Goal: Task Accomplishment & Management: Manage account settings

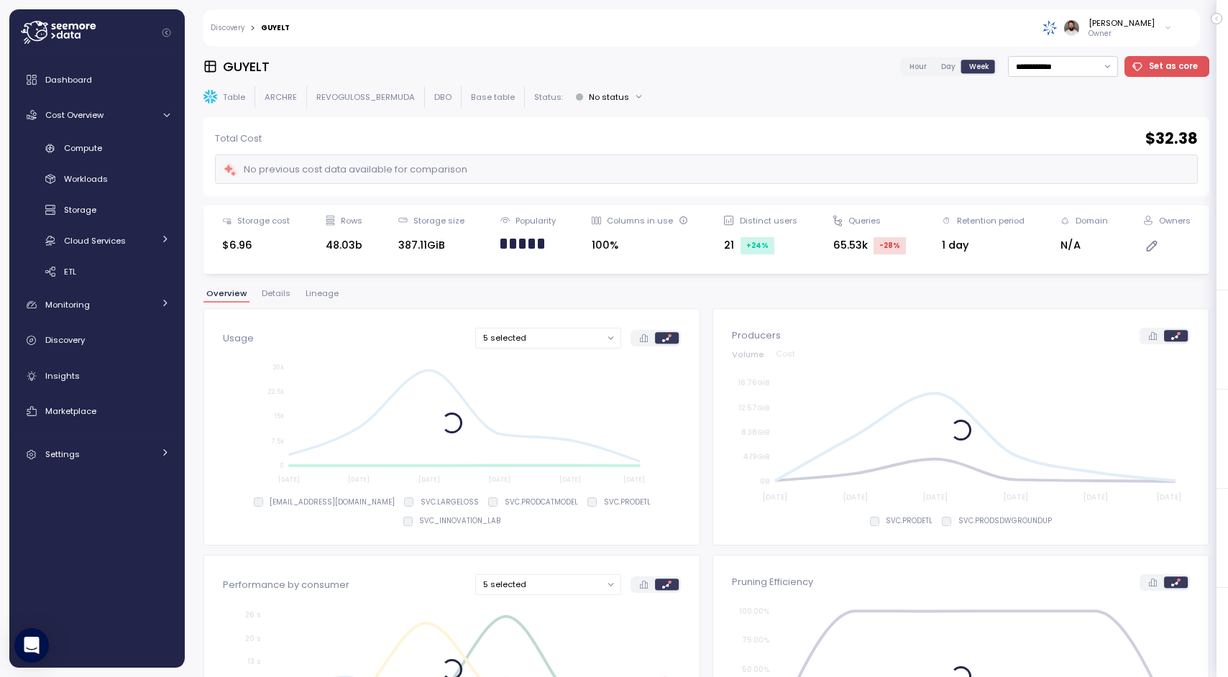
scroll to position [1063, 0]
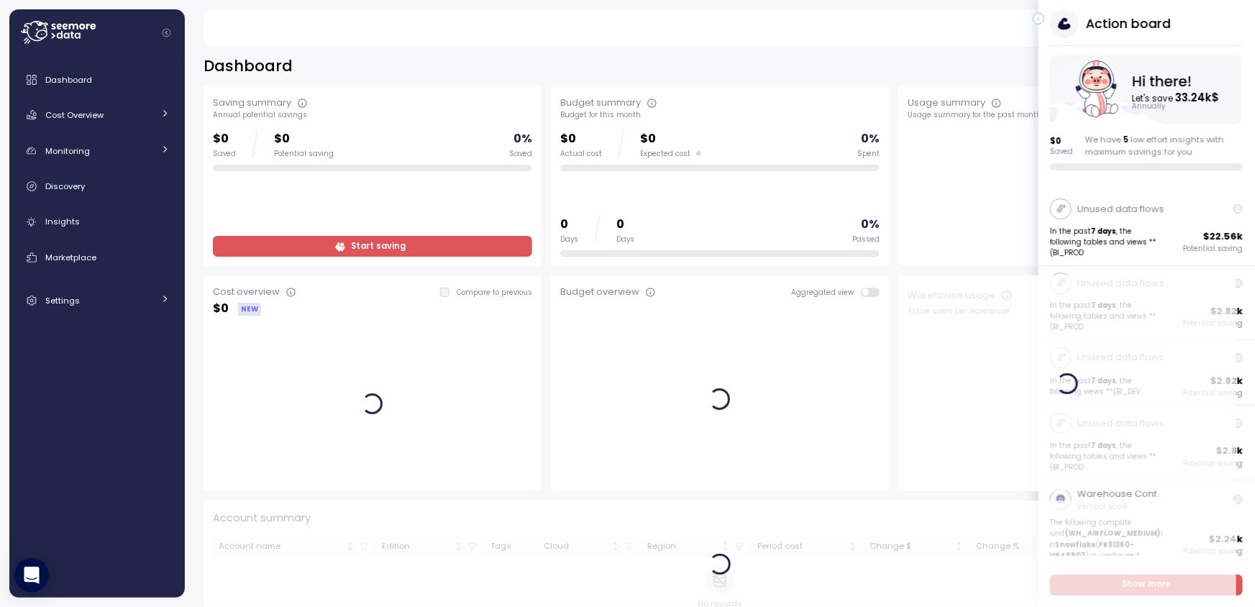
click at [1040, 18] on icon "button" at bounding box center [1038, 18] width 6 height 17
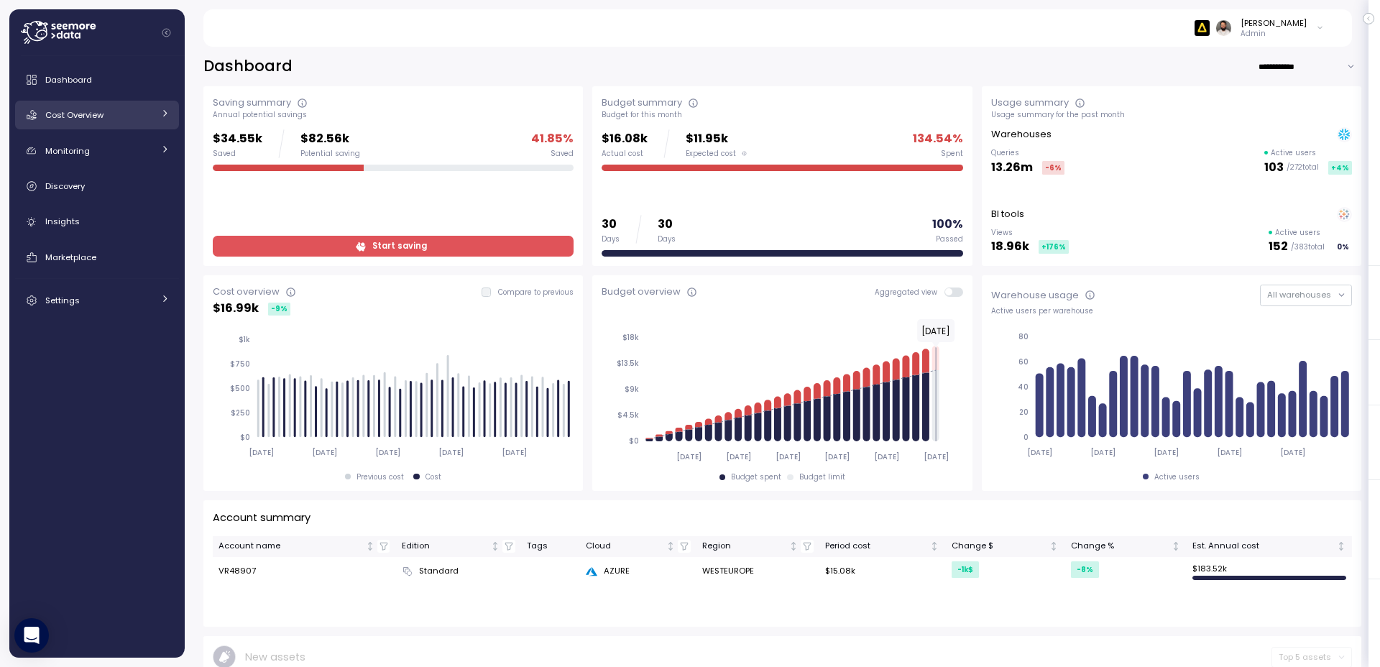
click at [109, 121] on div "Cost Overview" at bounding box center [99, 115] width 108 height 14
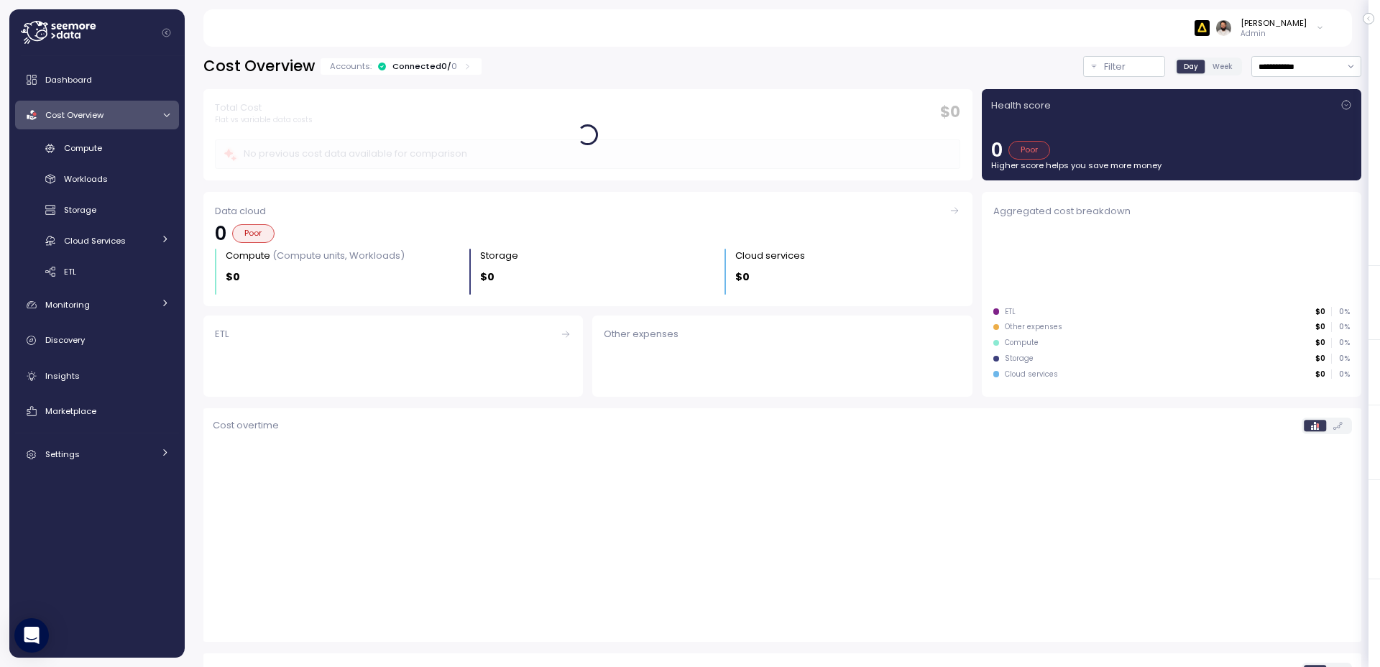
click at [119, 134] on div "Dashboard Cost Overview Compute Workloads Storage Cloud Services Clustering col…" at bounding box center [97, 266] width 164 height 403
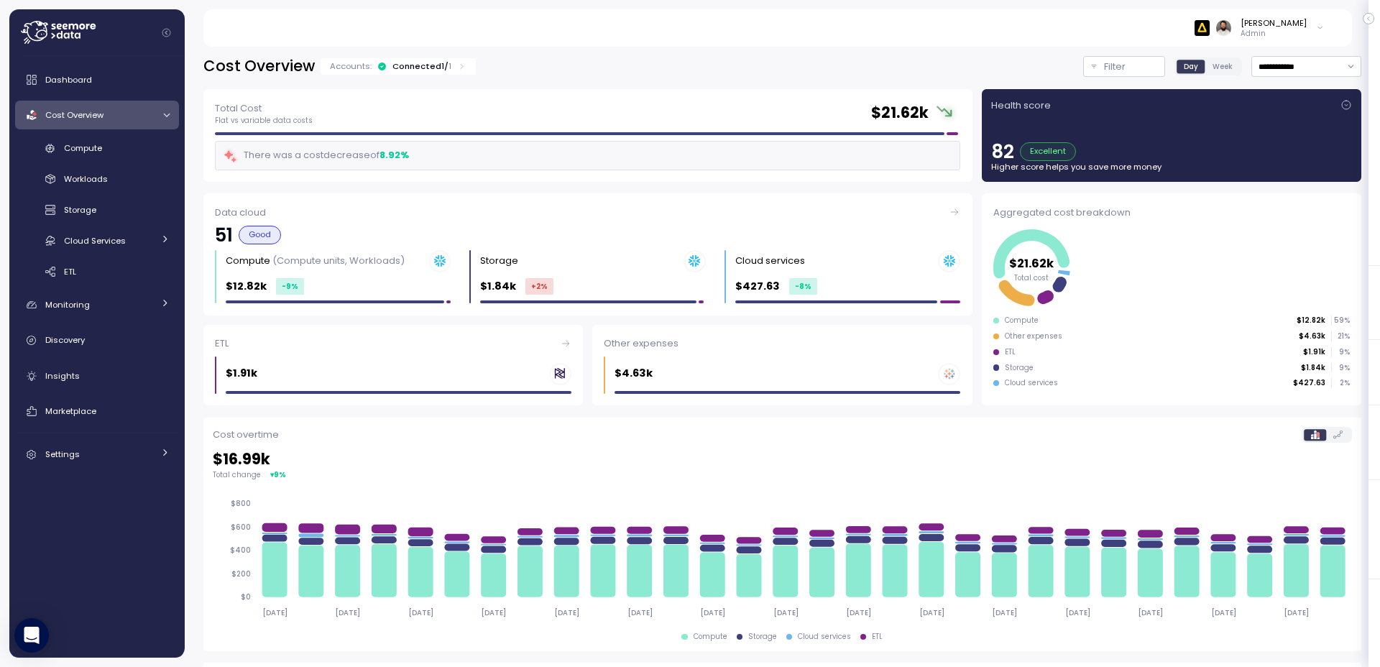
click at [432, 70] on div "Connected 1 / 1" at bounding box center [422, 66] width 59 height 12
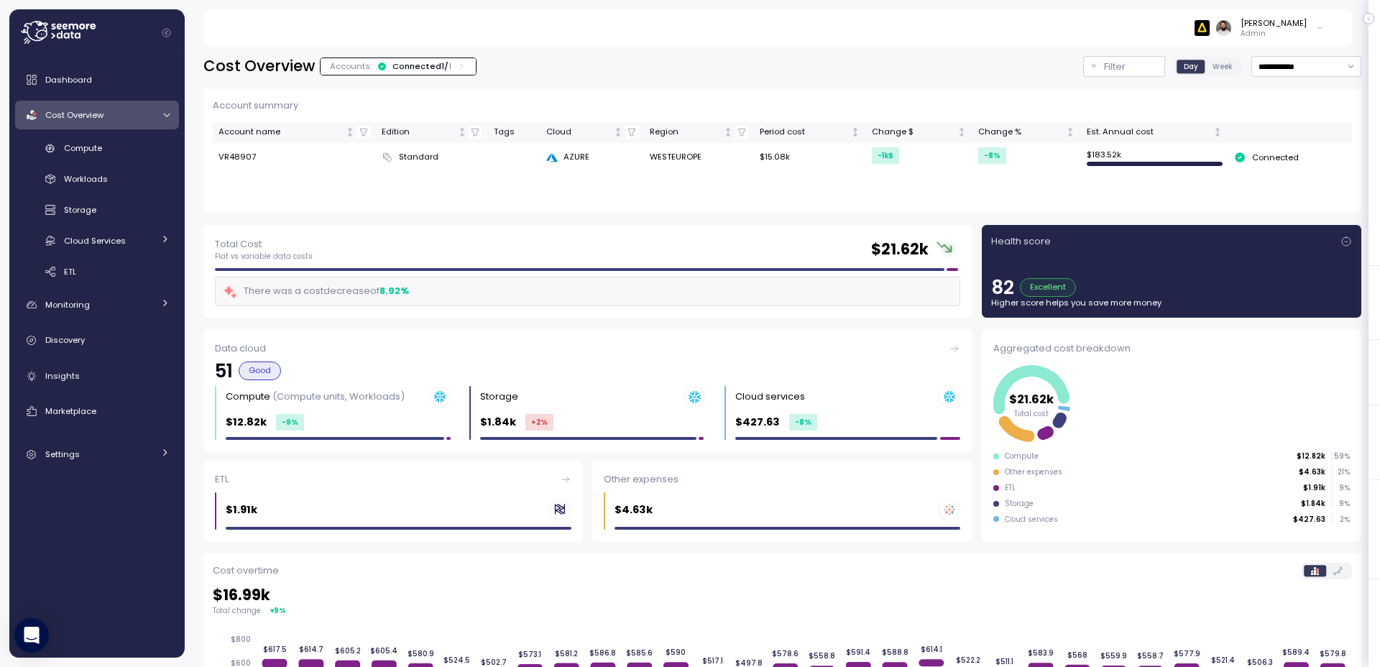
click at [432, 70] on div "Connected 1 / 1" at bounding box center [422, 66] width 59 height 12
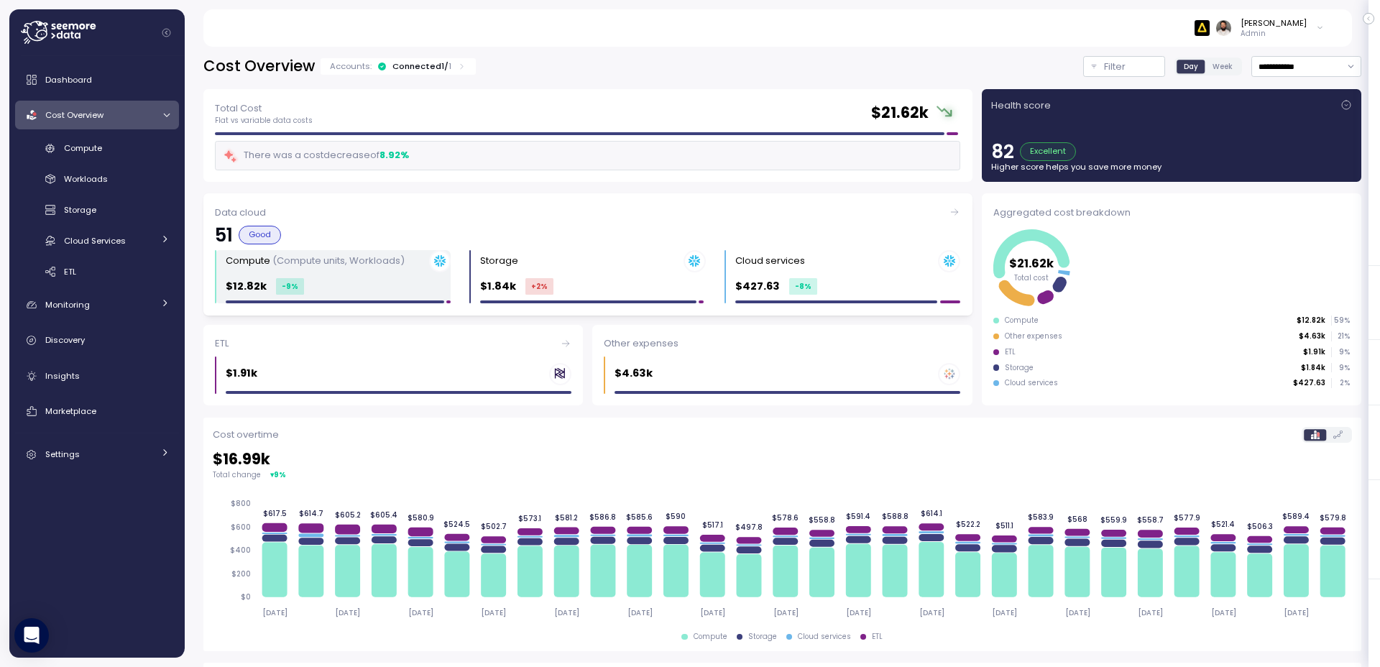
click at [320, 290] on div "$12.82k -9 %" at bounding box center [338, 286] width 225 height 17
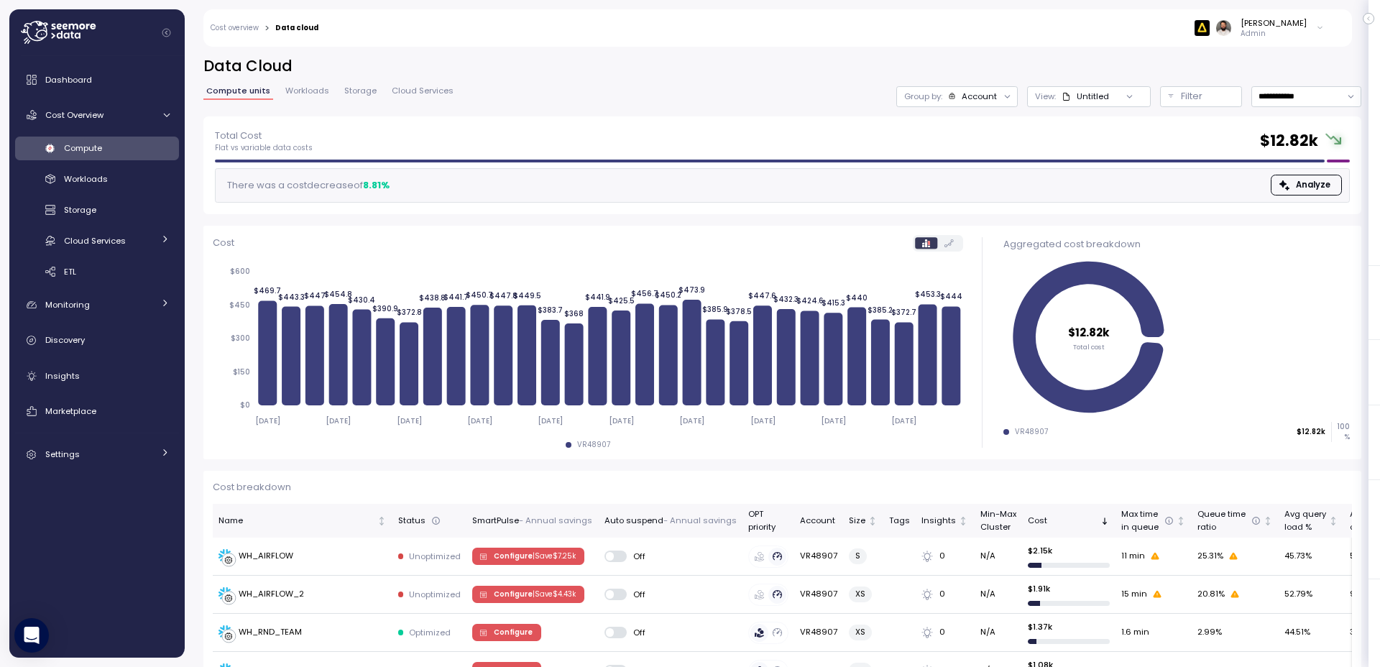
click at [286, 87] on span "Workloads" at bounding box center [307, 91] width 44 height 8
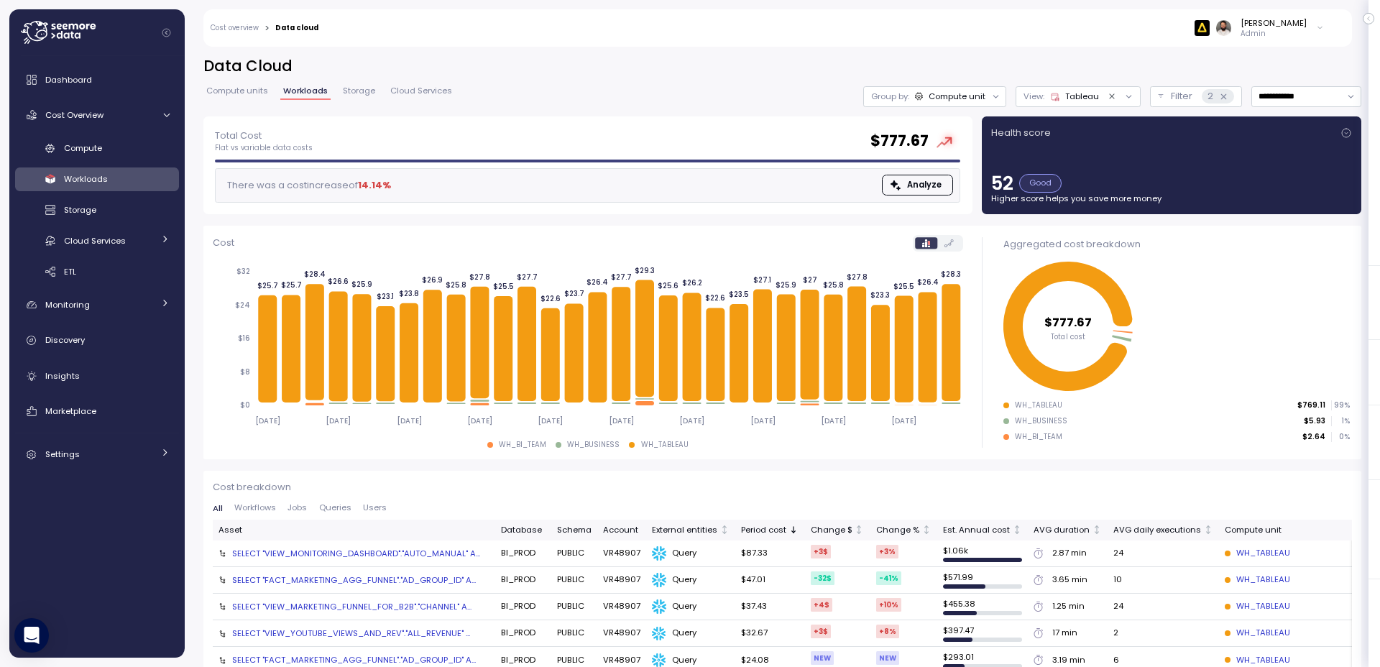
click at [1112, 93] on icon "Clear value" at bounding box center [1112, 96] width 9 height 9
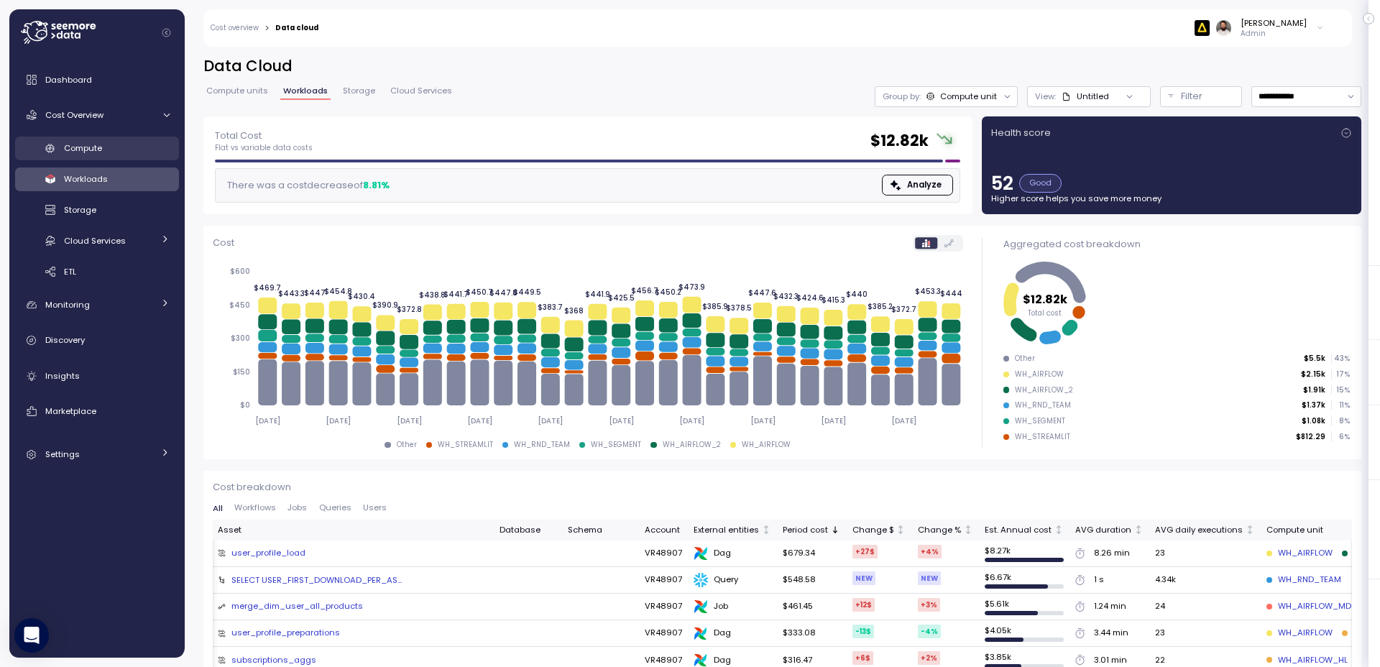
click at [138, 149] on div "Compute" at bounding box center [117, 148] width 106 height 14
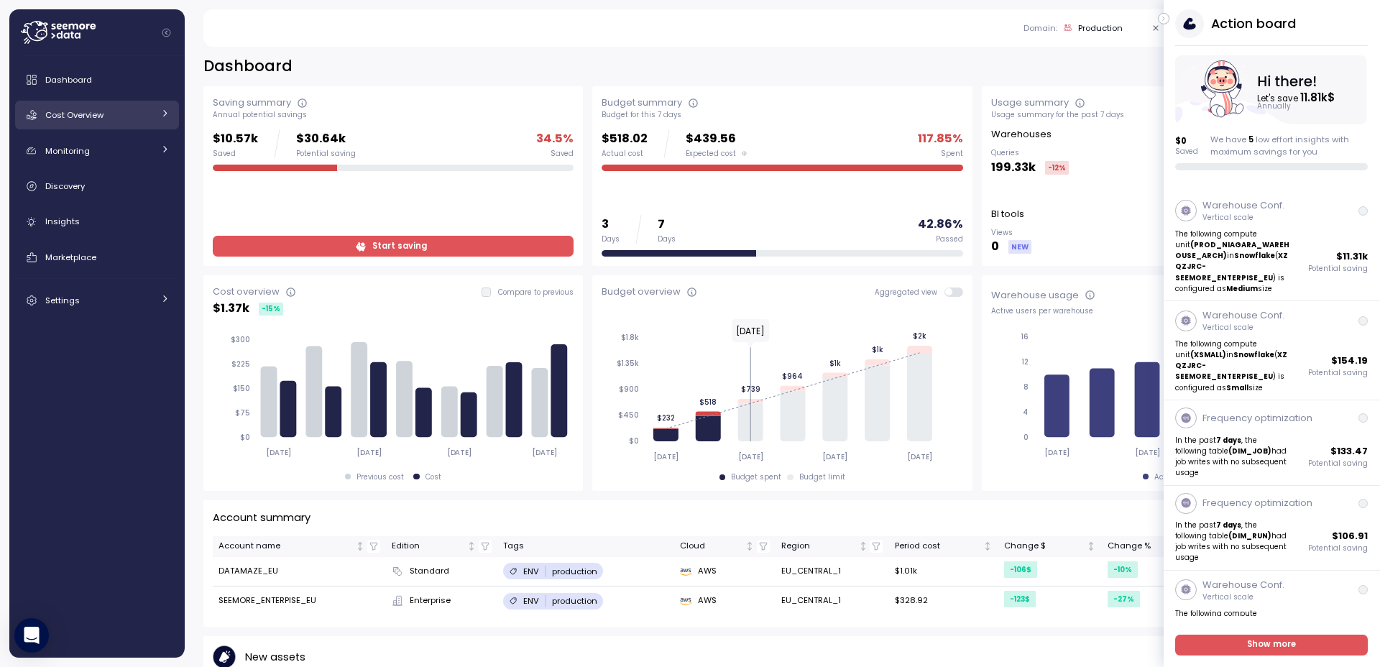
click at [111, 117] on div "Cost Overview" at bounding box center [99, 115] width 108 height 14
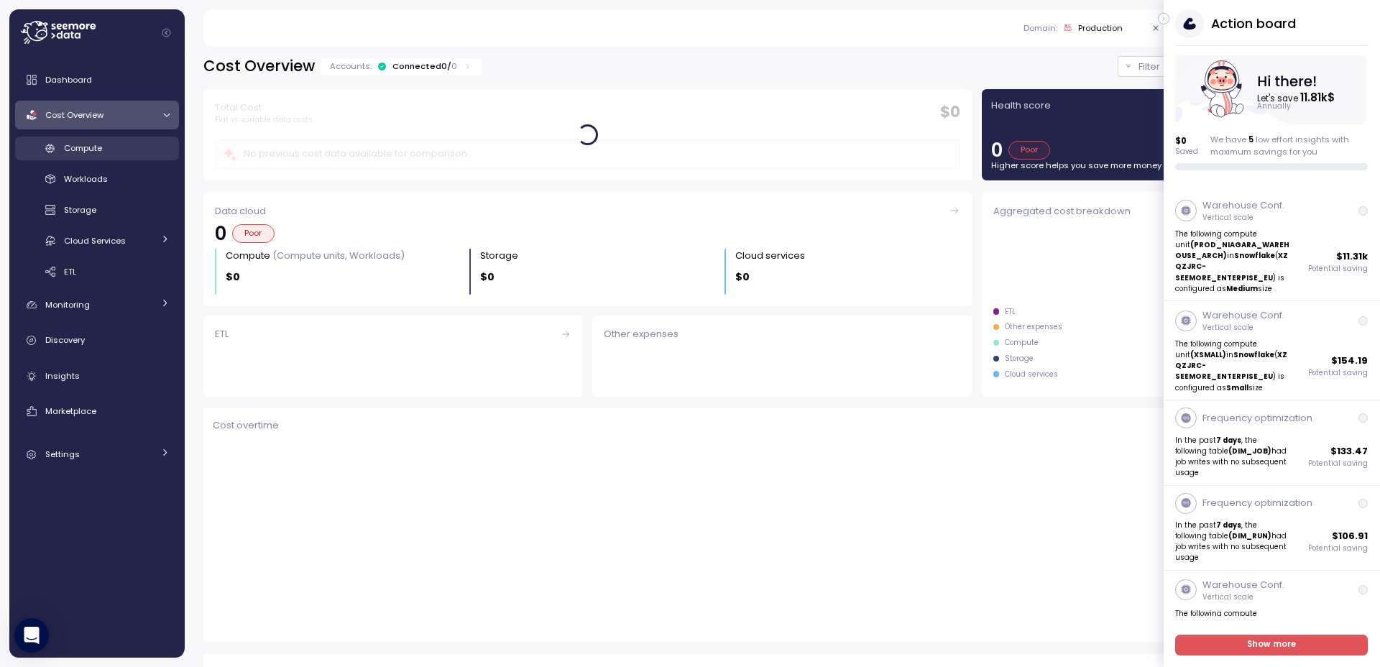
click at [116, 151] on div "Compute" at bounding box center [117, 148] width 106 height 14
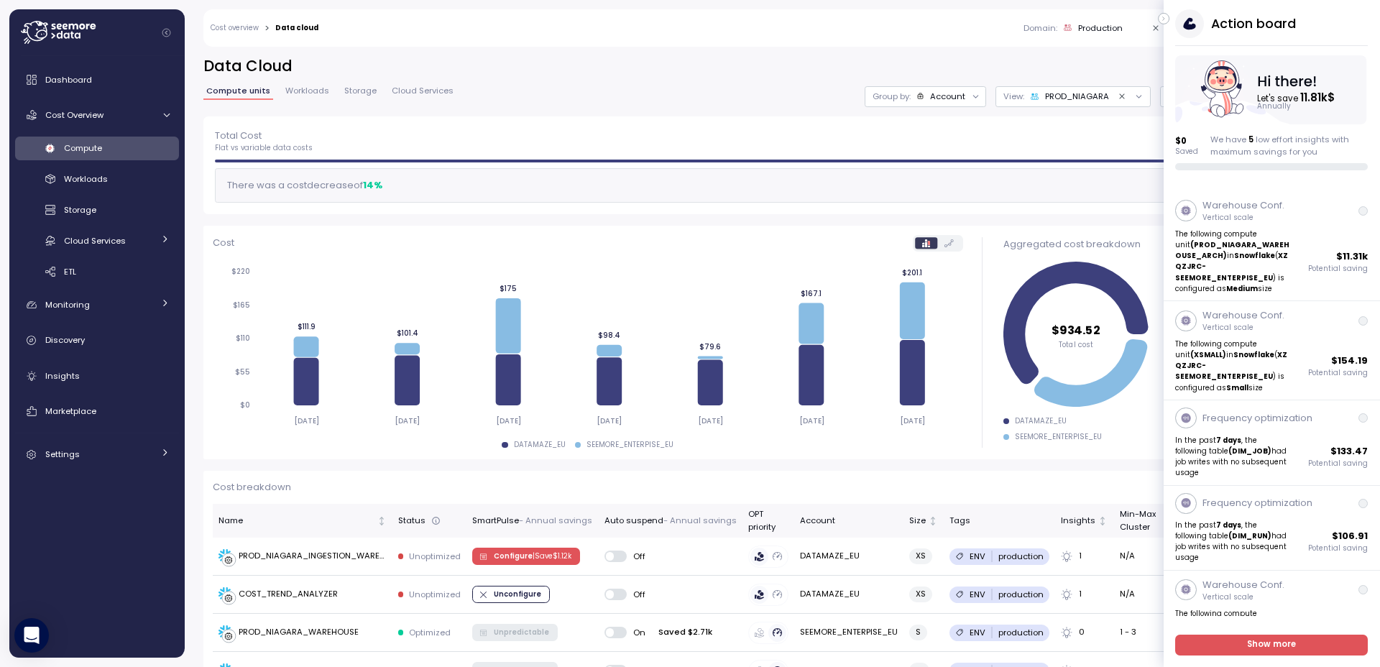
click at [1163, 17] on icon "button" at bounding box center [1163, 19] width 1 height 4
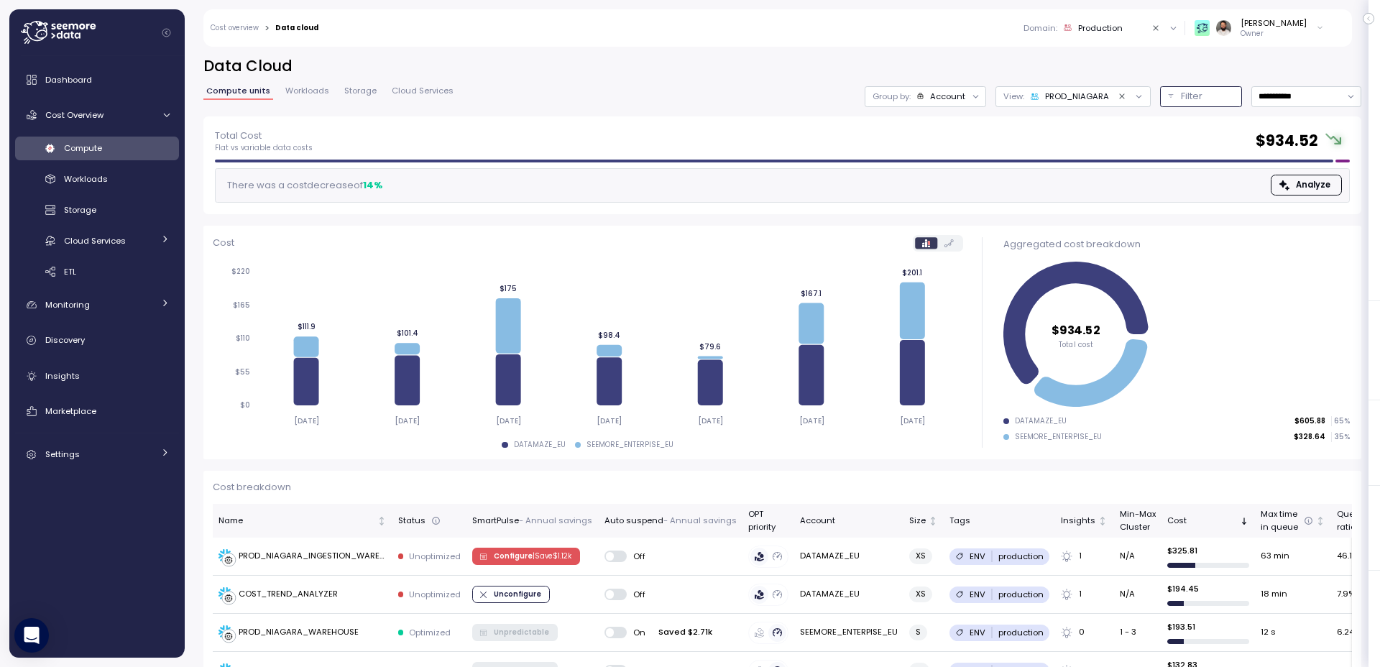
click at [1181, 102] on p "Filter" at bounding box center [1192, 96] width 22 height 14
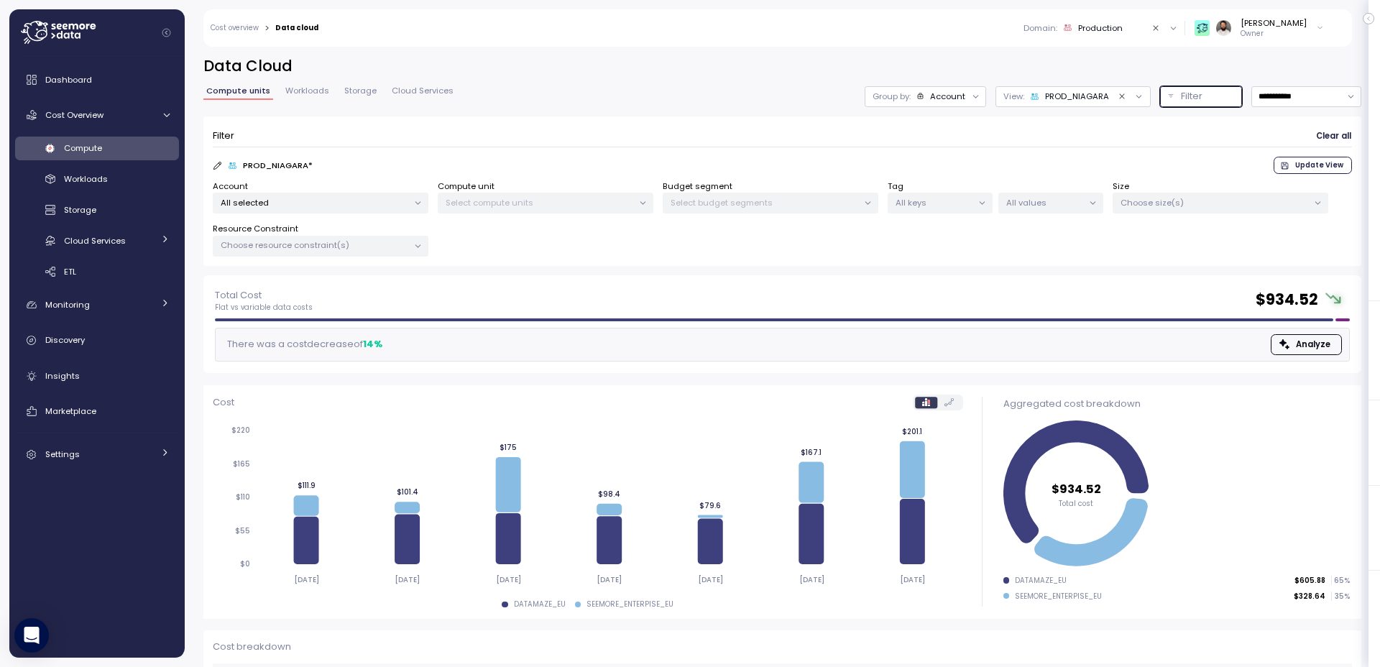
click at [364, 201] on p "All selected" at bounding box center [315, 203] width 188 height 12
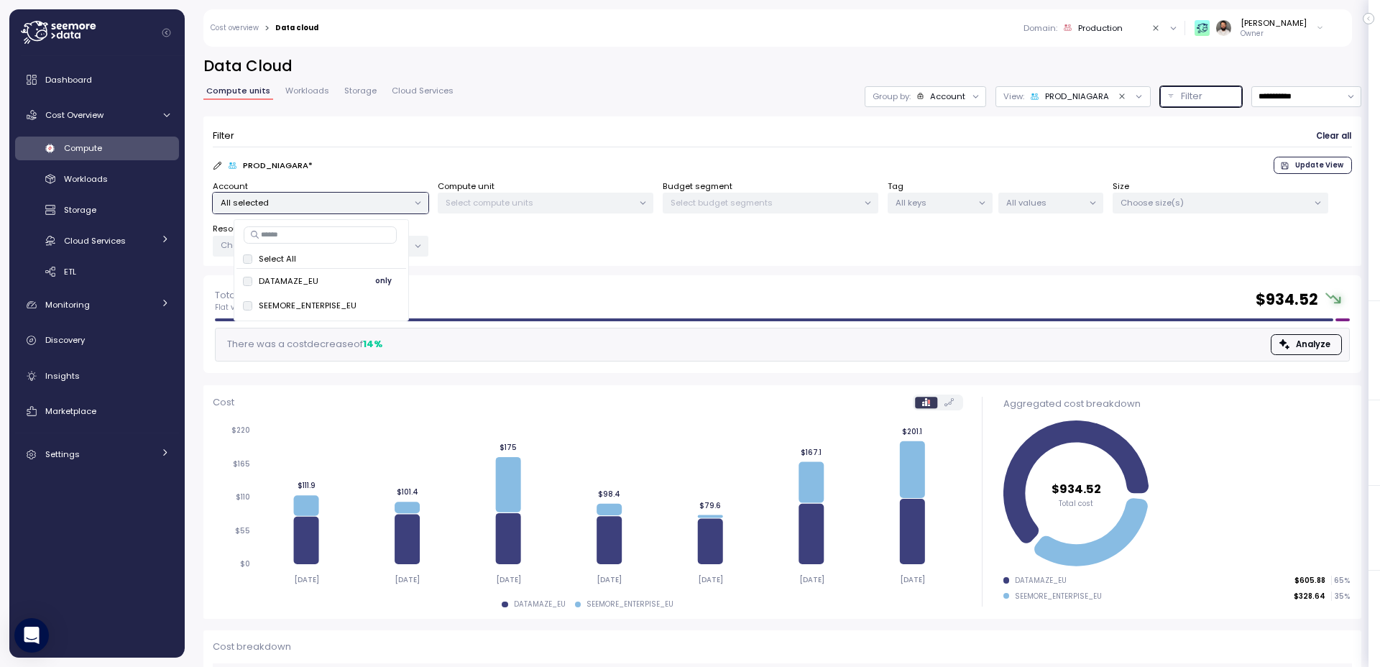
click at [388, 287] on span "only" at bounding box center [383, 281] width 17 height 16
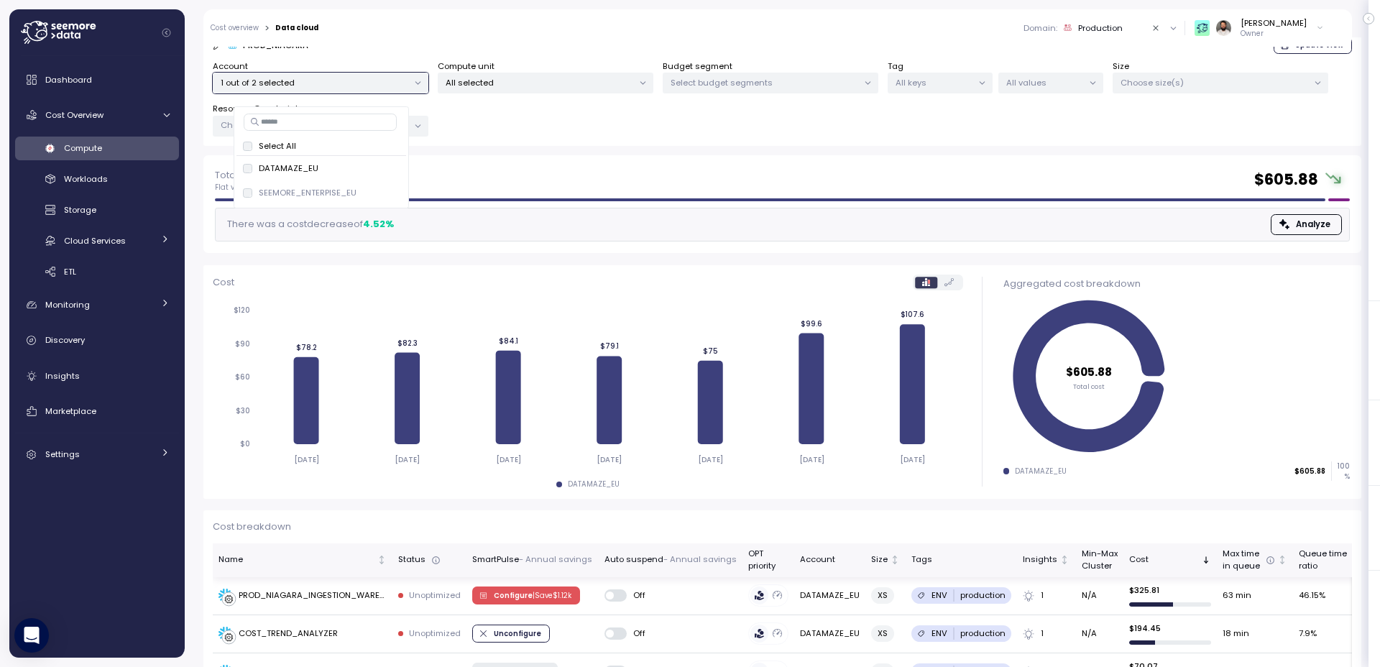
scroll to position [110, 0]
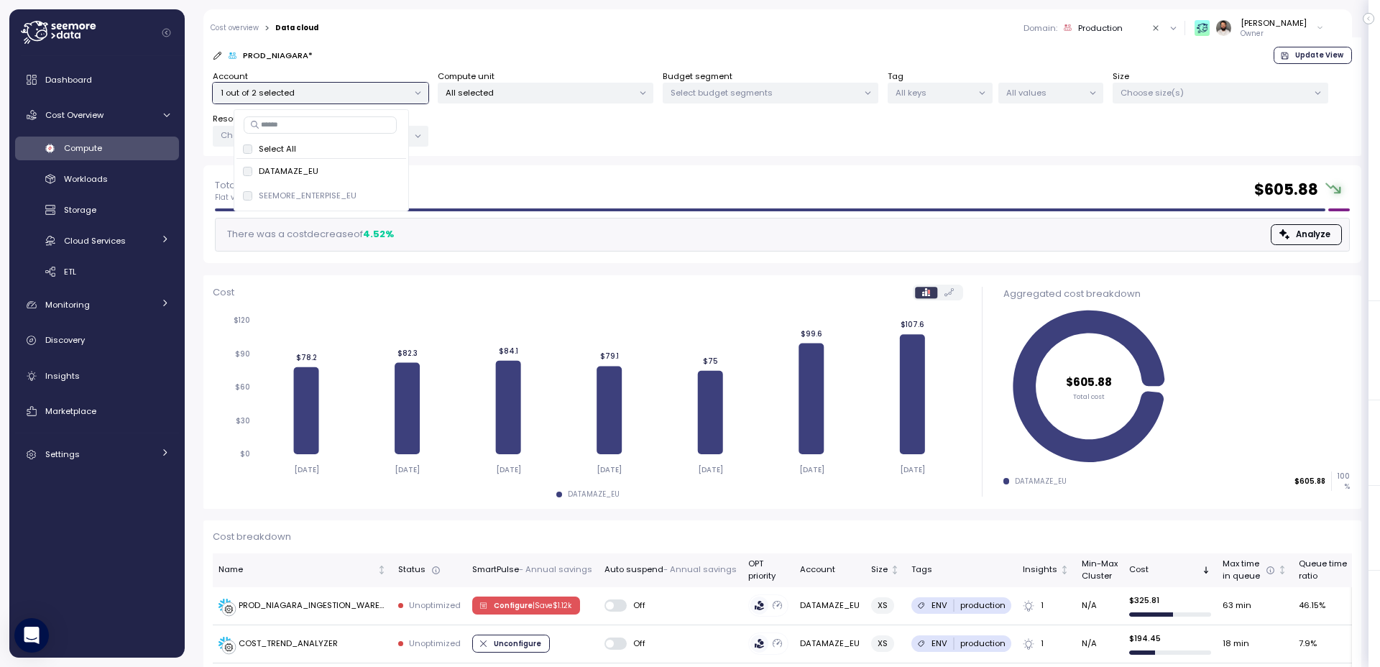
click at [537, 87] on p "All selected" at bounding box center [540, 93] width 188 height 12
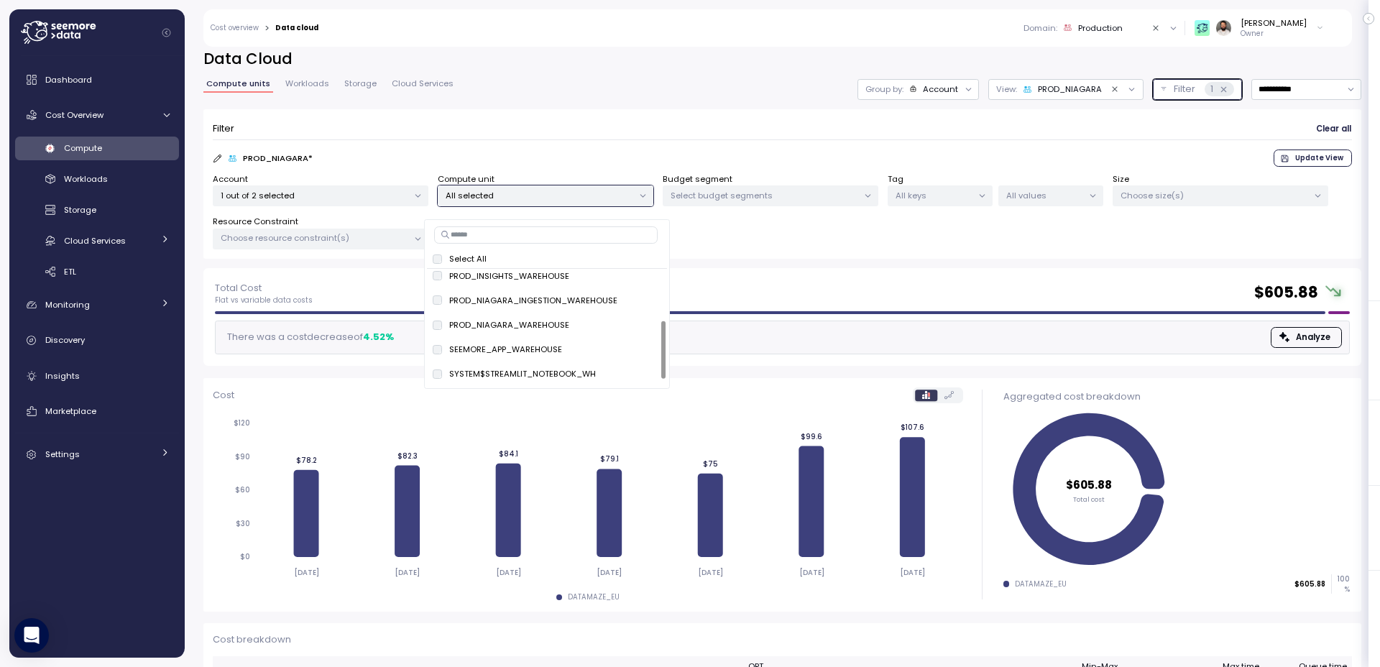
scroll to position [0, 0]
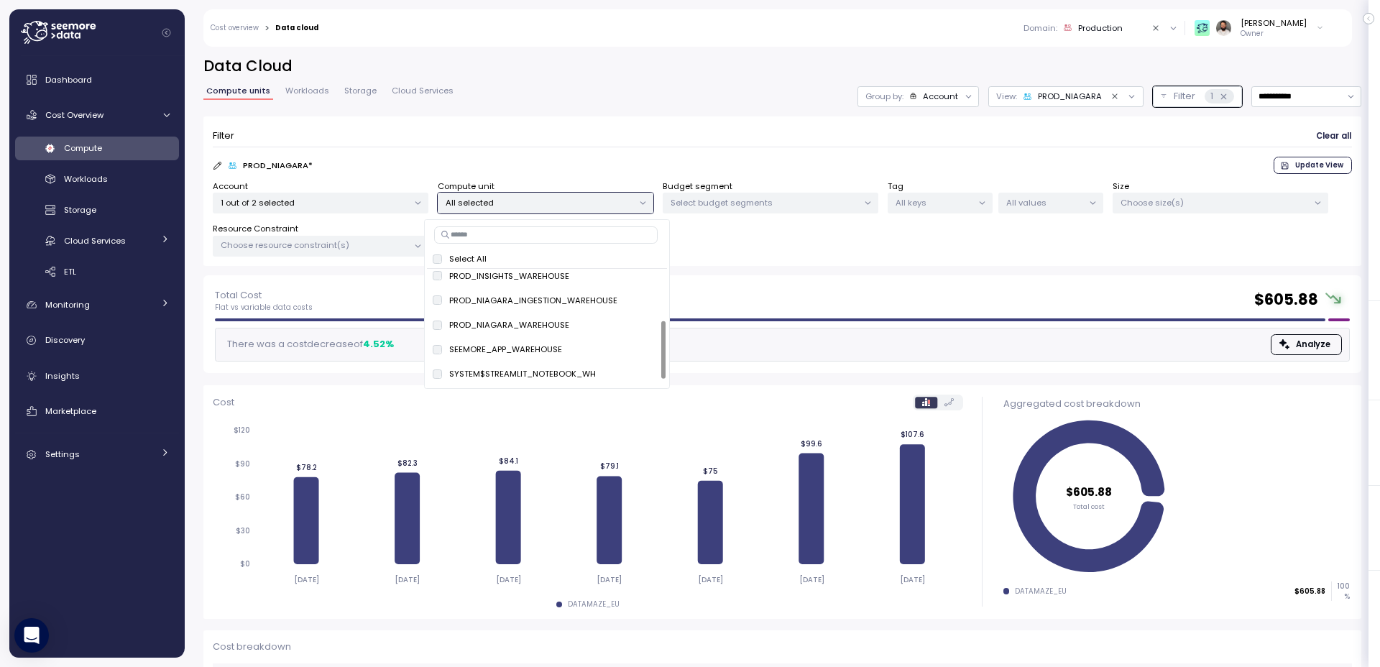
click at [940, 86] on div "Group by: Account" at bounding box center [919, 96] width 122 height 21
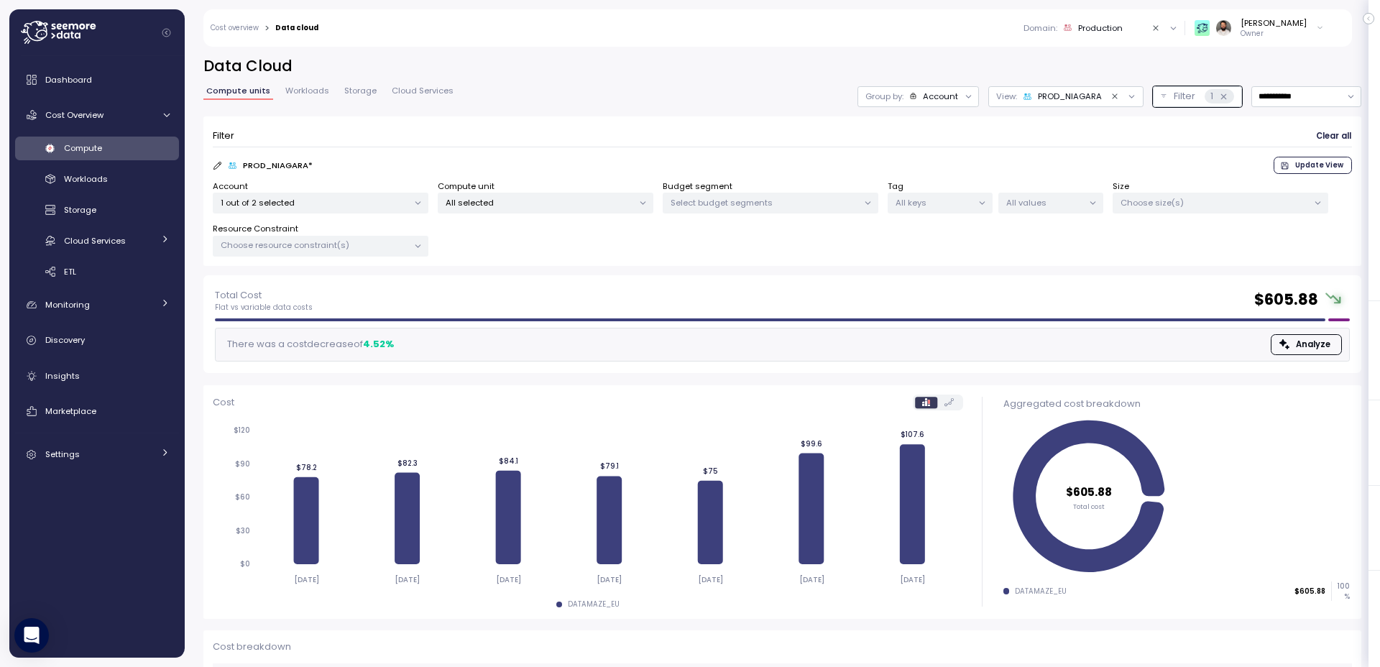
click at [940, 102] on div "Group by: Account" at bounding box center [919, 96] width 122 height 21
click at [932, 171] on p "Compute unit" at bounding box center [925, 176] width 57 height 12
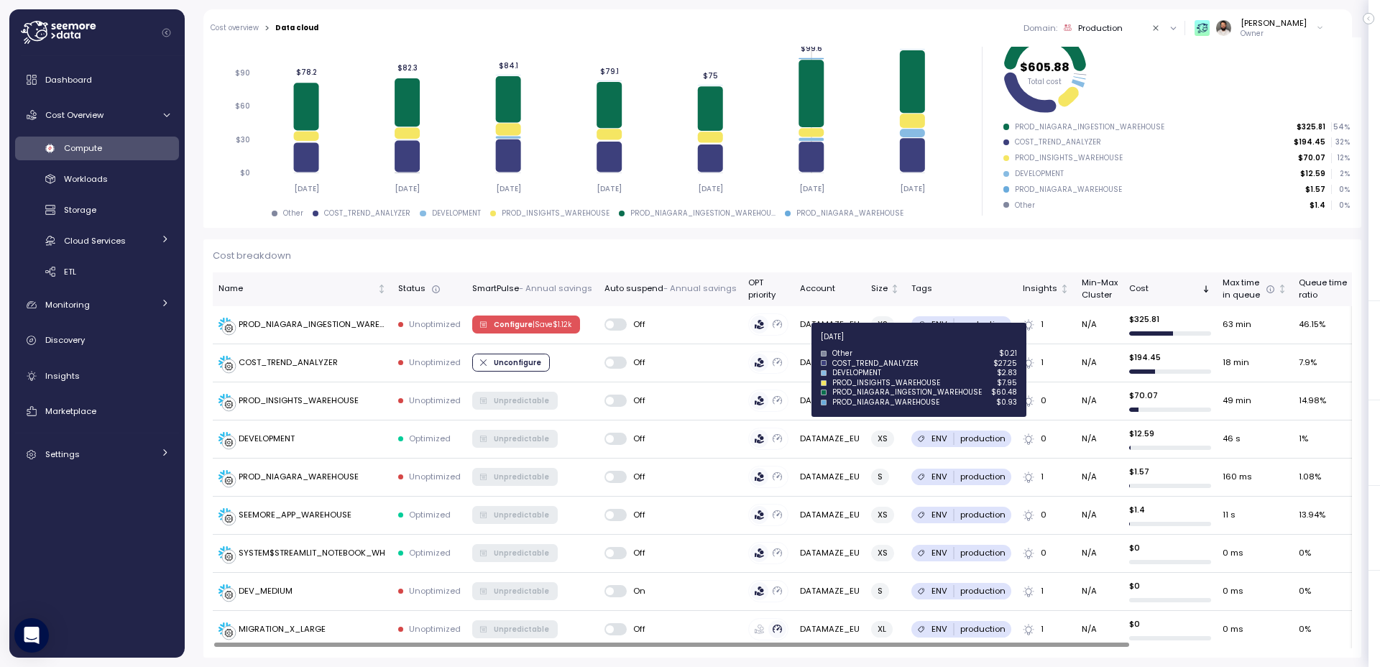
scroll to position [122, 0]
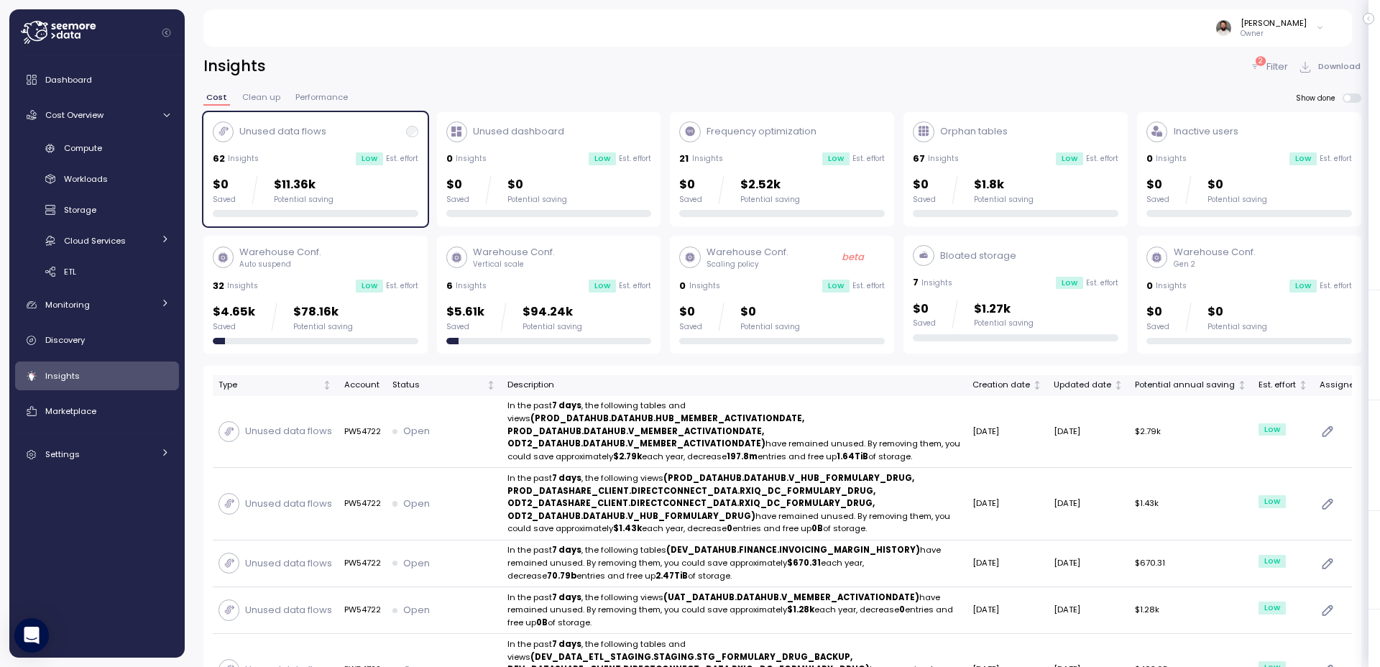
scroll to position [62, 0]
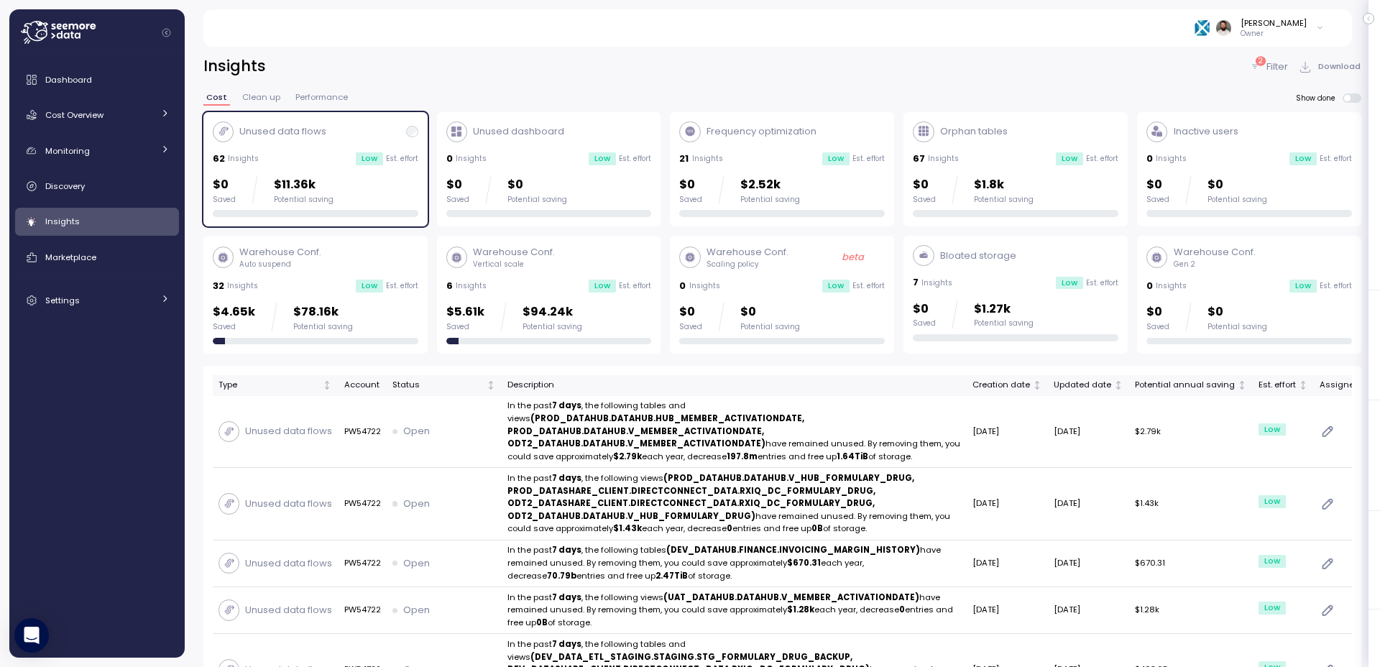
click at [405, 148] on div "Unused data flows 62 Insights Low Est. effort $0 Saved $11.36k Potential saving" at bounding box center [316, 170] width 206 height 96
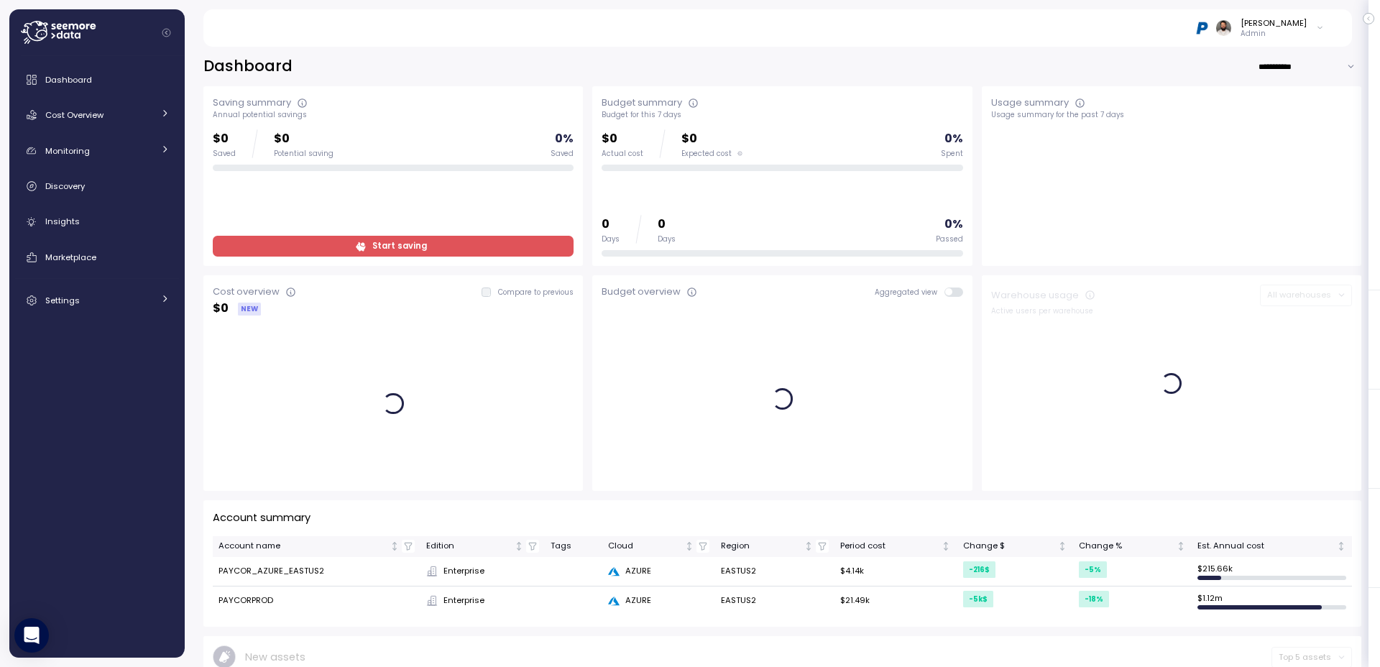
click at [1283, 59] on input "**********" at bounding box center [1310, 66] width 104 height 21
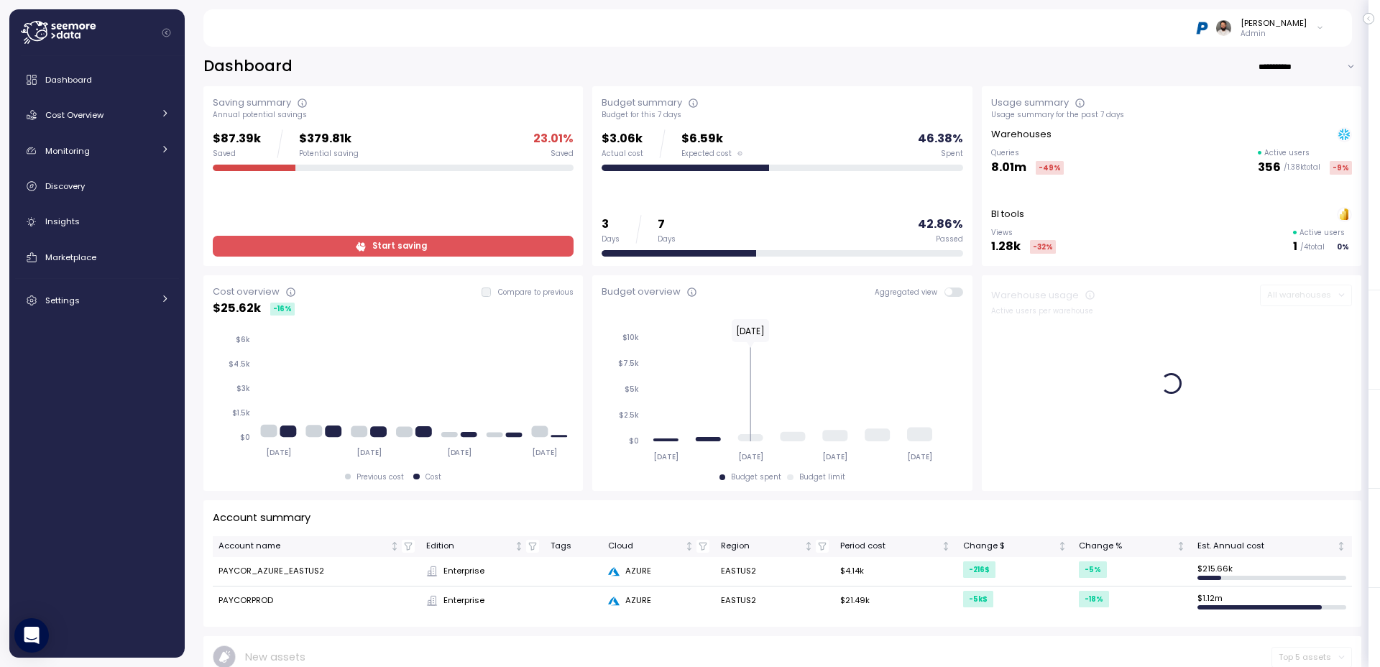
click at [948, 59] on div "**********" at bounding box center [782, 66] width 1158 height 21
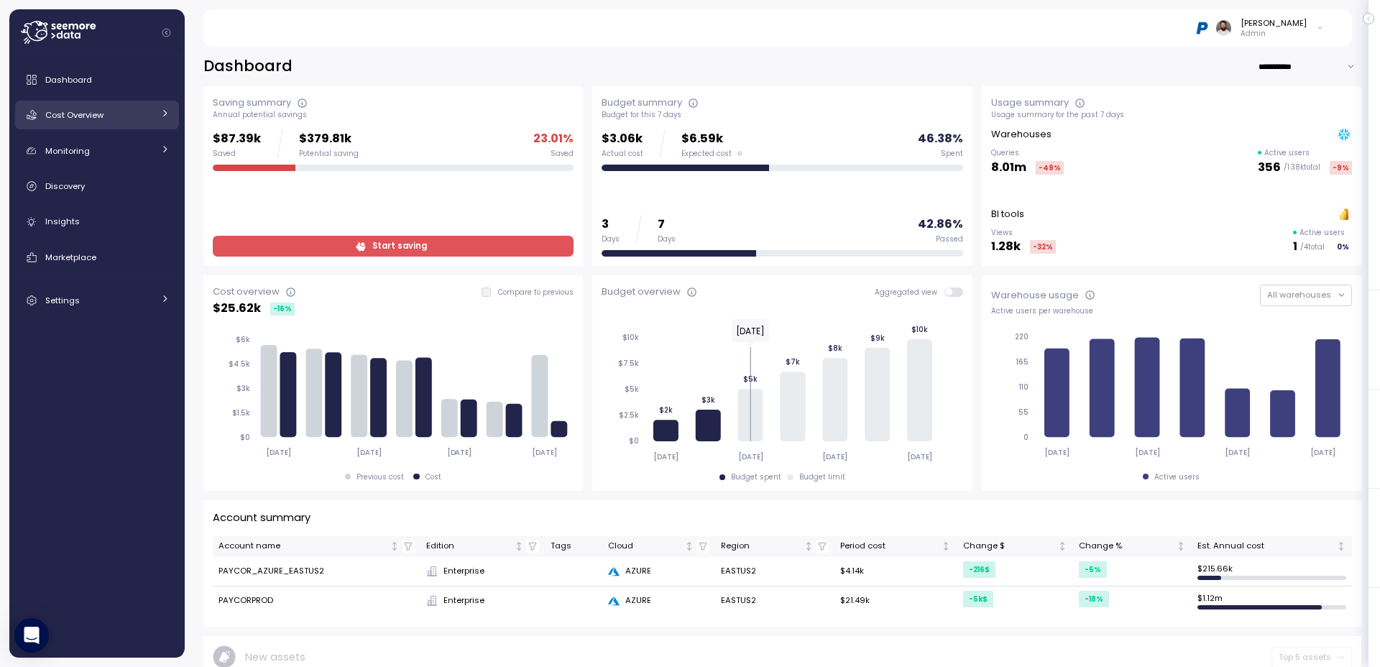
click at [129, 109] on div "Cost Overview" at bounding box center [99, 115] width 108 height 14
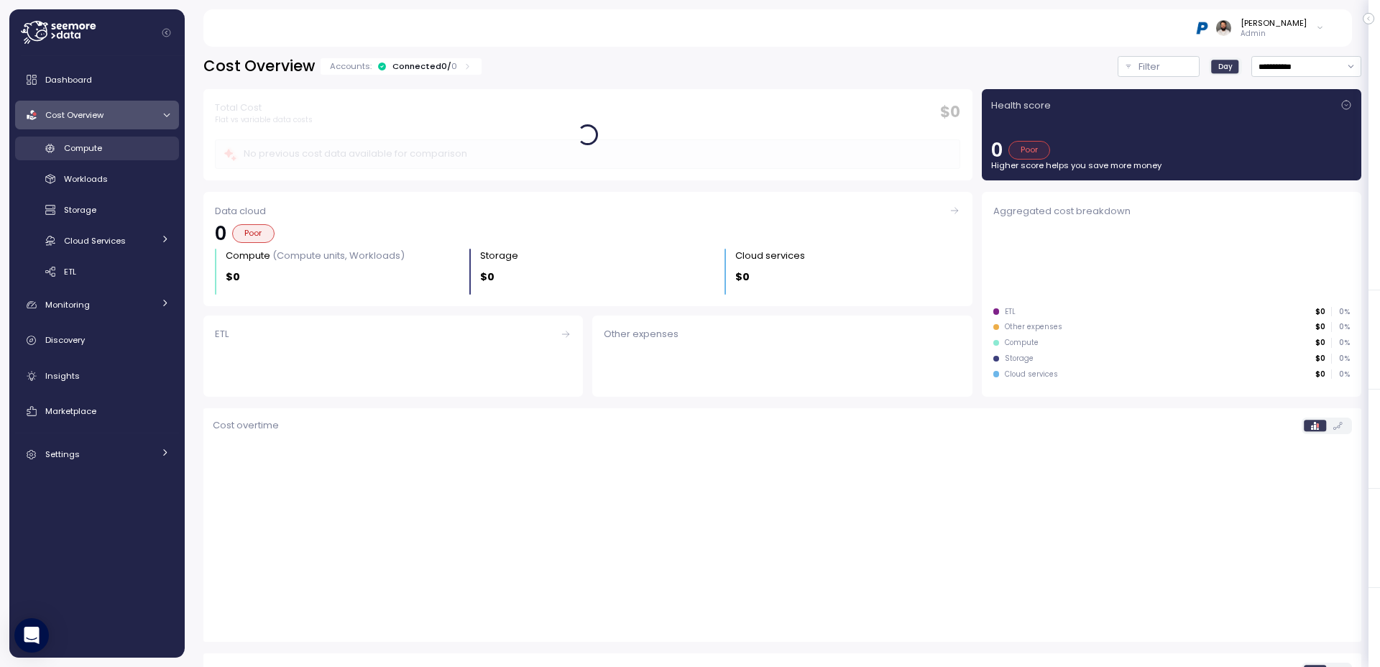
click at [127, 143] on div "Compute" at bounding box center [117, 148] width 106 height 14
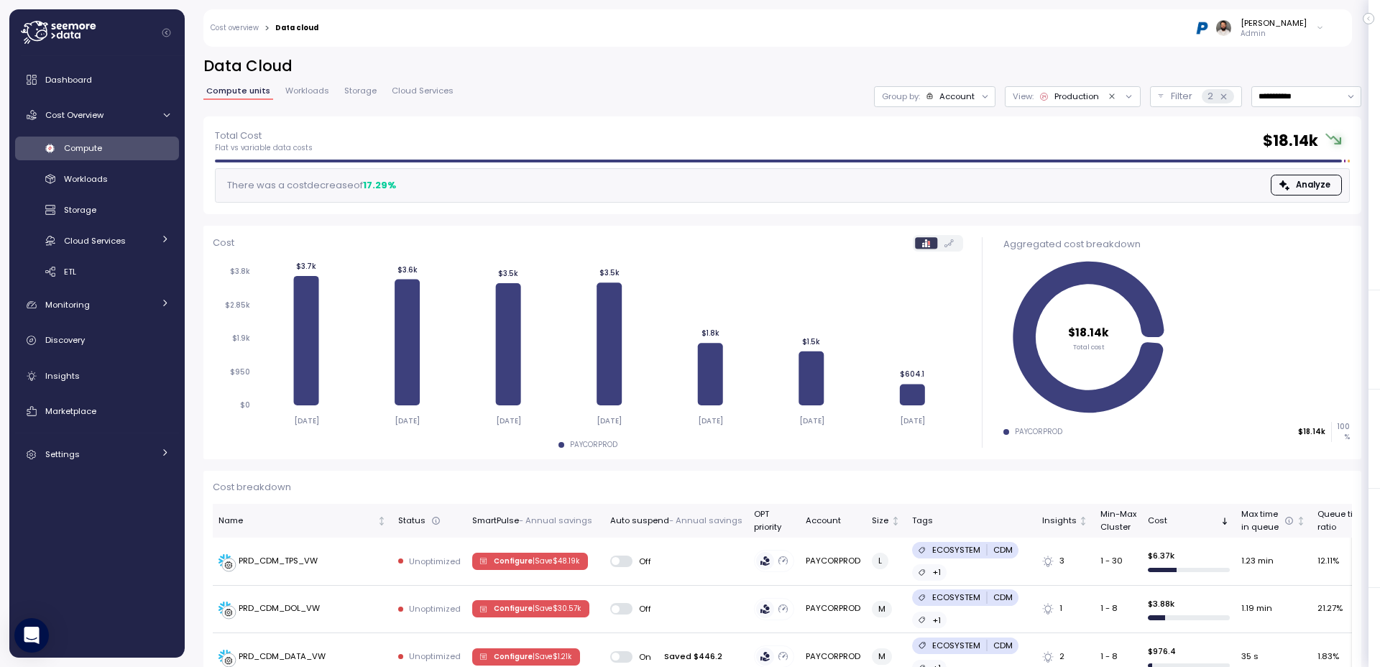
click at [931, 107] on div "**********" at bounding box center [782, 86] width 1158 height 60
click at [933, 104] on div "Group by: Account" at bounding box center [935, 96] width 122 height 21
click at [940, 168] on div "Compute unit" at bounding box center [934, 176] width 99 height 17
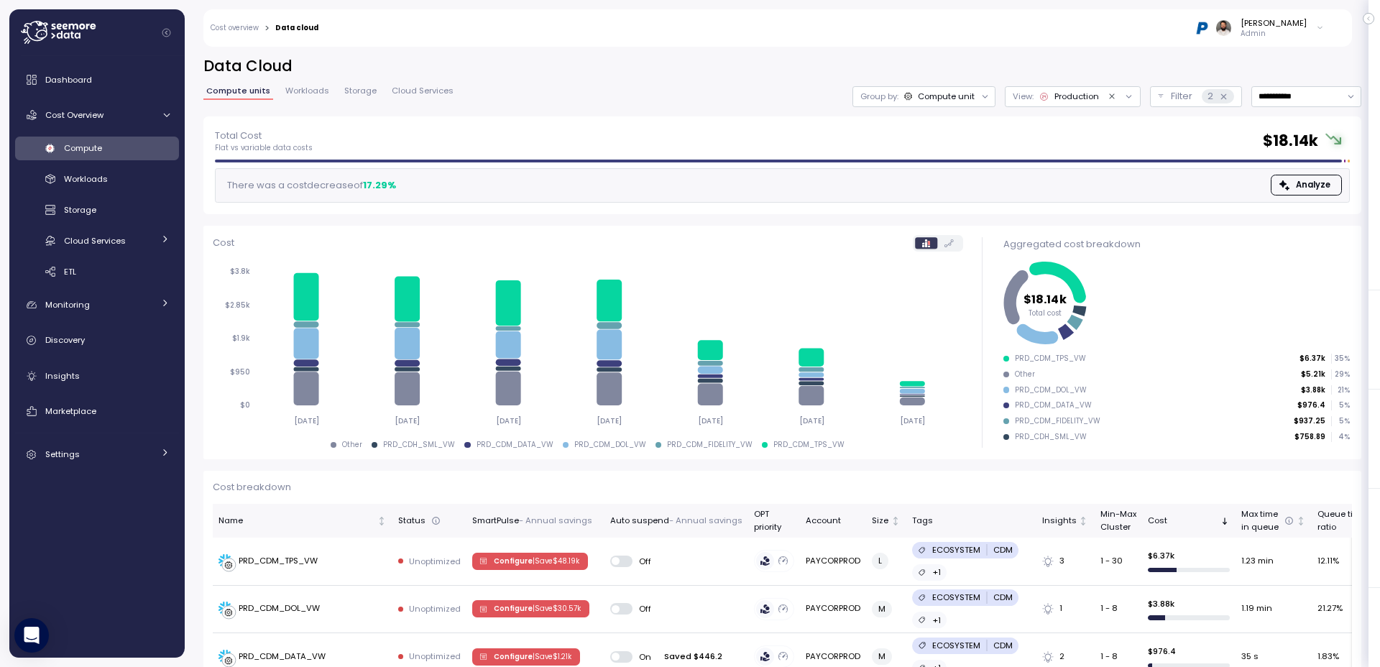
click at [957, 93] on div "Compute unit" at bounding box center [946, 97] width 57 height 12
click at [1260, 95] on input "**********" at bounding box center [1307, 96] width 110 height 21
click at [1278, 177] on div "Last 14 days" at bounding box center [1301, 181] width 50 height 12
type input "**********"
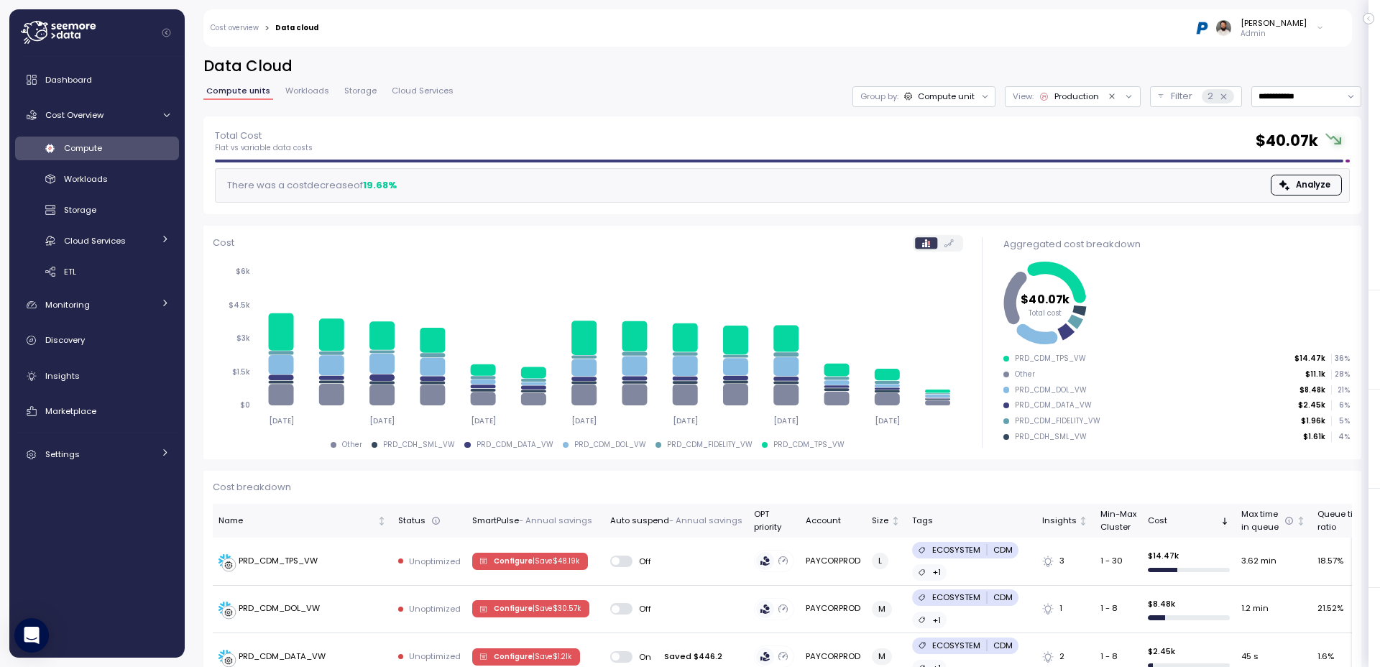
click at [283, 93] on link "Workloads" at bounding box center [308, 93] width 50 height 12
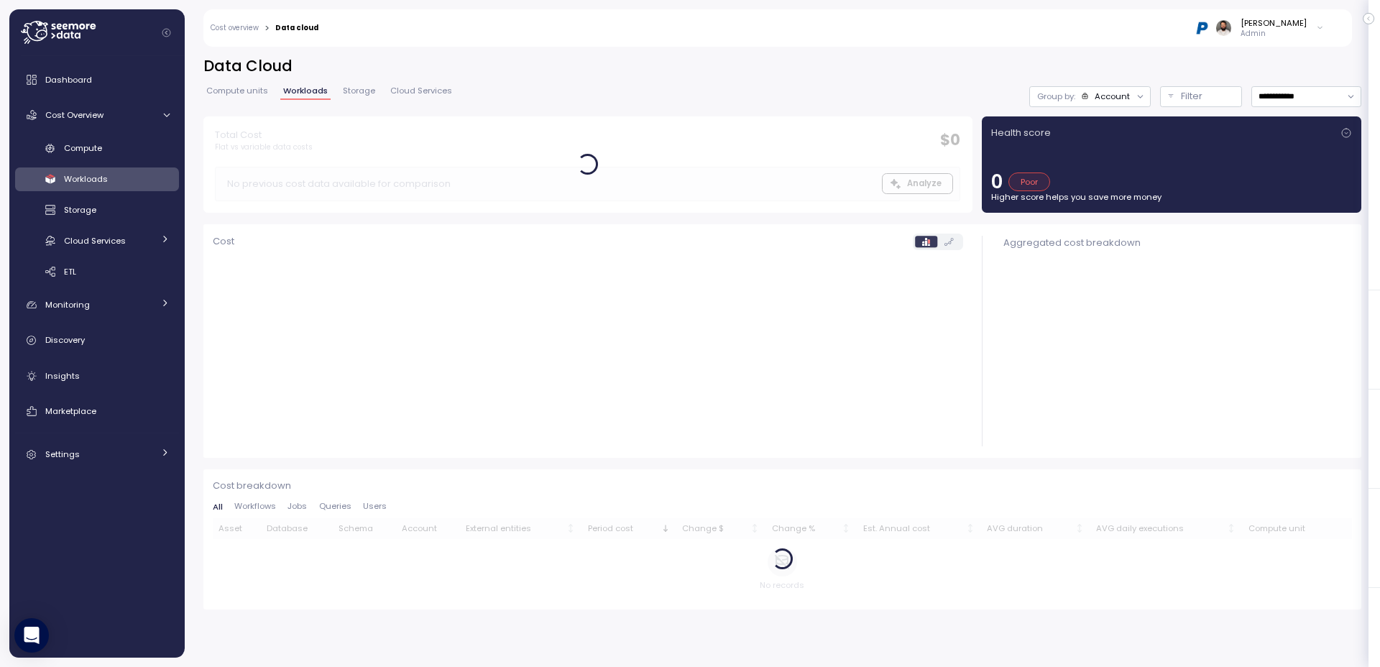
click at [288, 94] on span "Workloads" at bounding box center [305, 91] width 45 height 8
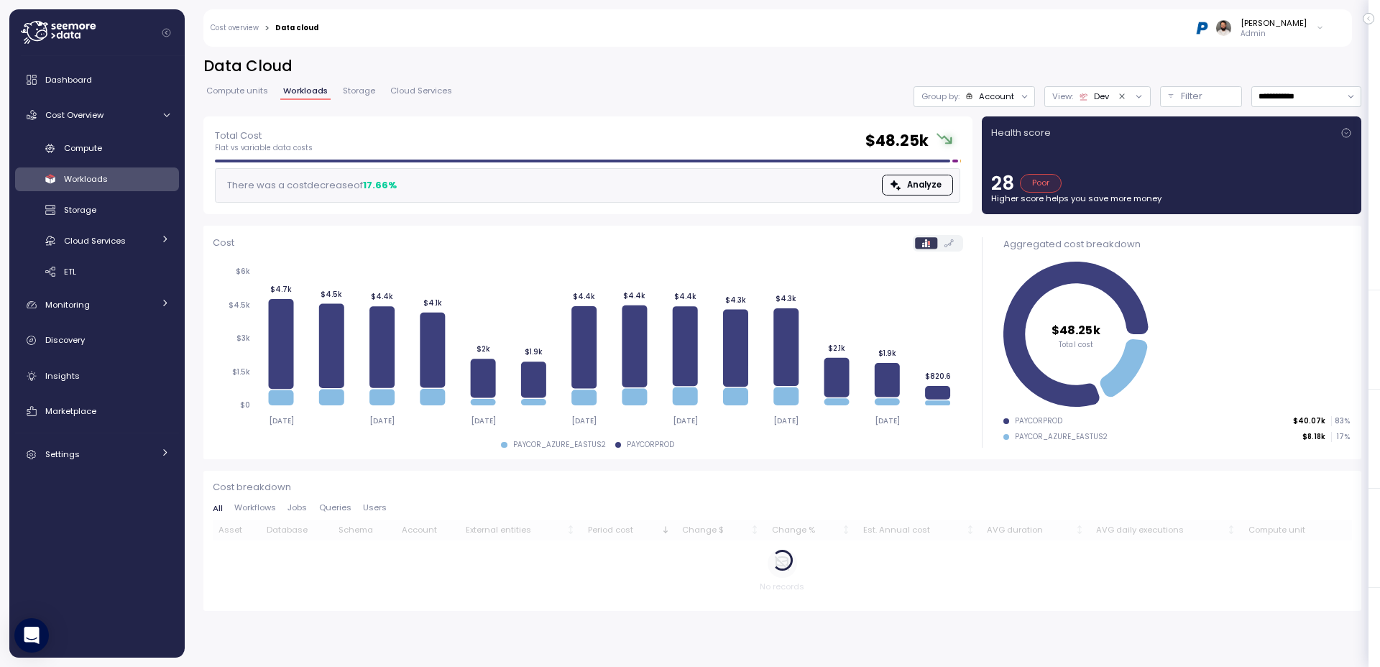
click at [1022, 101] on icon at bounding box center [1024, 96] width 9 height 9
click at [1086, 98] on icon at bounding box center [1083, 96] width 9 height 9
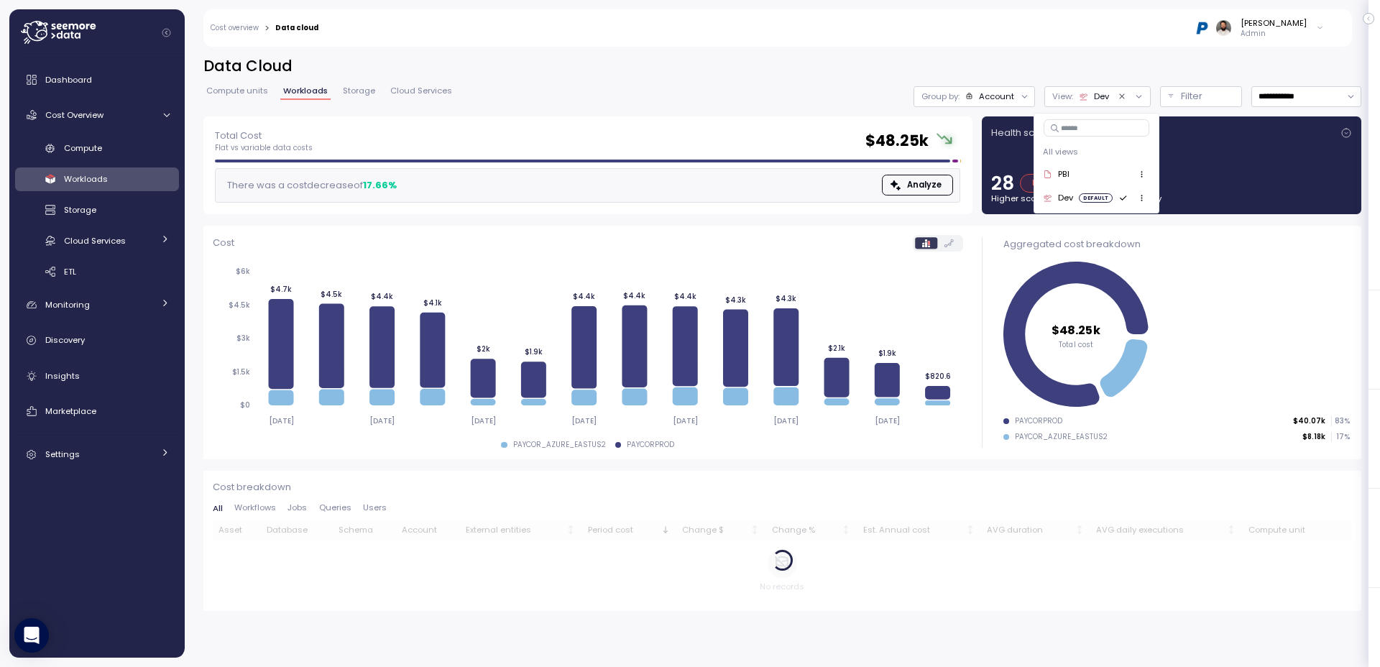
click at [1122, 98] on icon "Clear value" at bounding box center [1122, 96] width 9 height 9
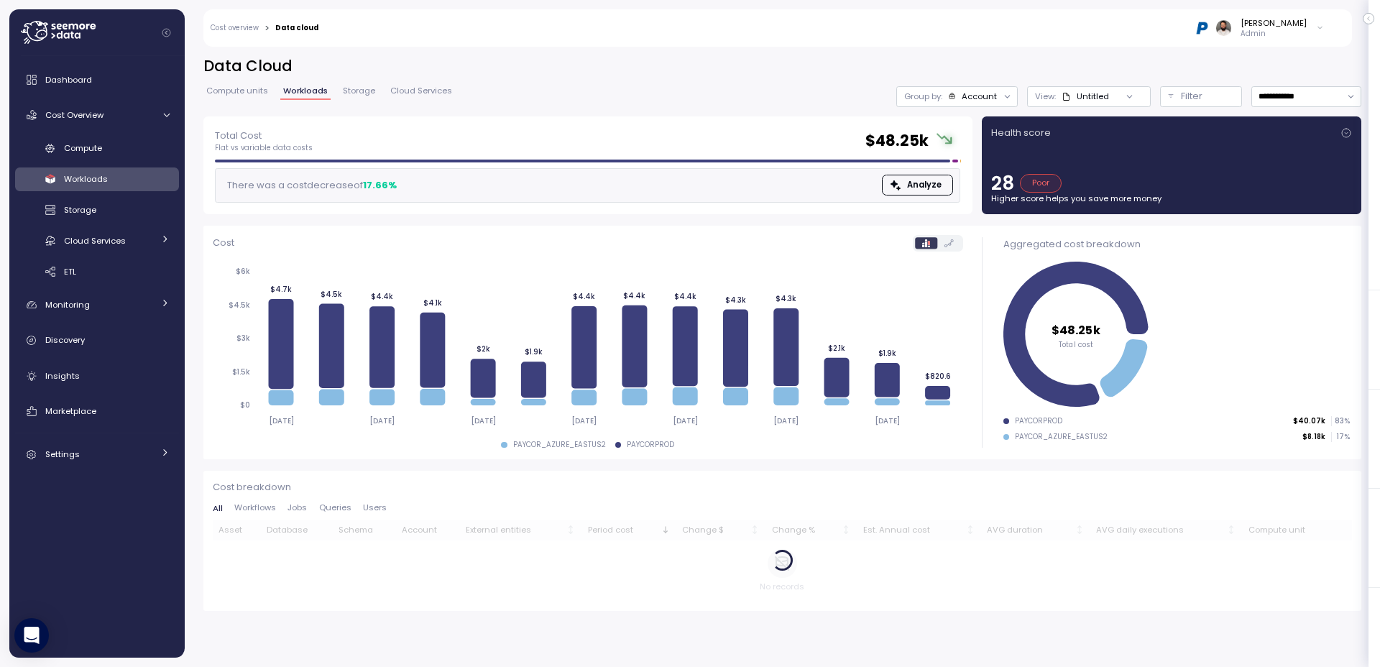
click at [1082, 101] on div "Untitled" at bounding box center [1093, 97] width 32 height 12
drag, startPoint x: 1151, startPoint y: 96, endPoint x: 1161, endPoint y: 96, distance: 10.1
click at [1151, 96] on div "**********" at bounding box center [1129, 96] width 465 height 21
click at [1168, 96] on button "Filter" at bounding box center [1201, 96] width 82 height 21
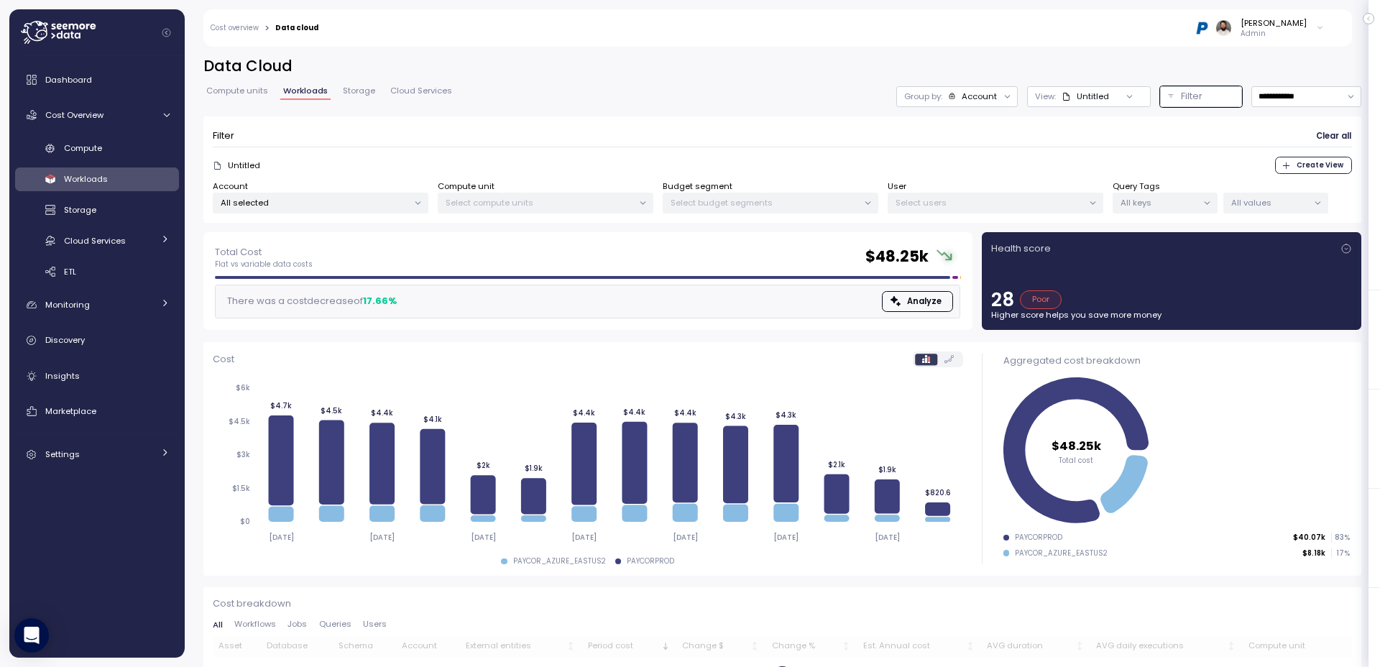
click at [640, 72] on h2 "Data Cloud" at bounding box center [782, 66] width 1158 height 21
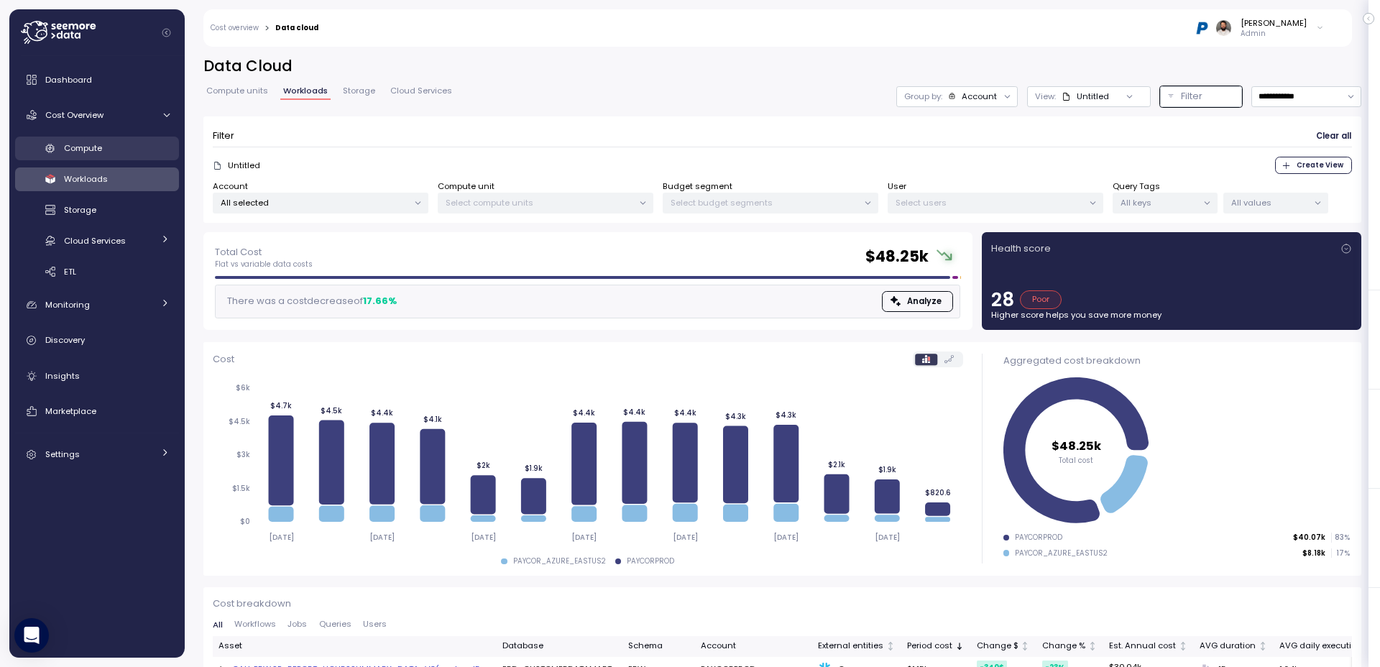
click at [50, 156] on link "Compute" at bounding box center [97, 149] width 164 height 24
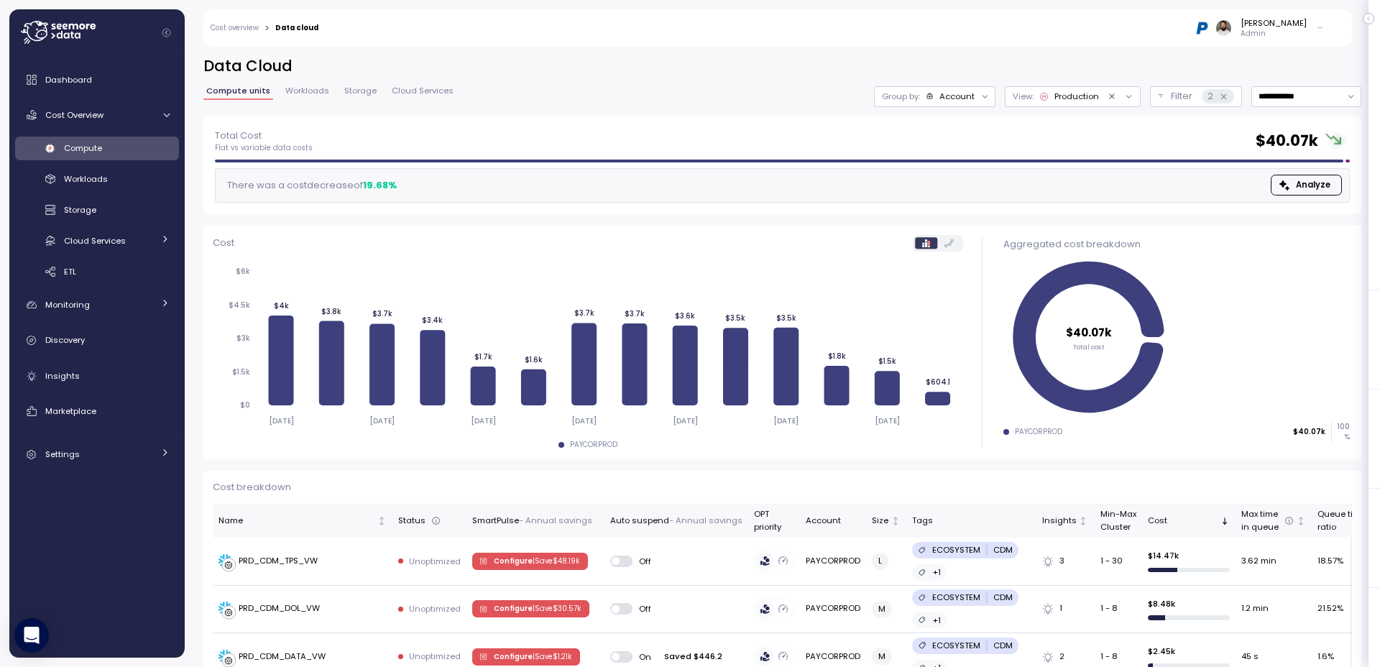
click at [74, 161] on div "Compute Workloads Storage Cloud Services Clustering columns Pipes AI Services S…" at bounding box center [97, 210] width 164 height 147
click at [77, 159] on link "Compute" at bounding box center [97, 149] width 164 height 24
click at [918, 103] on div "Group by: Account" at bounding box center [935, 96] width 122 height 21
click at [940, 180] on p "Compute unit" at bounding box center [942, 176] width 57 height 12
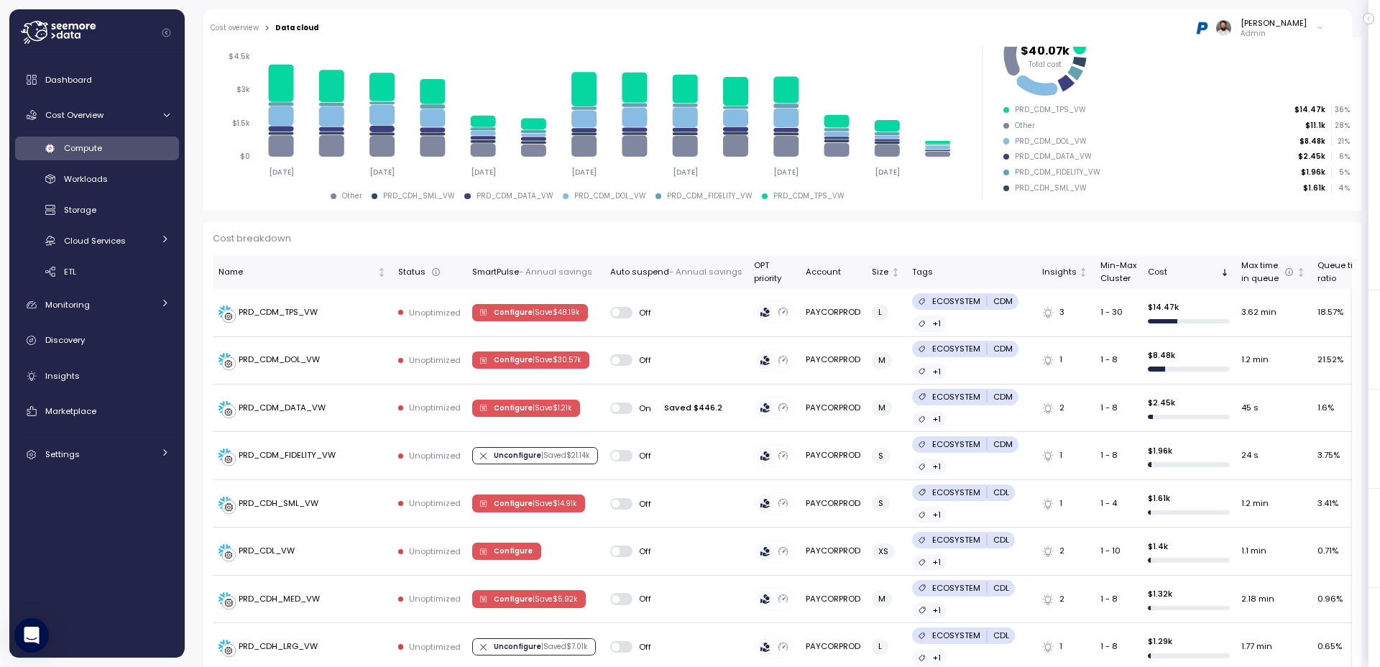
scroll to position [249, 0]
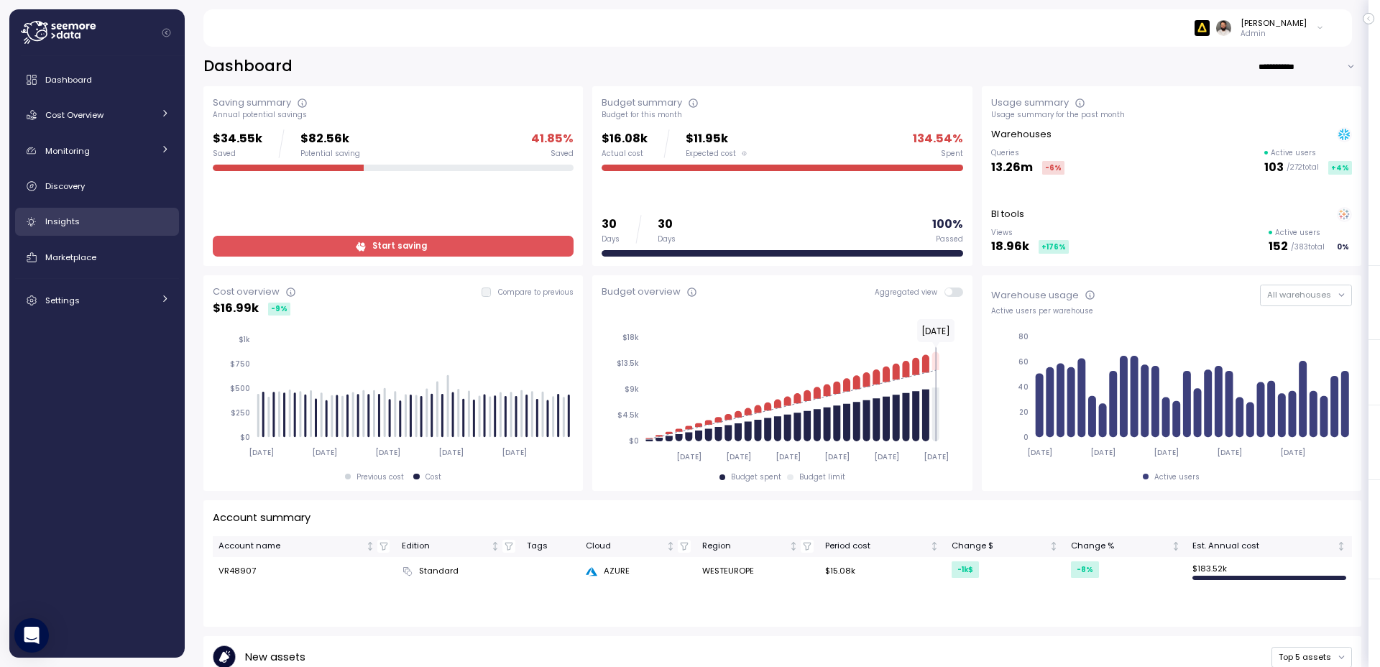
click at [129, 231] on link "Insights" at bounding box center [97, 222] width 164 height 29
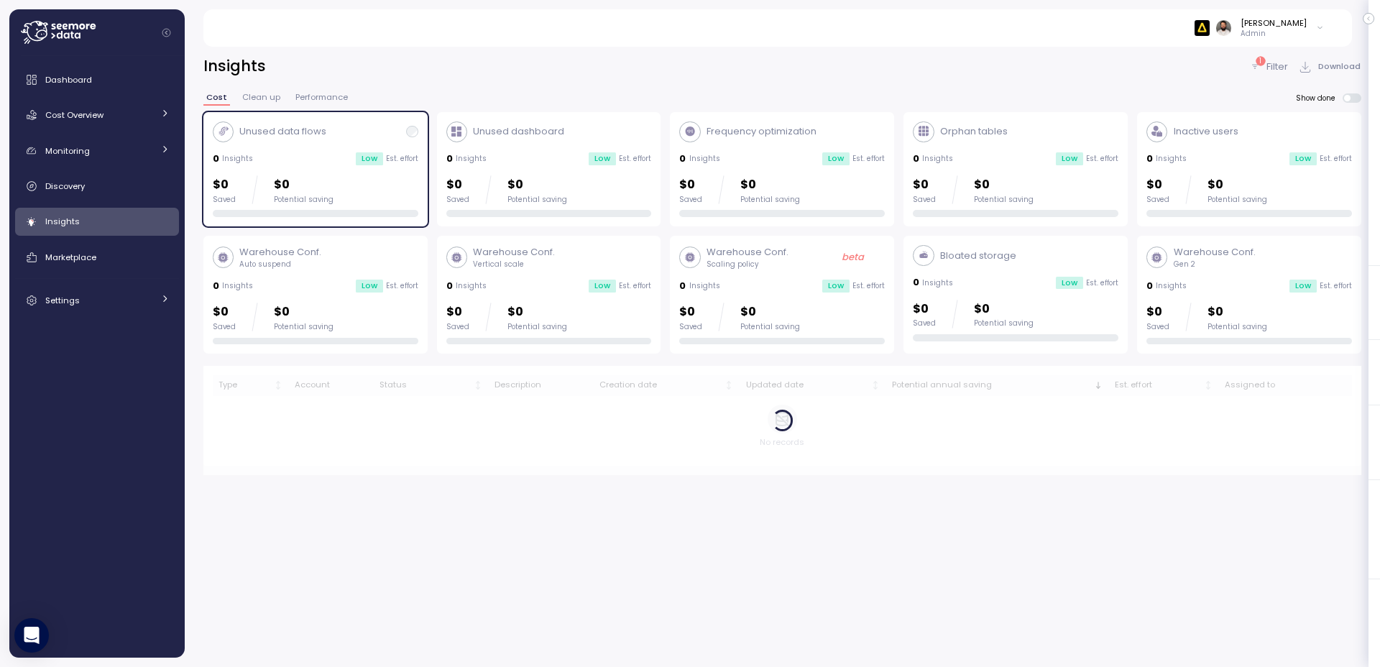
click at [1268, 62] on p "Filter" at bounding box center [1278, 67] width 22 height 14
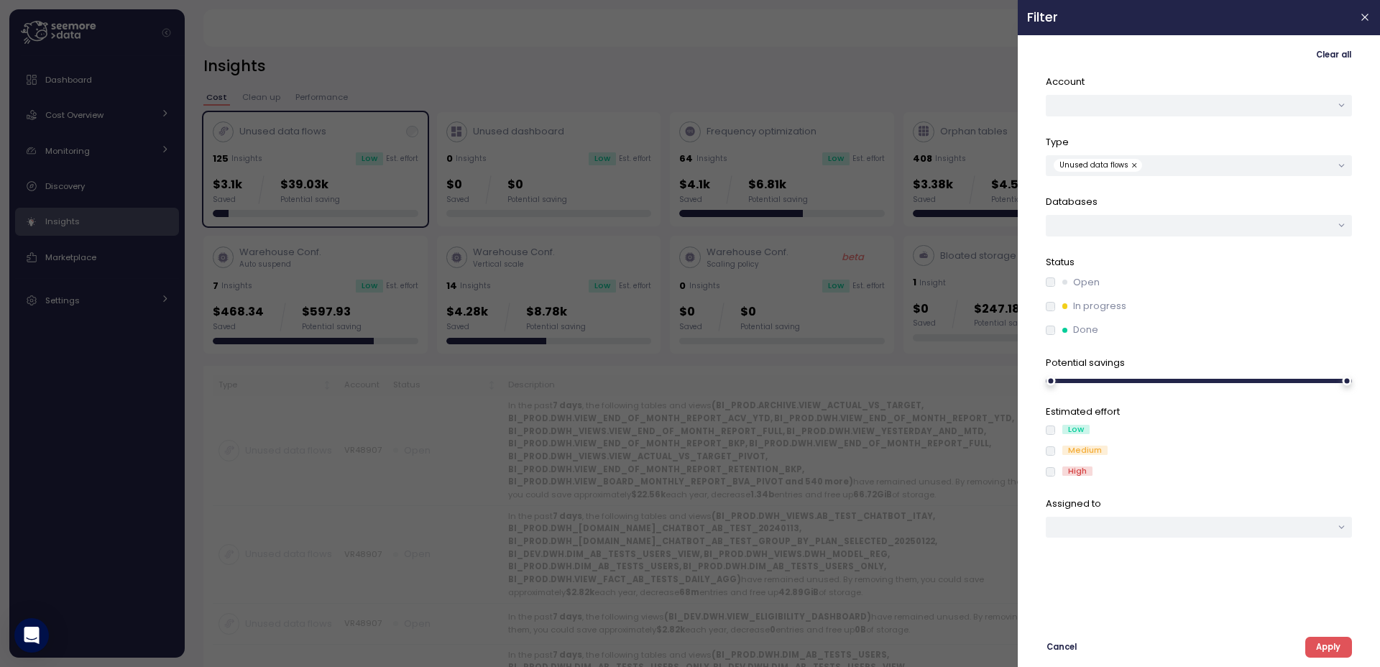
drag, startPoint x: 506, startPoint y: 96, endPoint x: 393, endPoint y: 99, distance: 113.6
click at [505, 96] on div at bounding box center [690, 333] width 1380 height 667
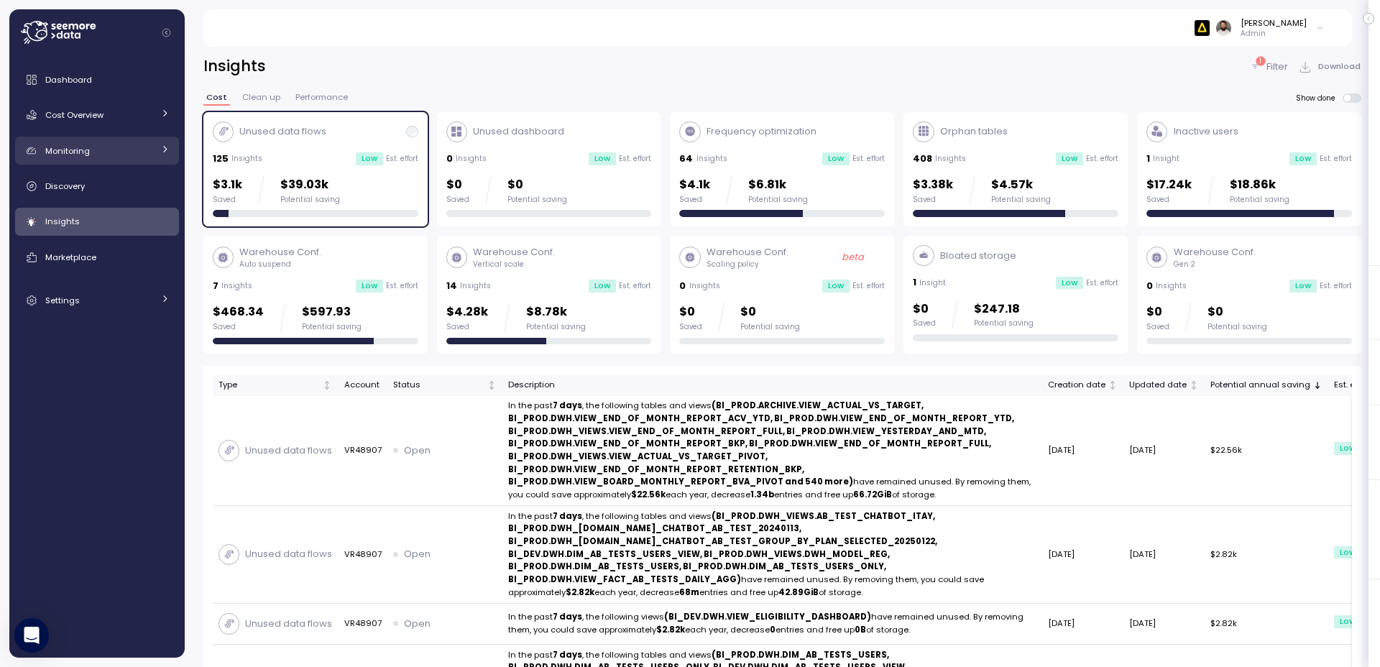
click at [152, 157] on div "Monitoring" at bounding box center [99, 151] width 108 height 14
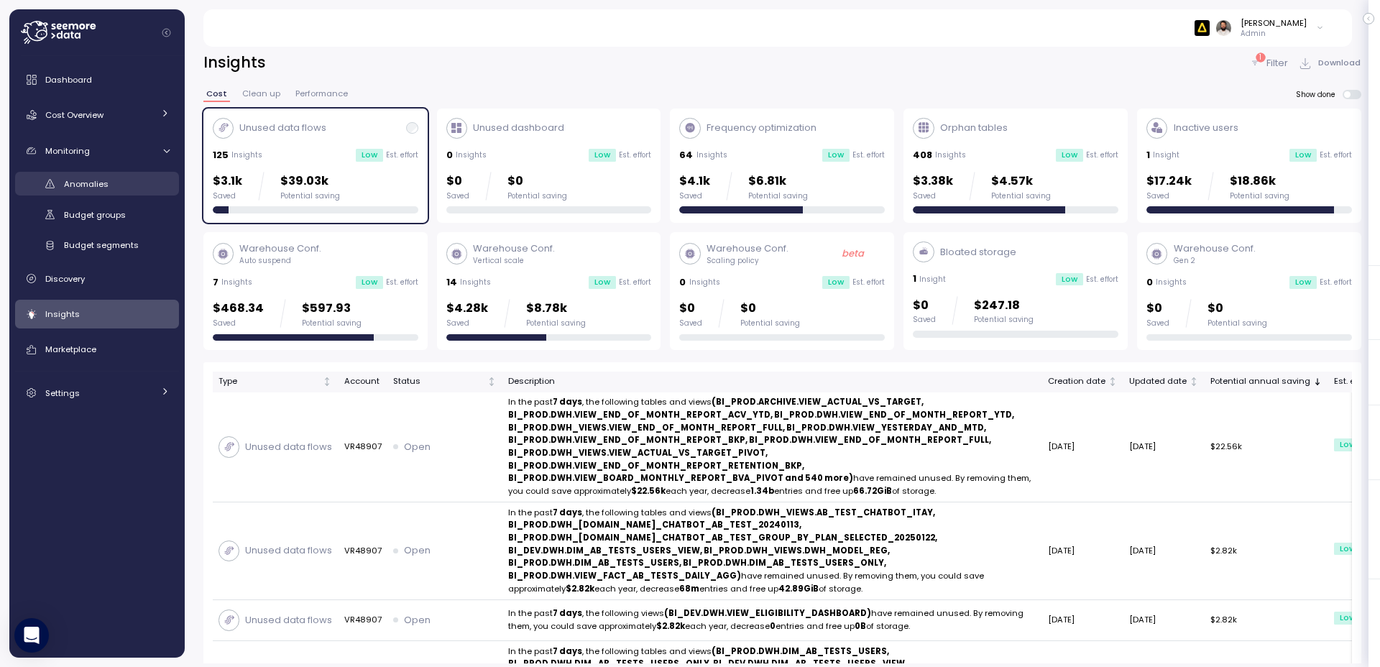
click at [129, 191] on link "Anomalies" at bounding box center [97, 184] width 164 height 24
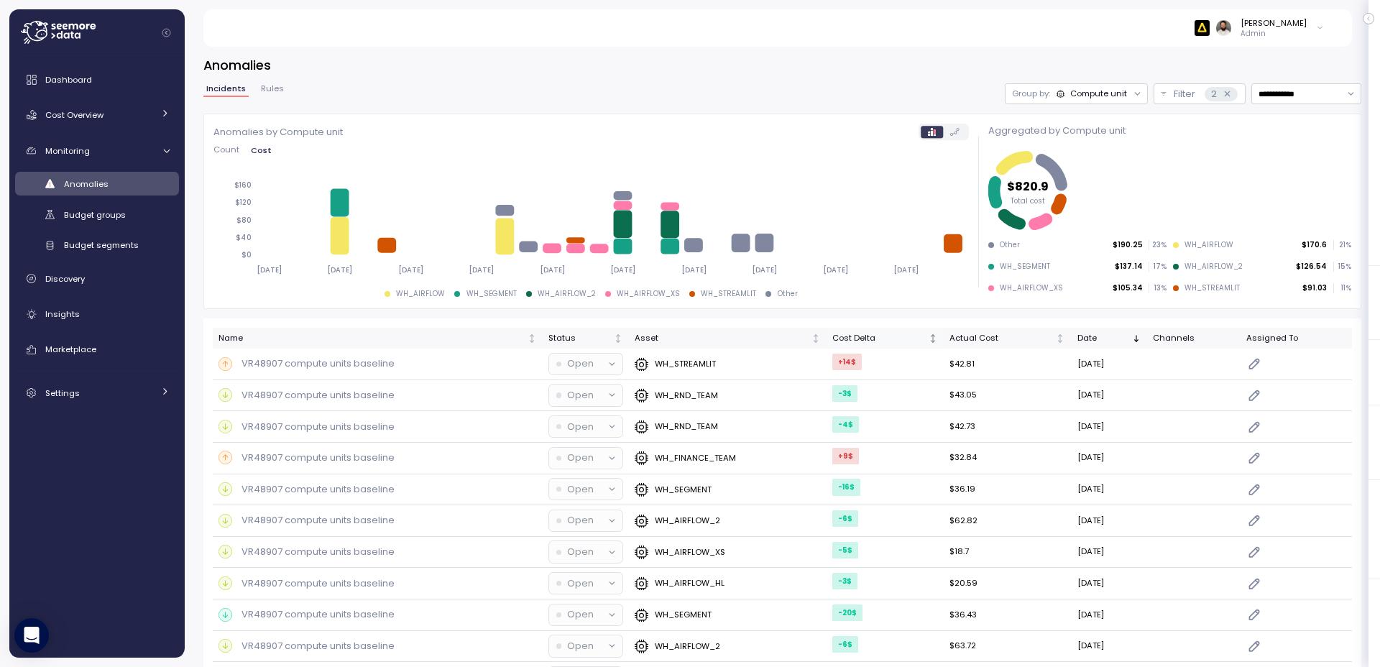
click at [894, 339] on div "Cost Delta" at bounding box center [879, 338] width 93 height 13
click at [894, 339] on div "Cost Delta" at bounding box center [879, 337] width 93 height 13
click at [759, 341] on div "Asset" at bounding box center [722, 337] width 174 height 13
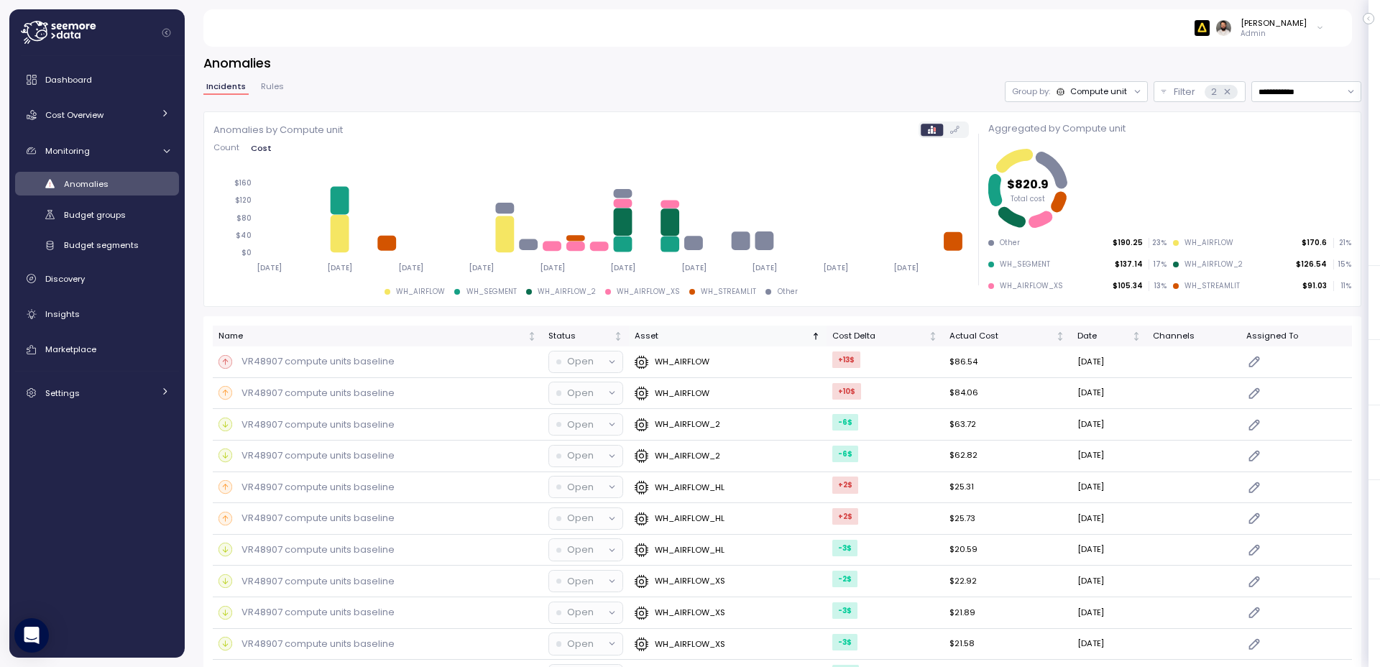
click at [759, 341] on div "Asset" at bounding box center [722, 336] width 174 height 13
click at [980, 332] on div "Actual Cost" at bounding box center [1002, 335] width 104 height 13
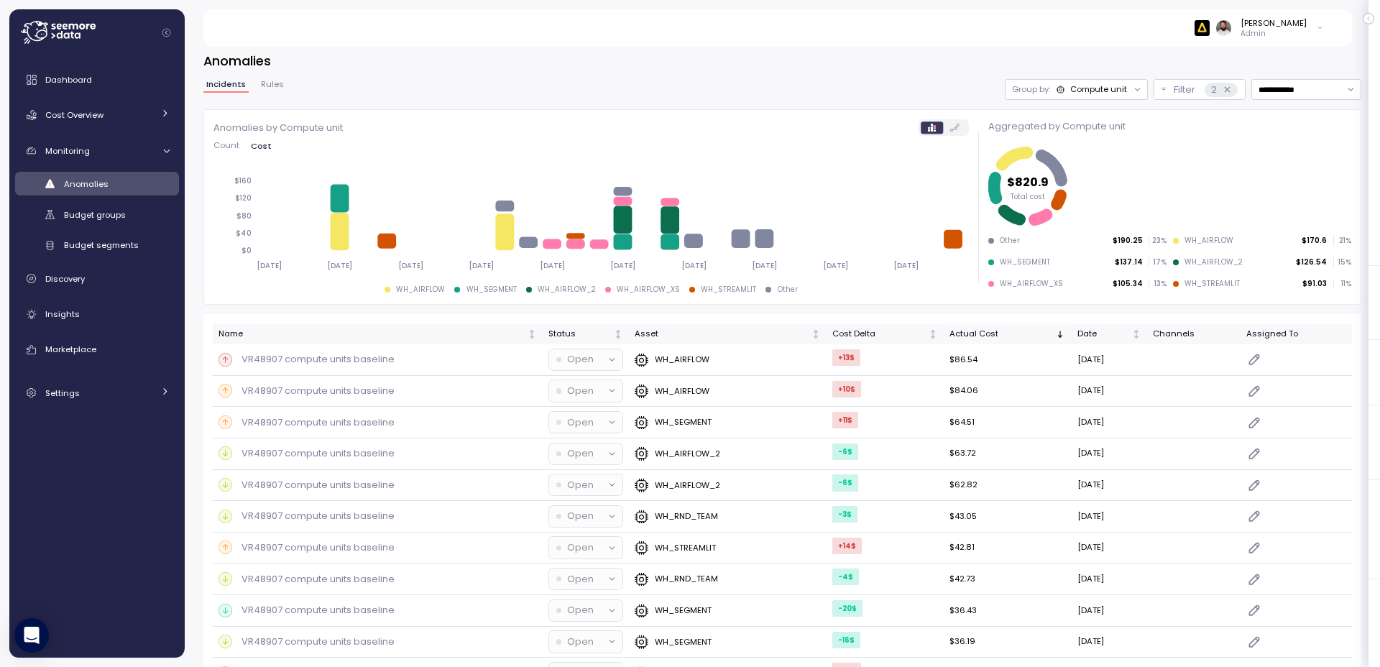
click at [981, 334] on div "Actual Cost" at bounding box center [1002, 334] width 104 height 13
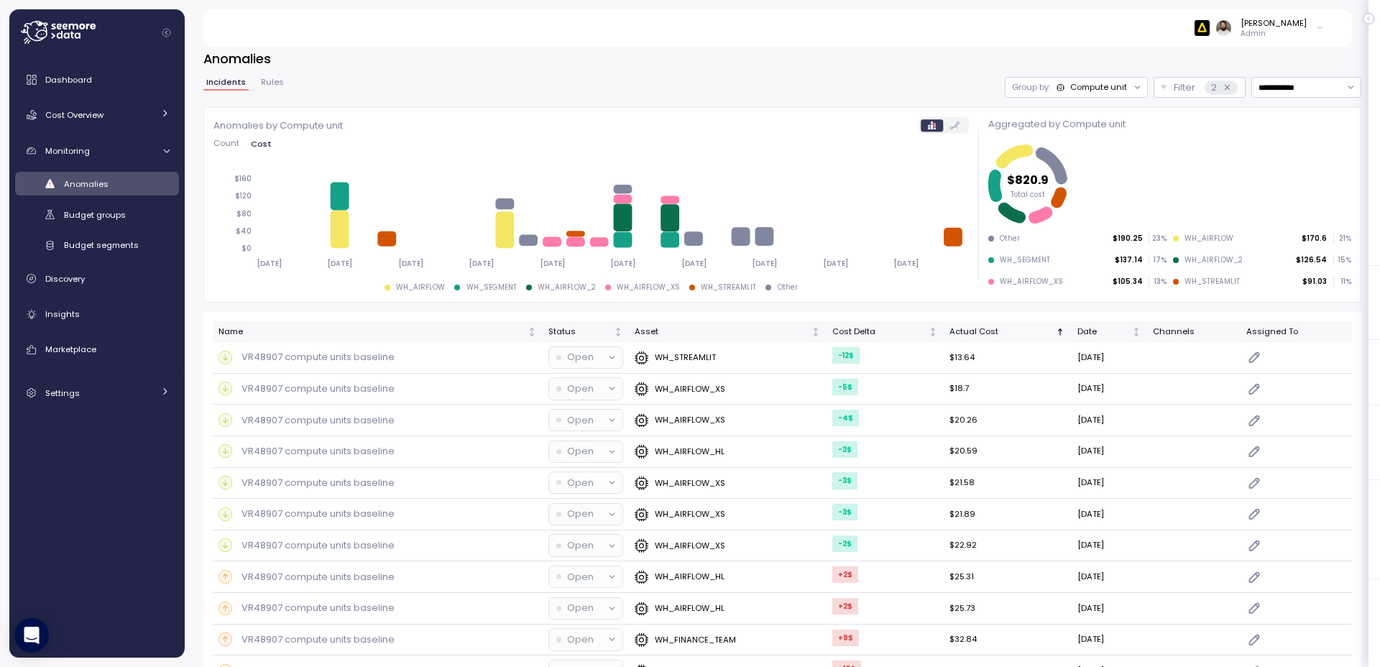
click at [981, 334] on div "Actual Cost" at bounding box center [1002, 332] width 104 height 13
click at [928, 335] on icon "Not sorted" at bounding box center [933, 332] width 10 height 10
click at [928, 335] on icon "Sorted descending" at bounding box center [933, 332] width 10 height 10
click at [928, 334] on icon "Sorted ascending" at bounding box center [933, 332] width 10 height 10
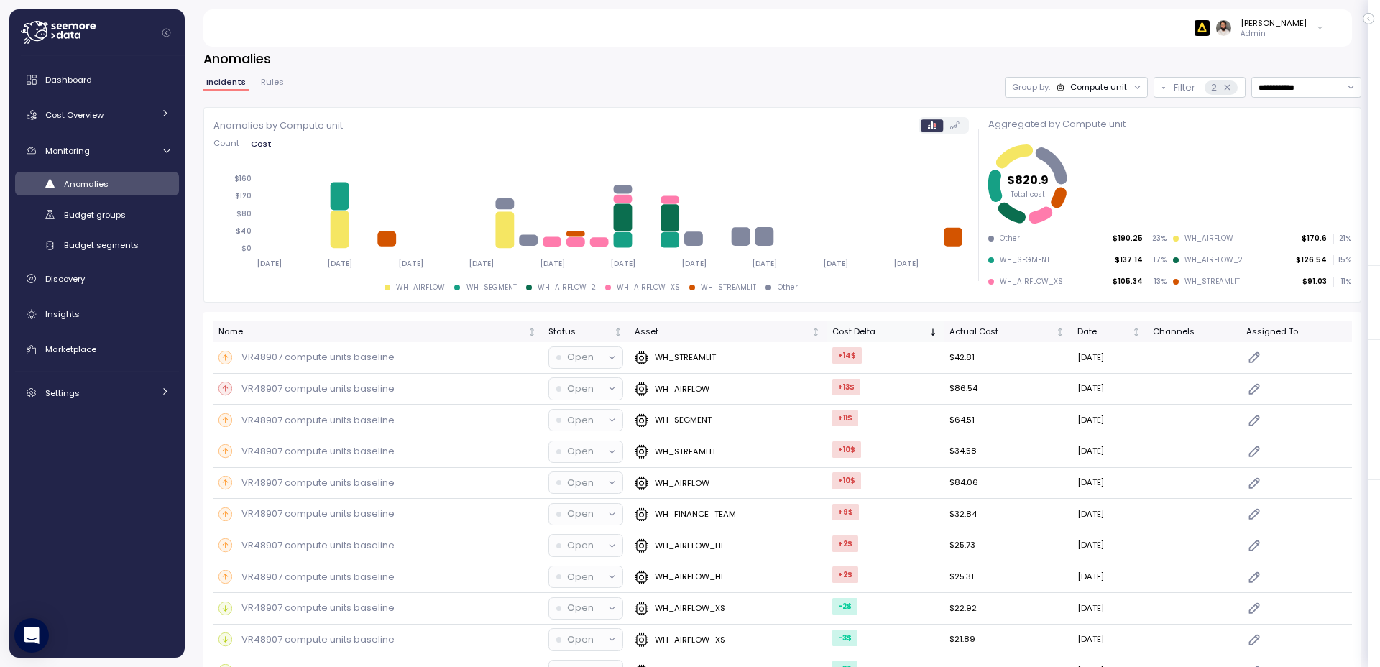
click at [912, 336] on div "Cost Delta" at bounding box center [879, 332] width 93 height 13
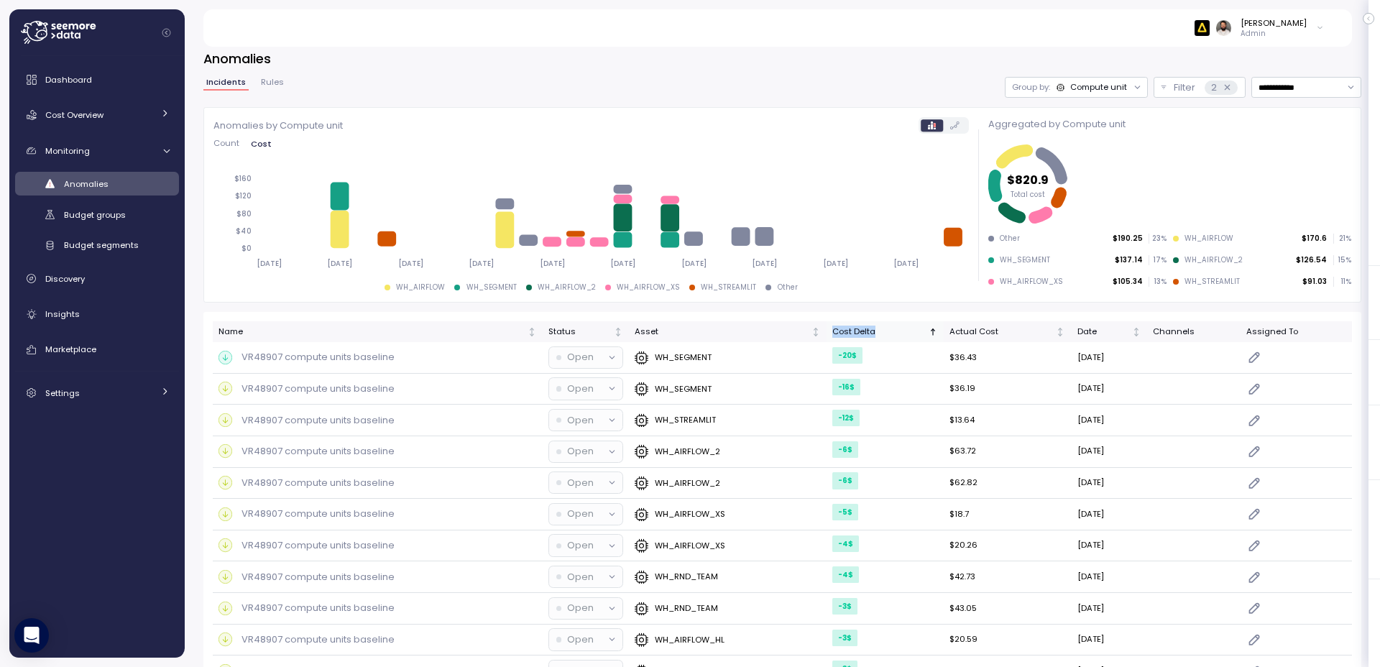
click at [912, 336] on div "Cost Delta" at bounding box center [879, 332] width 93 height 13
click at [1008, 342] on th "Actual Cost" at bounding box center [1007, 331] width 127 height 21
click at [1007, 334] on div "Actual Cost" at bounding box center [1002, 332] width 104 height 13
click at [120, 100] on div "Dashboard Cost Overview Compute Workloads Storage Cloud Services Clustering col…" at bounding box center [97, 236] width 164 height 342
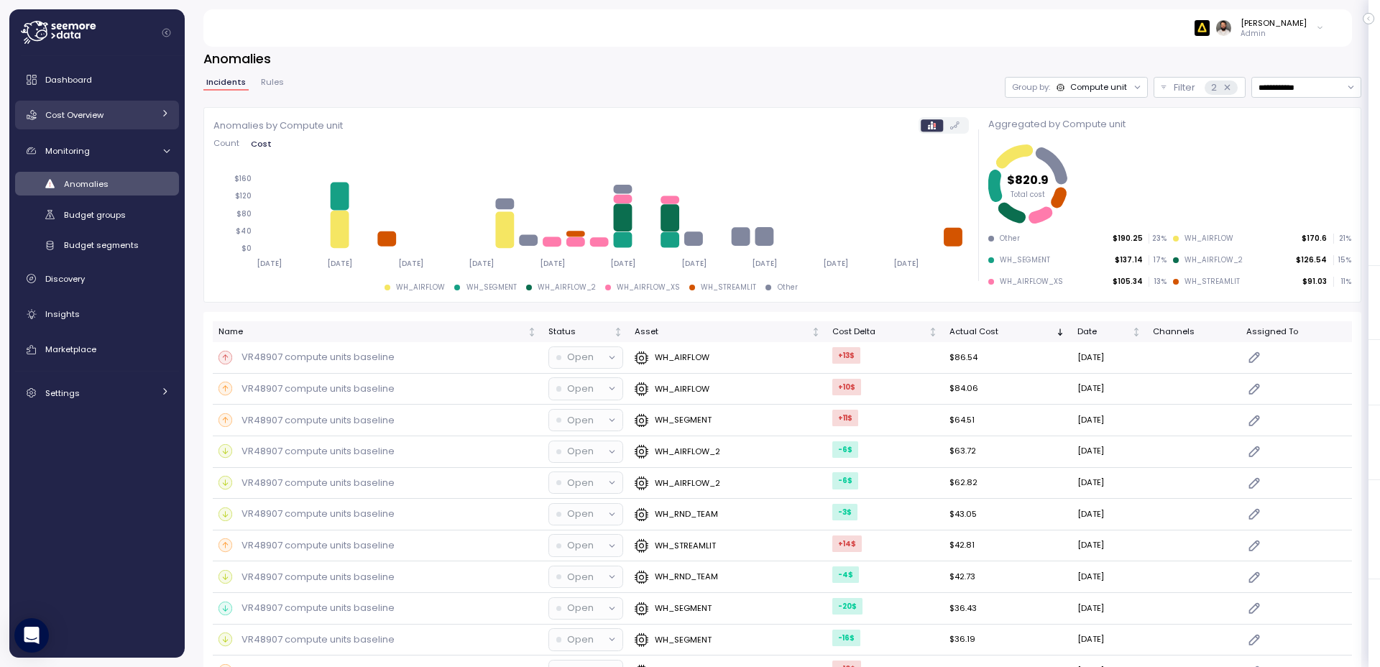
click at [121, 111] on div "Cost Overview" at bounding box center [99, 115] width 108 height 14
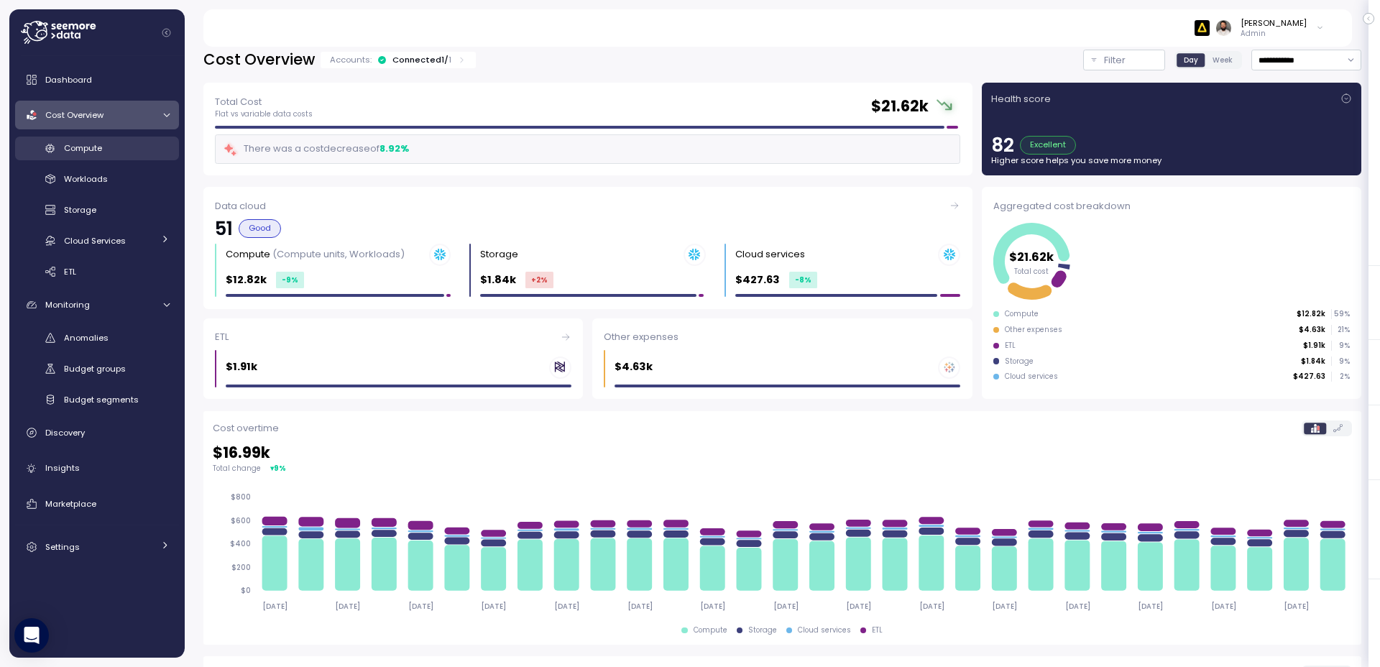
click at [126, 158] on link "Compute" at bounding box center [97, 149] width 164 height 24
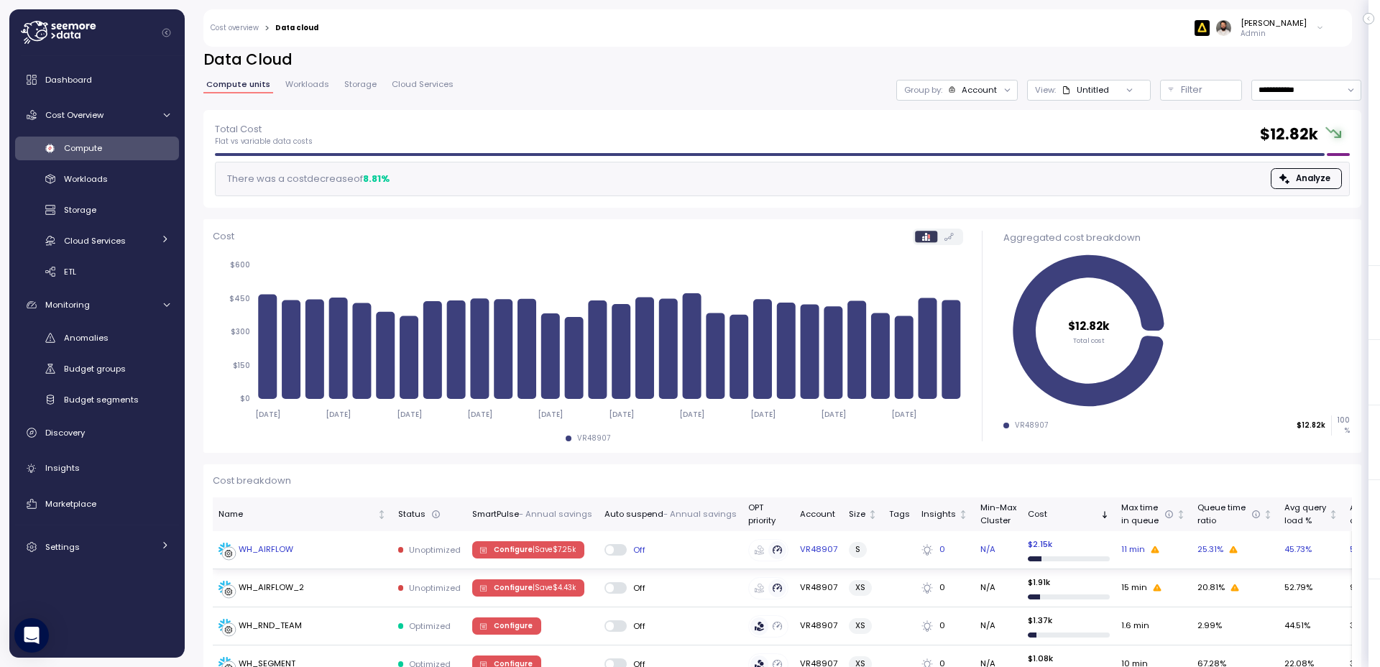
click at [335, 552] on div "WH_AIRFLOW" at bounding box center [303, 550] width 168 height 14
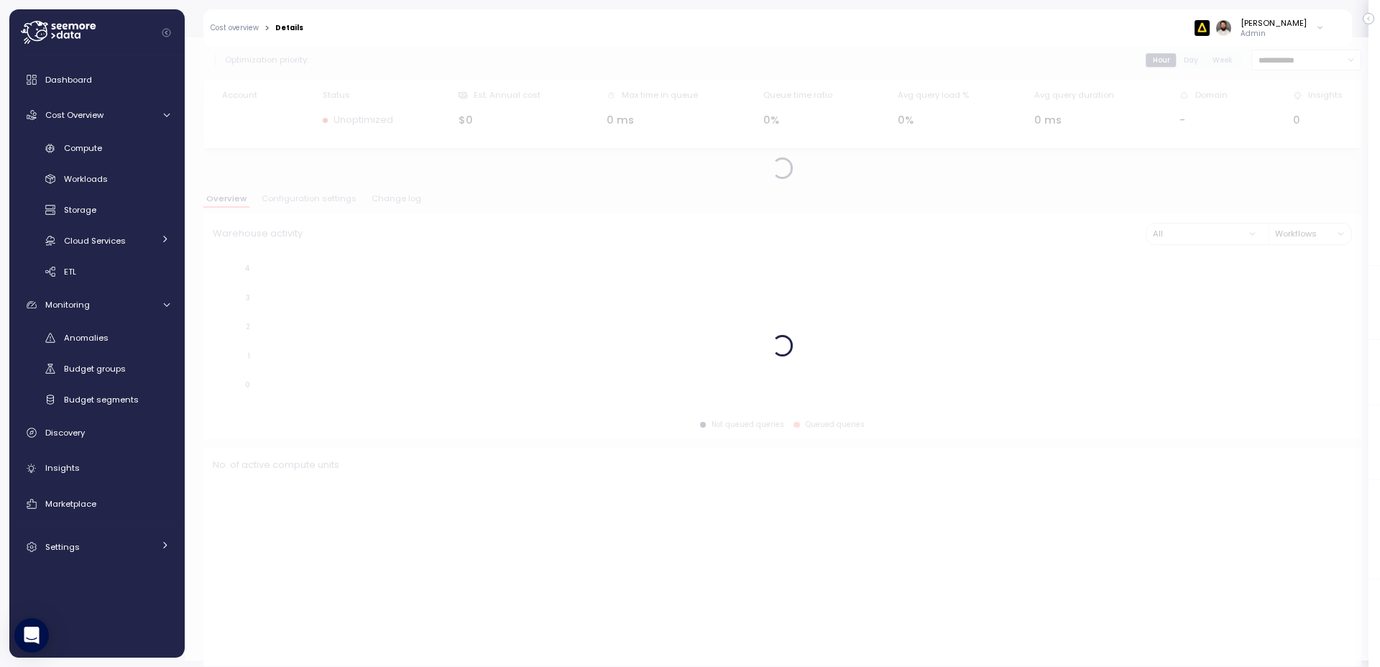
click at [388, 198] on div at bounding box center [783, 346] width 1196 height 630
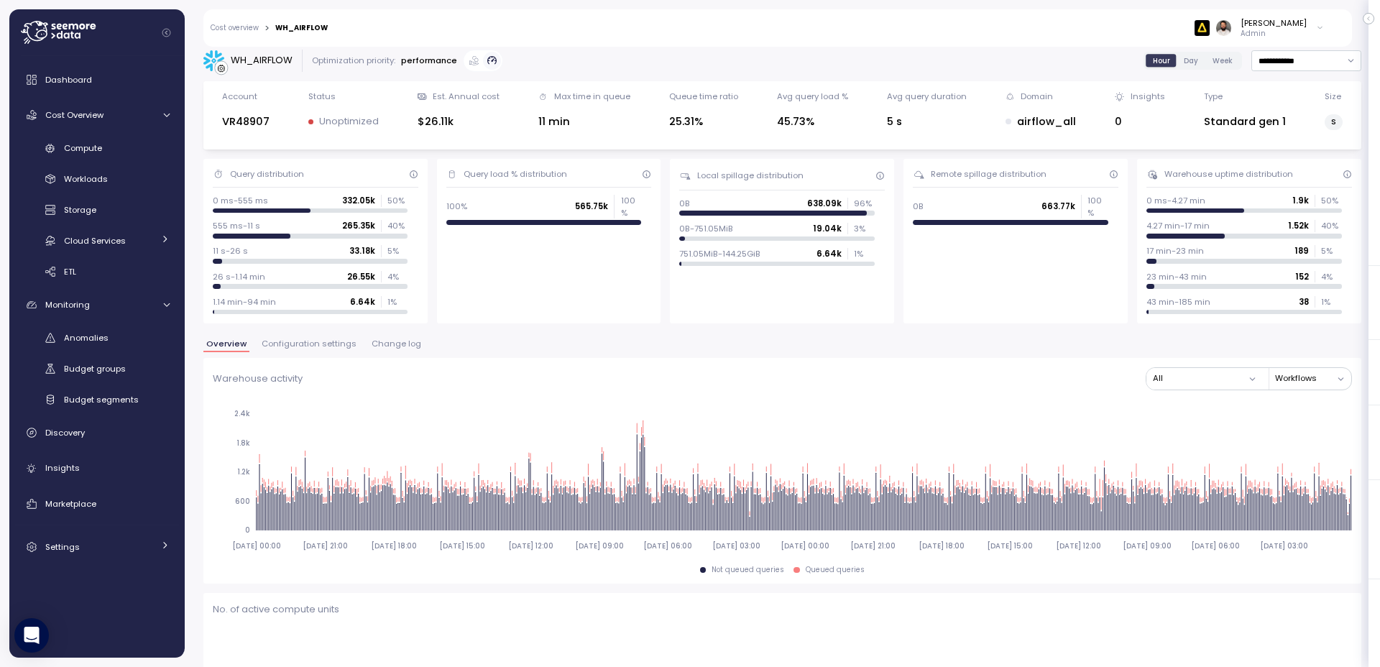
click at [388, 198] on p "50 %" at bounding box center [398, 201] width 20 height 12
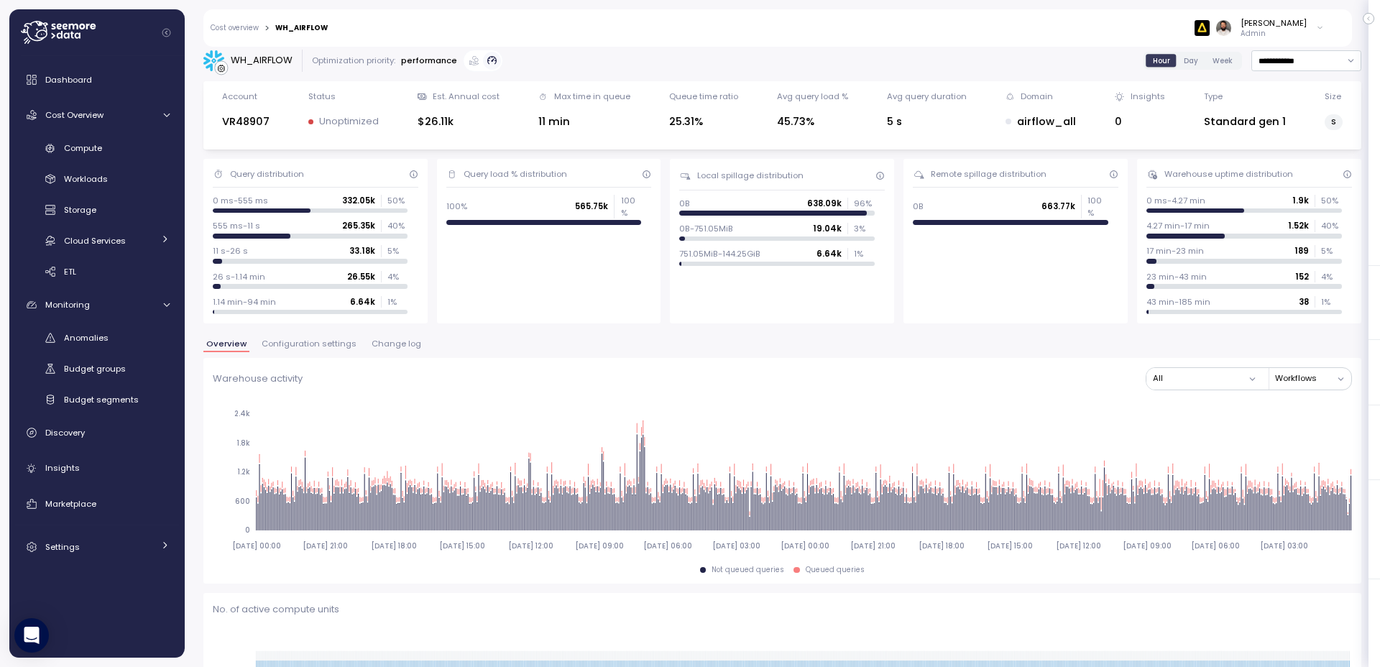
click at [388, 198] on p "50 %" at bounding box center [398, 201] width 20 height 12
click at [384, 346] on span "Change log" at bounding box center [397, 344] width 50 height 8
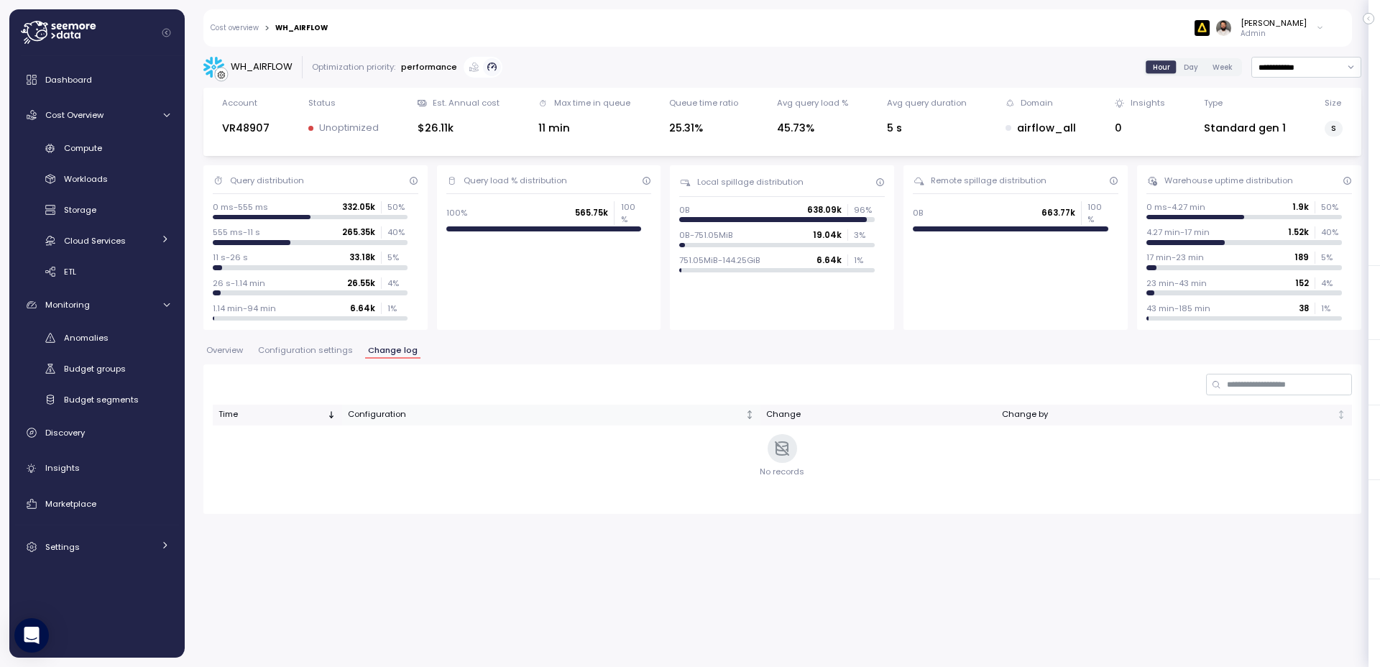
click at [682, 415] on div "Configuration" at bounding box center [545, 414] width 395 height 13
drag, startPoint x: 84, startPoint y: 147, endPoint x: 95, endPoint y: 155, distance: 13.0
click at [84, 147] on span "Compute" at bounding box center [83, 148] width 38 height 12
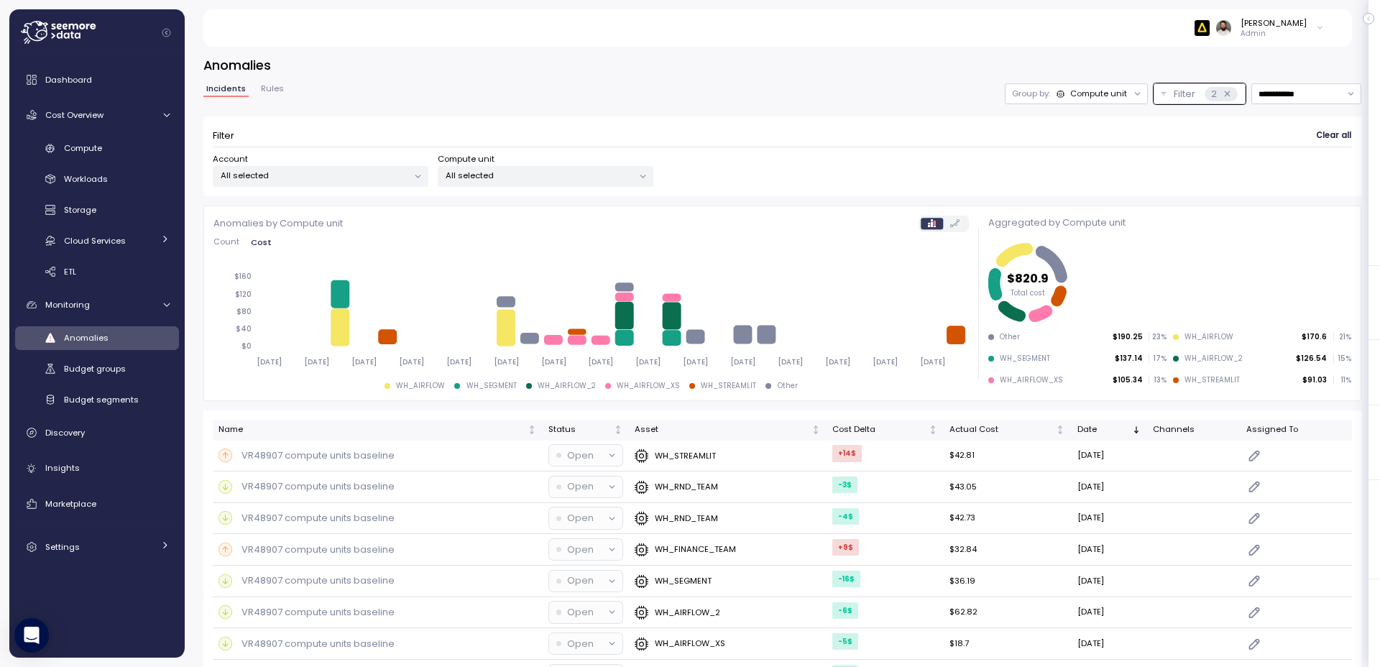
click at [1054, 106] on div "**********" at bounding box center [782, 139] width 1158 height 113
click at [1053, 91] on div "Group by: Compute unit" at bounding box center [1069, 94] width 115 height 12
click at [1048, 127] on icon at bounding box center [1051, 126] width 8 height 8
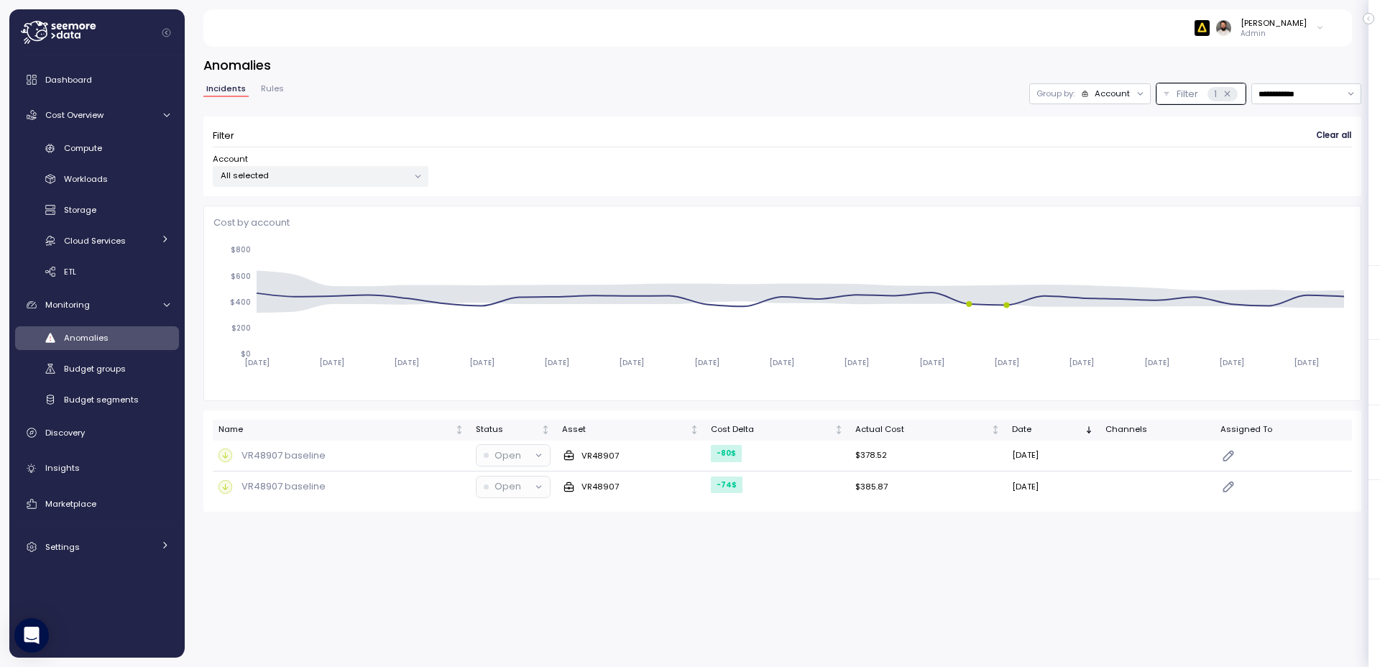
click at [274, 98] on div "Incidents Rules" at bounding box center [244, 94] width 83 height 19
click at [273, 93] on span "Rules" at bounding box center [272, 89] width 23 height 8
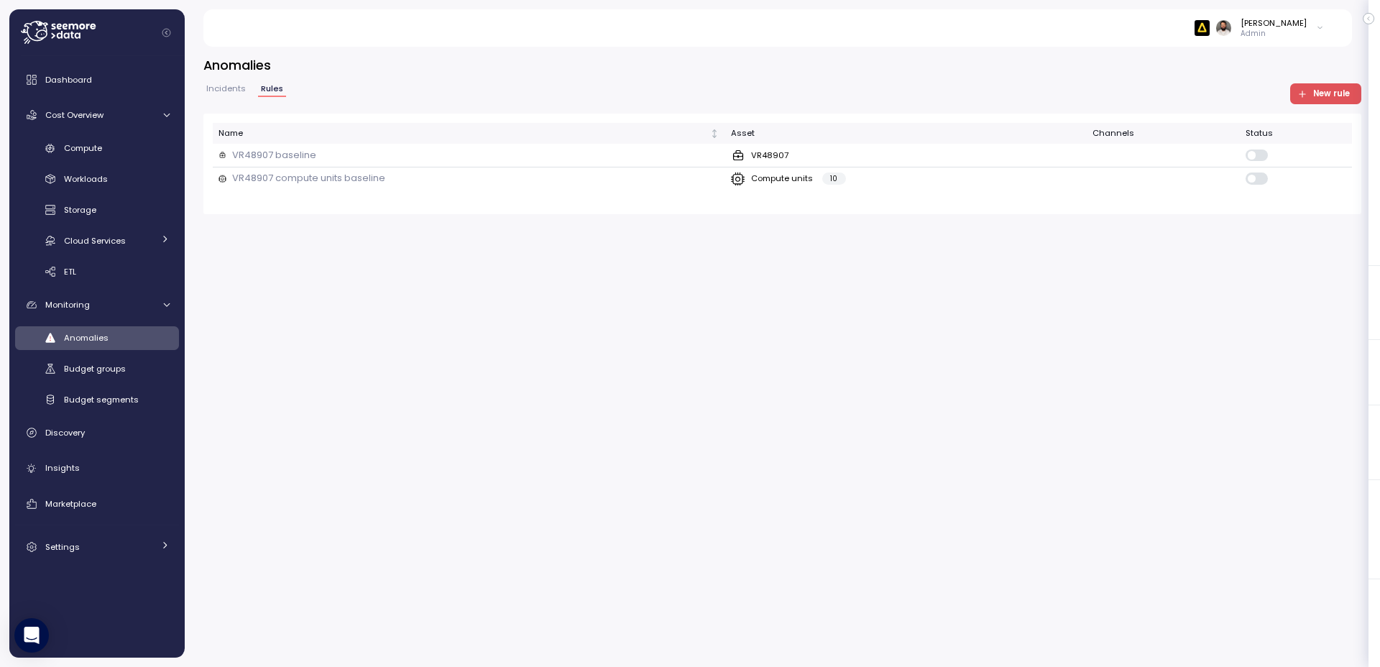
click at [237, 99] on div "Incidents Rules" at bounding box center [244, 94] width 83 height 19
click at [236, 90] on span "Incidents" at bounding box center [226, 89] width 40 height 8
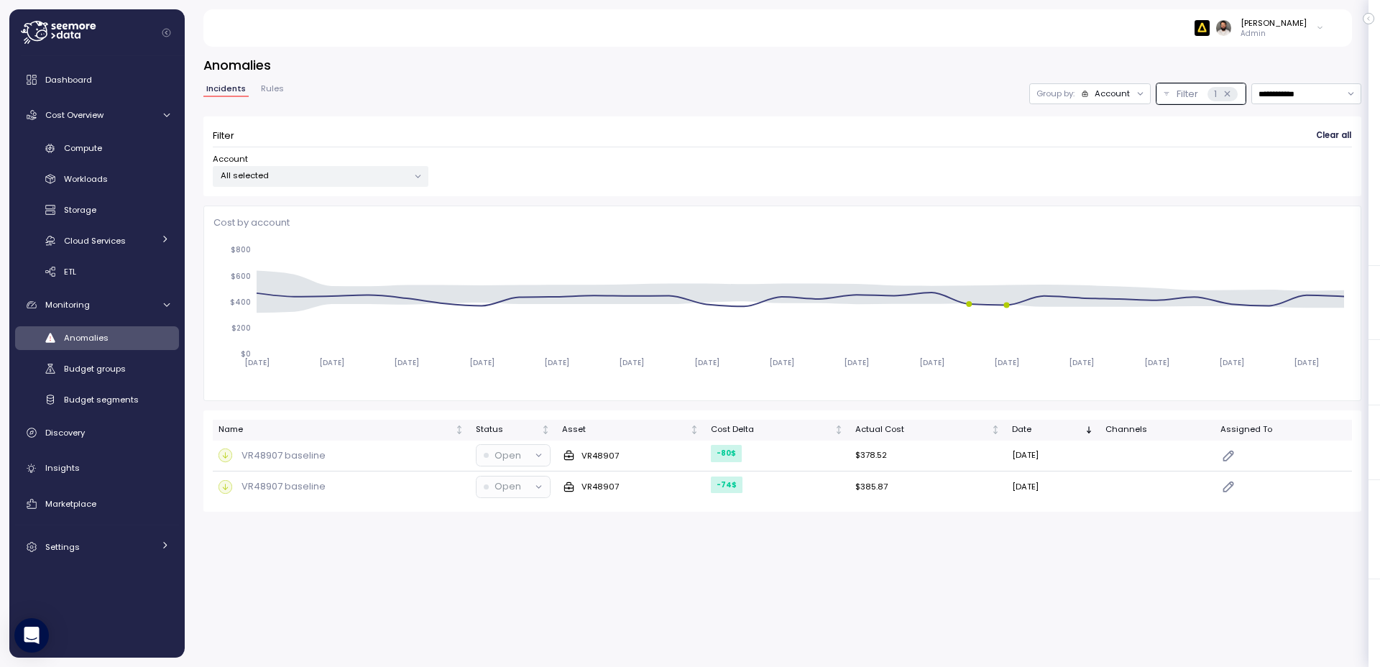
click at [1092, 102] on div "Group by: Account" at bounding box center [1091, 93] width 122 height 21
click at [1099, 156] on div "Compute unit" at bounding box center [1088, 149] width 86 height 17
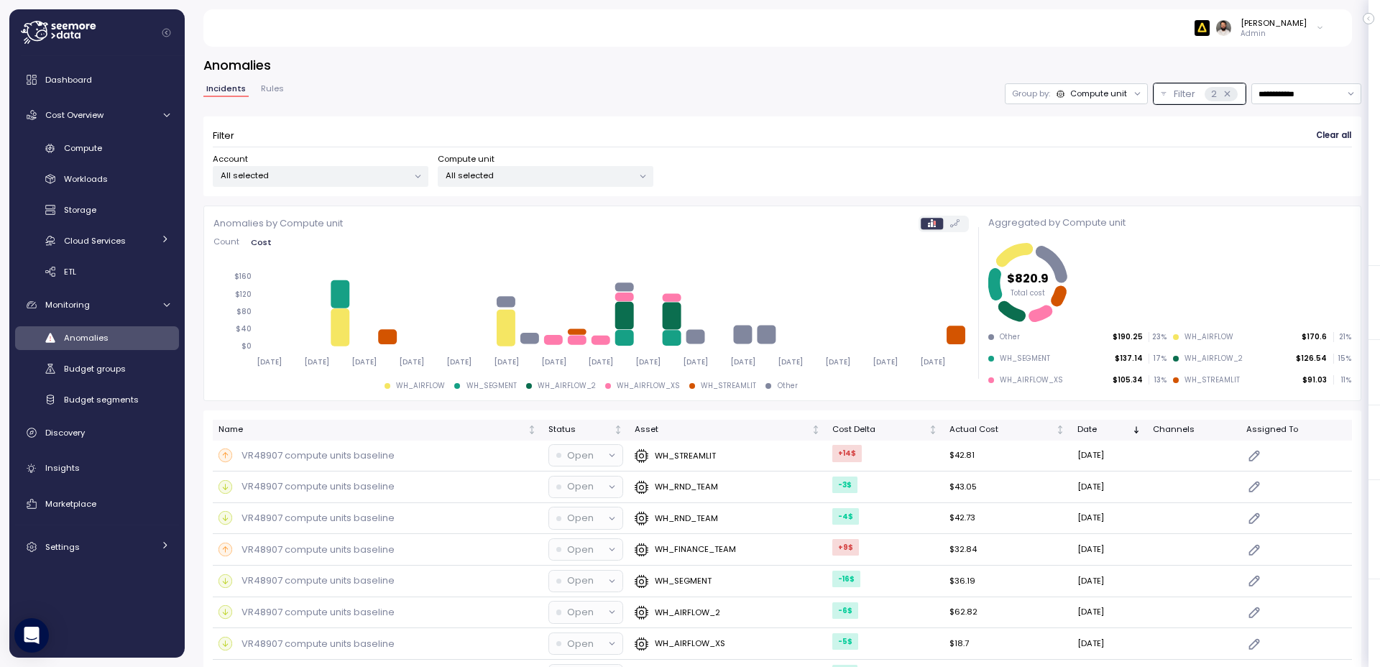
scroll to position [27, 0]
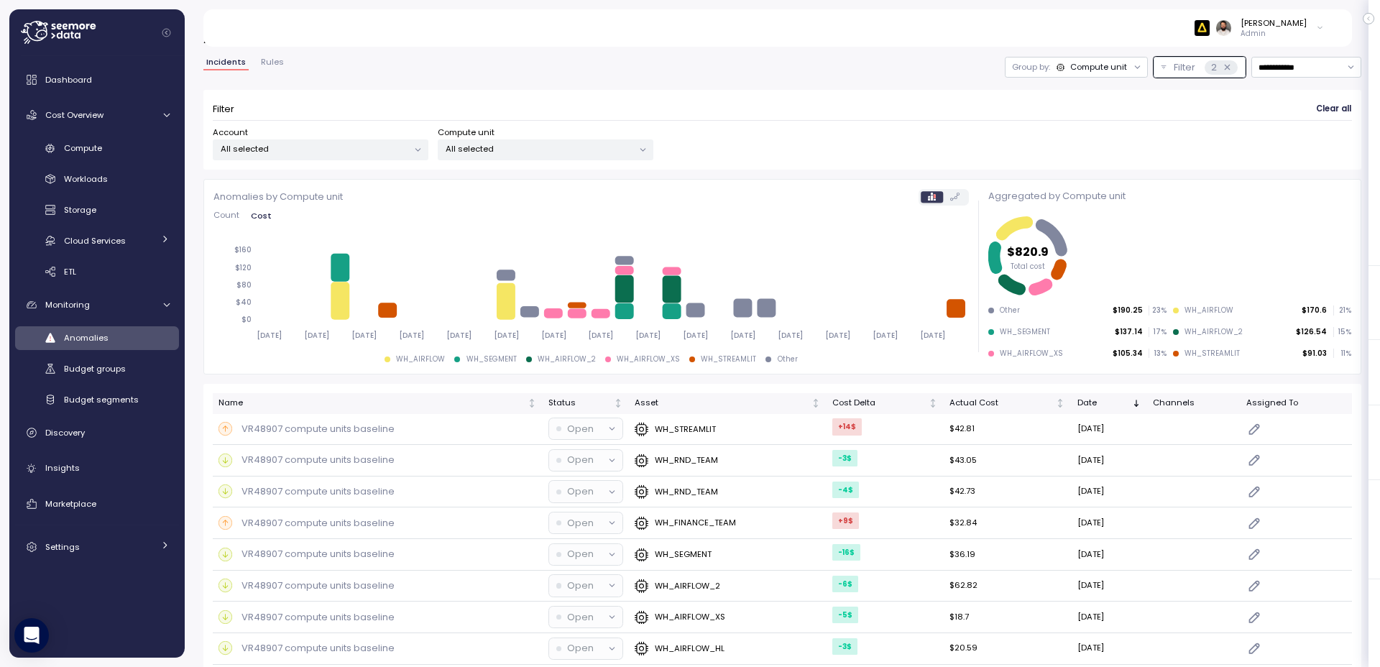
click at [1022, 58] on div "Group by: Compute unit" at bounding box center [1076, 67] width 143 height 21
click at [134, 147] on div "Compute" at bounding box center [117, 148] width 106 height 14
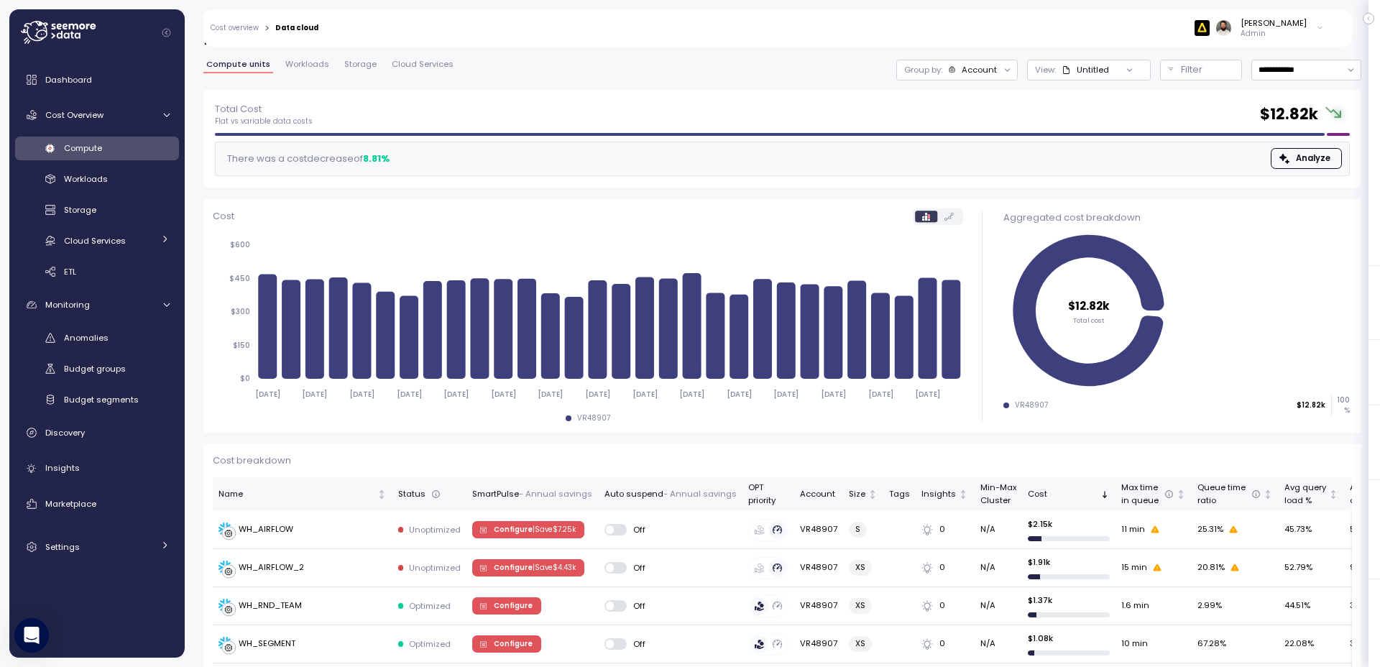
click at [962, 73] on div "Account" at bounding box center [973, 70] width 50 height 12
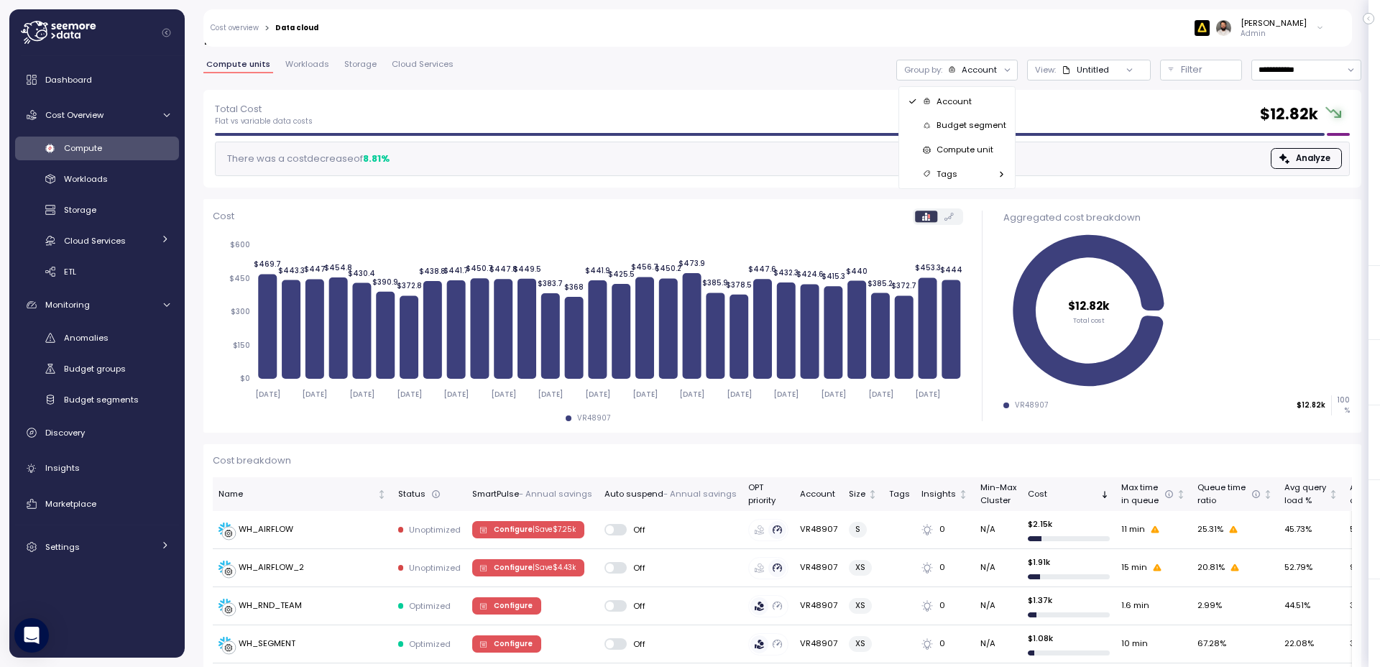
click at [924, 154] on div "Compute unit" at bounding box center [958, 150] width 71 height 12
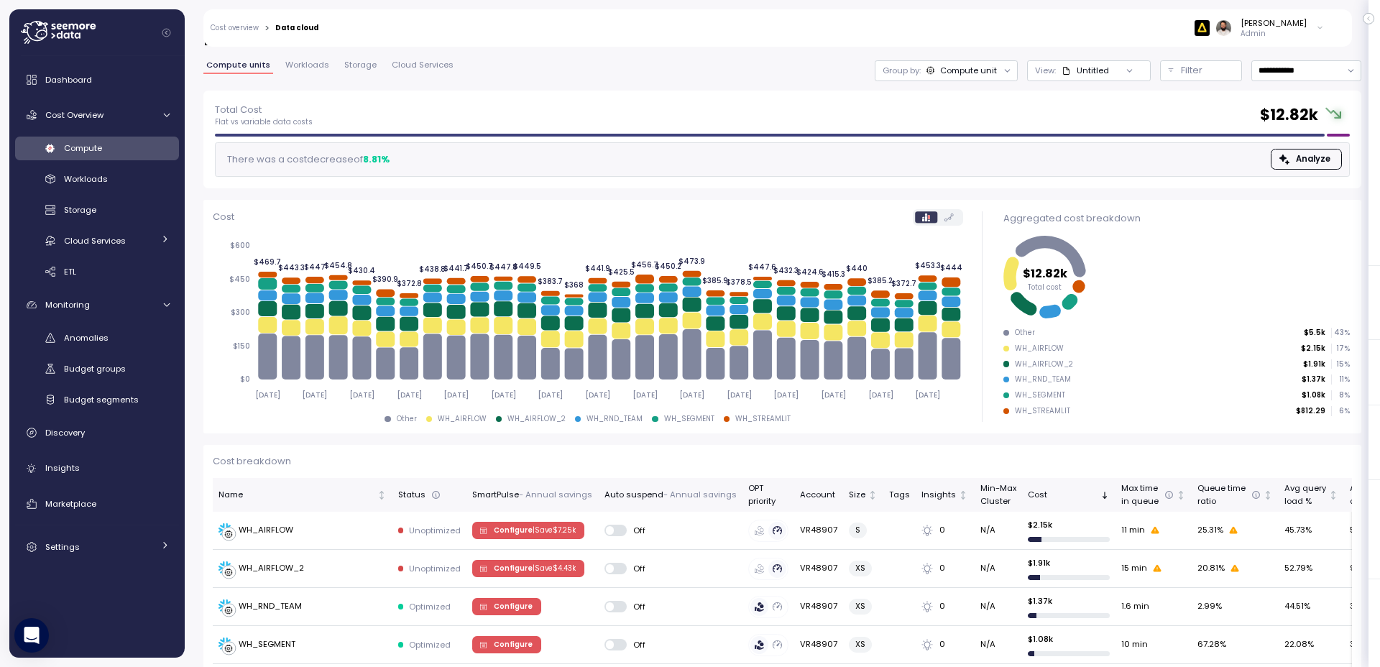
scroll to position [29, 0]
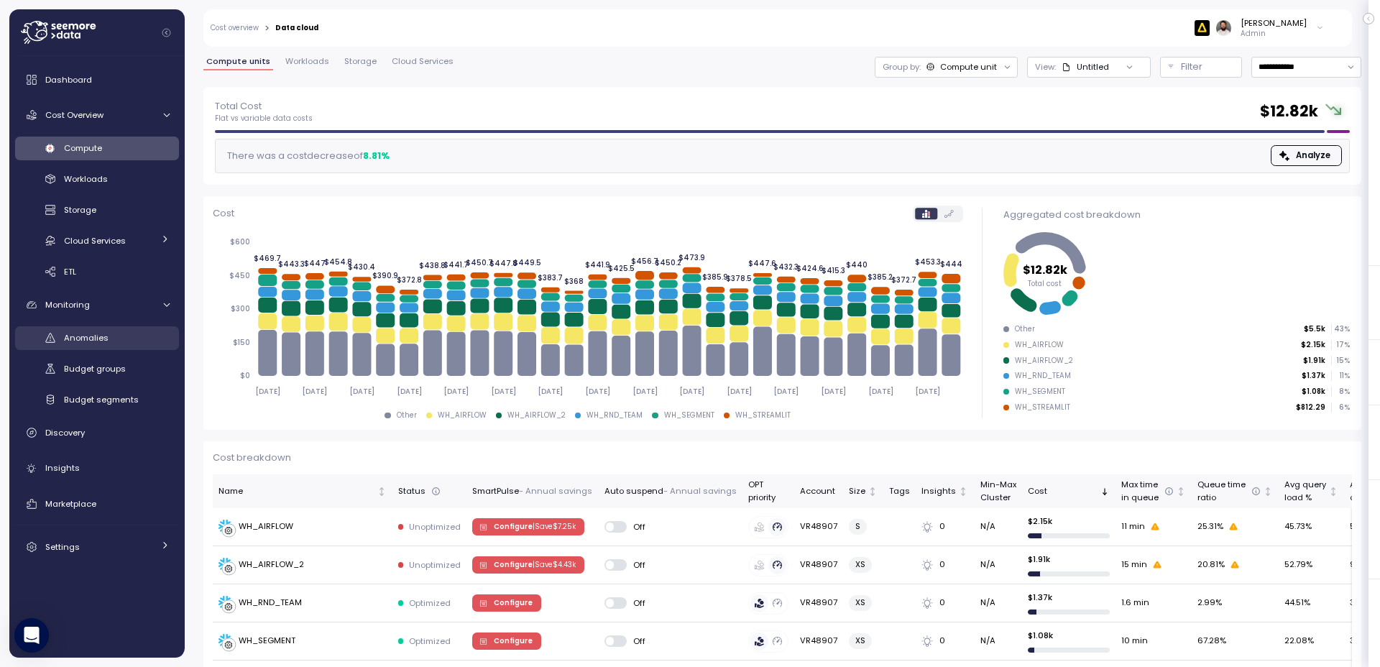
click at [119, 339] on div "Anomalies" at bounding box center [117, 338] width 106 height 14
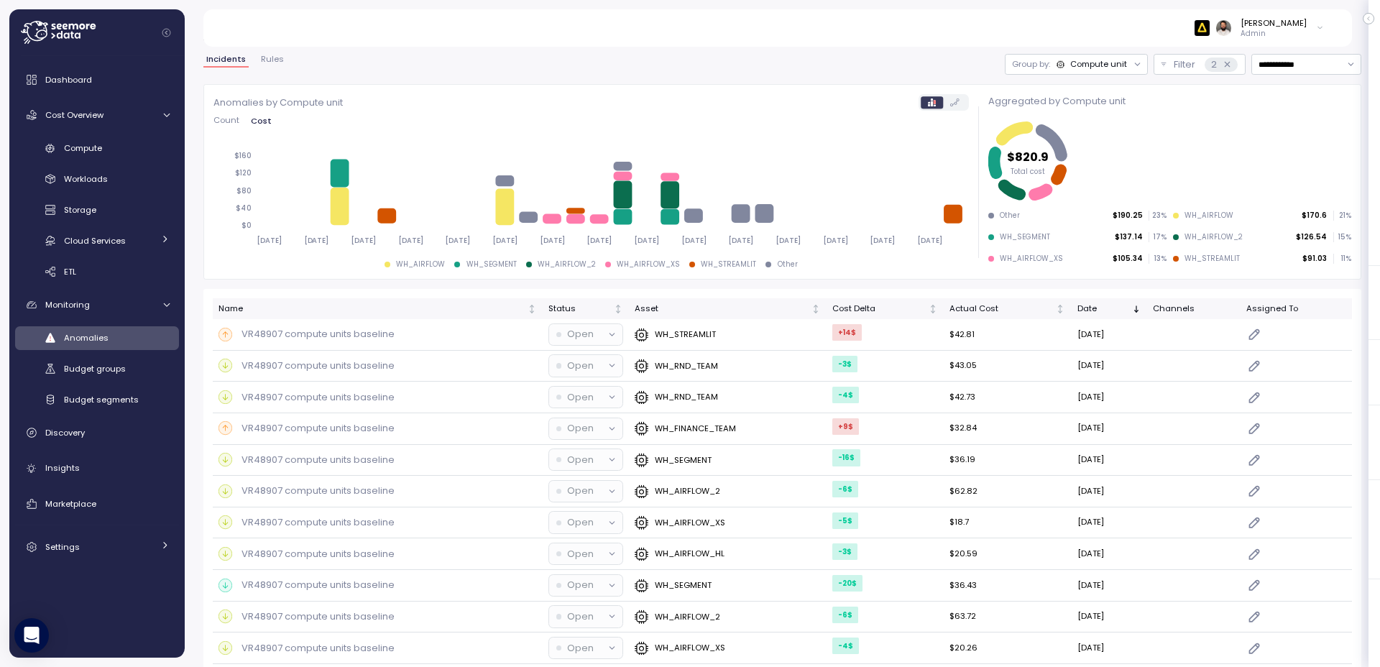
drag, startPoint x: 1089, startPoint y: 58, endPoint x: 1089, endPoint y: 66, distance: 8.6
click at [1089, 58] on div "Compute unit" at bounding box center [1099, 64] width 57 height 12
click at [1082, 93] on p "Account" at bounding box center [1078, 96] width 35 height 12
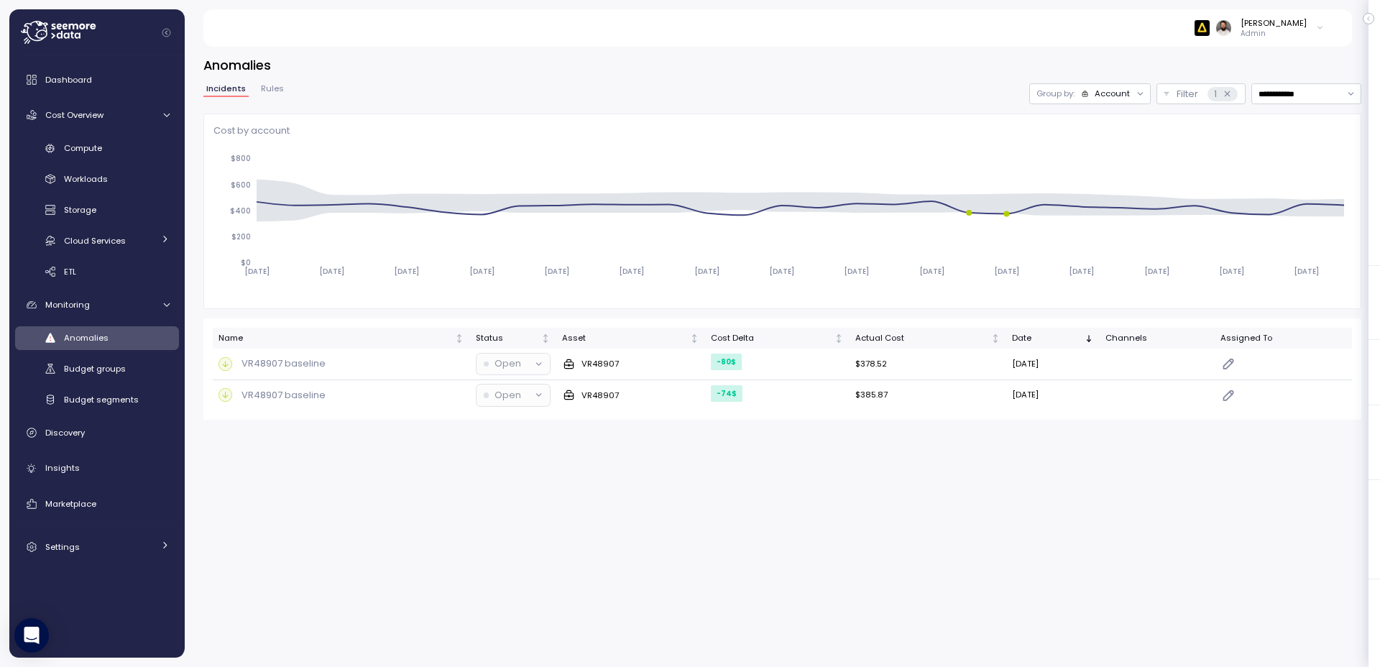
click at [1121, 96] on div "Account" at bounding box center [1112, 94] width 35 height 12
click at [948, 86] on div "**********" at bounding box center [782, 93] width 1158 height 21
click at [1061, 82] on div "**********" at bounding box center [782, 238] width 1158 height 364
click at [1061, 84] on div "Group by: Account" at bounding box center [1091, 93] width 122 height 21
click at [1066, 150] on icon at bounding box center [1065, 149] width 8 height 8
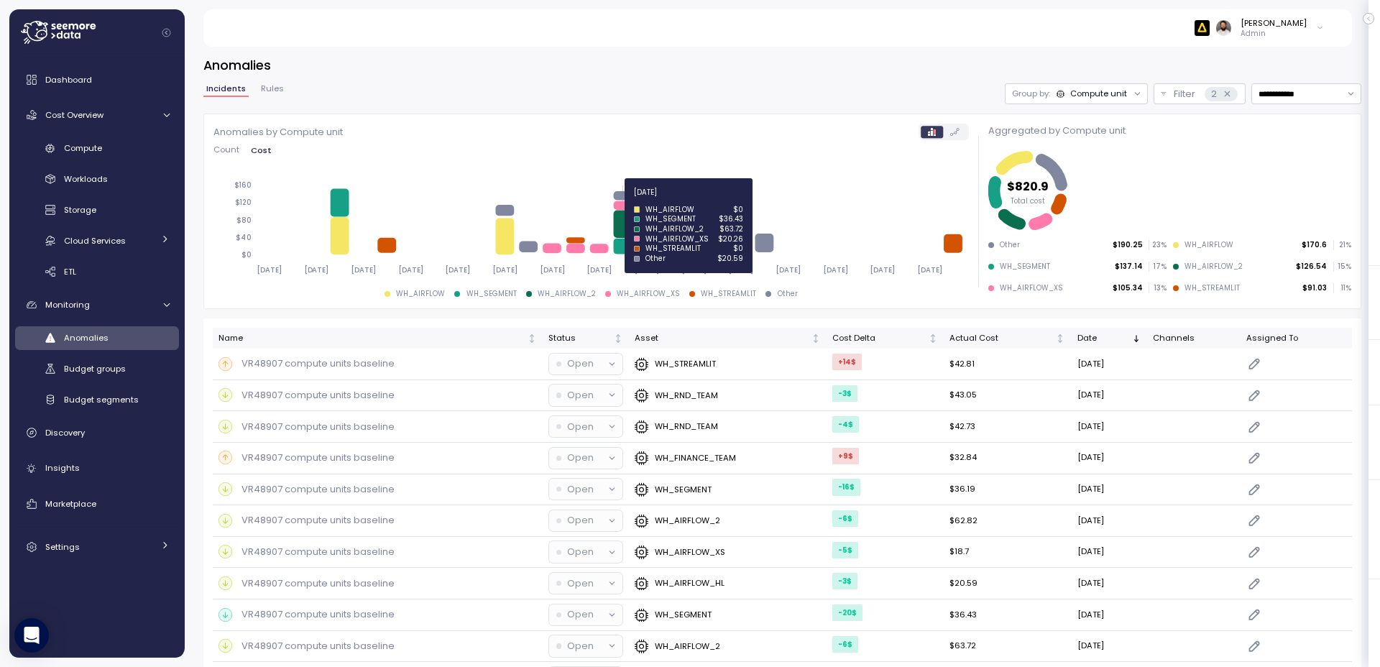
click at [627, 226] on icon at bounding box center [624, 224] width 19 height 28
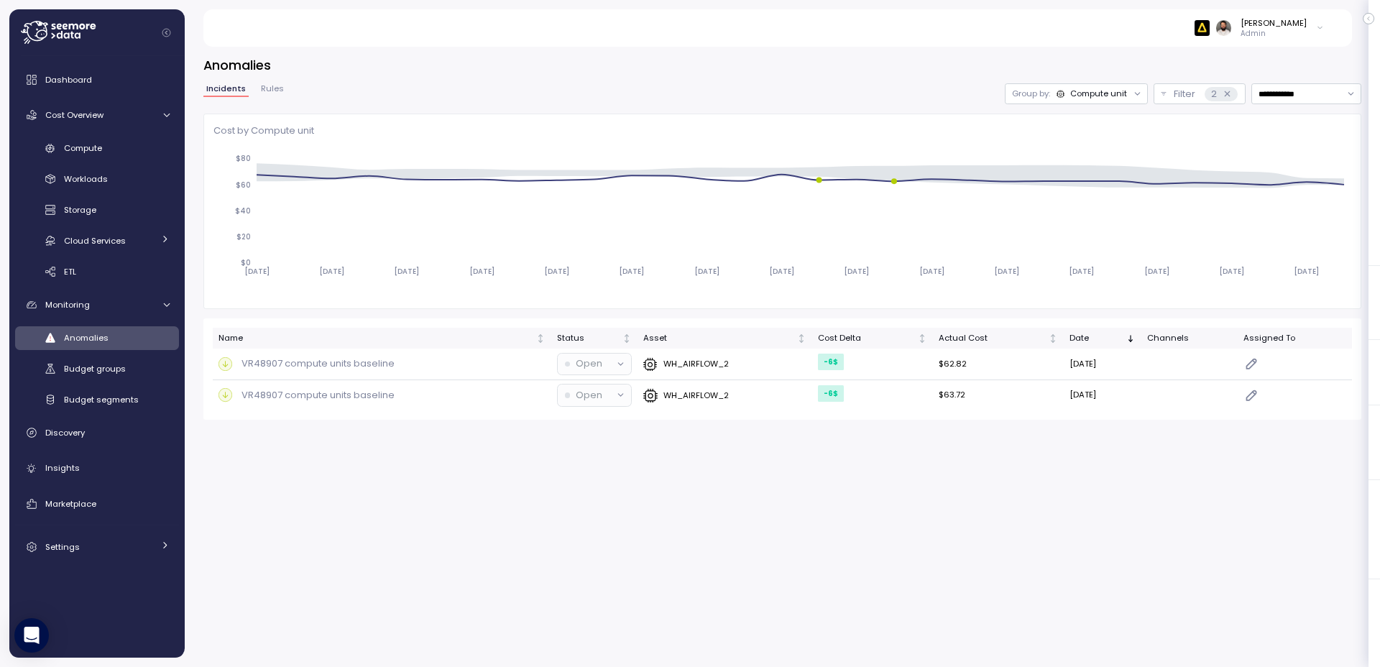
click at [1086, 86] on div "Group by: Compute unit" at bounding box center [1076, 93] width 143 height 21
click at [1229, 95] on icon at bounding box center [1227, 93] width 9 height 9
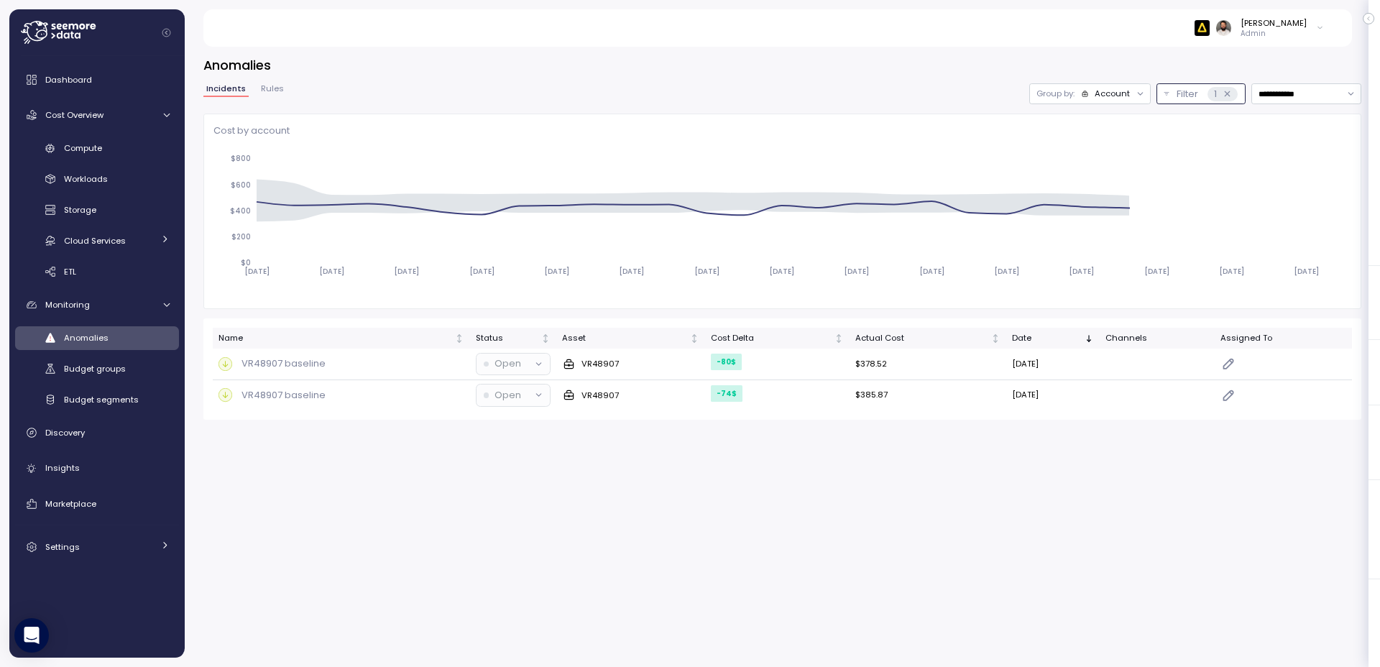
click at [1228, 95] on icon at bounding box center [1227, 93] width 9 height 9
click at [138, 130] on div "Dashboard Cost Overview Compute Workloads Storage Cloud Services Clustering col…" at bounding box center [97, 313] width 164 height 496
click at [139, 166] on div "Compute Workloads Storage Cloud Services Clustering columns Pipes AI Services S…" at bounding box center [97, 210] width 164 height 147
click at [139, 157] on link "Compute" at bounding box center [97, 149] width 164 height 24
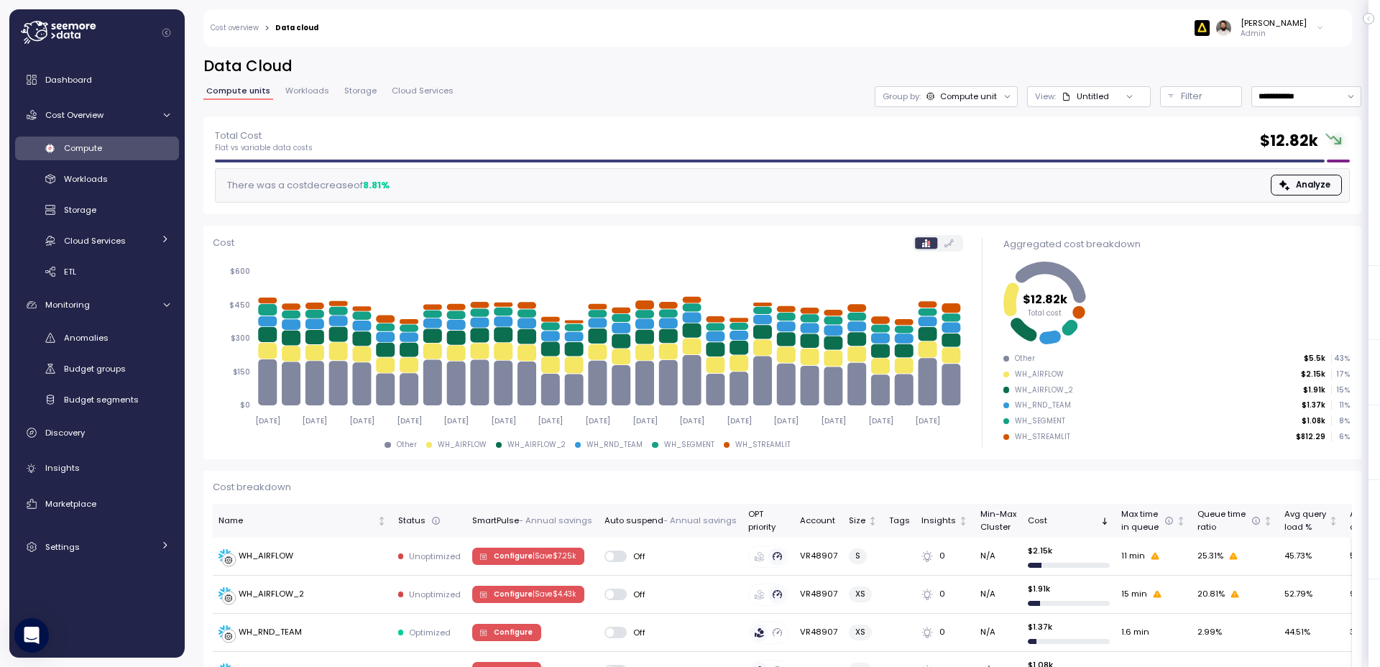
click at [958, 93] on div "Compute unit" at bounding box center [968, 97] width 57 height 12
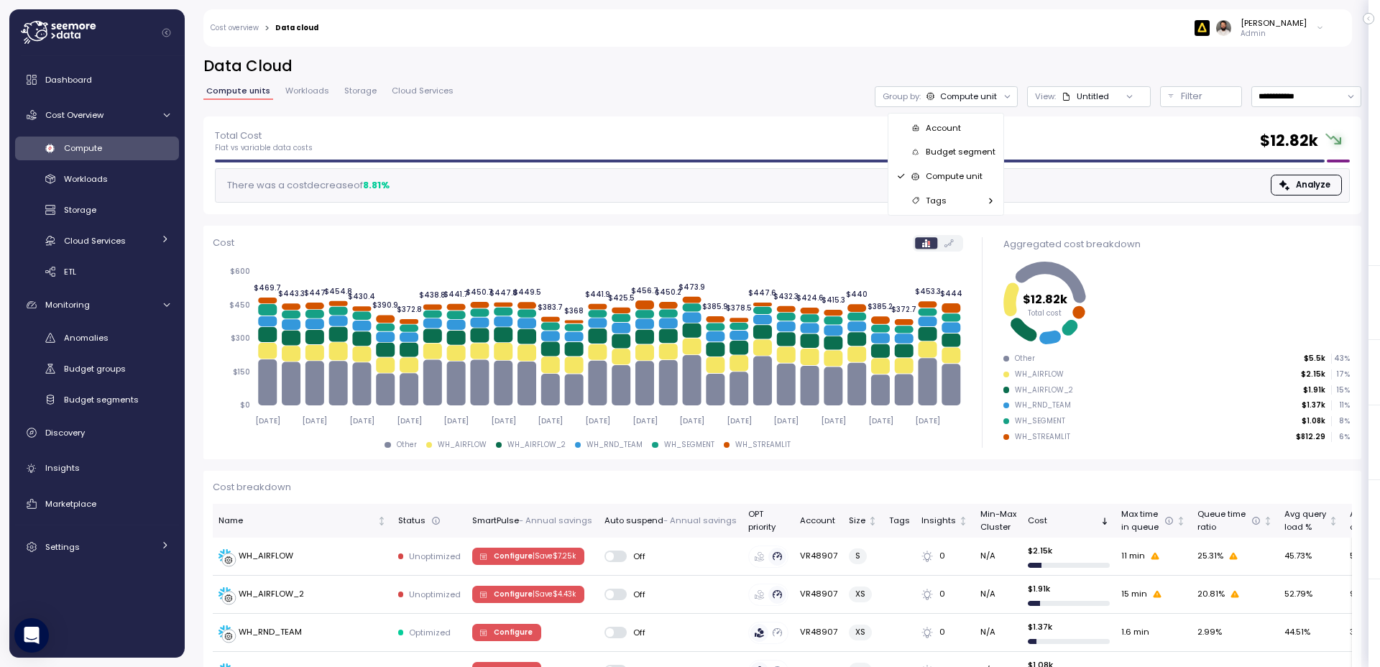
click at [987, 201] on icon at bounding box center [990, 200] width 9 height 9
click at [952, 127] on p "Account" at bounding box center [943, 128] width 35 height 12
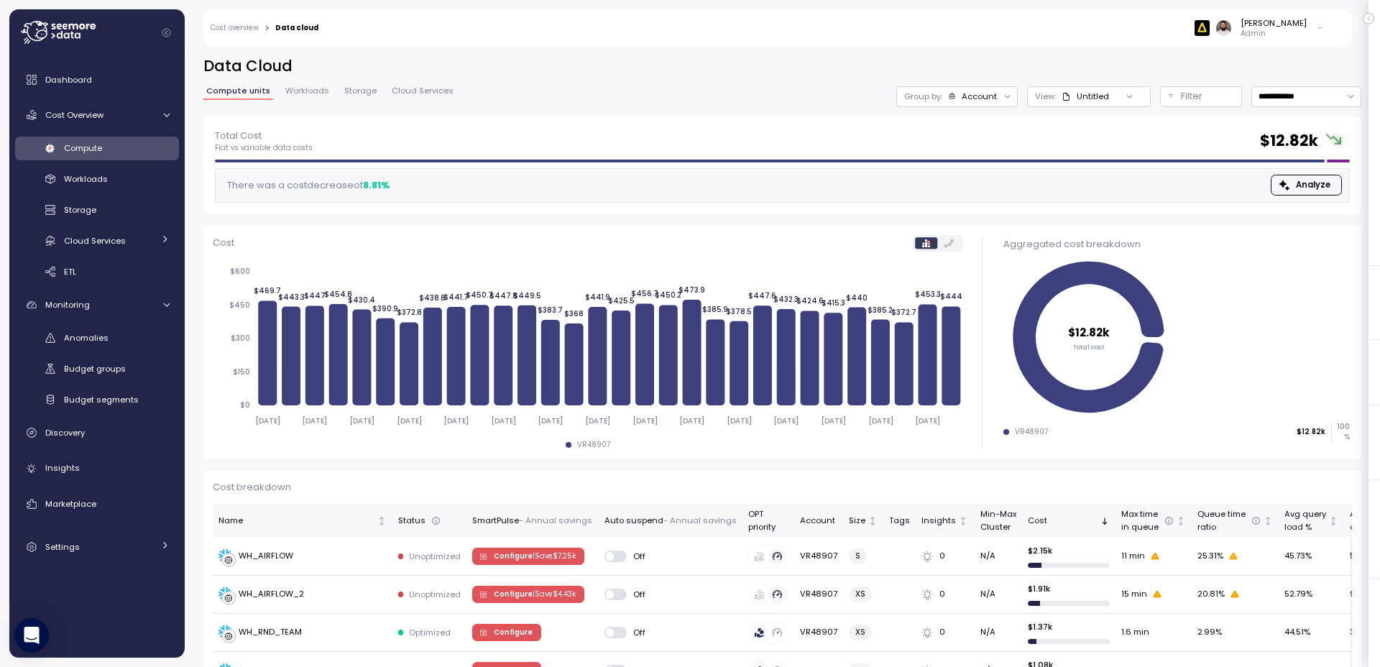
click at [989, 99] on div "Account" at bounding box center [979, 97] width 35 height 12
click at [966, 181] on p "Compute unit" at bounding box center [965, 176] width 57 height 12
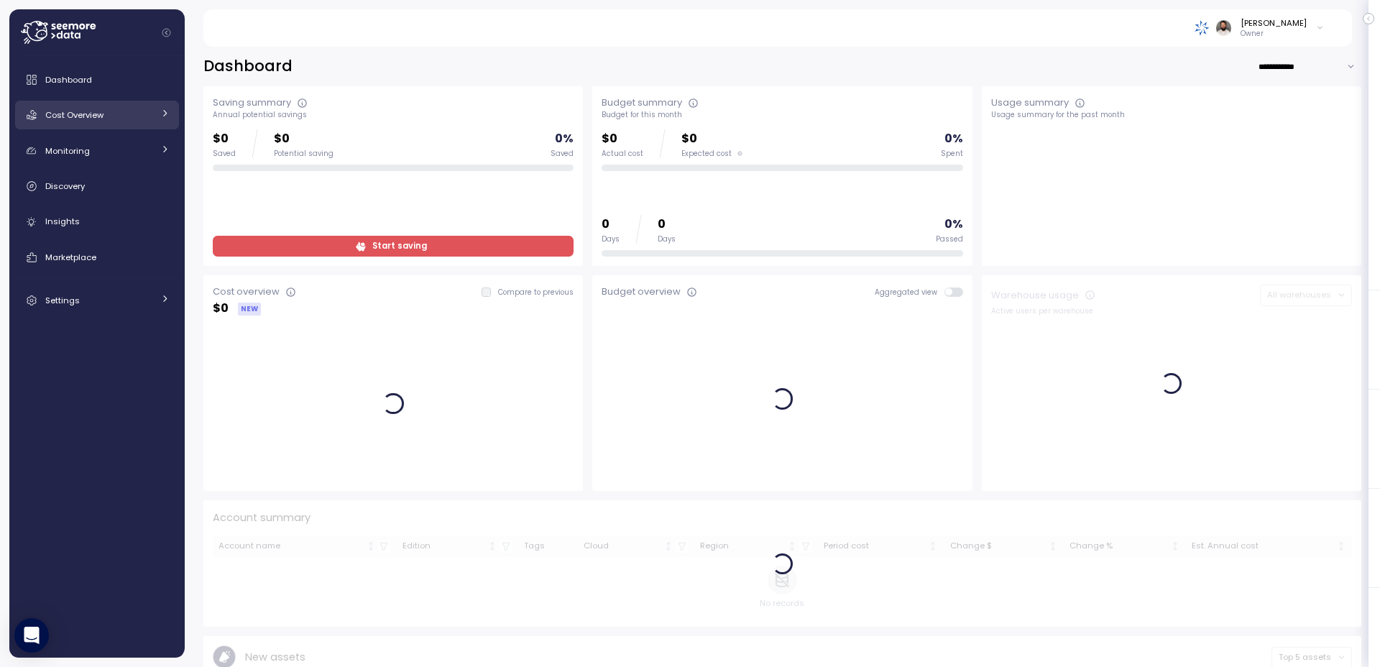
click at [137, 108] on div "Cost Overview" at bounding box center [99, 115] width 108 height 14
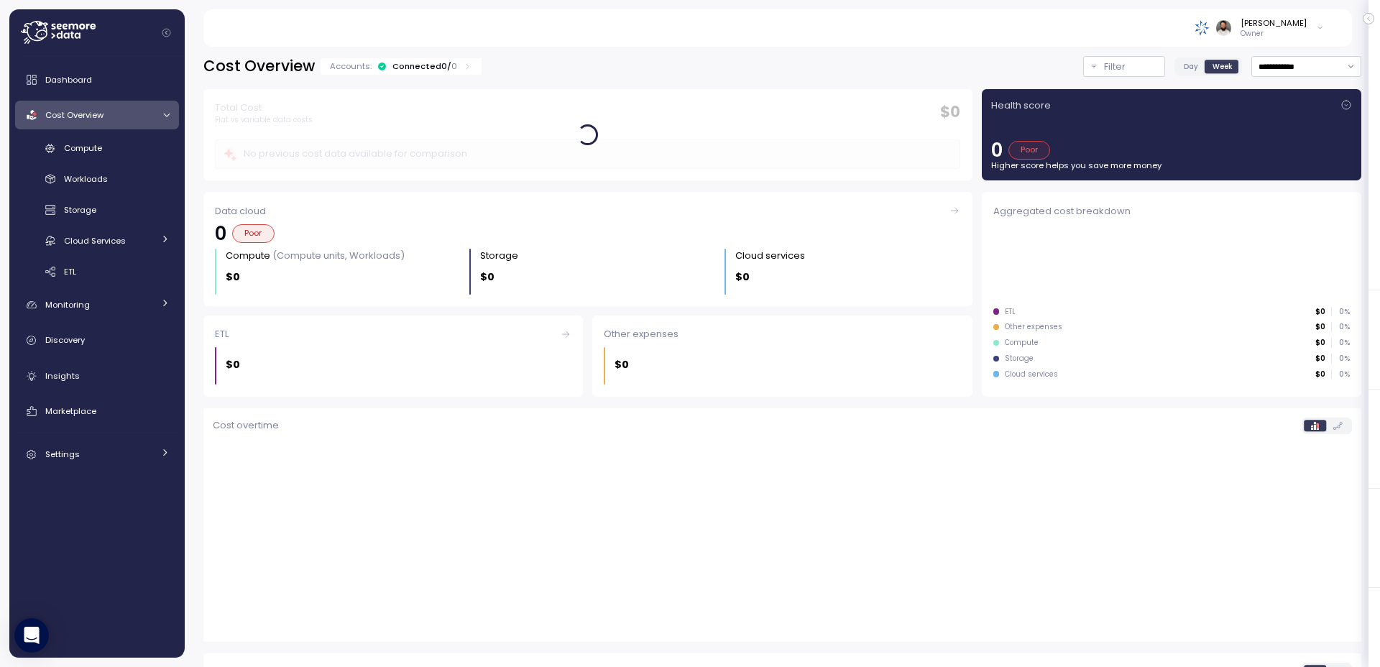
drag, startPoint x: 419, startPoint y: 79, endPoint x: 424, endPoint y: 71, distance: 9.4
click at [423, 73] on div "**********" at bounding box center [782, 471] width 1158 height 831
click at [424, 71] on div "Connected 0 / 0" at bounding box center [425, 66] width 65 height 12
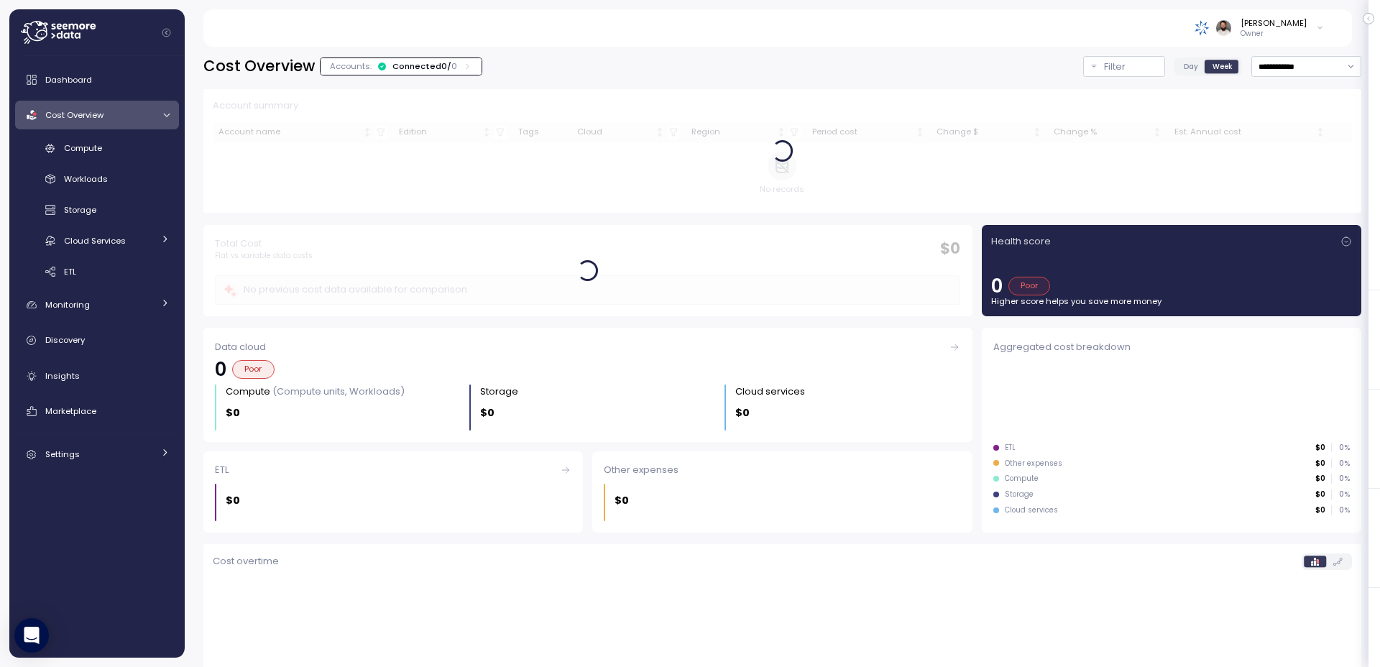
click at [424, 71] on div "Connected 0 / 0" at bounding box center [425, 66] width 65 height 12
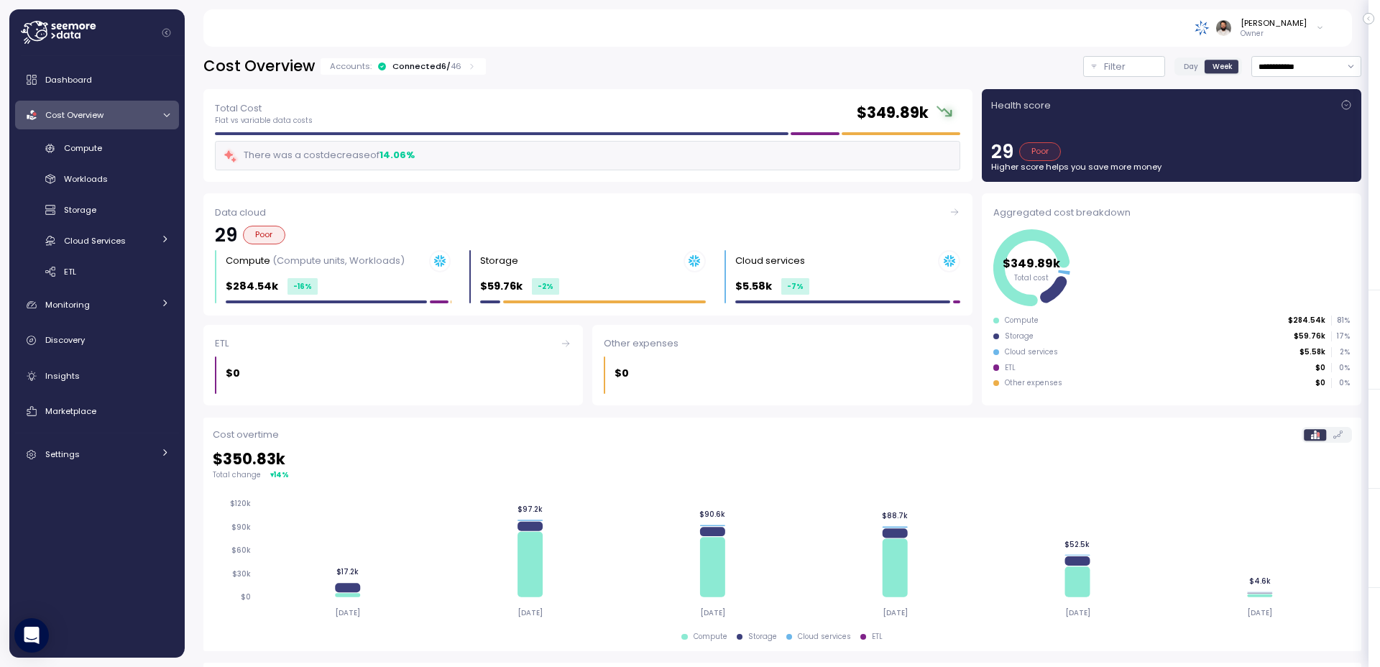
click at [1184, 65] on span "Day" at bounding box center [1191, 66] width 14 height 11
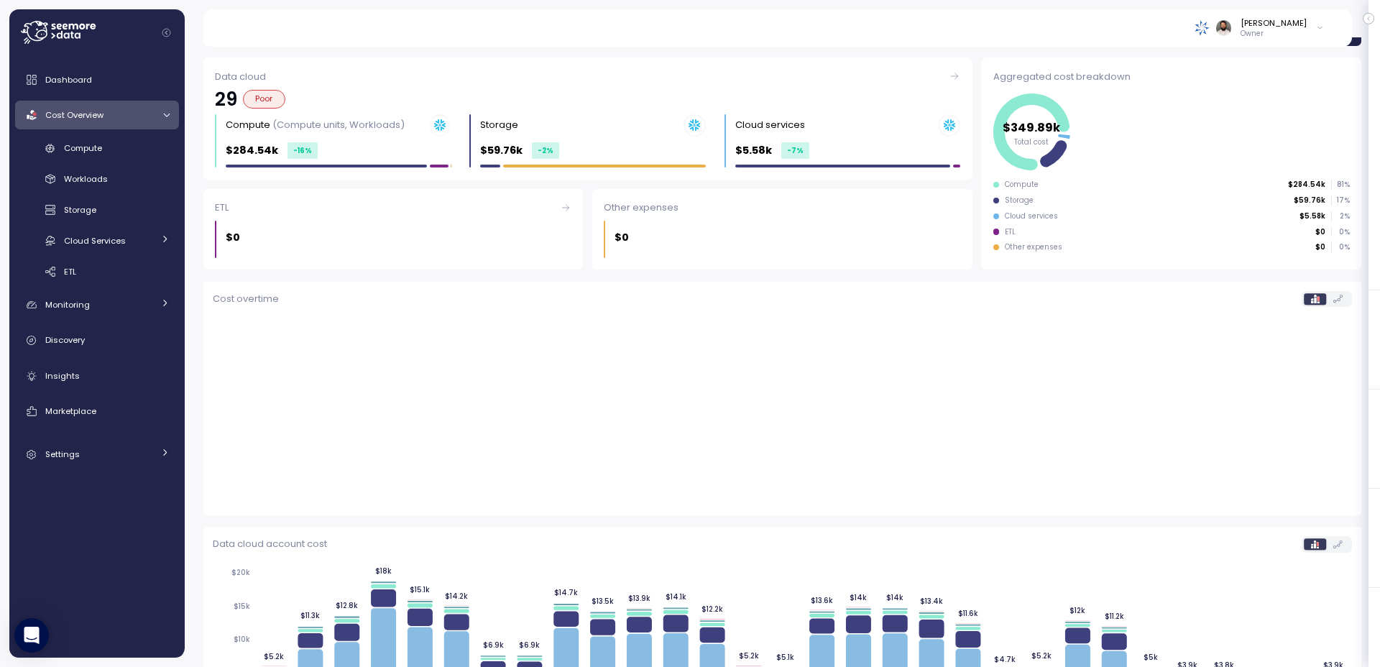
scroll to position [239, 0]
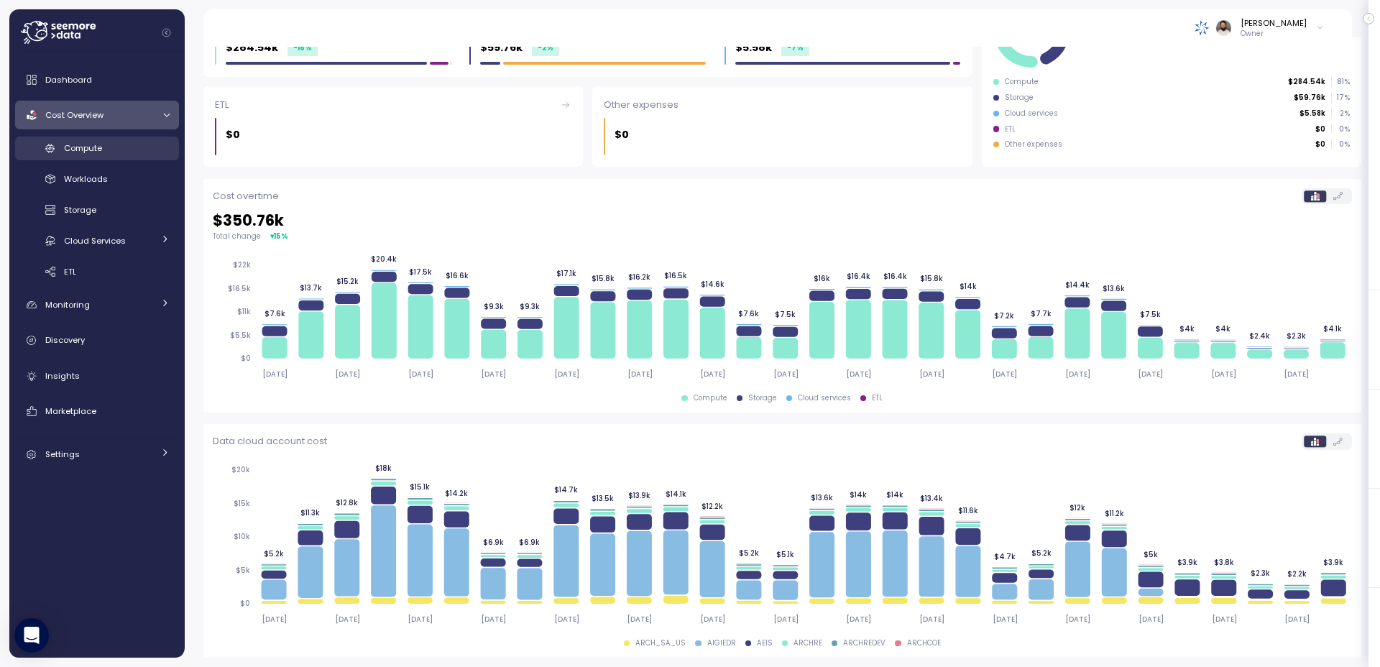
click at [119, 149] on div "Compute" at bounding box center [117, 148] width 106 height 14
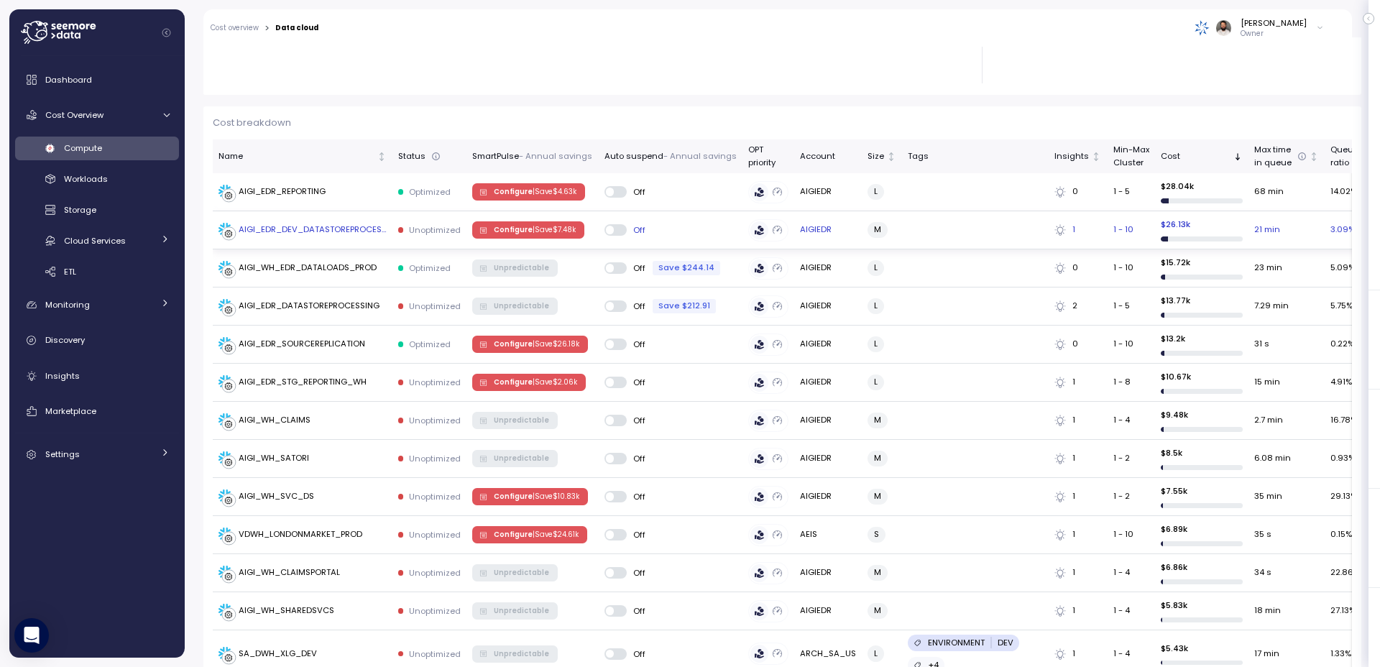
scroll to position [377, 0]
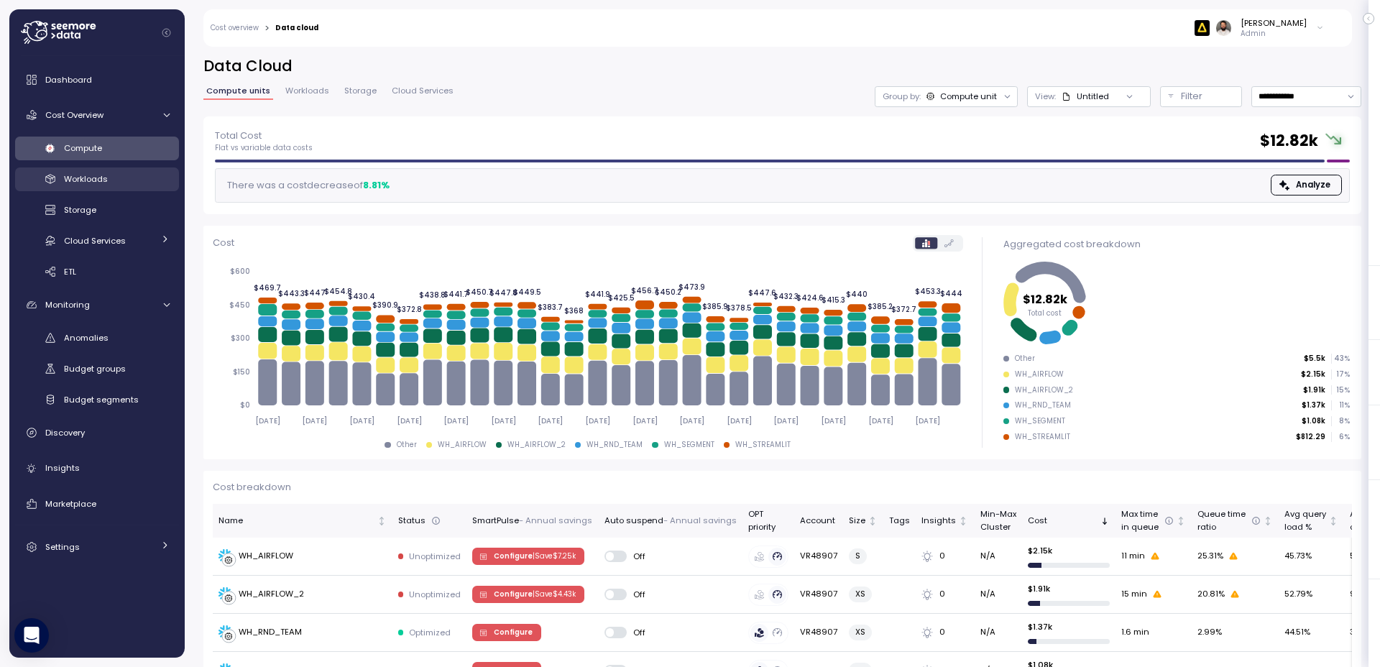
click at [147, 177] on div "Workloads" at bounding box center [117, 179] width 106 height 14
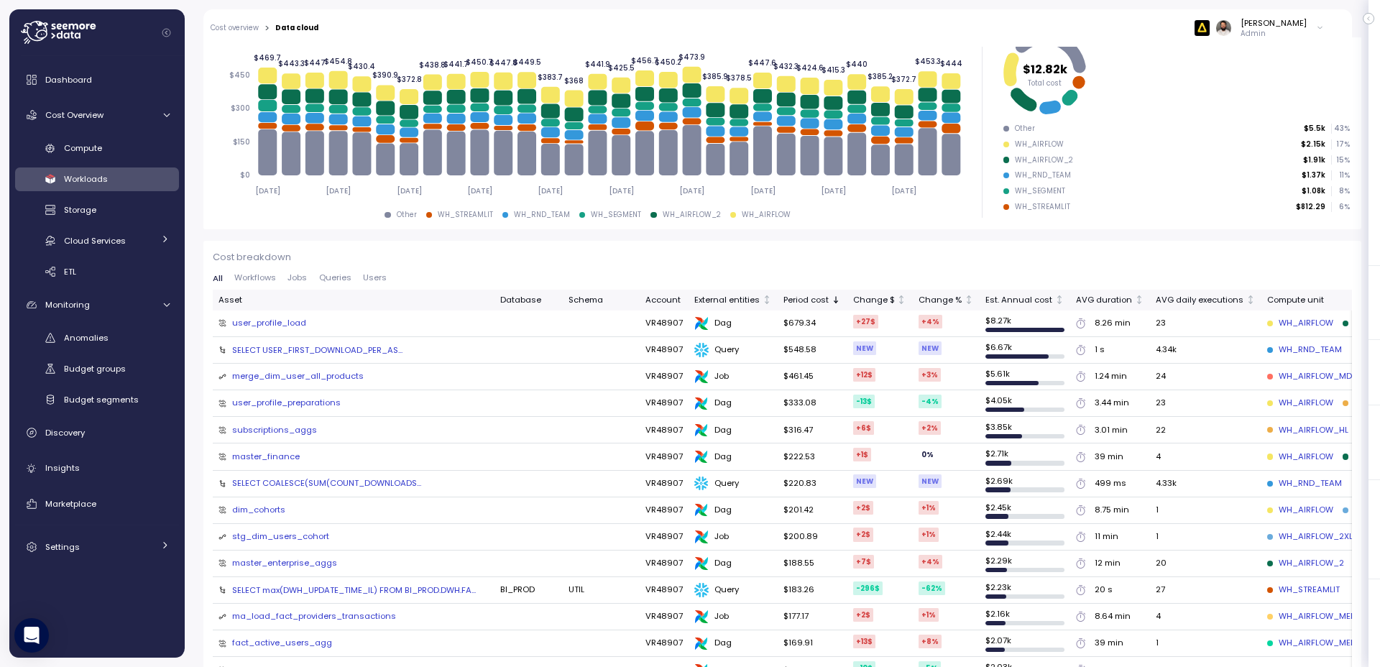
scroll to position [199, 0]
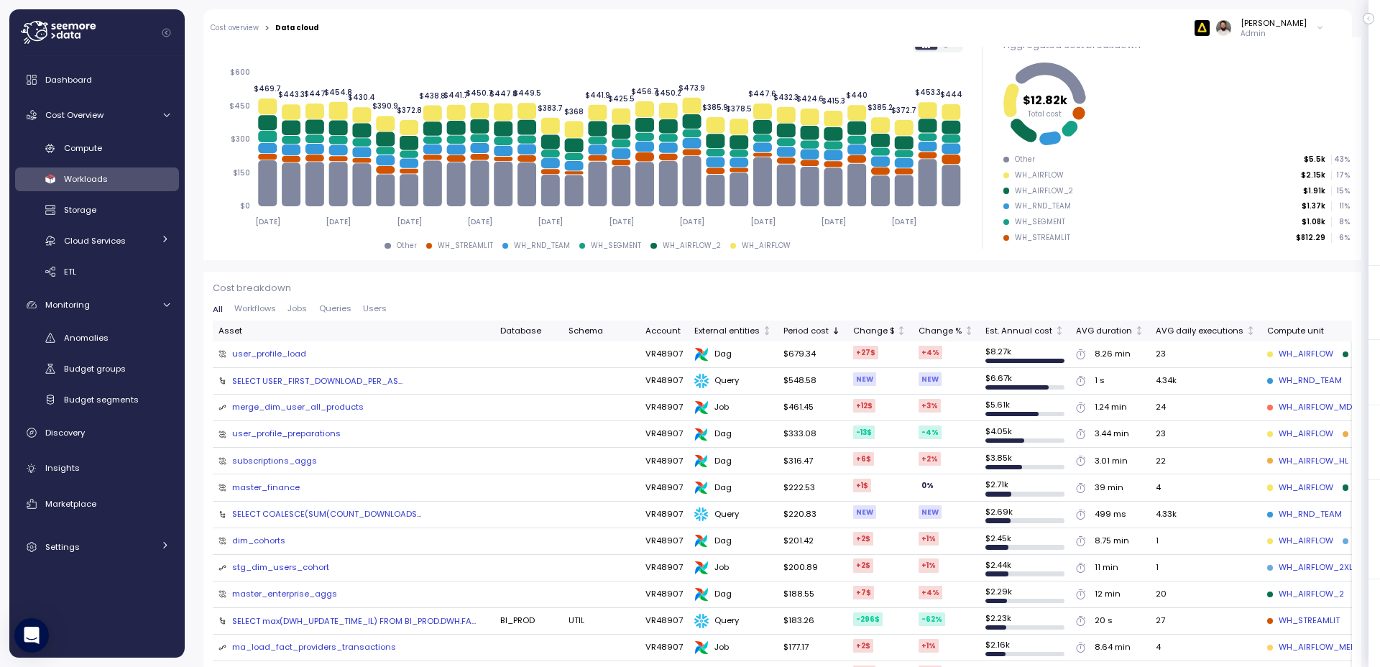
click at [386, 382] on div "SELECT USER_FIRST_DOWNLOAD_PER_AS..." at bounding box center [317, 381] width 170 height 12
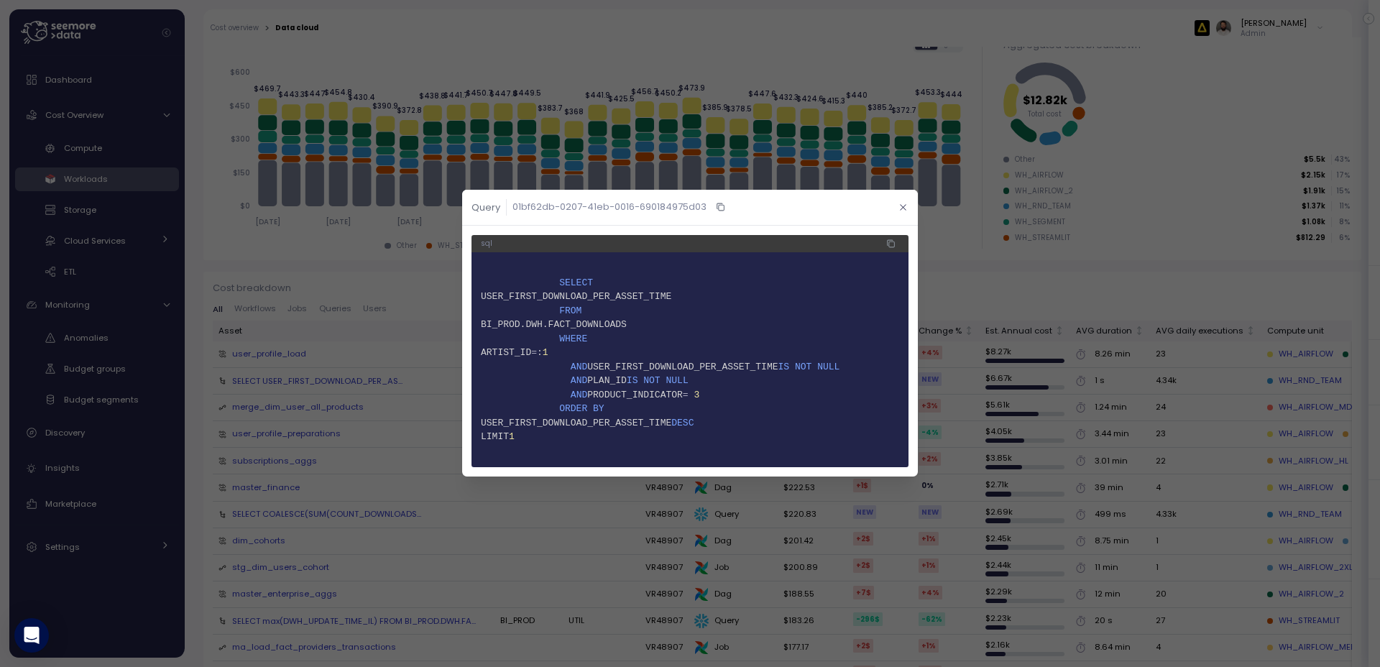
click at [906, 199] on button "button" at bounding box center [903, 207] width 17 height 17
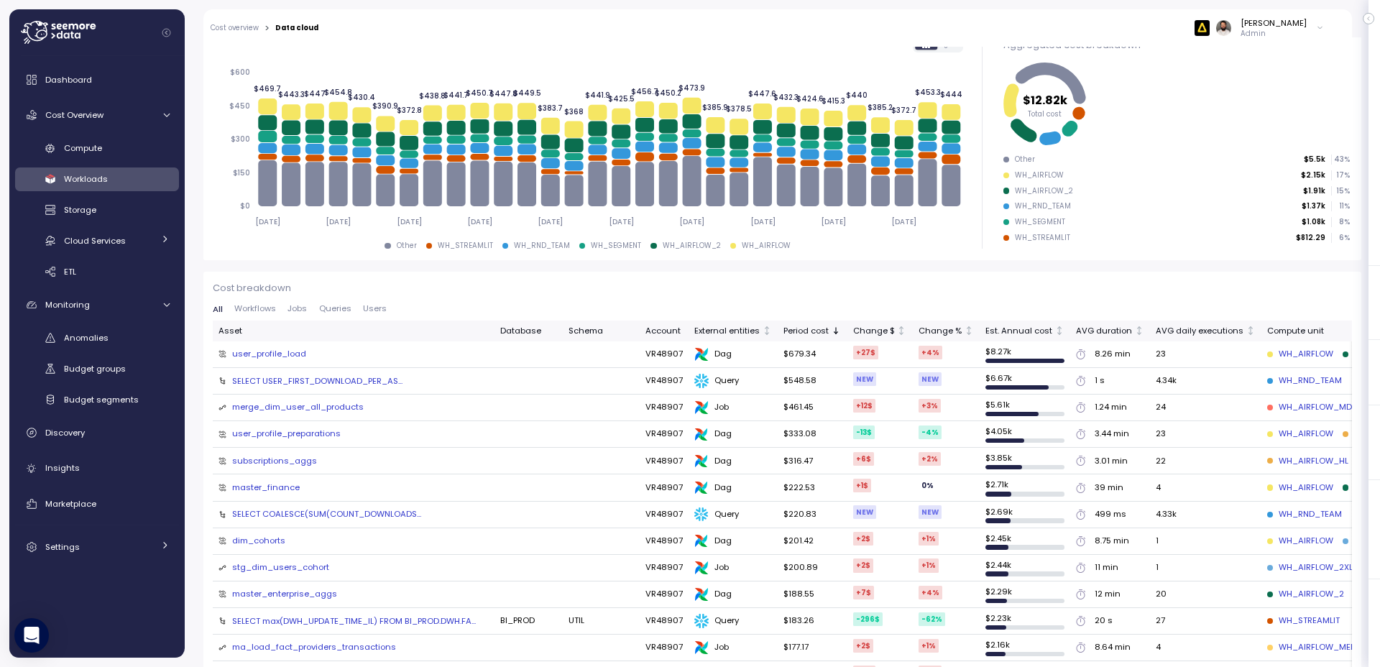
scroll to position [0, 0]
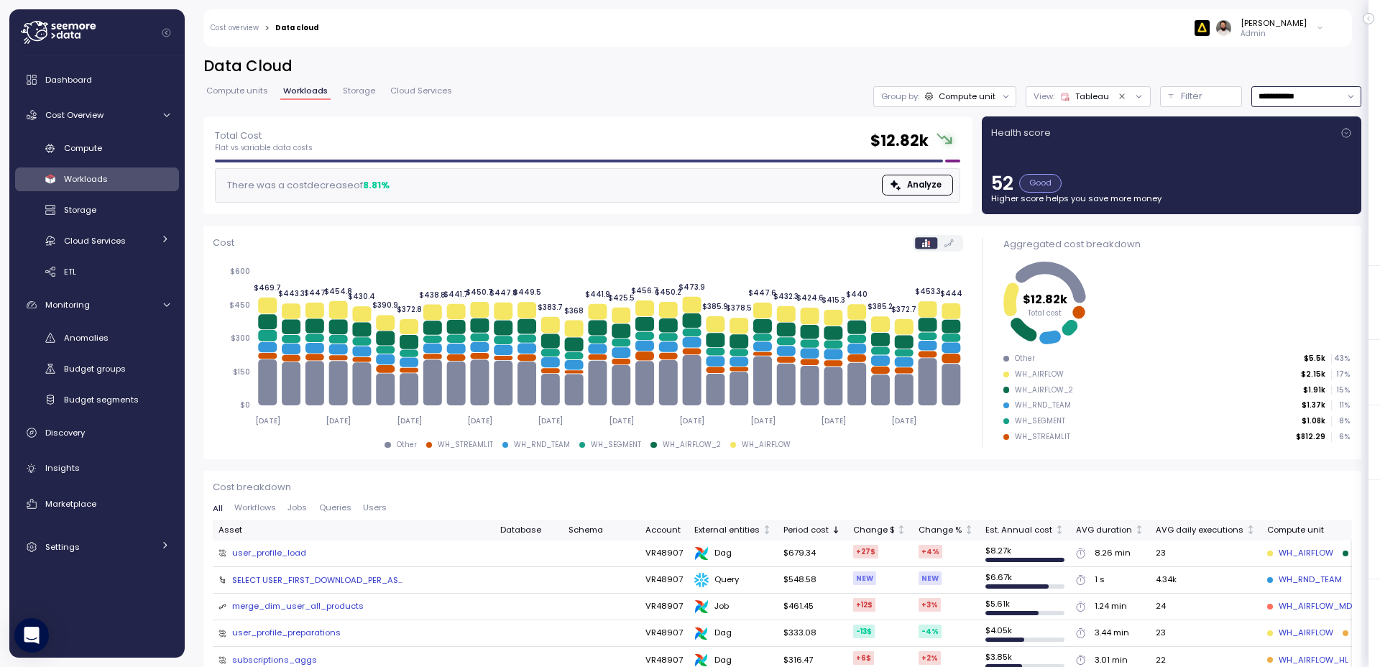
click at [1288, 88] on input "**********" at bounding box center [1307, 96] width 110 height 21
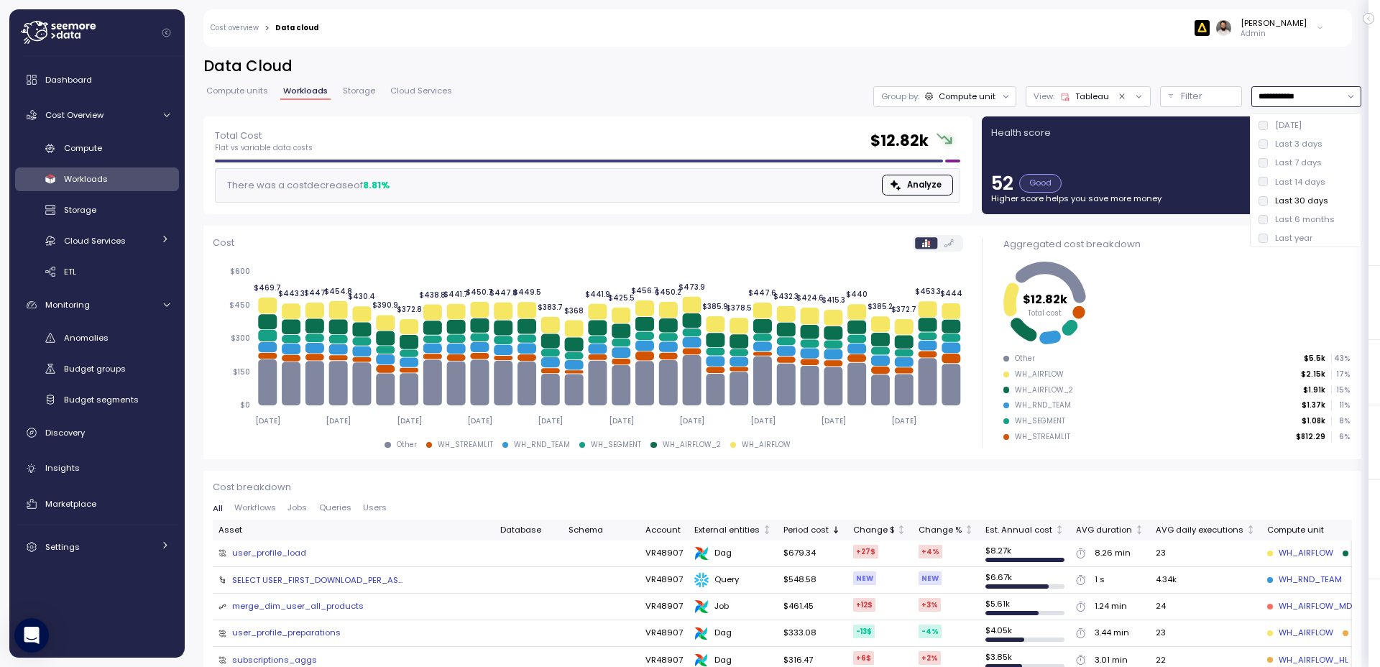
click at [1302, 162] on div "Last 7 days" at bounding box center [1299, 163] width 47 height 12
type input "**********"
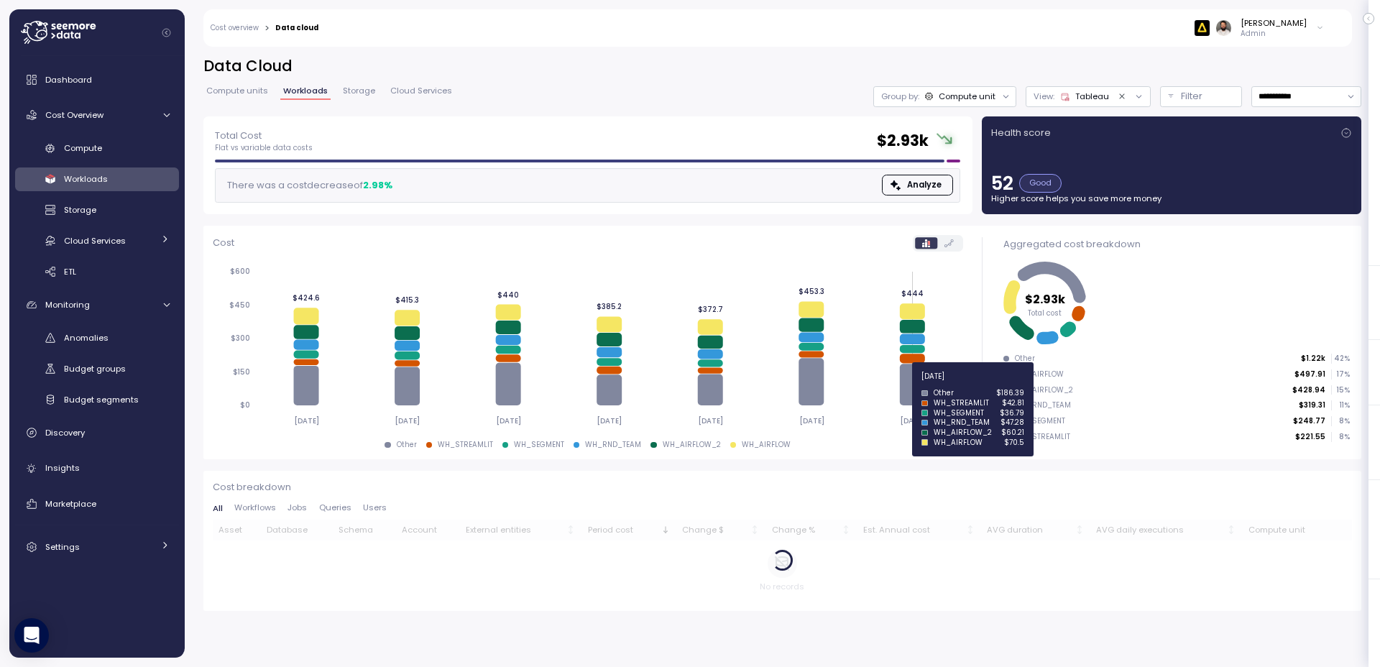
click at [912, 384] on icon at bounding box center [912, 385] width 25 height 42
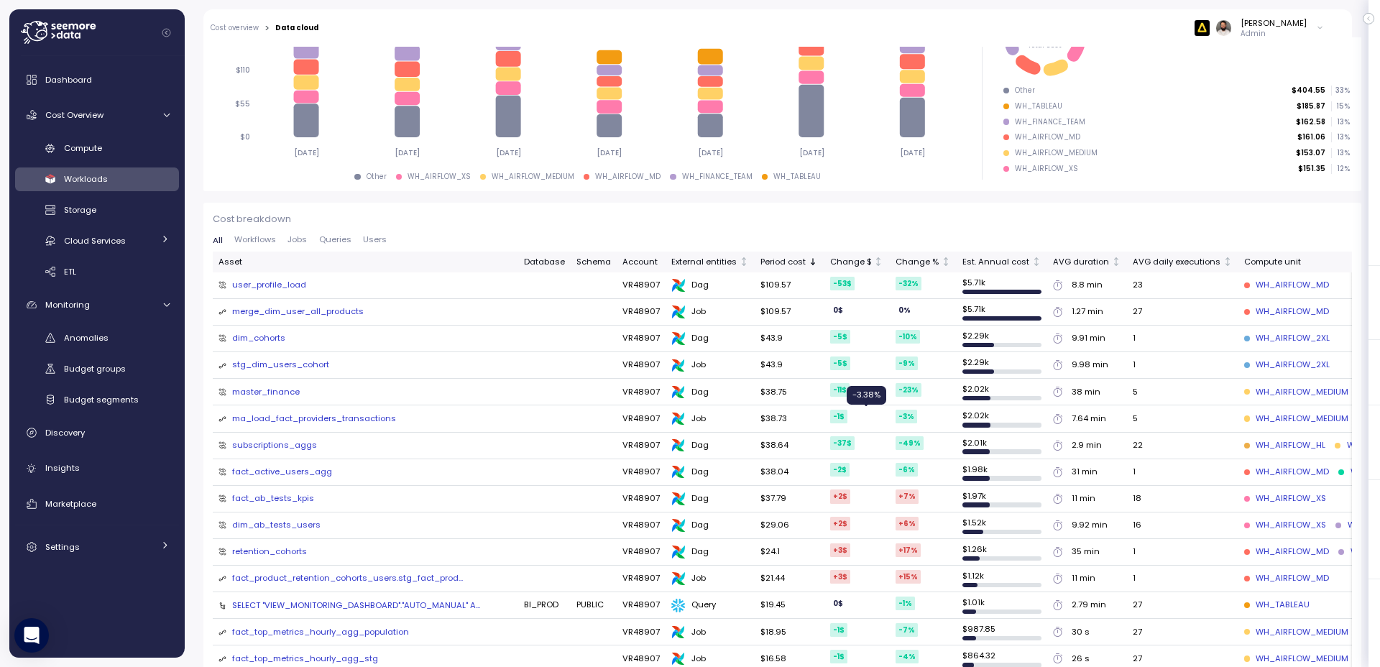
scroll to position [165, 0]
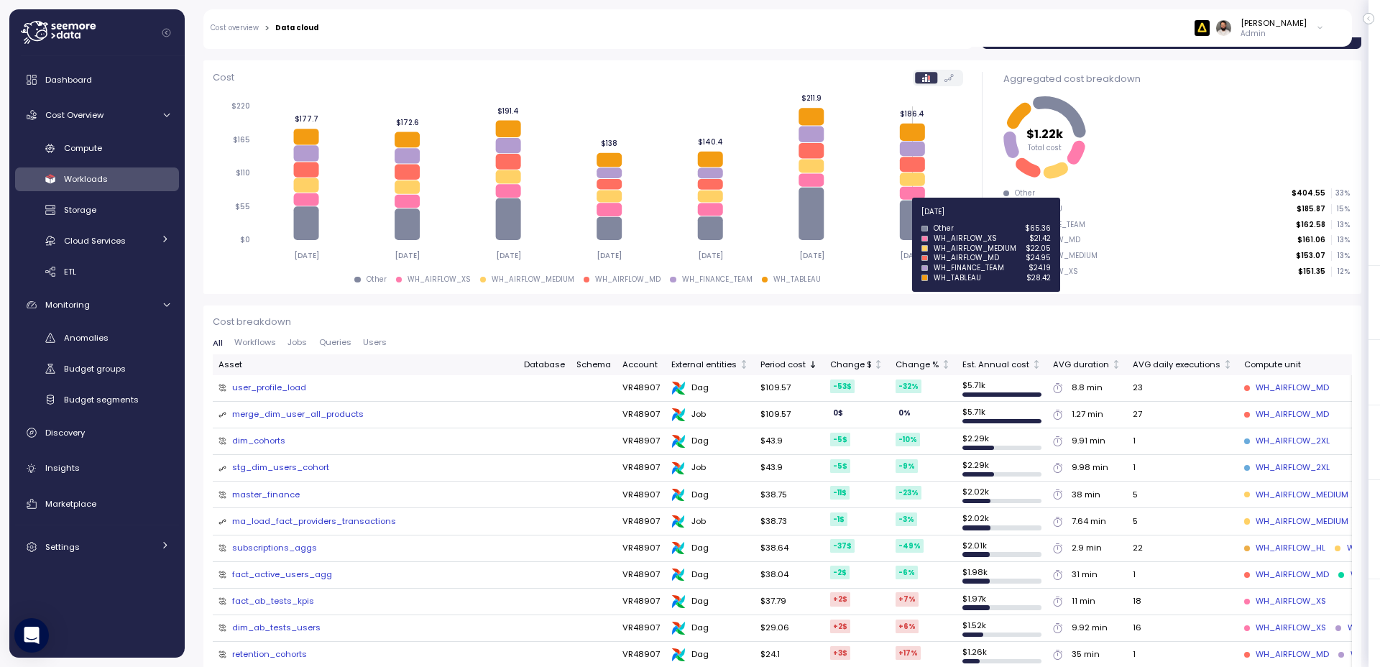
click at [905, 220] on icon at bounding box center [912, 221] width 25 height 40
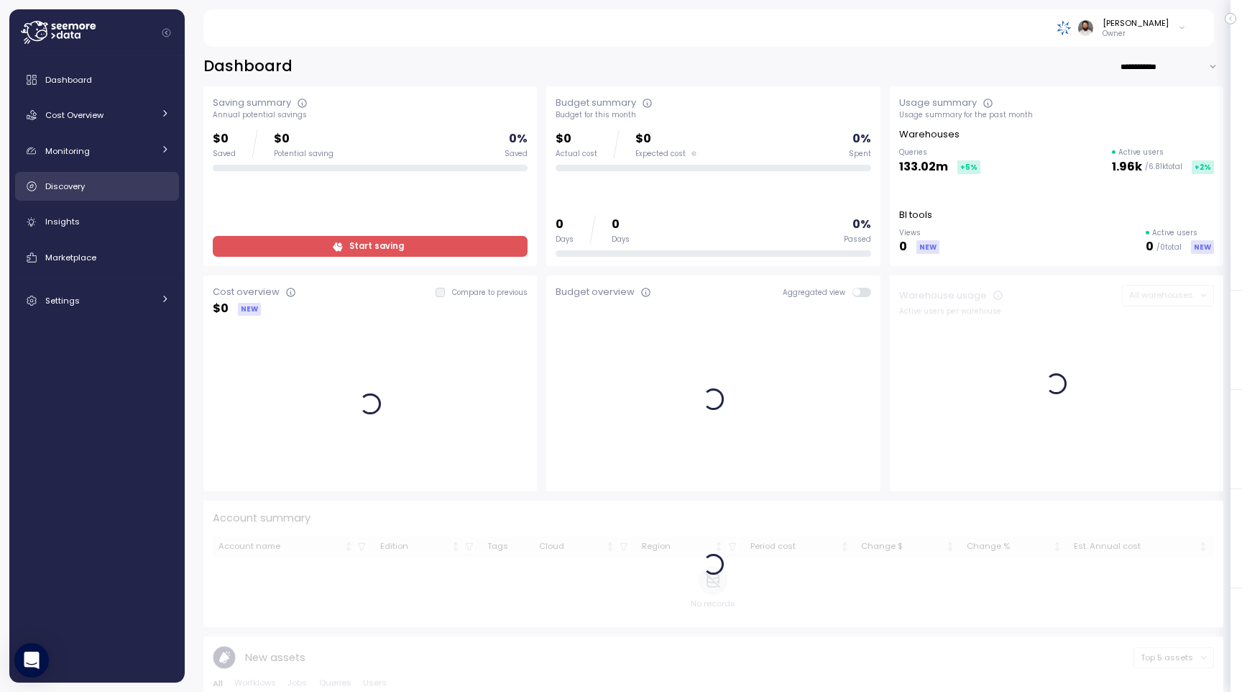
click at [129, 188] on div "Discovery" at bounding box center [107, 186] width 124 height 14
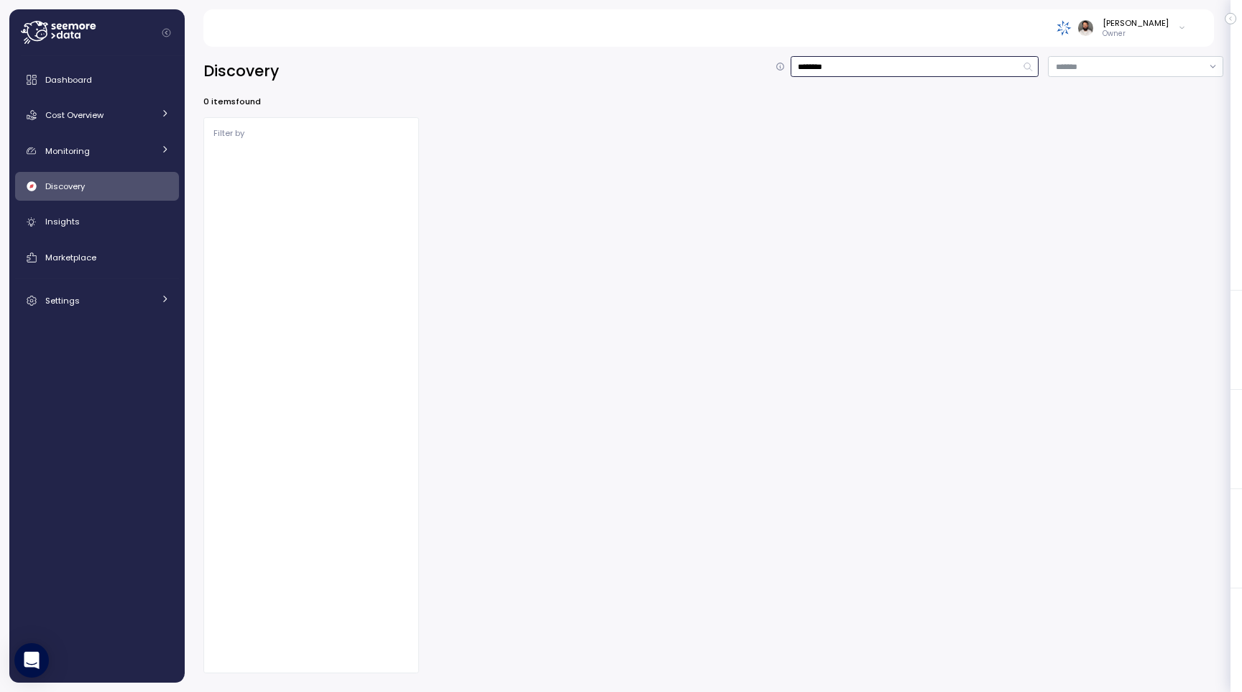
click at [880, 63] on input "********" at bounding box center [915, 66] width 249 height 21
click at [825, 69] on input "********" at bounding box center [915, 66] width 249 height 21
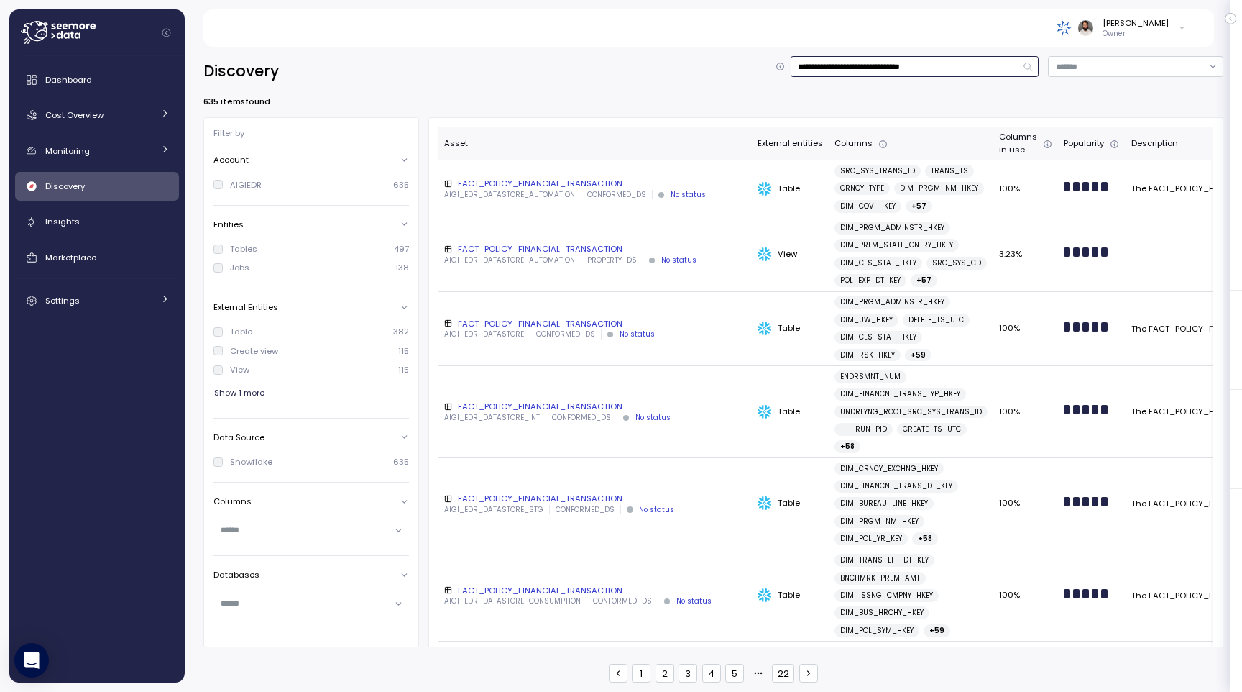
type input "**********"
click at [700, 329] on div "FACT_POLICY_FINANCIAL_TRANSACTION" at bounding box center [595, 324] width 302 height 12
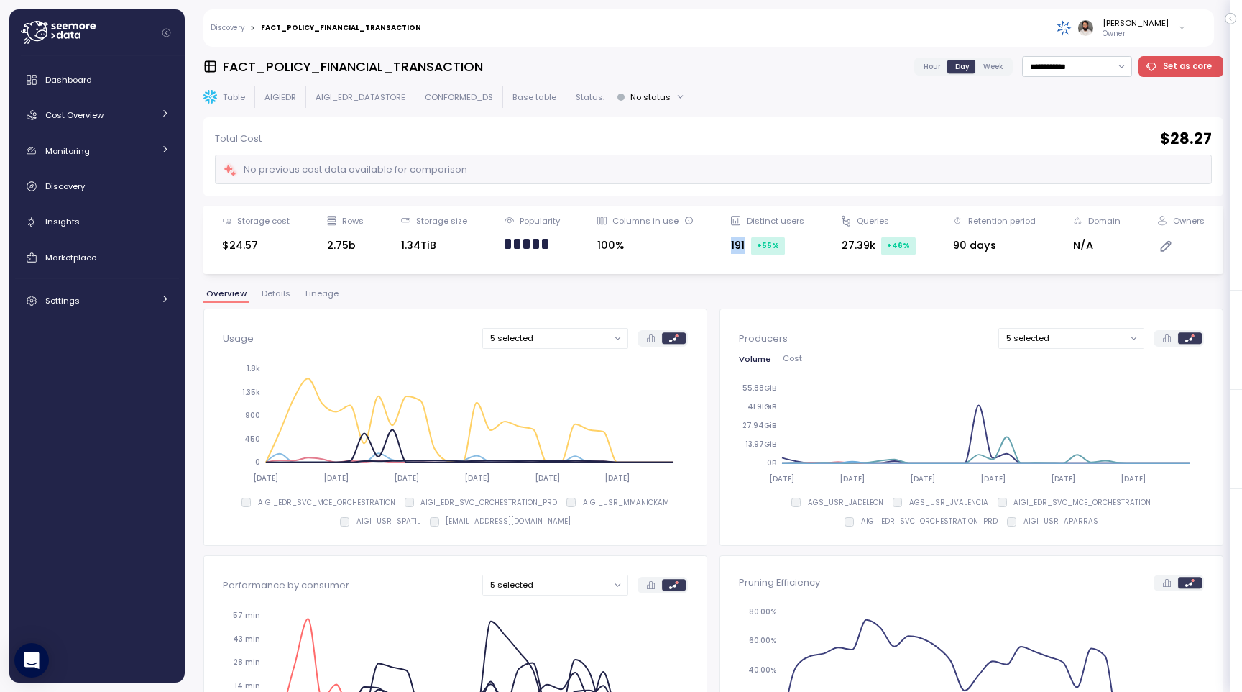
drag, startPoint x: 731, startPoint y: 247, endPoint x: 747, endPoint y: 247, distance: 15.8
click at [747, 247] on div "Storage cost $24.57 Rows 2.75b Storage size 1.34TiB Popularity Columns in use 1…" at bounding box center [714, 240] width 1002 height 50
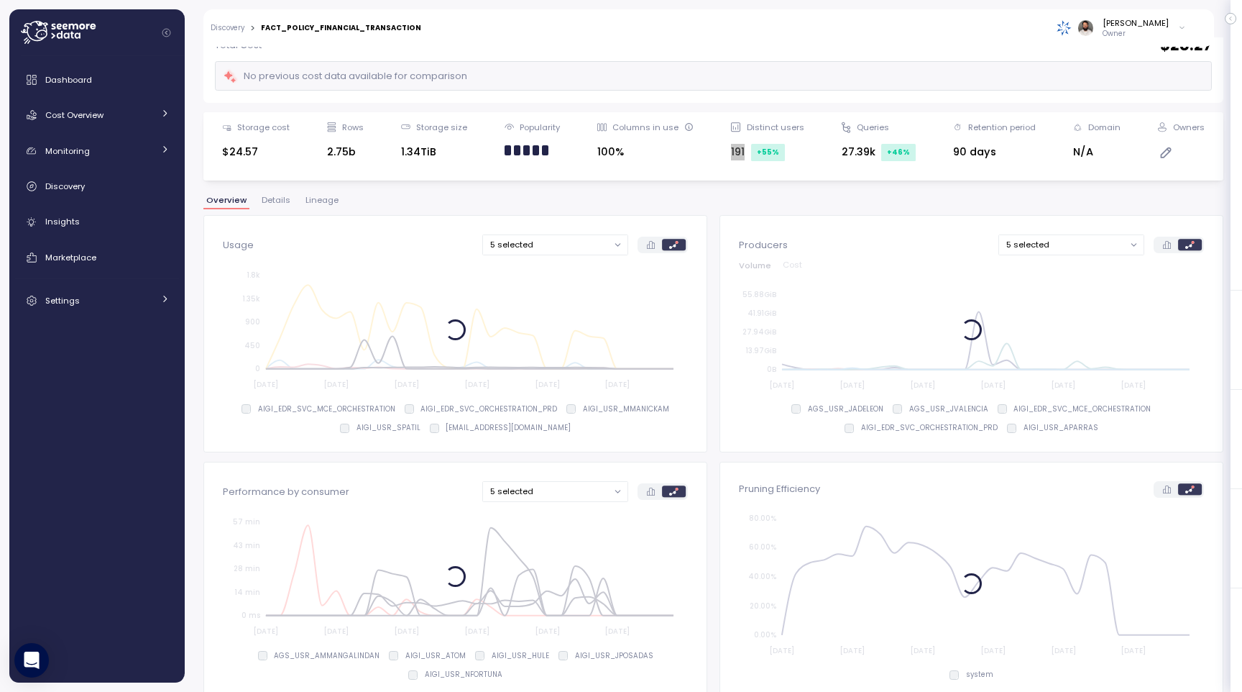
scroll to position [75, 0]
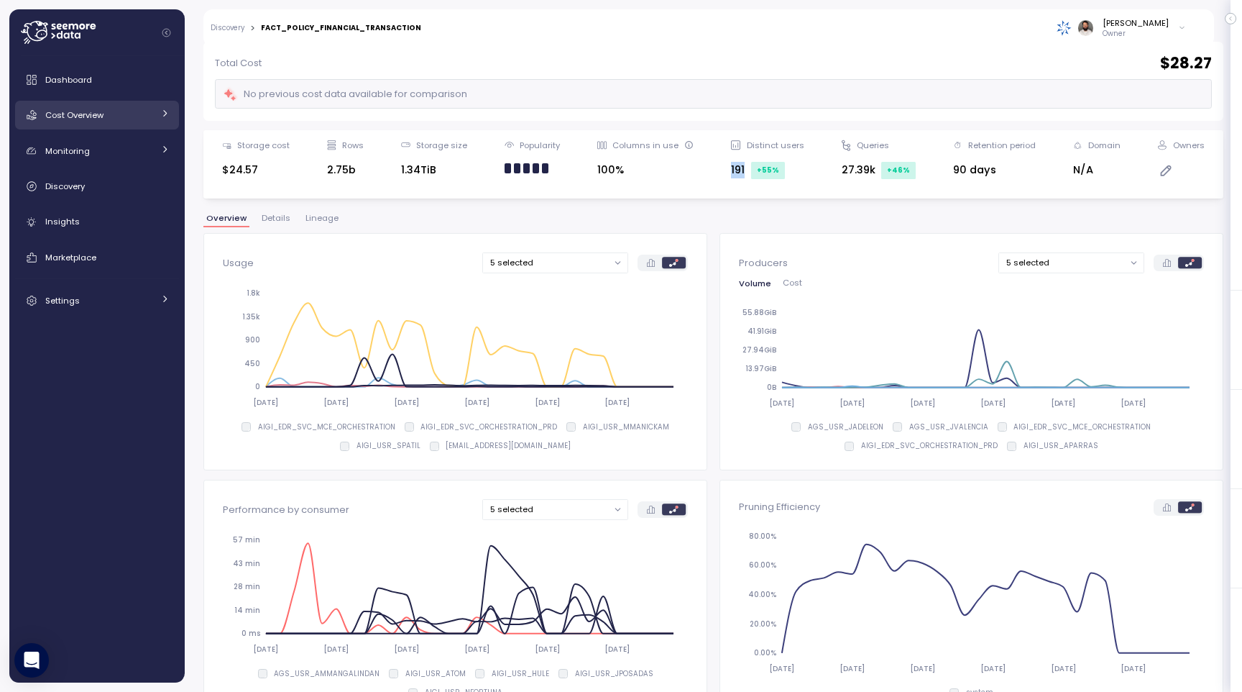
click at [124, 114] on div "Cost Overview" at bounding box center [99, 115] width 108 height 14
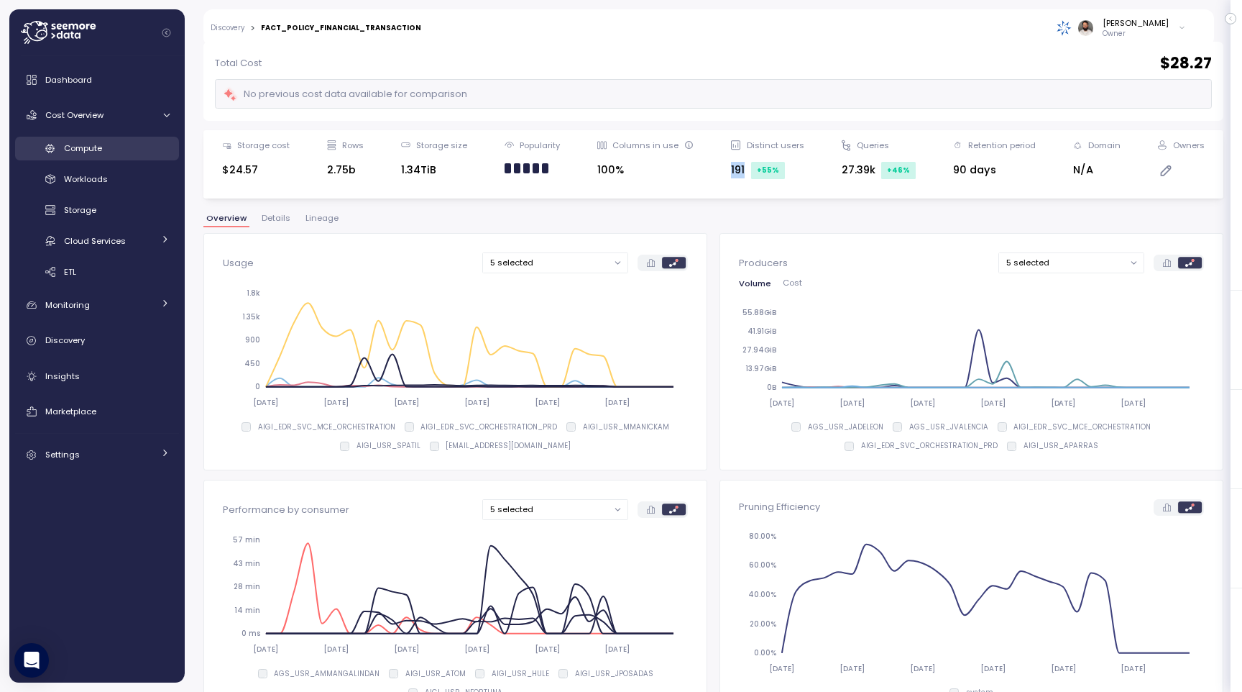
click at [129, 143] on div "Compute" at bounding box center [117, 148] width 106 height 14
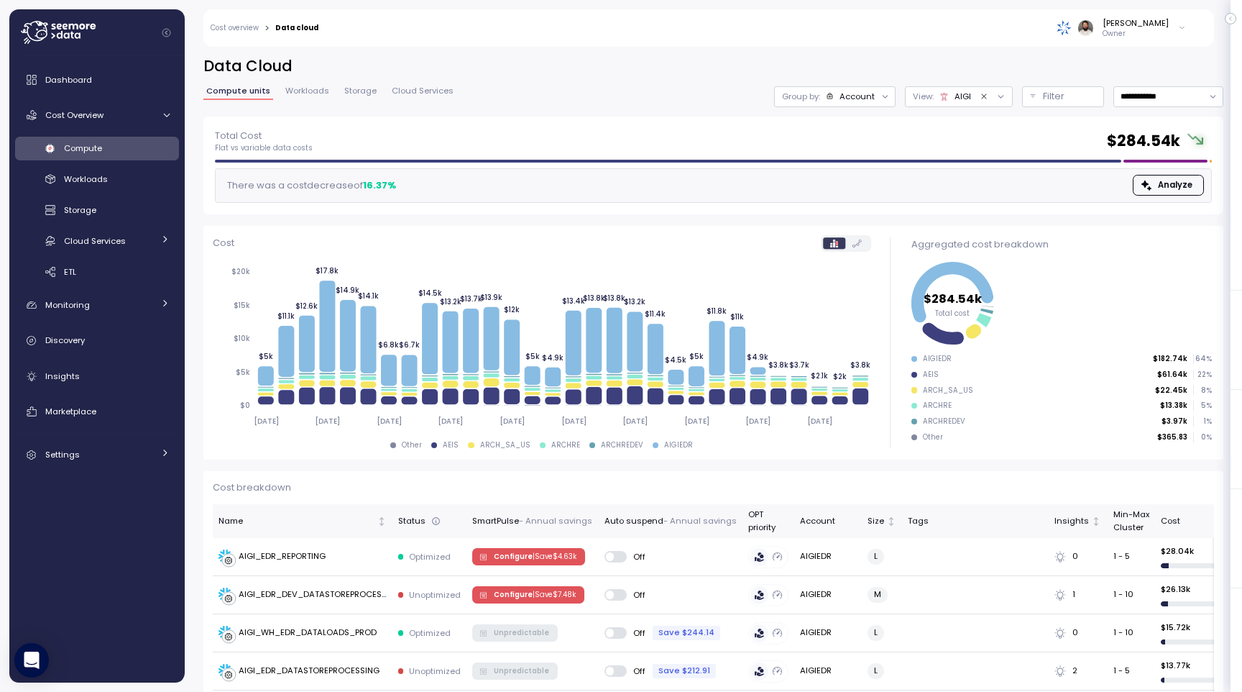
click at [881, 103] on div at bounding box center [886, 96] width 20 height 20
click at [873, 101] on div "Account" at bounding box center [857, 97] width 35 height 12
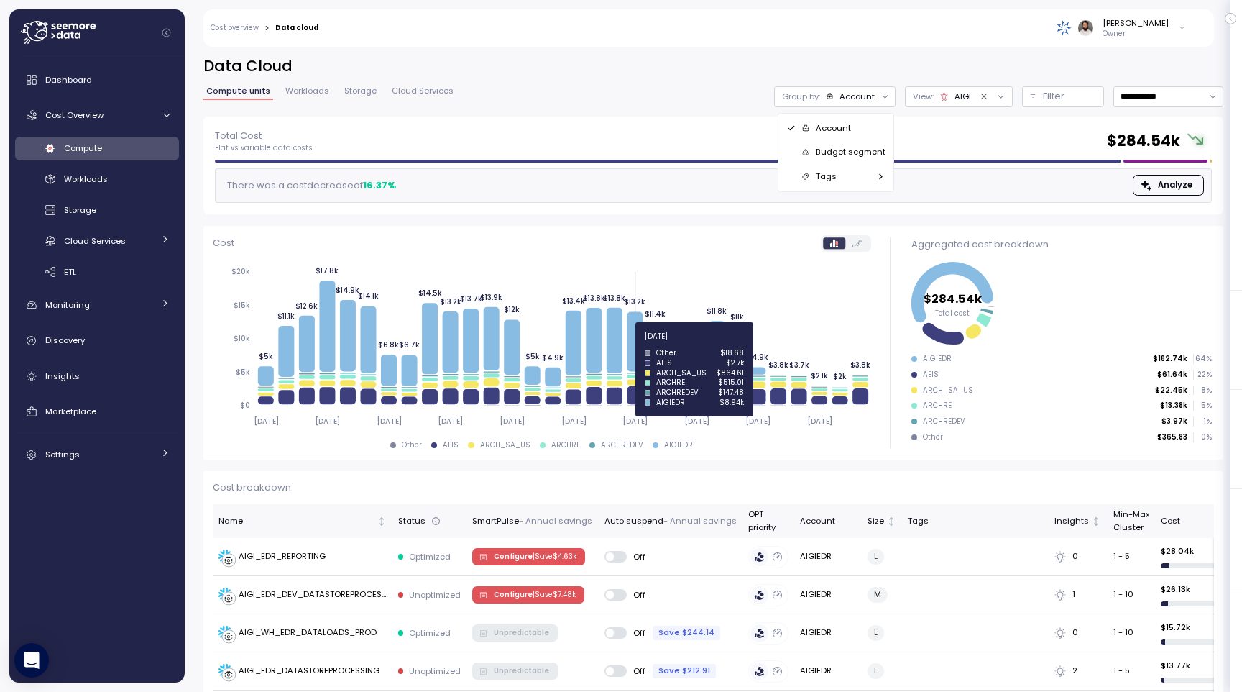
click at [634, 344] on icon at bounding box center [635, 341] width 16 height 60
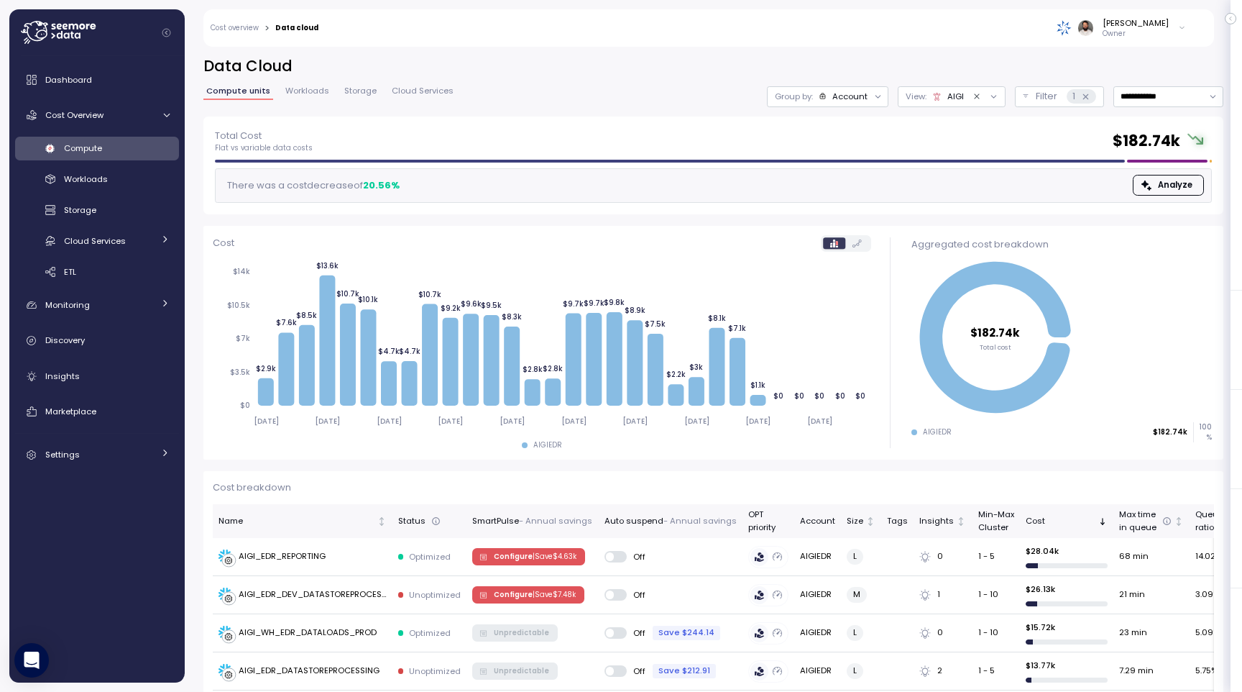
click at [344, 94] on span "Storage" at bounding box center [360, 91] width 32 height 8
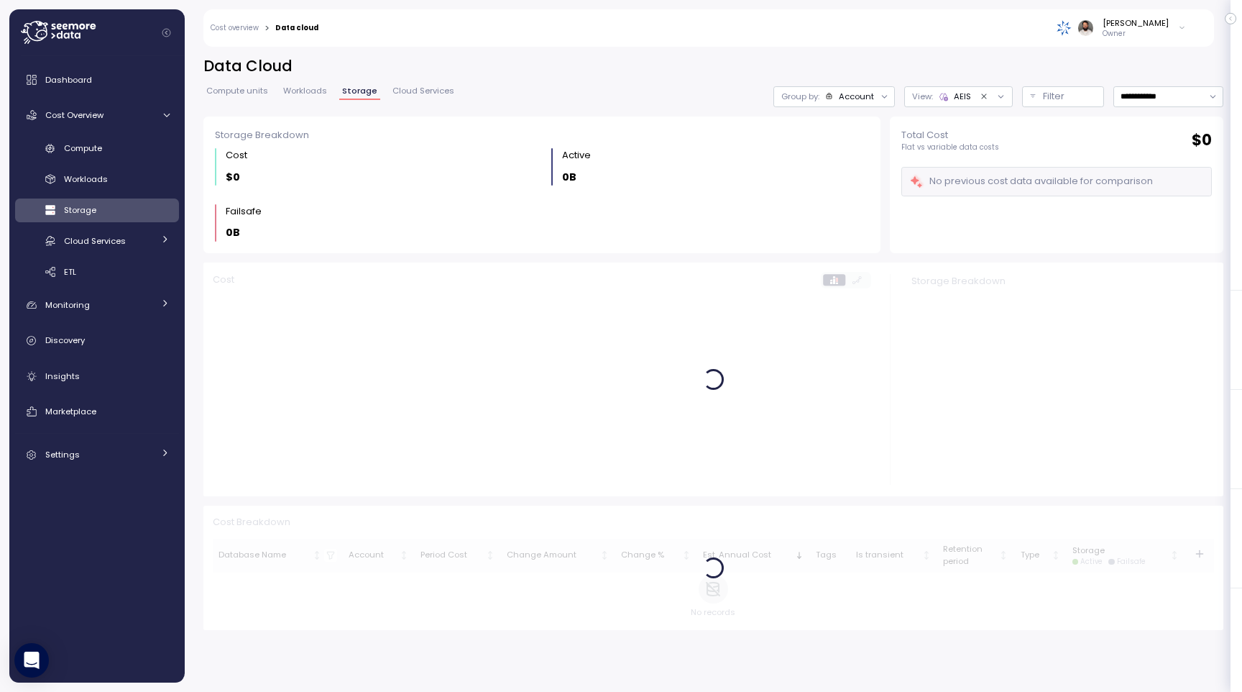
click at [318, 92] on span "Workloads" at bounding box center [305, 91] width 44 height 8
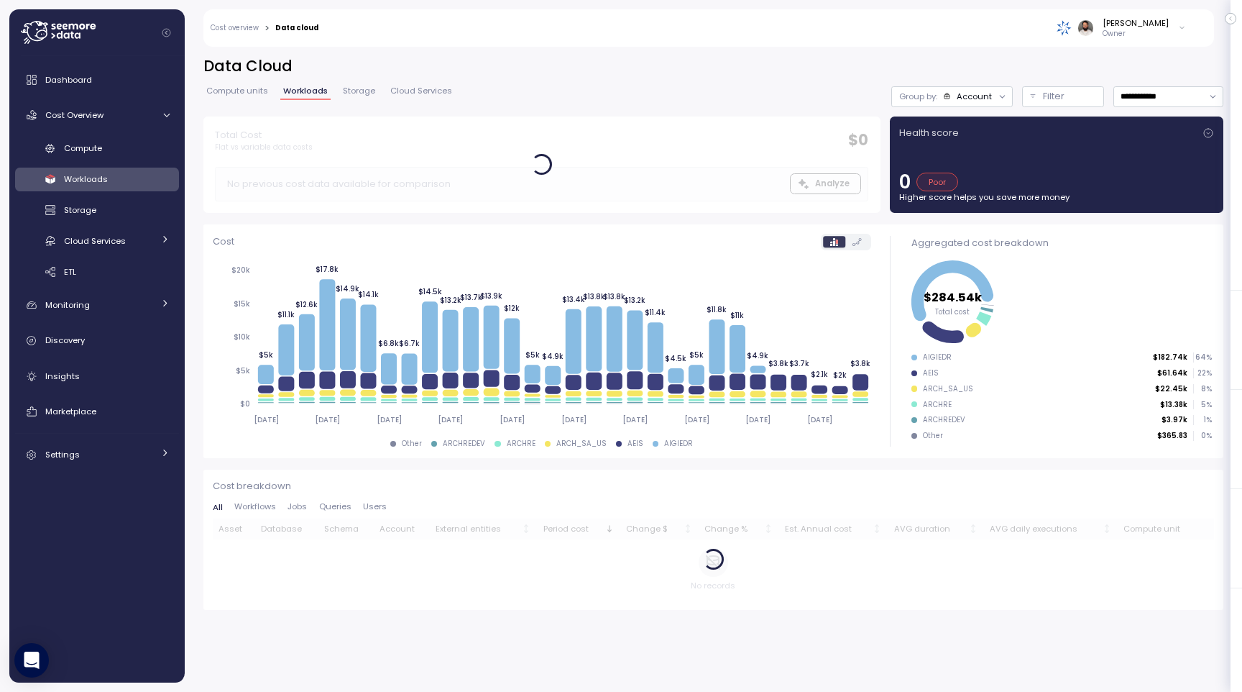
click at [262, 95] on span "Compute units" at bounding box center [237, 91] width 62 height 8
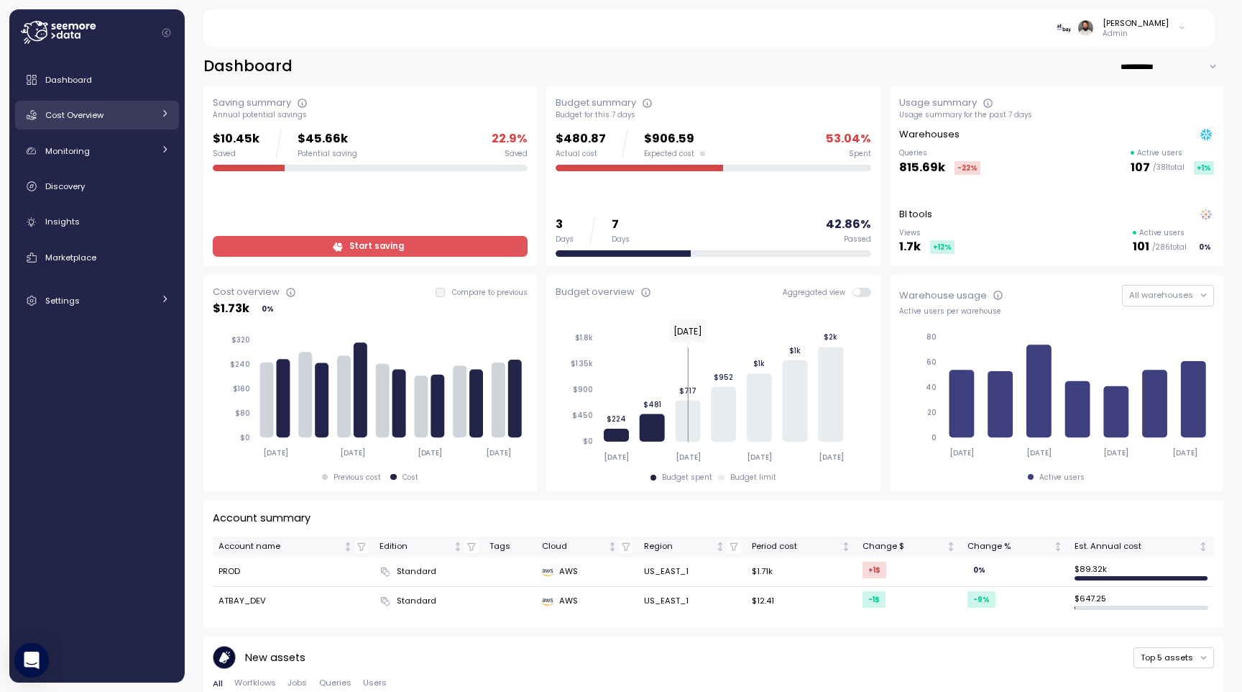
click at [116, 127] on link "Cost Overview" at bounding box center [97, 115] width 164 height 29
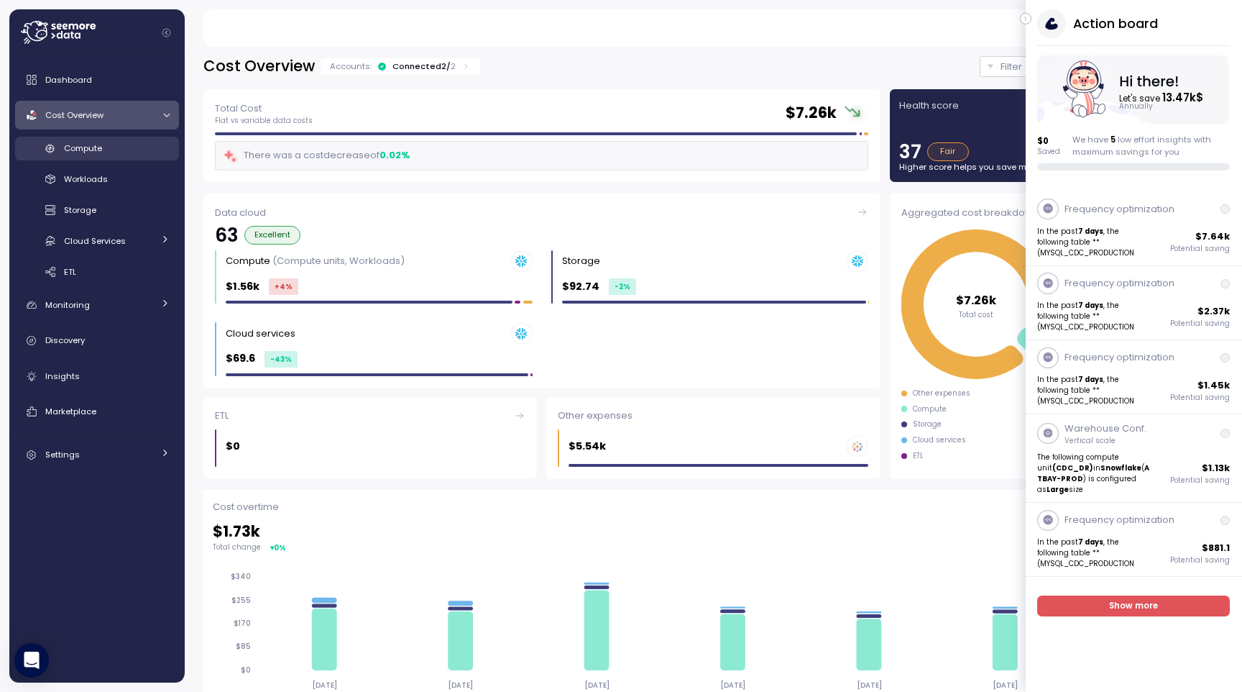
click at [122, 158] on link "Compute" at bounding box center [97, 149] width 164 height 24
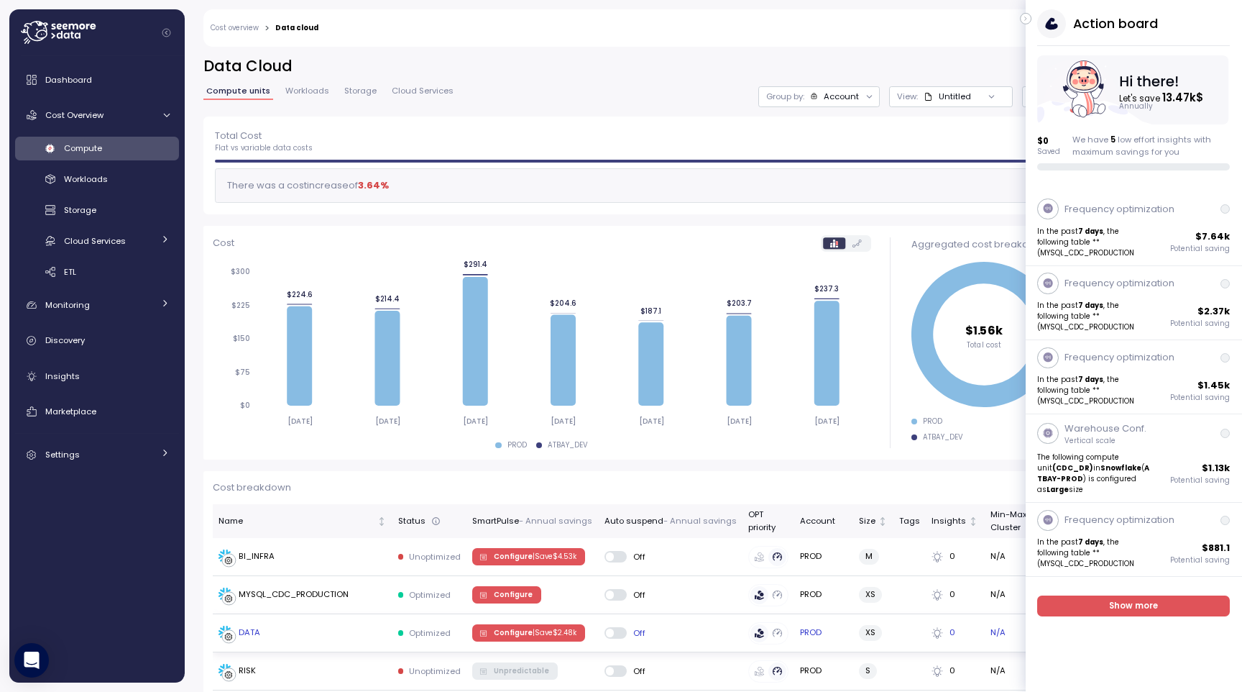
click at [380, 635] on div "DATA" at bounding box center [303, 633] width 168 height 14
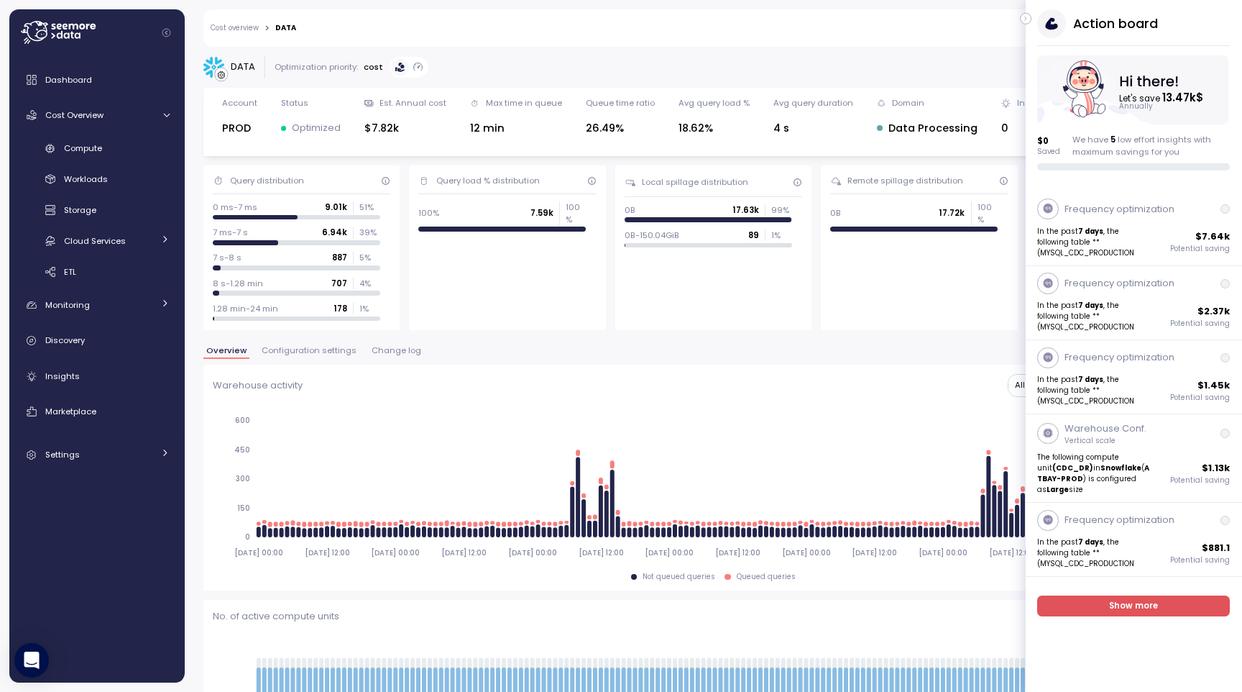
click at [1027, 19] on icon "button" at bounding box center [1026, 18] width 6 height 17
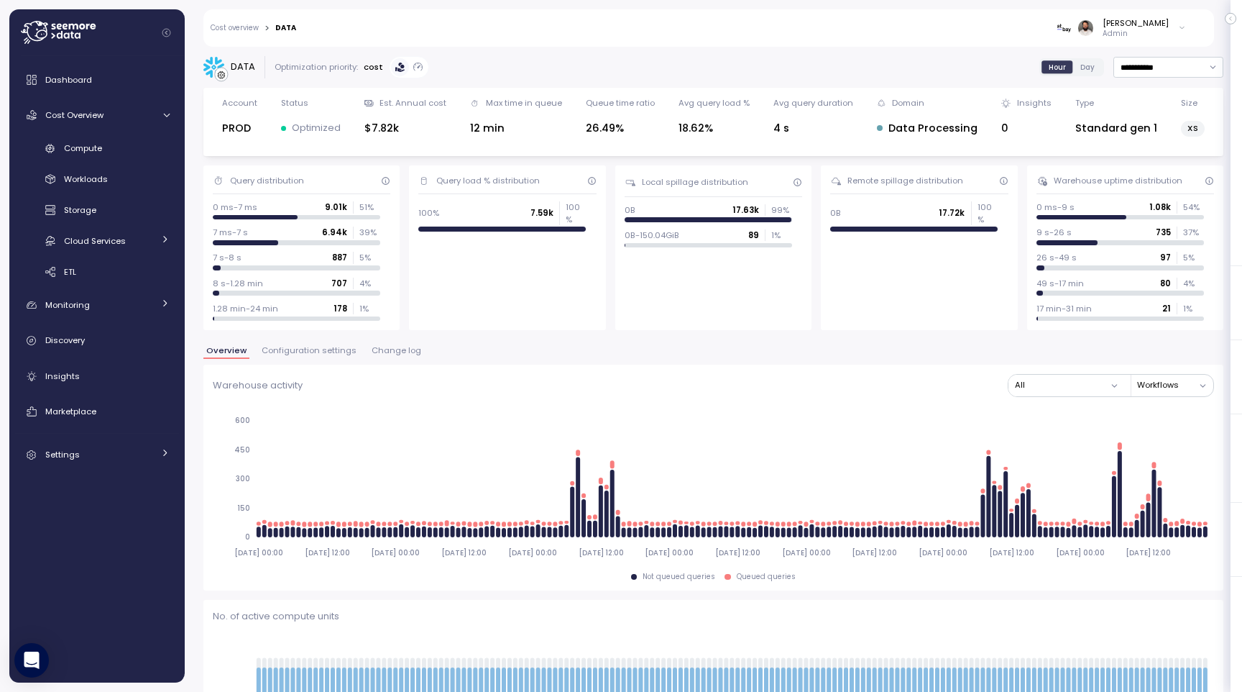
click at [339, 352] on span "Configuration settings" at bounding box center [309, 351] width 95 height 8
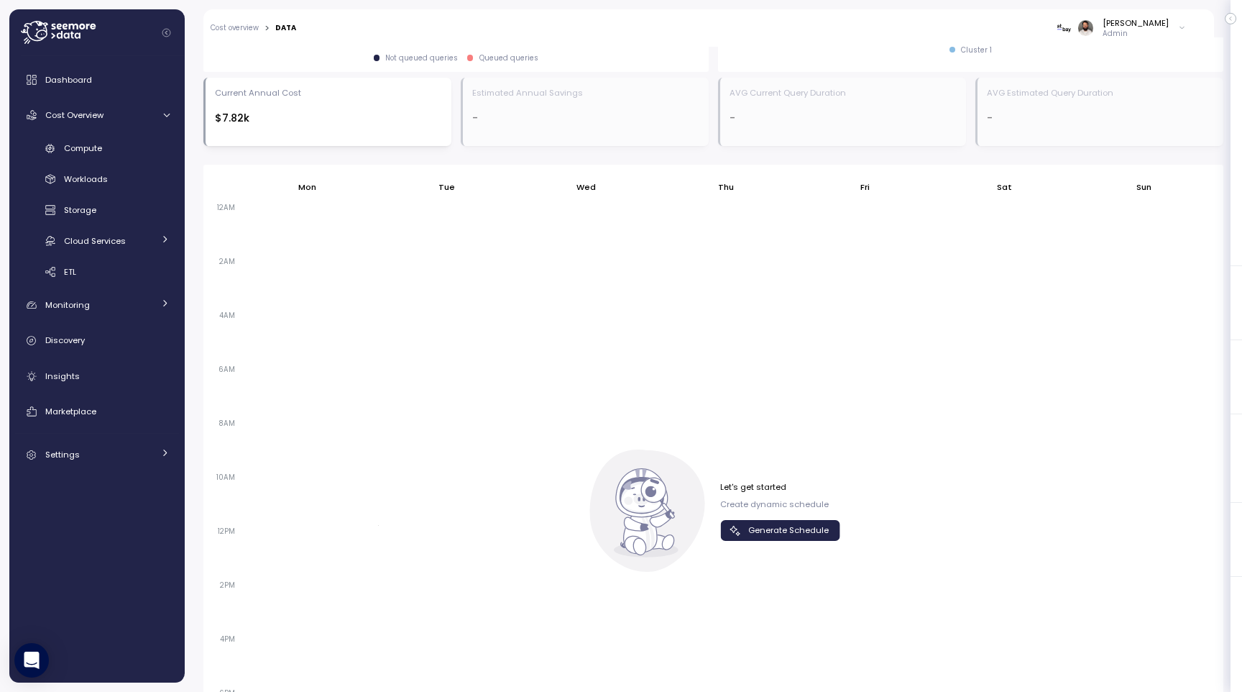
scroll to position [783, 0]
click at [787, 518] on button "Generate Schedule" at bounding box center [780, 528] width 120 height 21
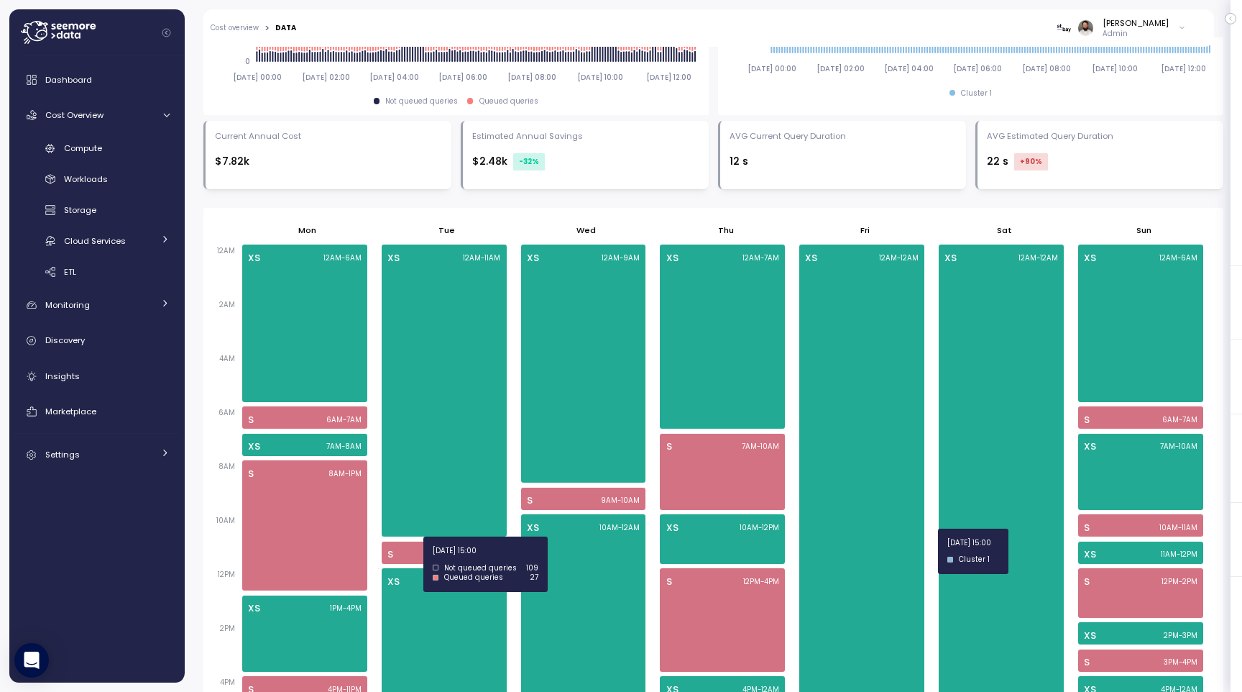
scroll to position [955, 0]
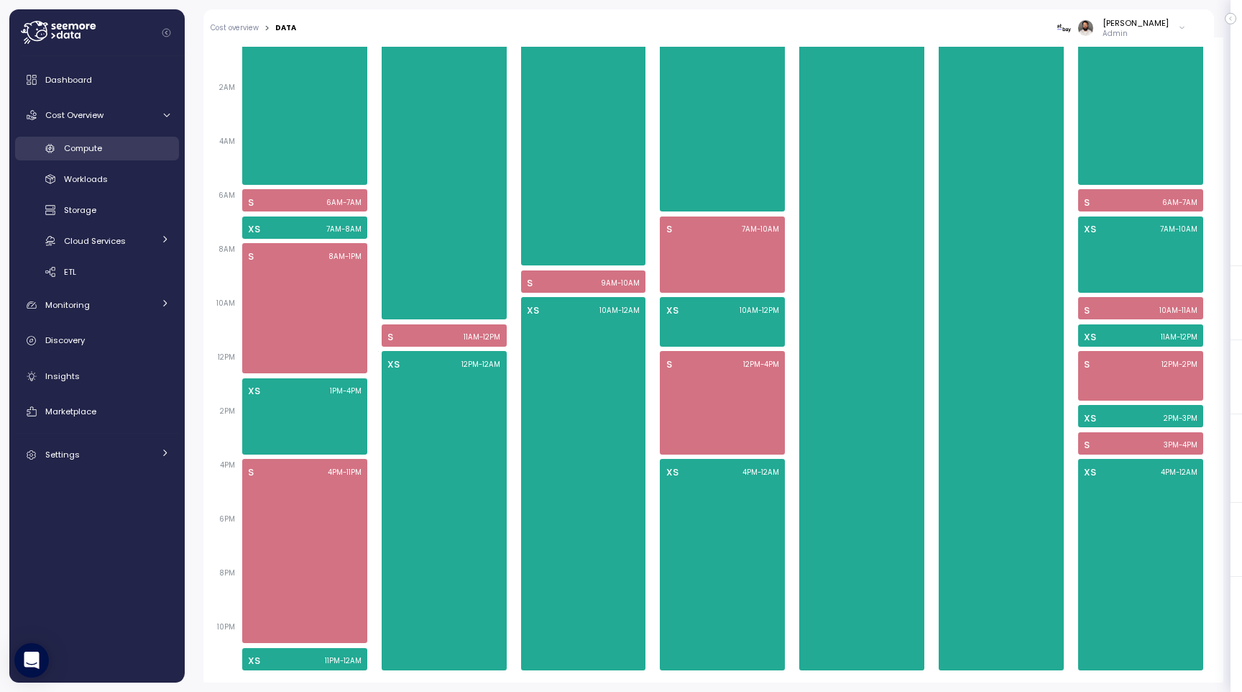
click at [147, 150] on div "Compute" at bounding box center [117, 148] width 106 height 14
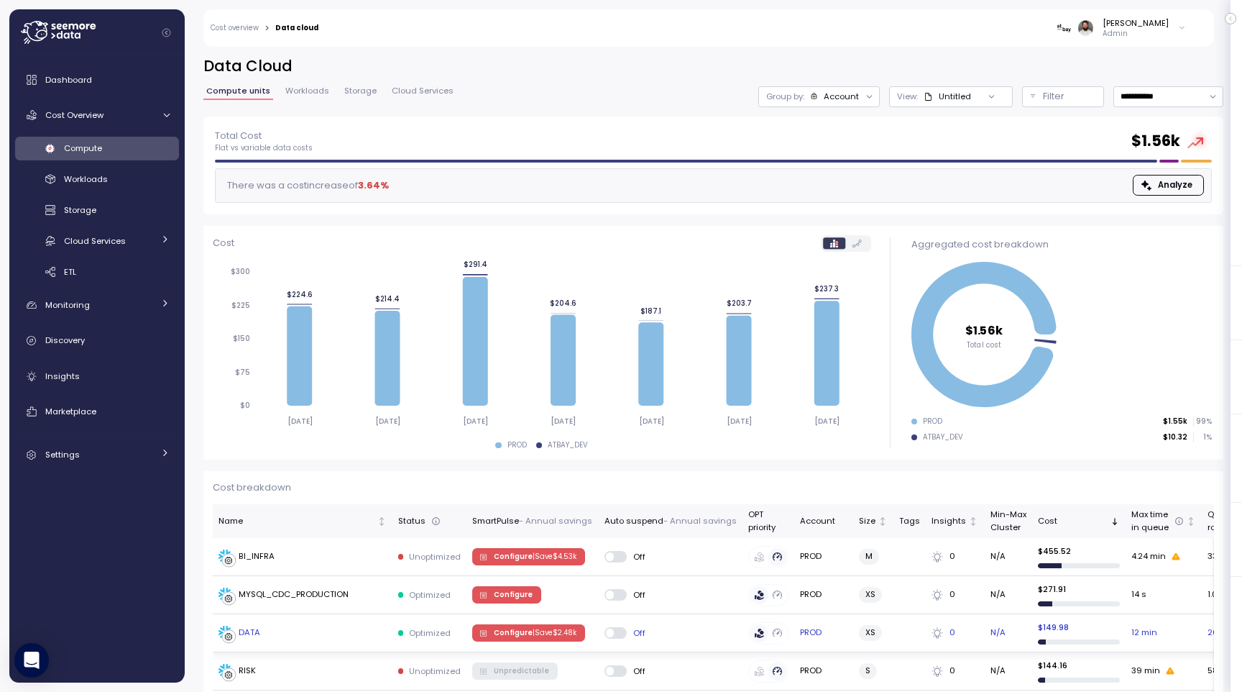
click at [521, 629] on span "Configure | Save $ 2.48k" at bounding box center [535, 633] width 83 height 16
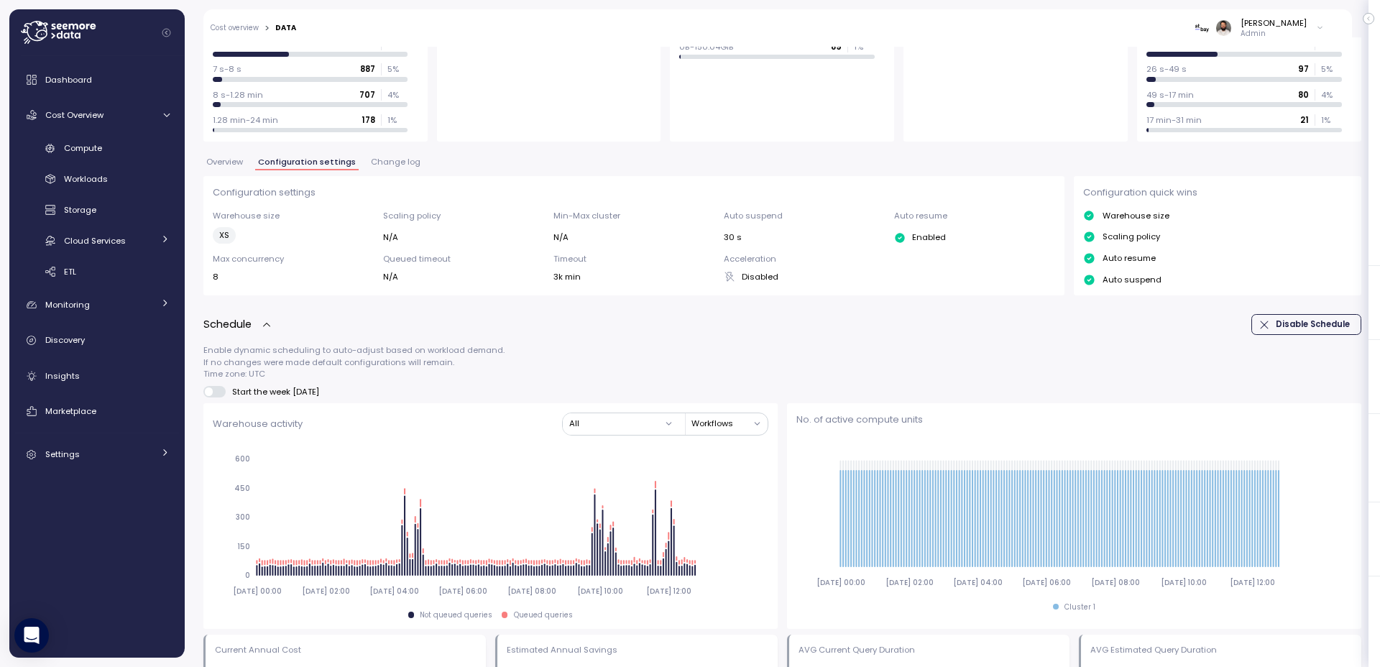
scroll to position [188, 0]
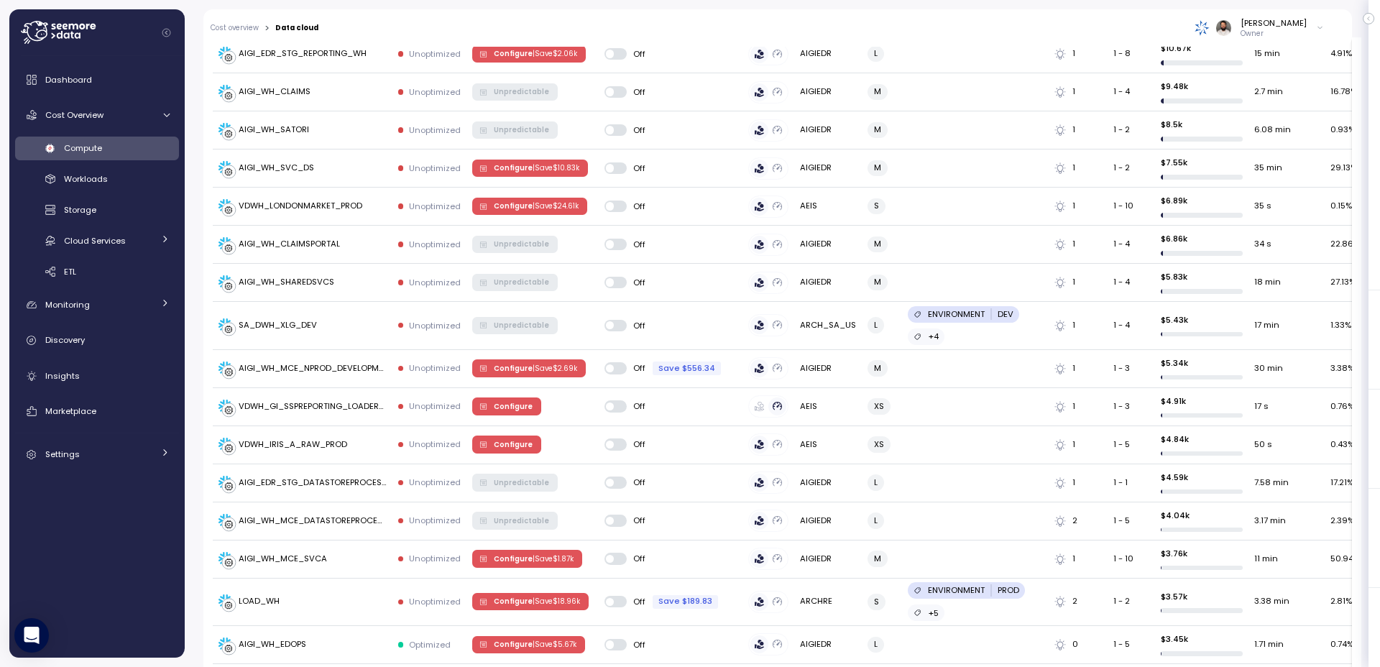
scroll to position [714, 0]
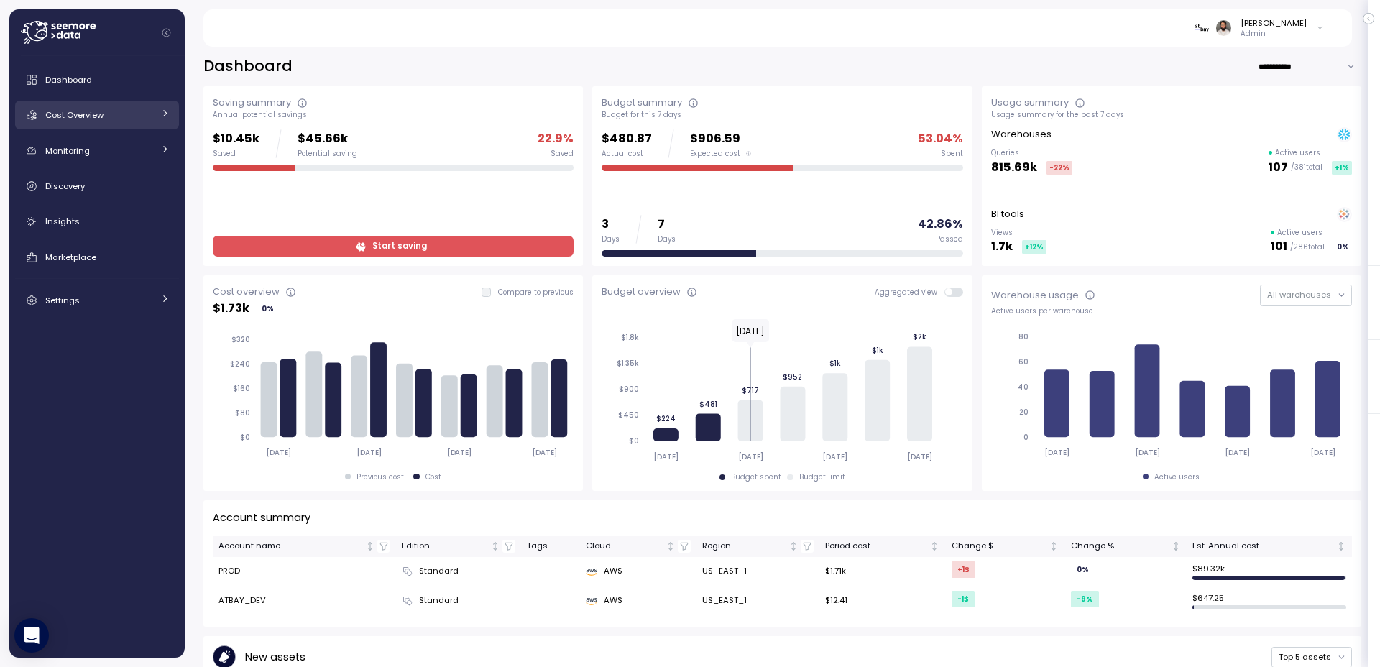
click at [127, 111] on div "Cost Overview" at bounding box center [99, 115] width 108 height 14
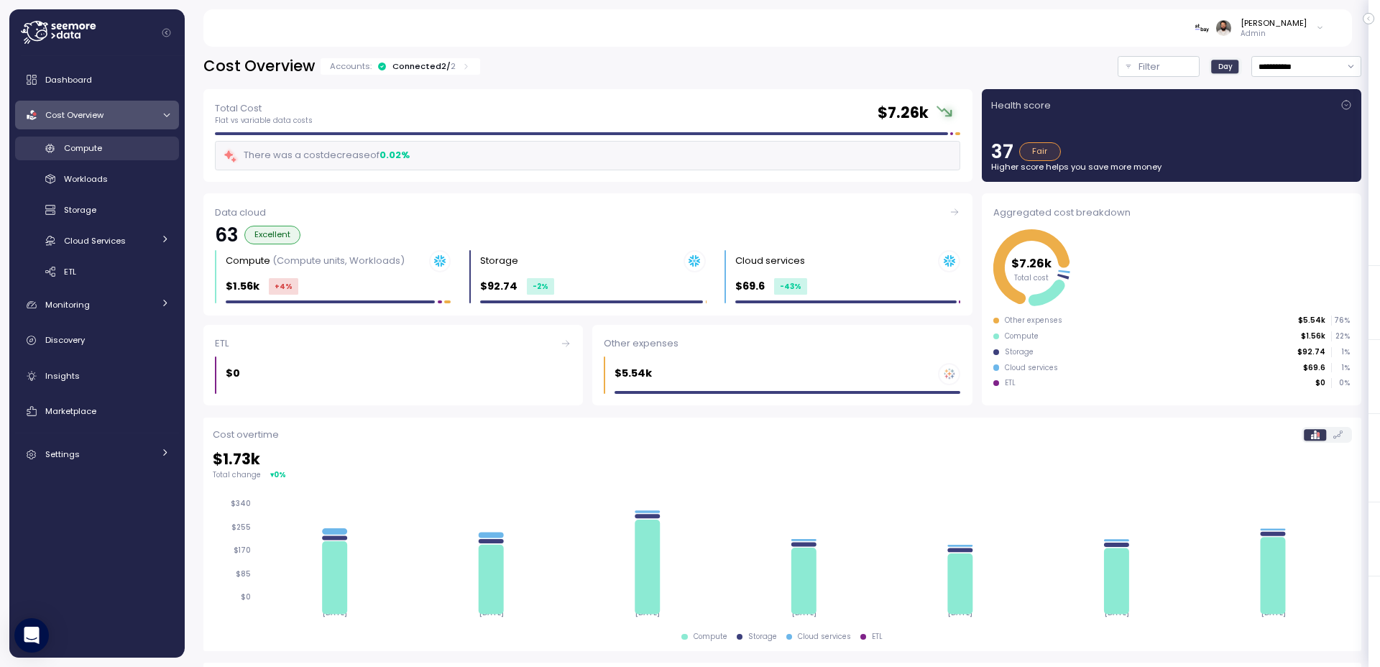
click at [147, 151] on div "Compute" at bounding box center [117, 148] width 106 height 14
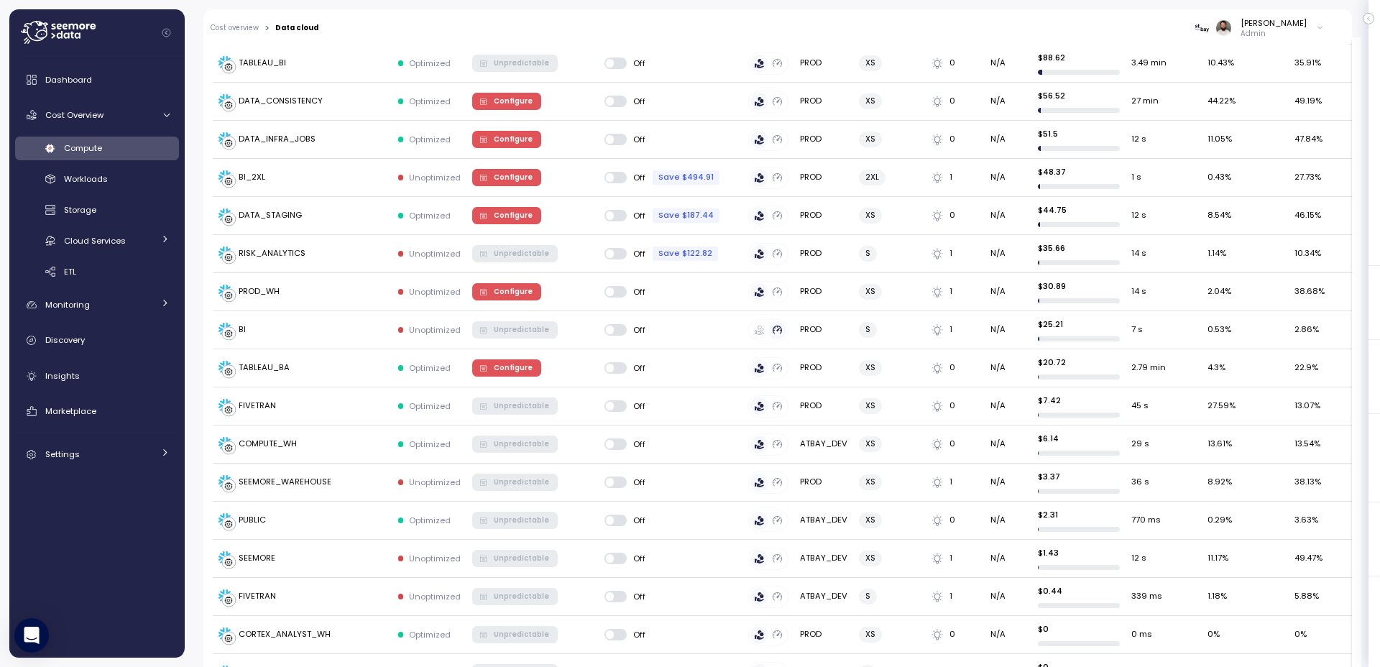
scroll to position [100, 0]
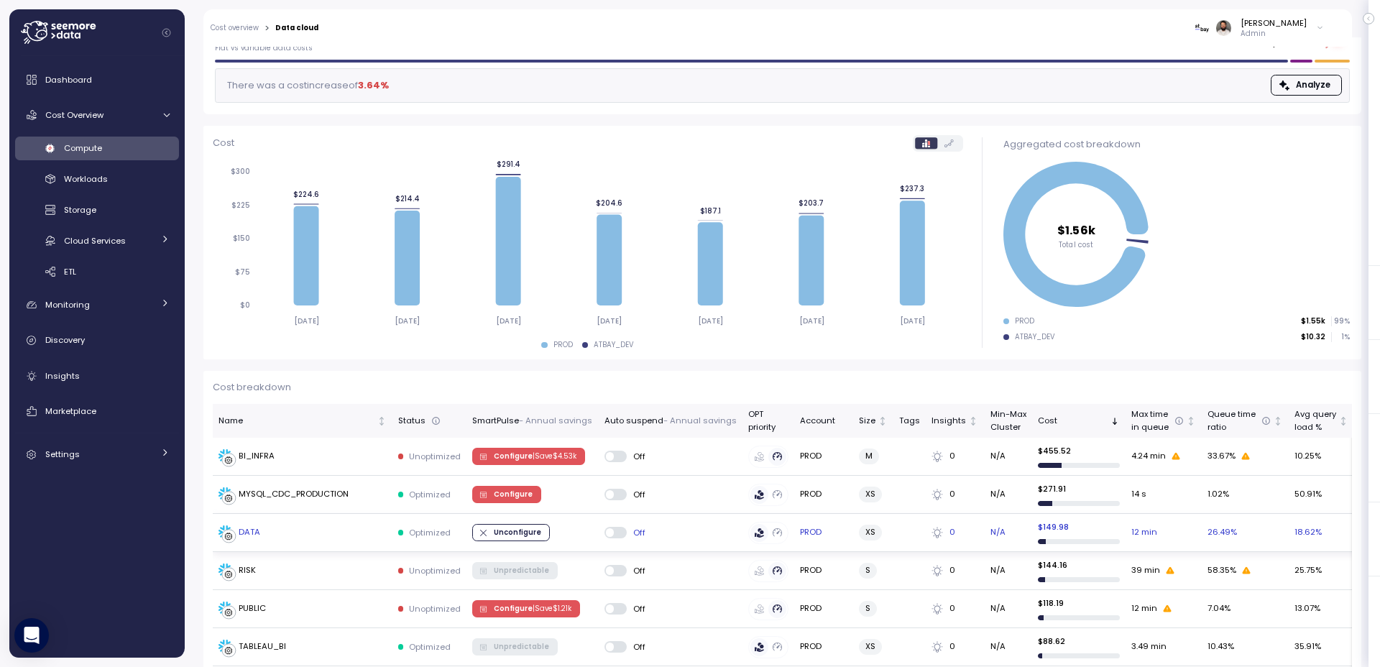
click at [577, 534] on td "Unconfigure" at bounding box center [533, 533] width 132 height 38
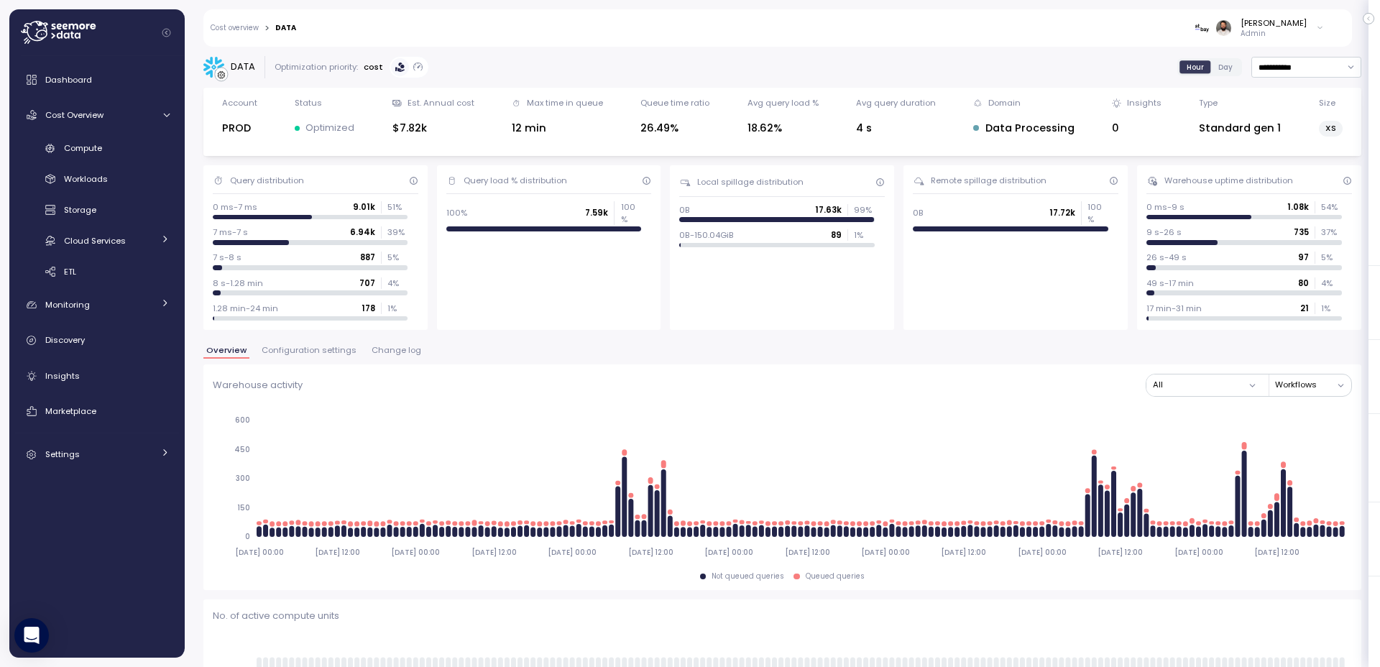
click at [313, 351] on span "Configuration settings" at bounding box center [309, 351] width 95 height 8
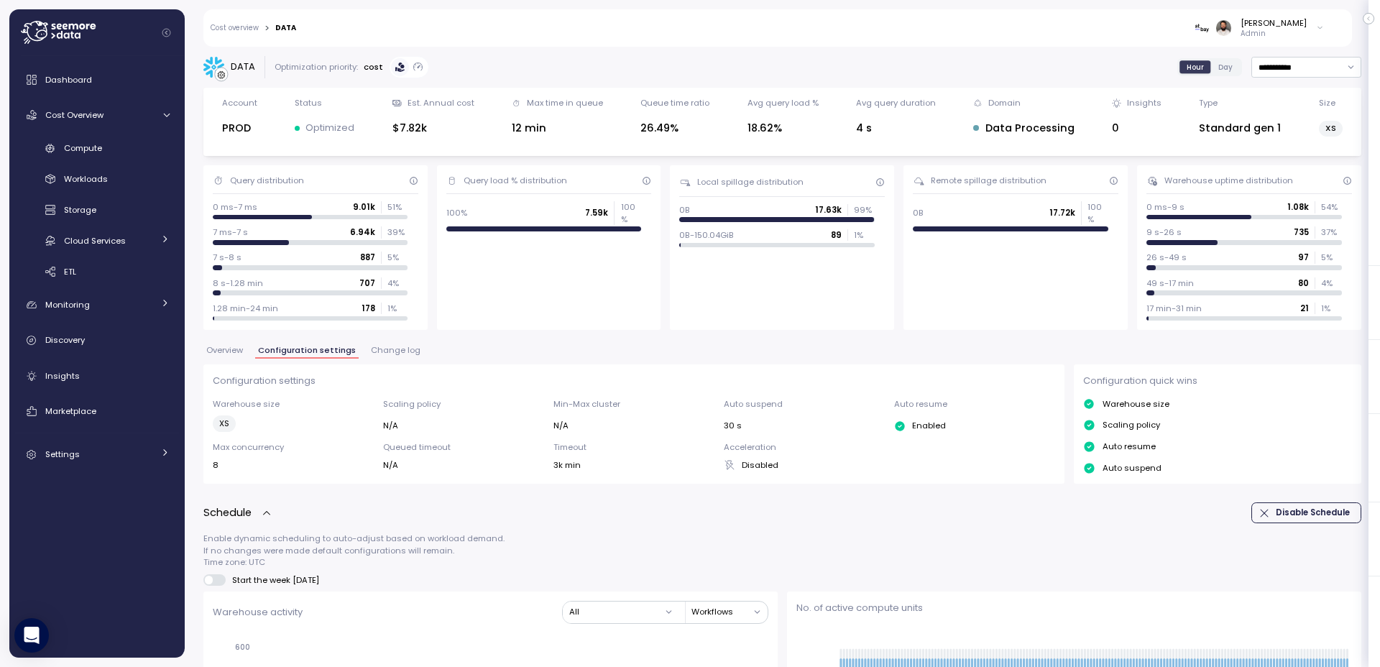
click at [407, 358] on button "Change log" at bounding box center [395, 353] width 55 height 12
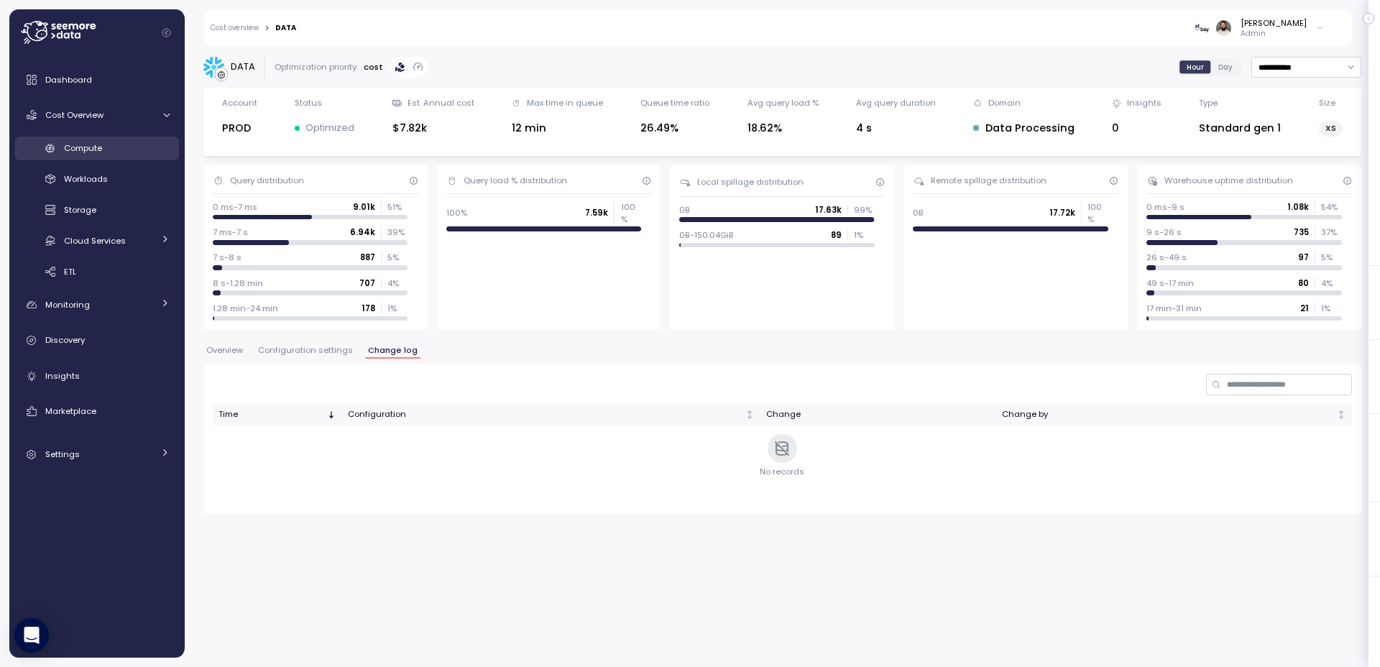
click at [134, 146] on div "Compute" at bounding box center [117, 148] width 106 height 14
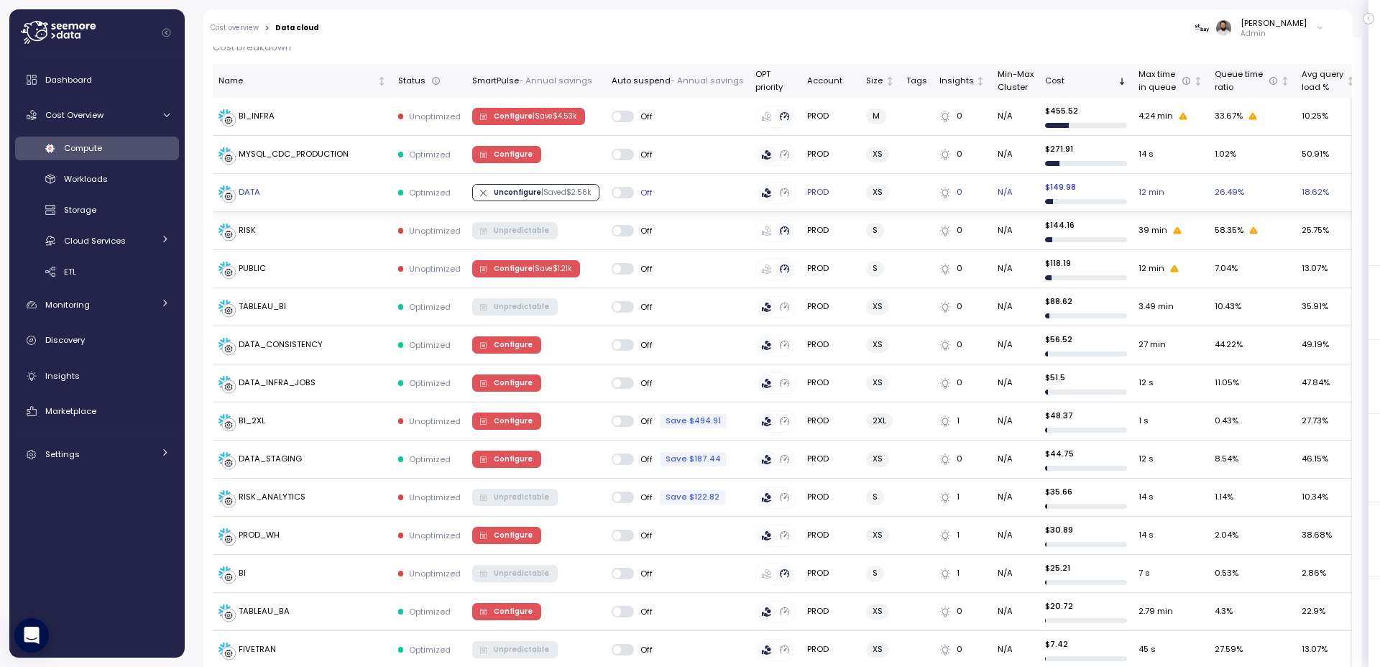
scroll to position [439, 0]
click at [897, 193] on tr "DATA Optimized Unconfigure | Saved $ 2.56k Off PROD XS 0 N/A $ 149.98 12 min 26…" at bounding box center [885, 194] width 1345 height 38
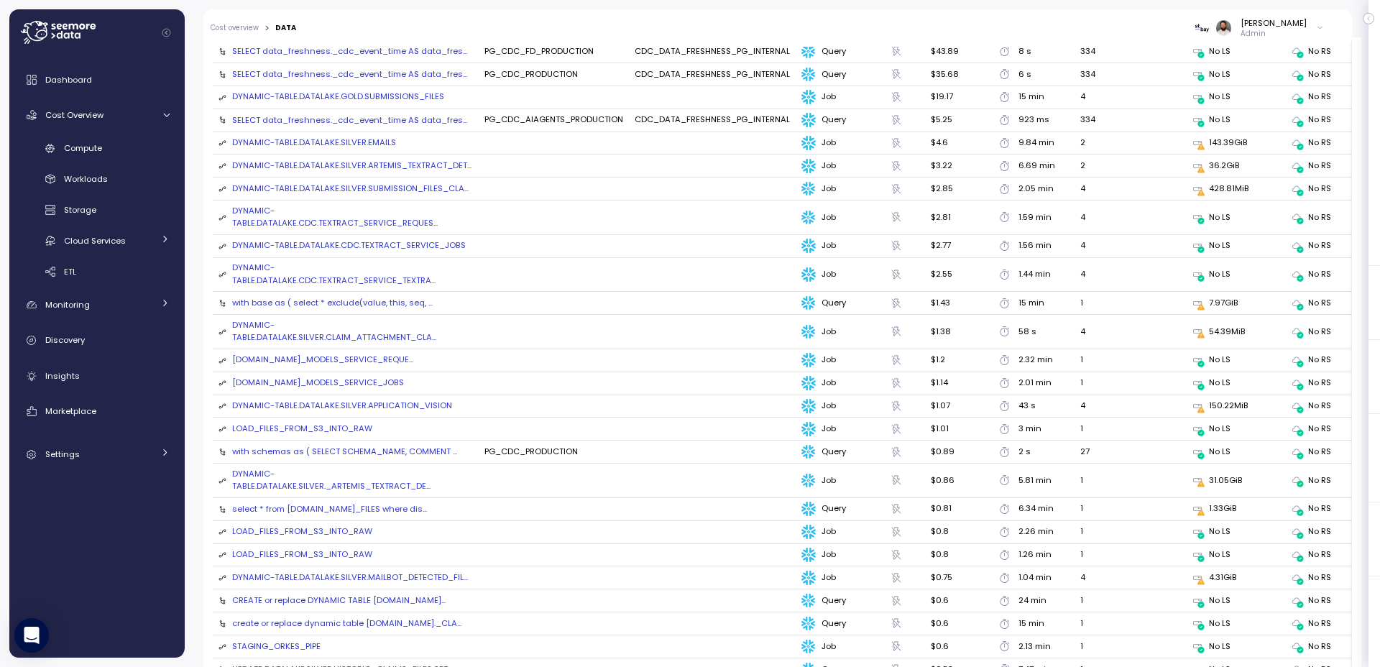
scroll to position [1667, 0]
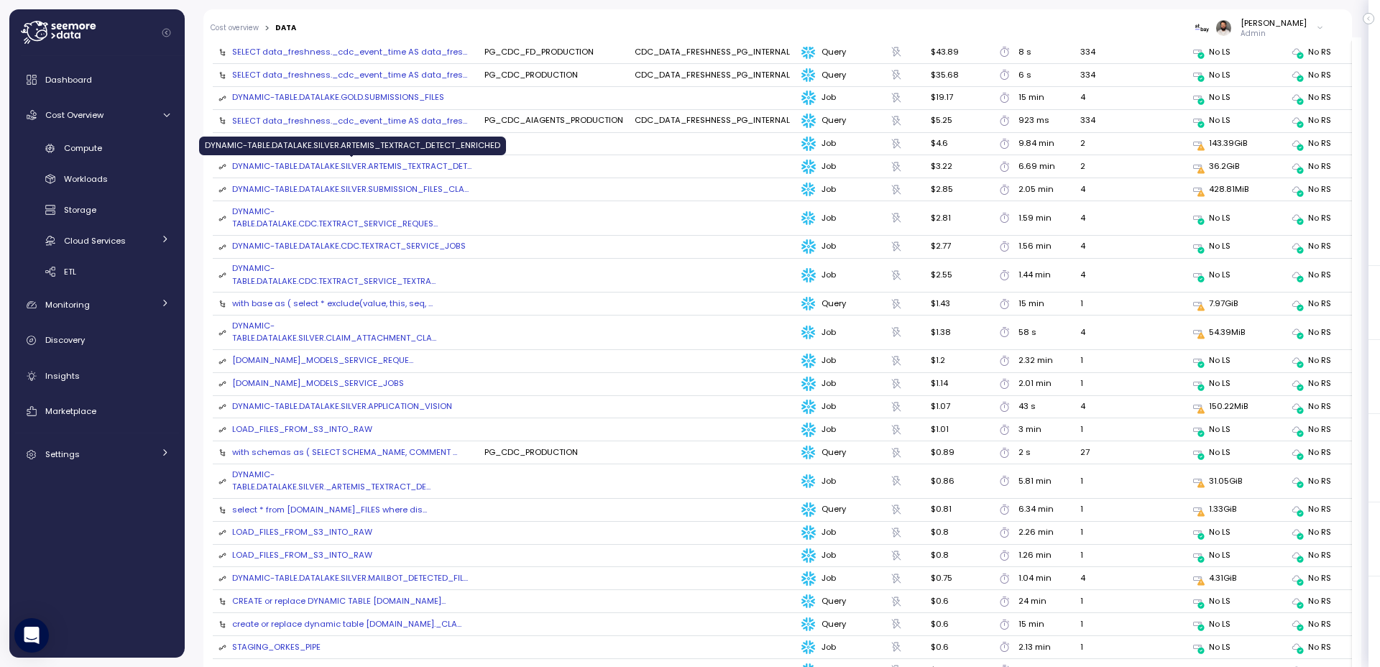
click at [415, 169] on div "DYNAMIC-TABLE.DATALAKE.SILVER.ARTEMIS_TEXTRACT_DET ..." at bounding box center [351, 166] width 239 height 13
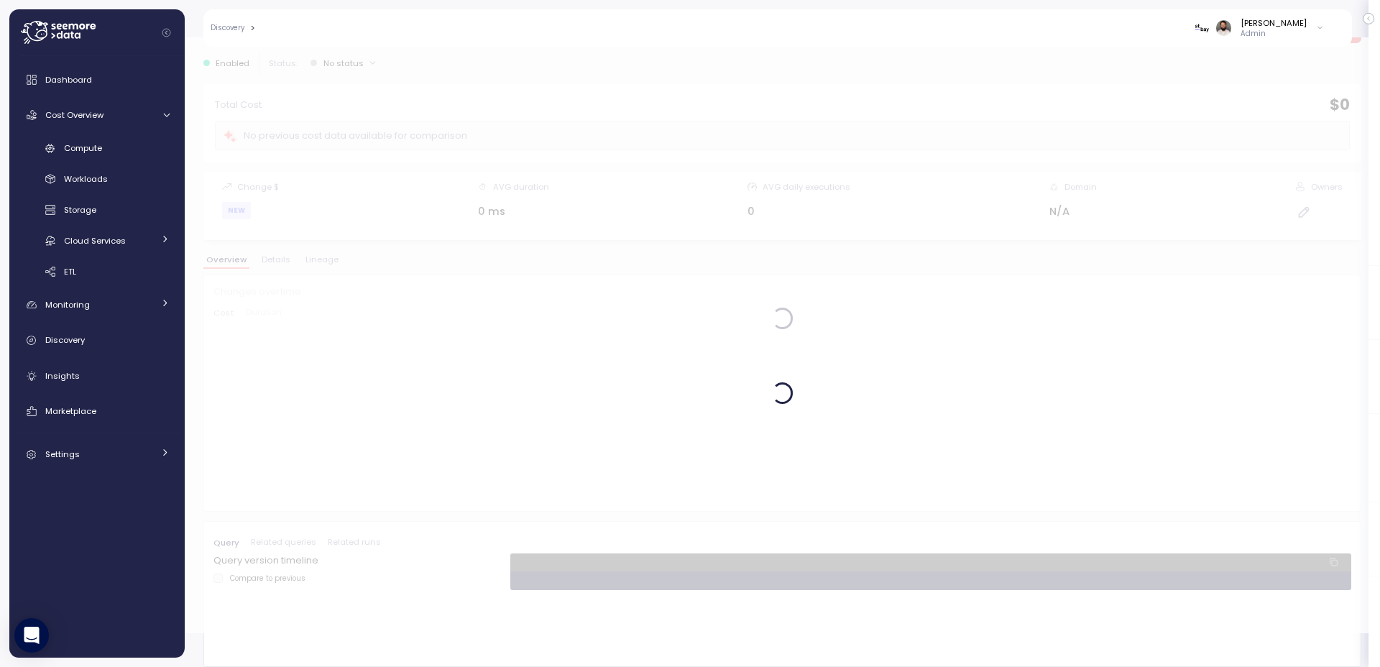
scroll to position [34, 0]
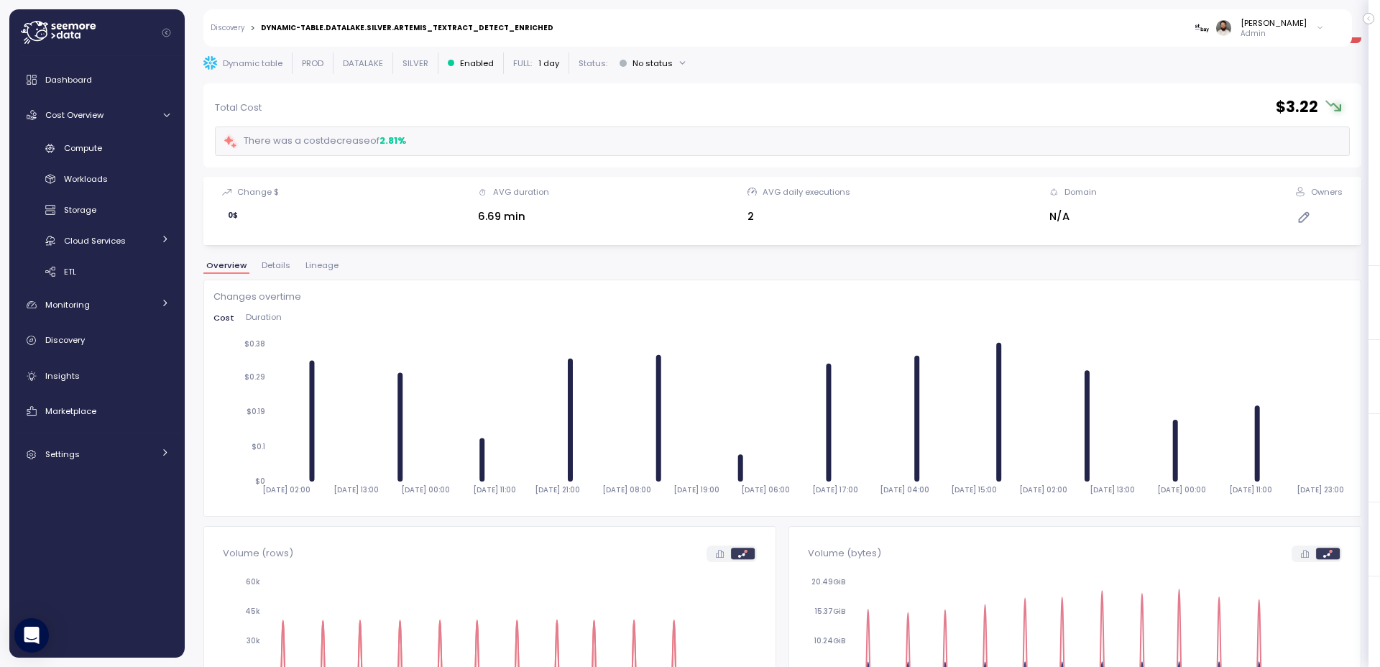
click at [274, 319] on span "Duration" at bounding box center [264, 317] width 36 height 8
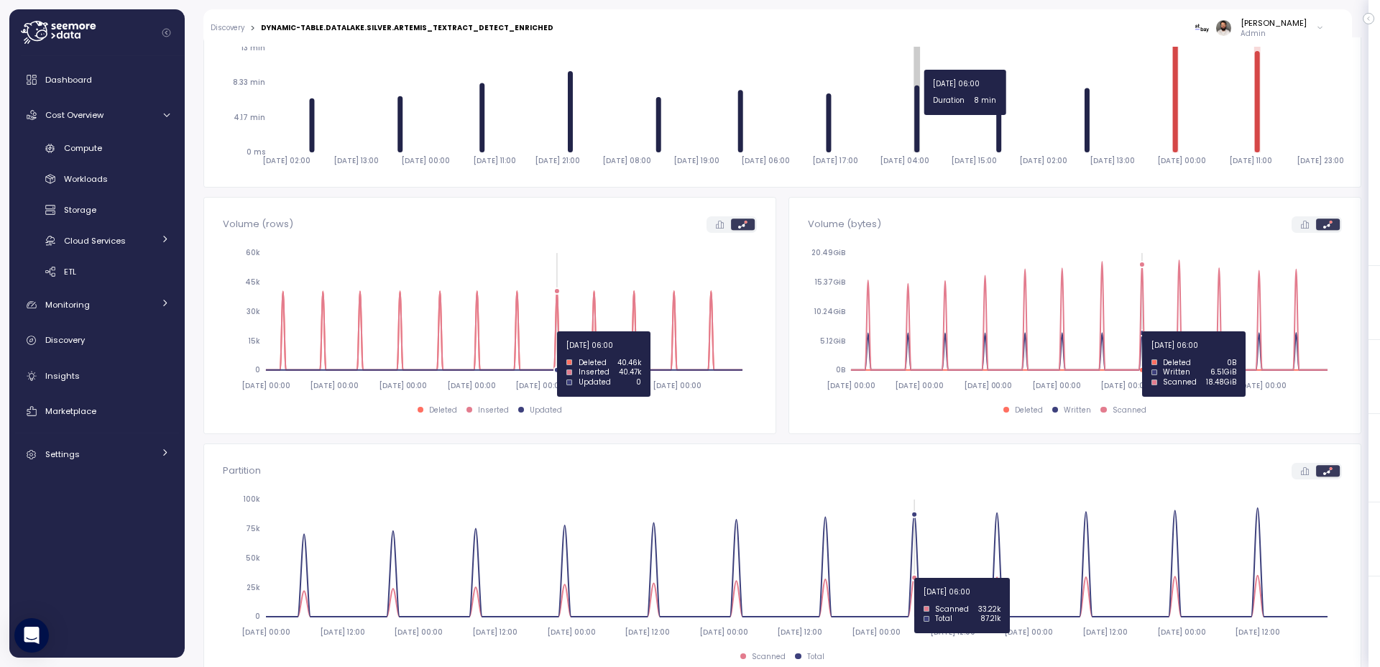
scroll to position [360, 0]
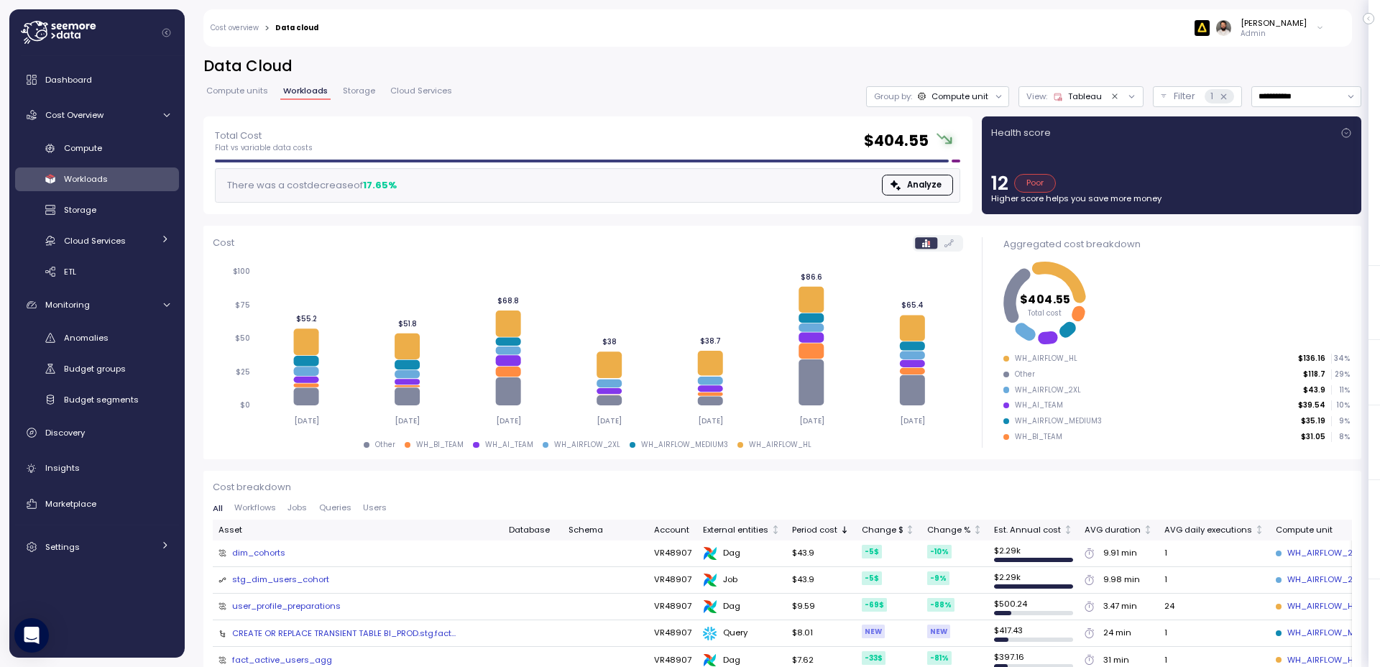
scroll to position [3, 0]
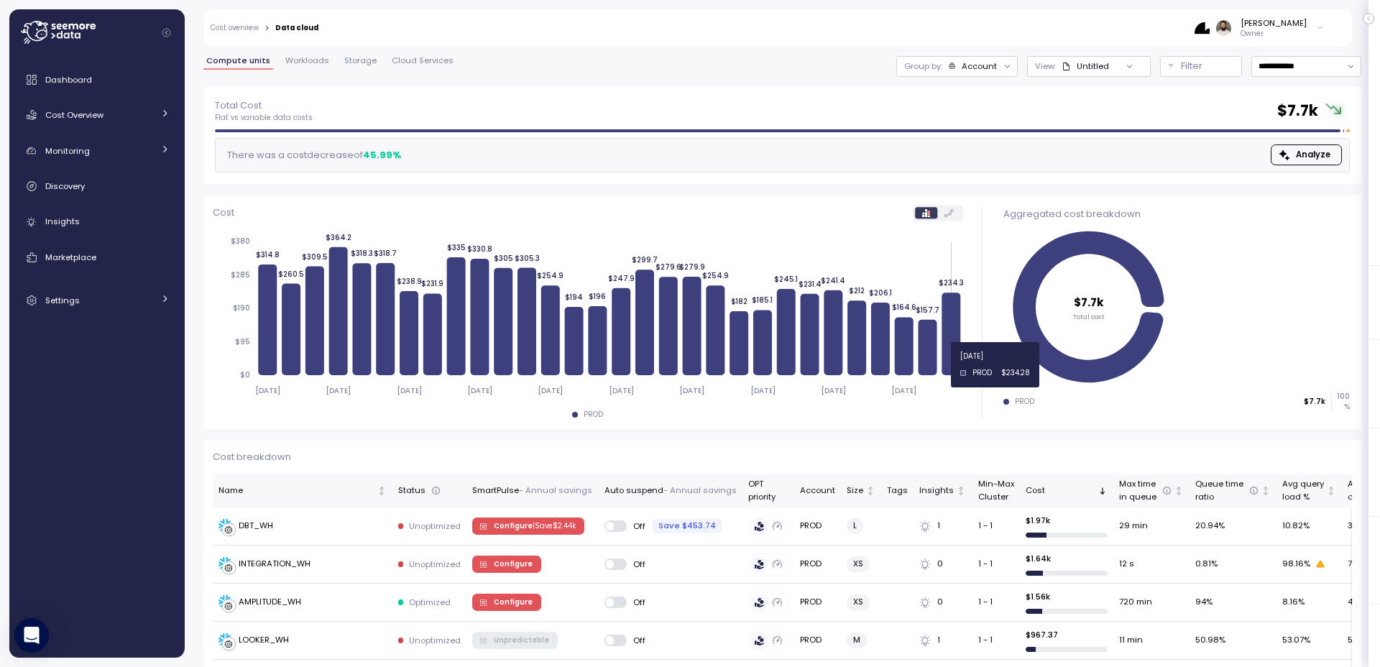
scroll to position [27, 0]
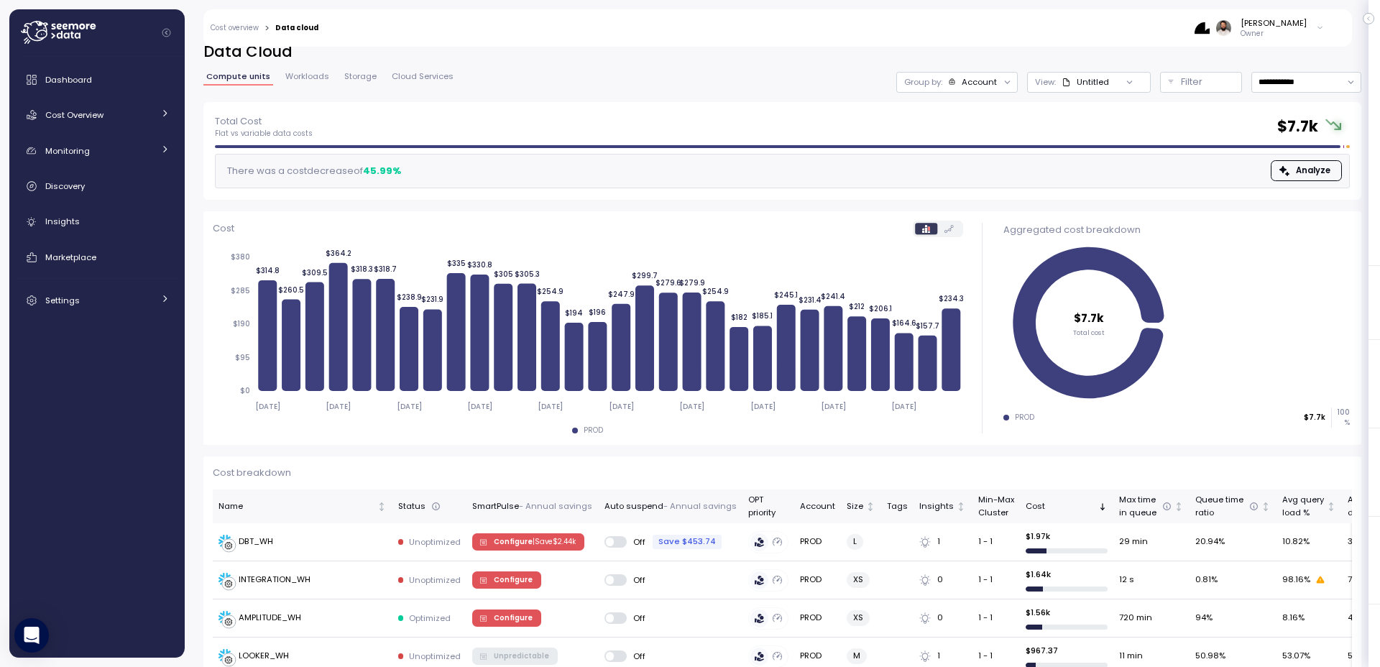
click at [968, 87] on div "Account" at bounding box center [979, 82] width 35 height 12
click at [974, 162] on p "Compute unit" at bounding box center [965, 163] width 57 height 12
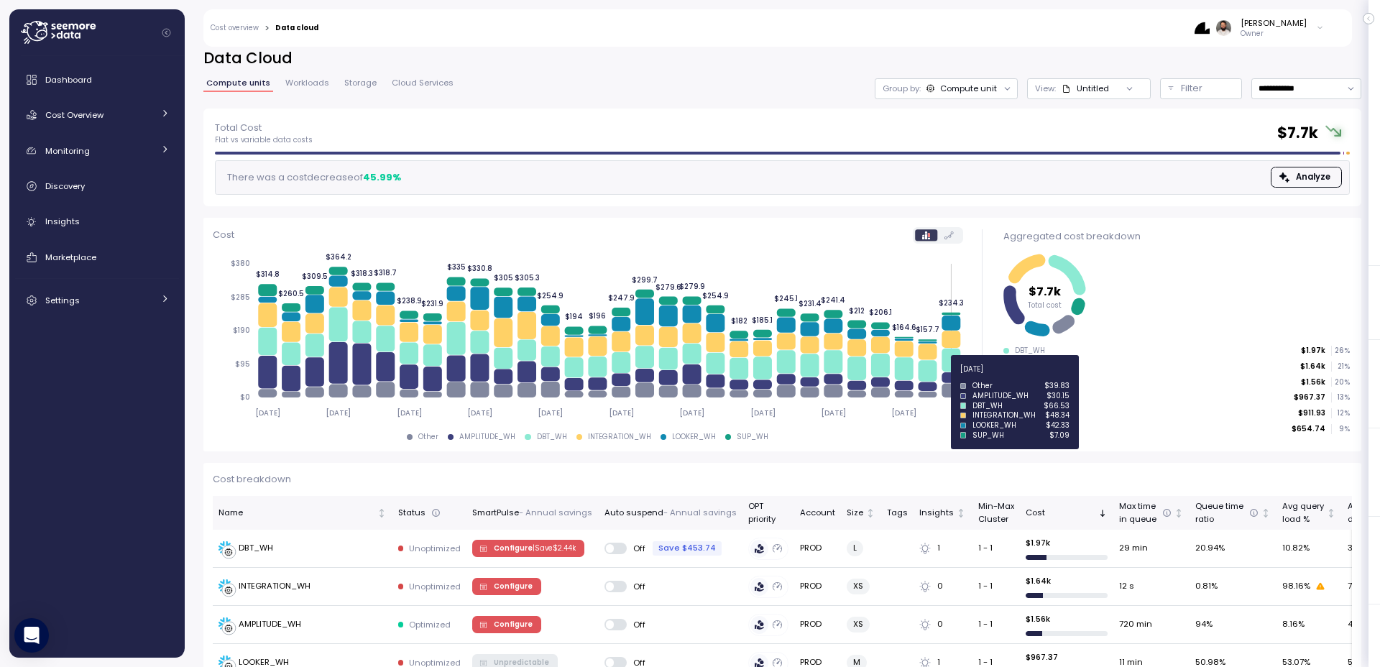
scroll to position [11, 0]
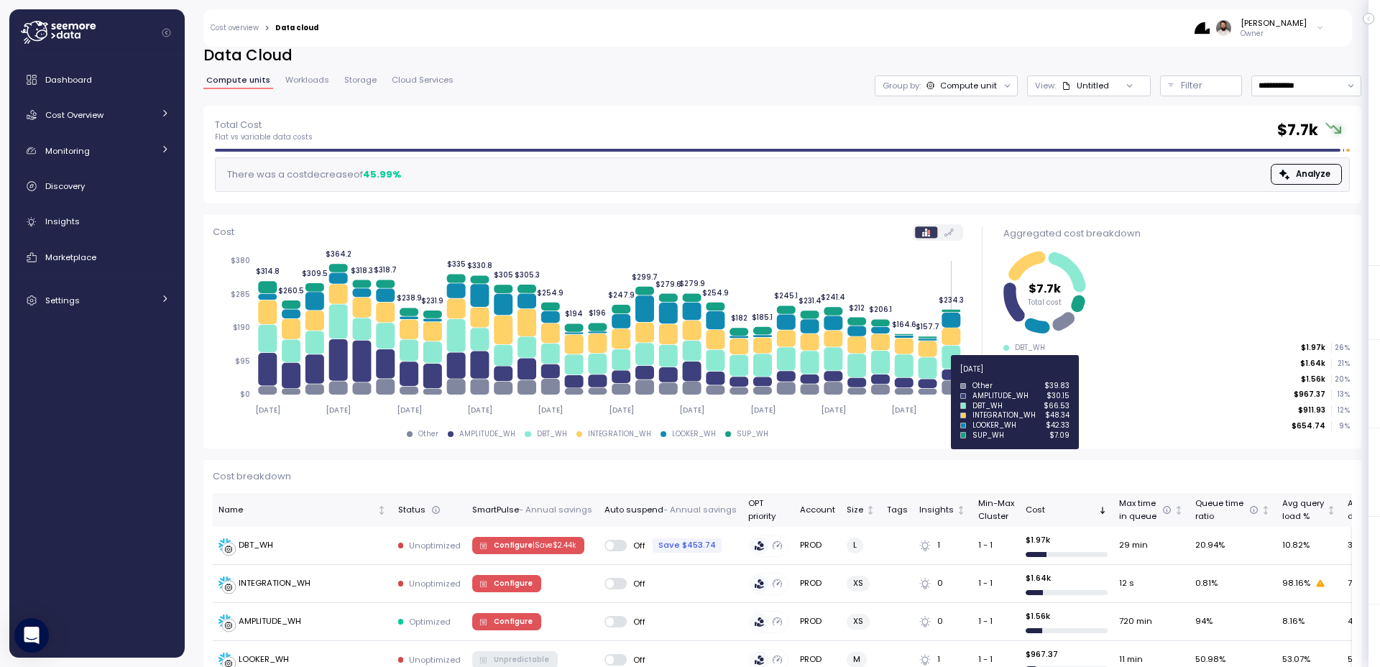
click at [952, 377] on icon at bounding box center [951, 375] width 19 height 11
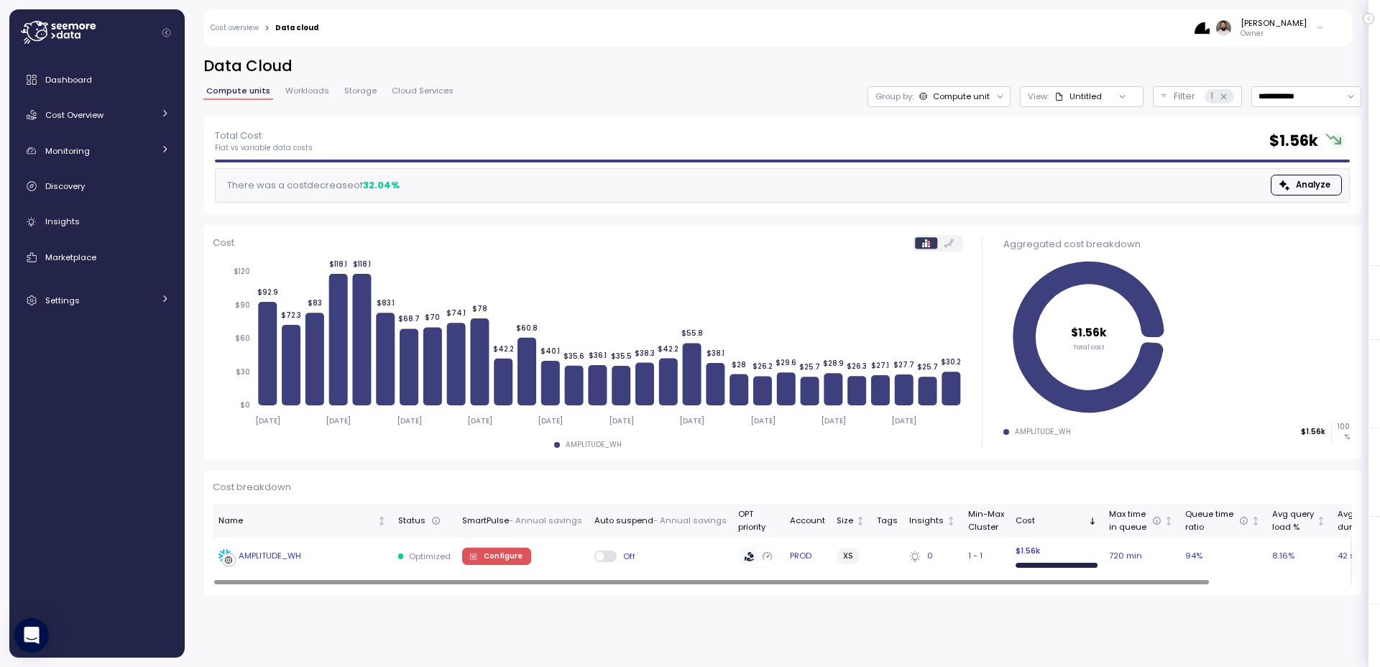
click at [390, 551] on td "AMPLITUDE_WH" at bounding box center [303, 556] width 180 height 37
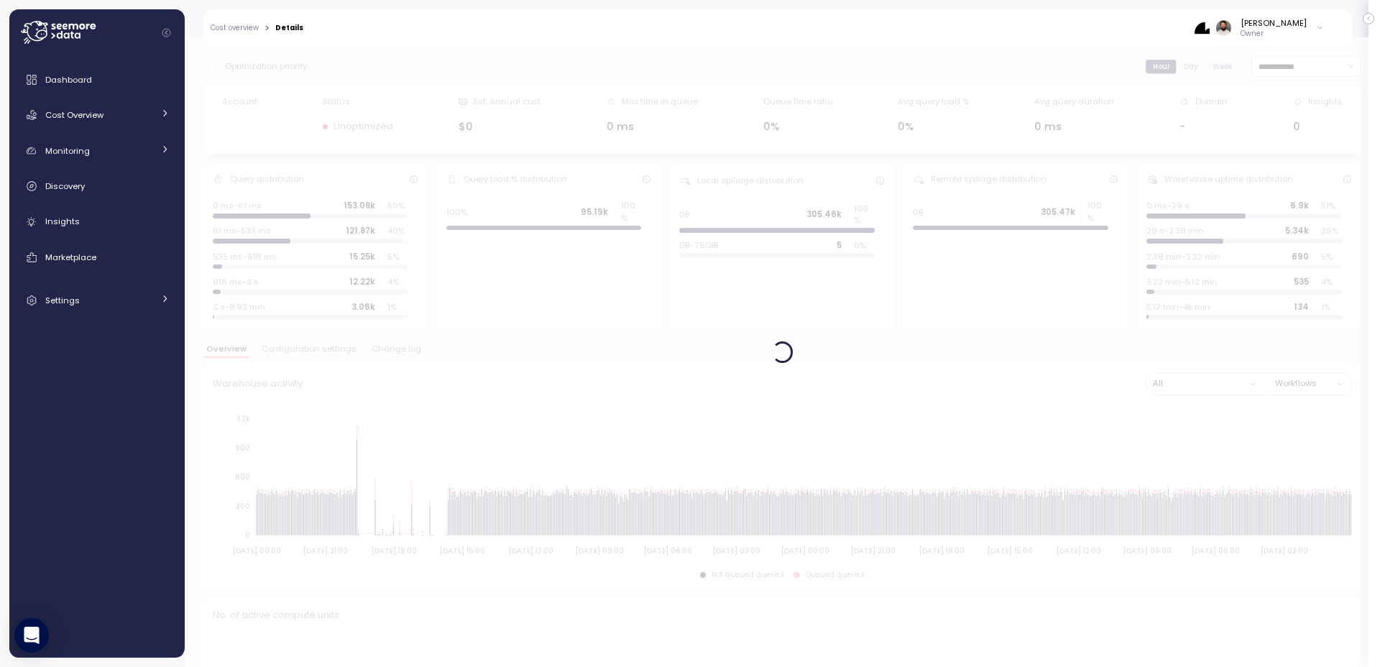
click at [393, 355] on div at bounding box center [783, 352] width 1196 height 630
click at [393, 353] on span "Change log" at bounding box center [397, 349] width 50 height 8
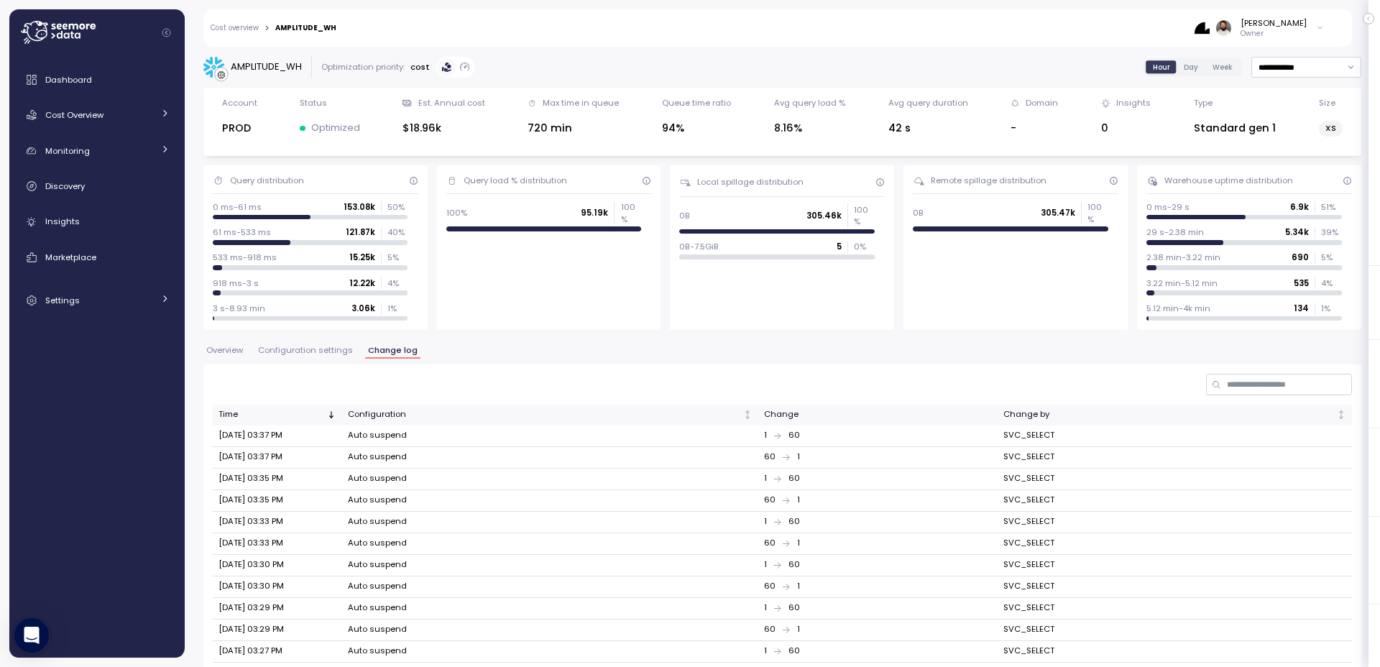
drag, startPoint x: 80, startPoint y: 115, endPoint x: 80, endPoint y: 132, distance: 17.3
click at [80, 115] on span "Cost Overview" at bounding box center [74, 115] width 58 height 12
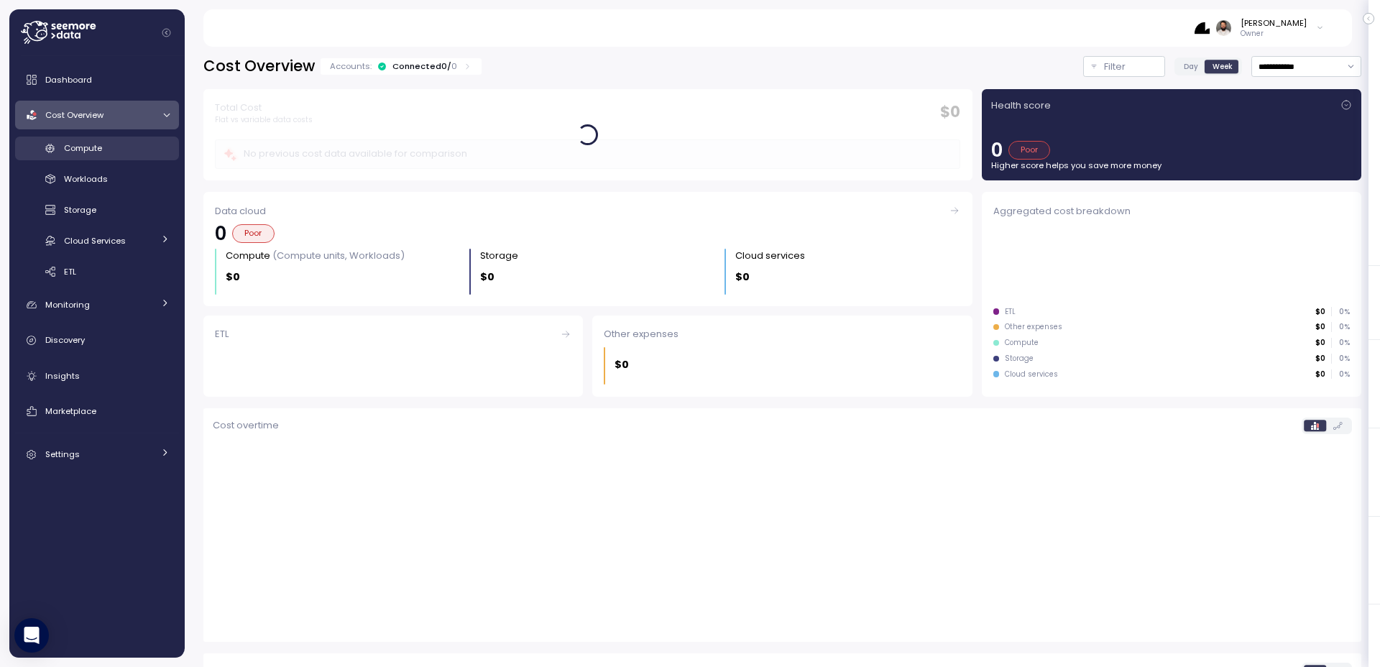
click at [87, 143] on span "Compute" at bounding box center [83, 148] width 38 height 12
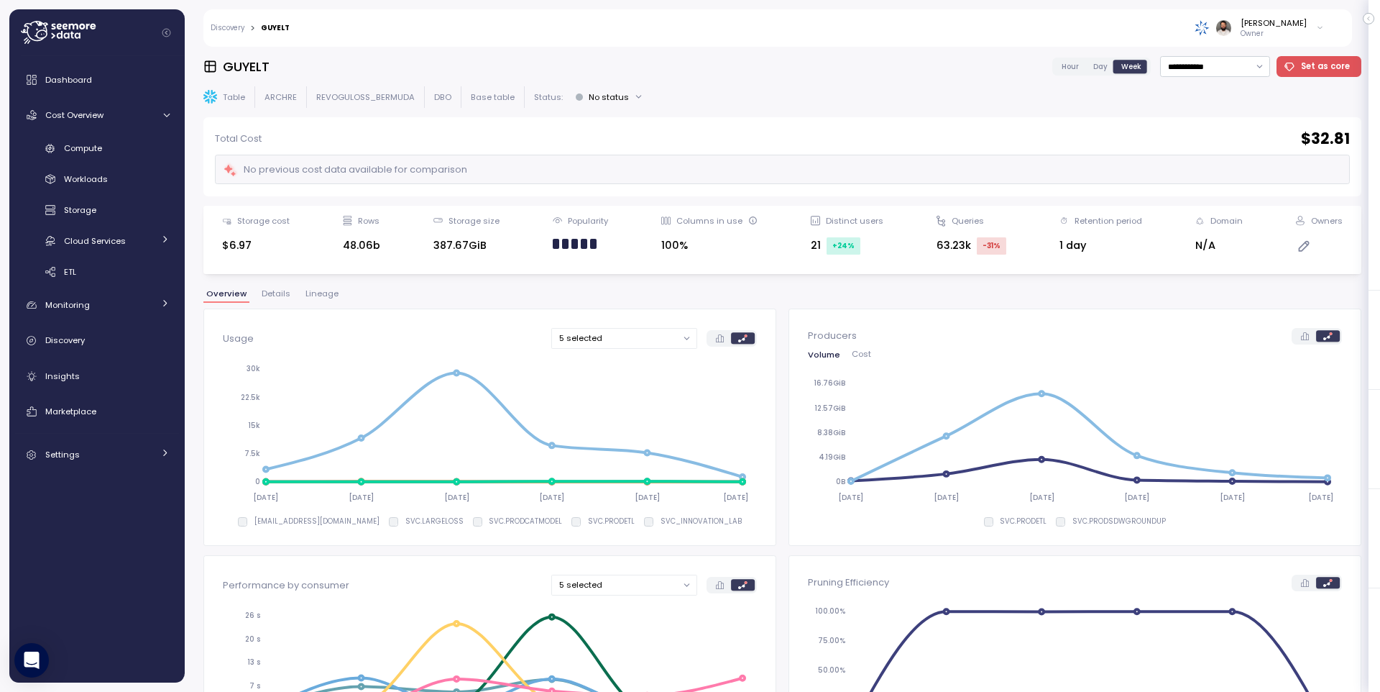
click at [1100, 70] on span "Day" at bounding box center [1101, 66] width 14 height 11
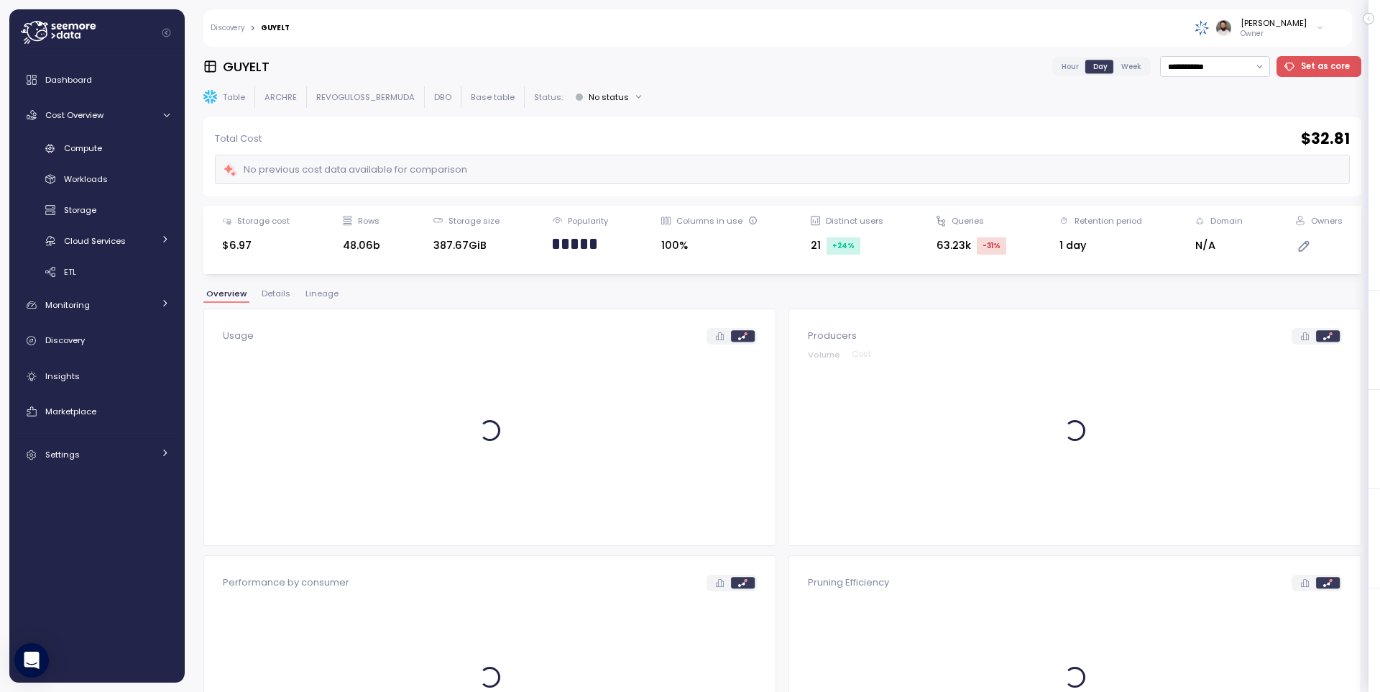
click at [1068, 63] on span "Hour" at bounding box center [1070, 66] width 17 height 11
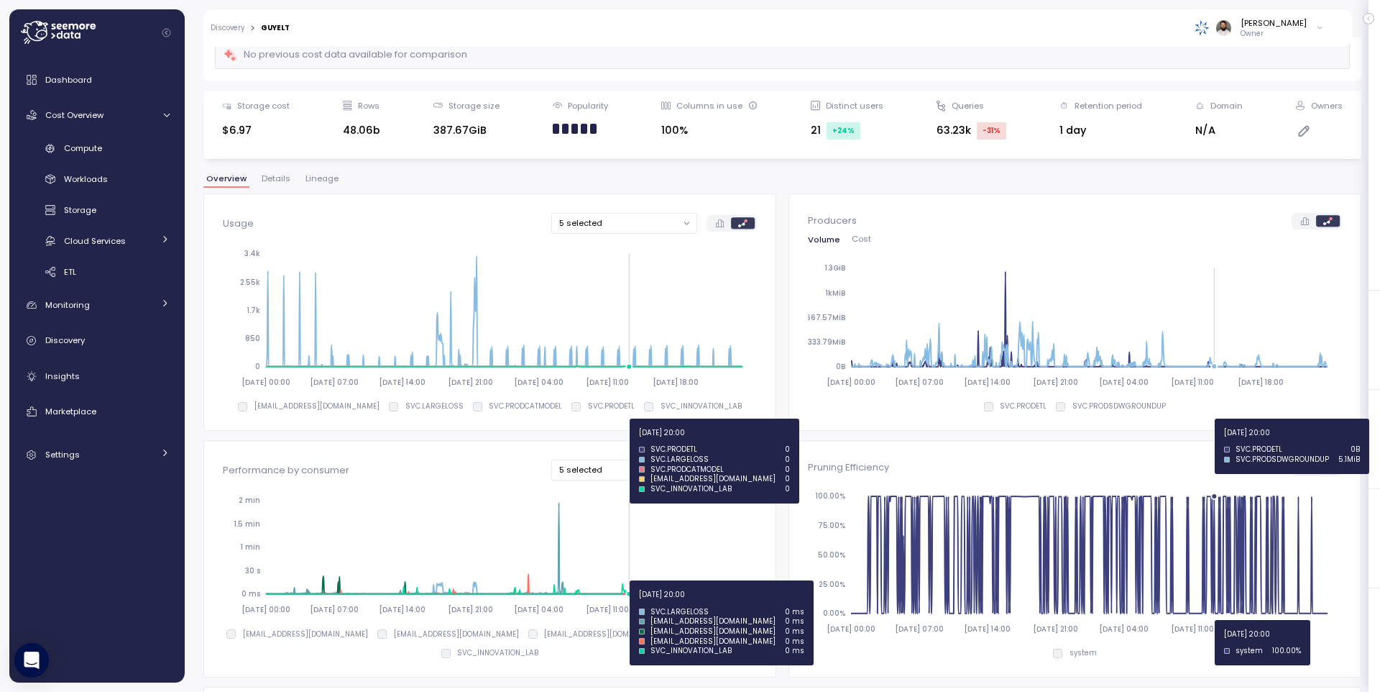
scroll to position [119, 0]
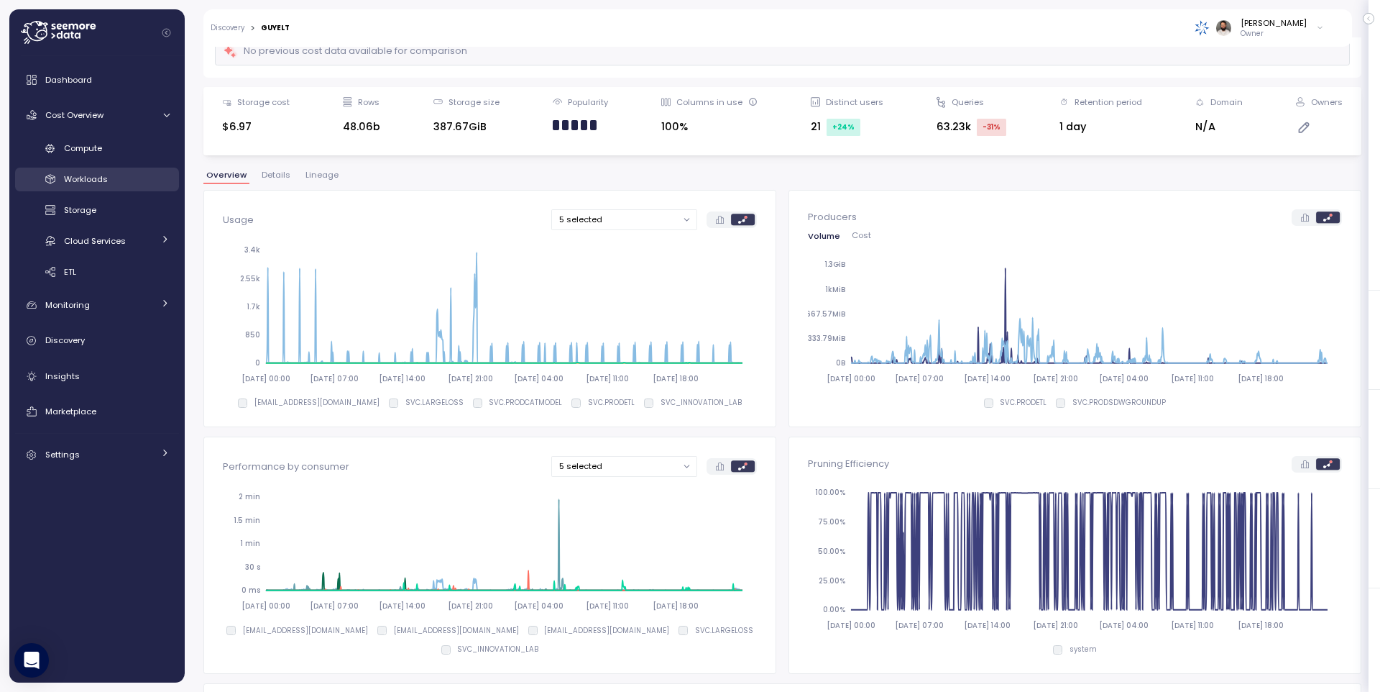
click at [134, 168] on link "Workloads" at bounding box center [97, 180] width 164 height 24
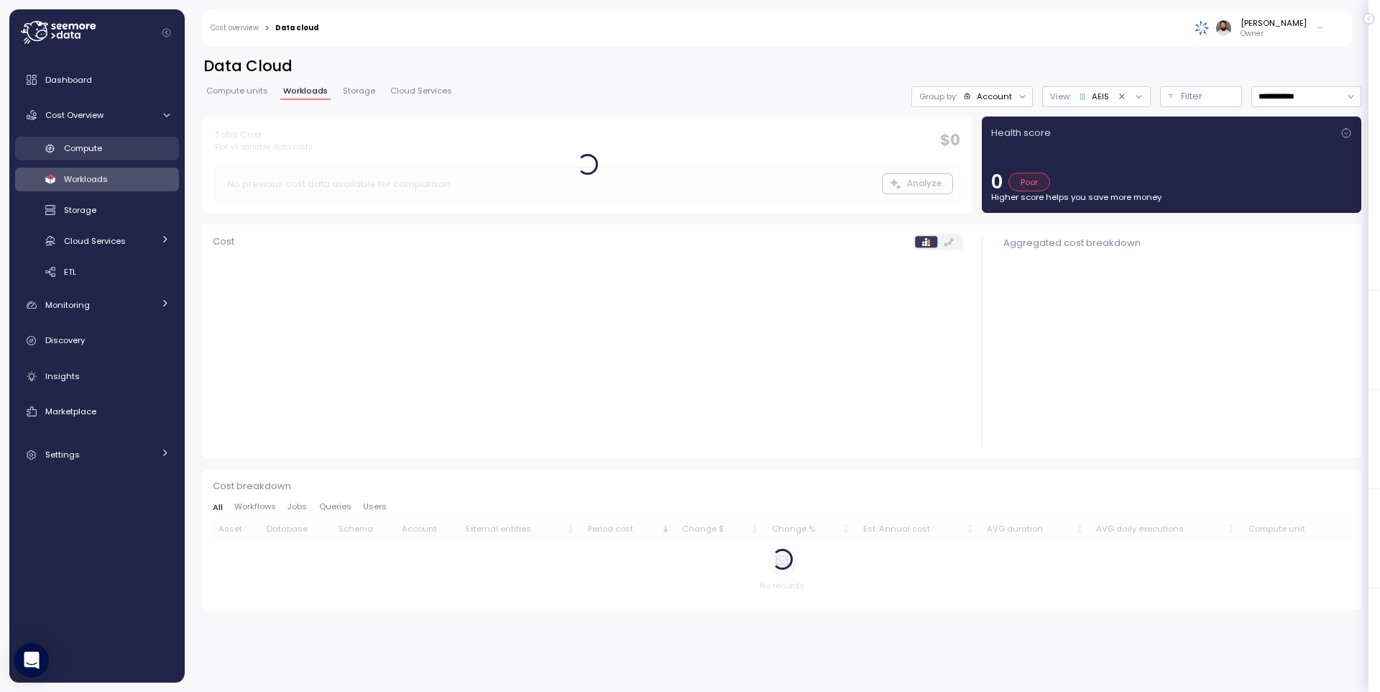
click at [133, 153] on div "Compute" at bounding box center [117, 148] width 106 height 14
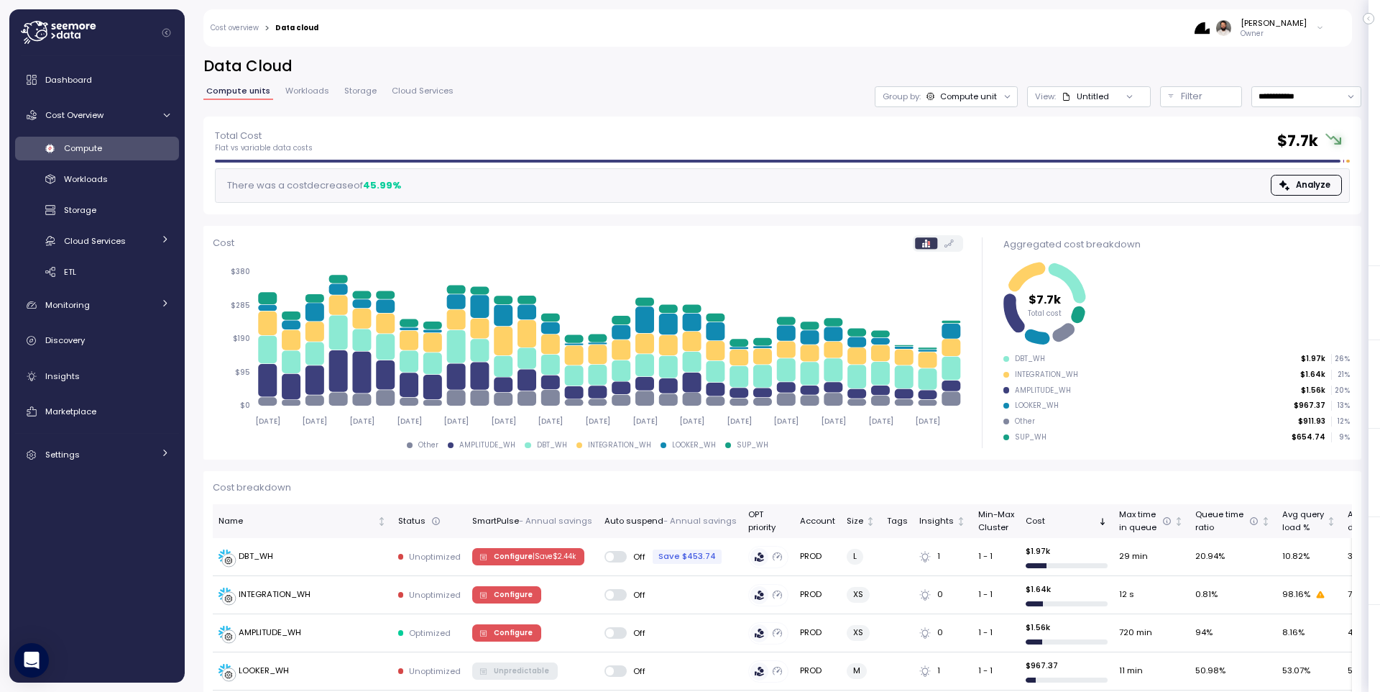
scroll to position [96, 0]
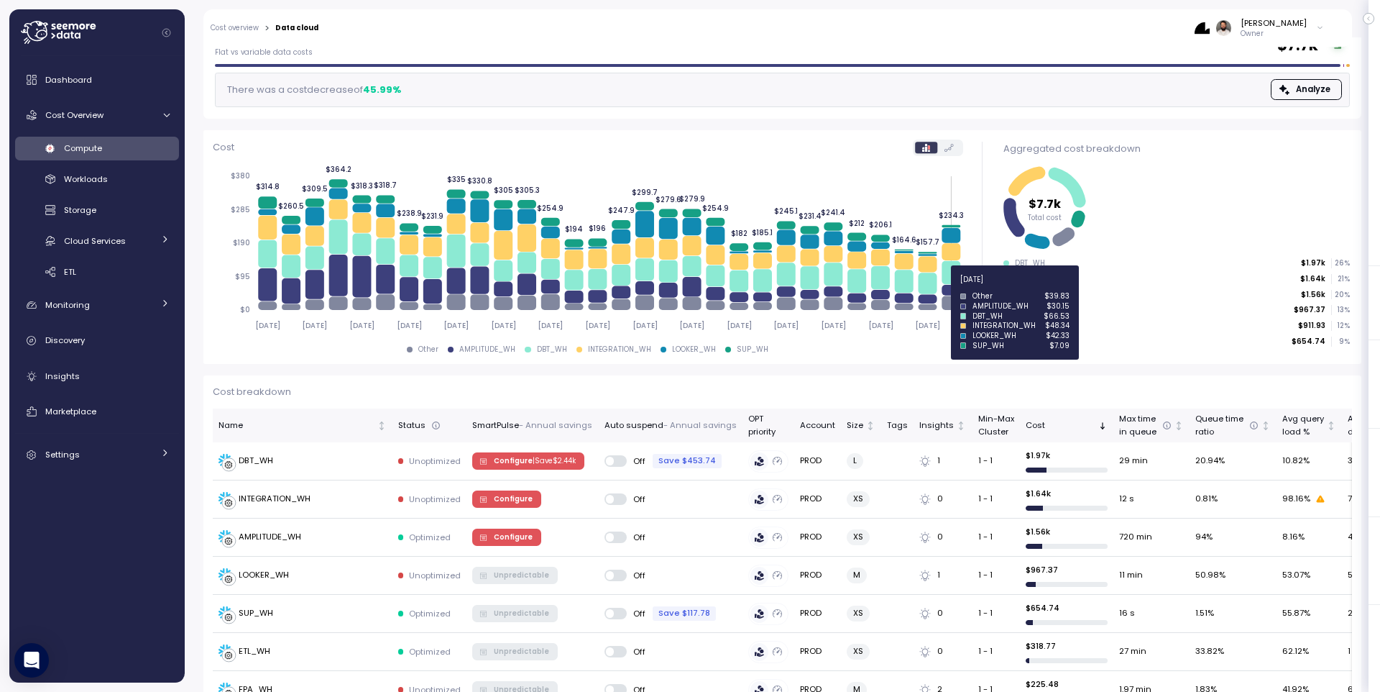
click at [949, 286] on icon at bounding box center [951, 290] width 19 height 11
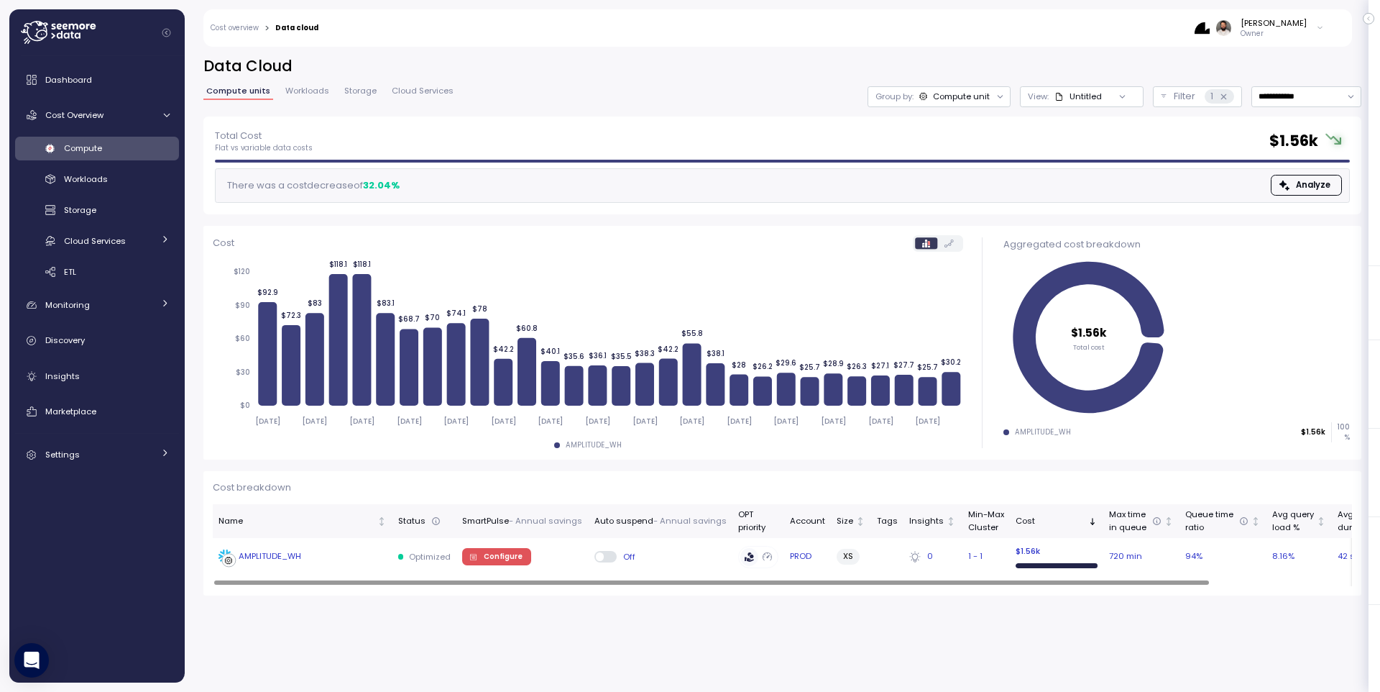
click at [267, 554] on div "AMPLITUDE_WH" at bounding box center [270, 556] width 63 height 13
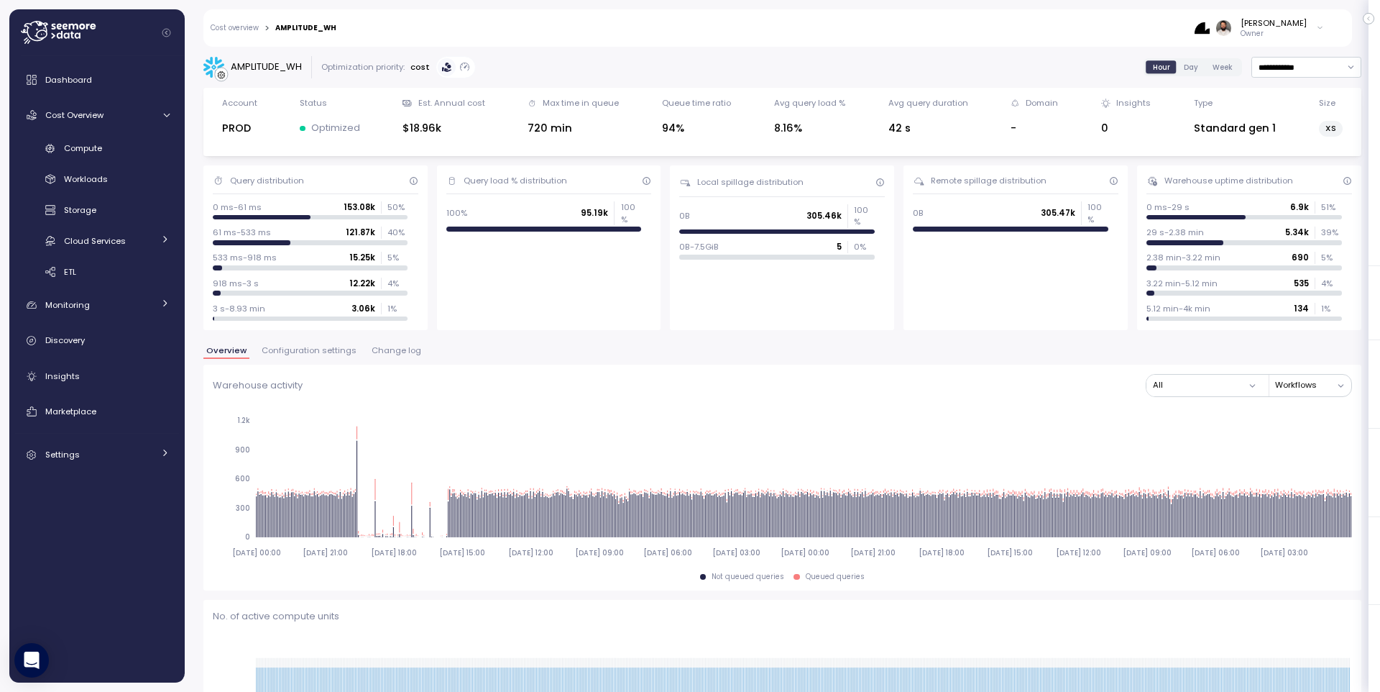
click at [374, 354] on span "Change log" at bounding box center [397, 351] width 50 height 8
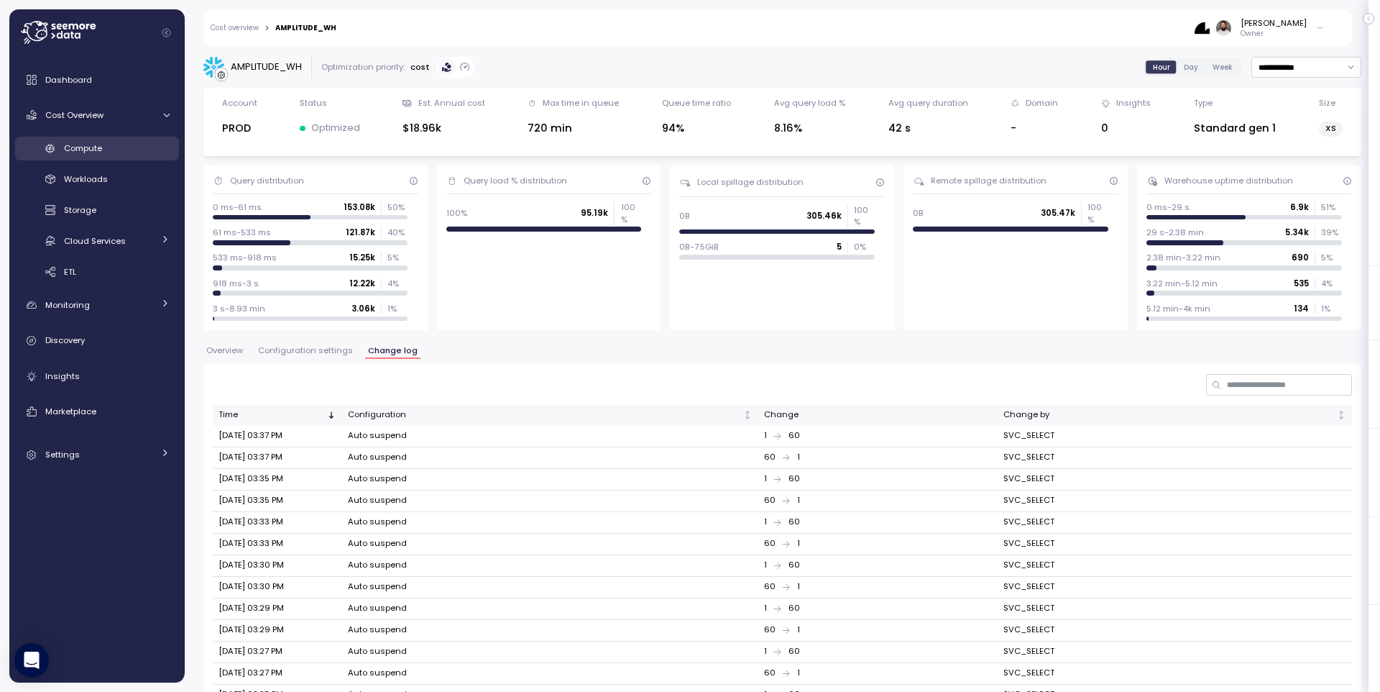
click at [136, 138] on link "Compute" at bounding box center [97, 149] width 164 height 24
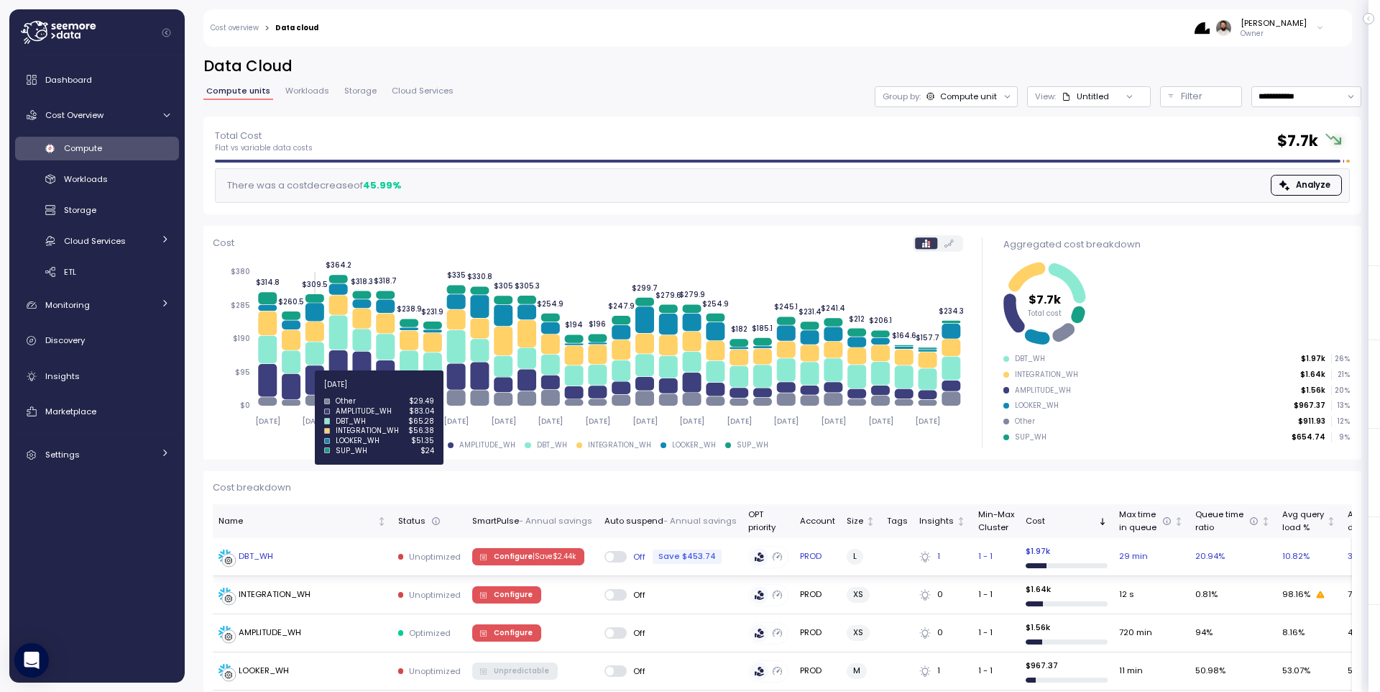
click at [306, 558] on div "DBT_WH" at bounding box center [303, 556] width 168 height 14
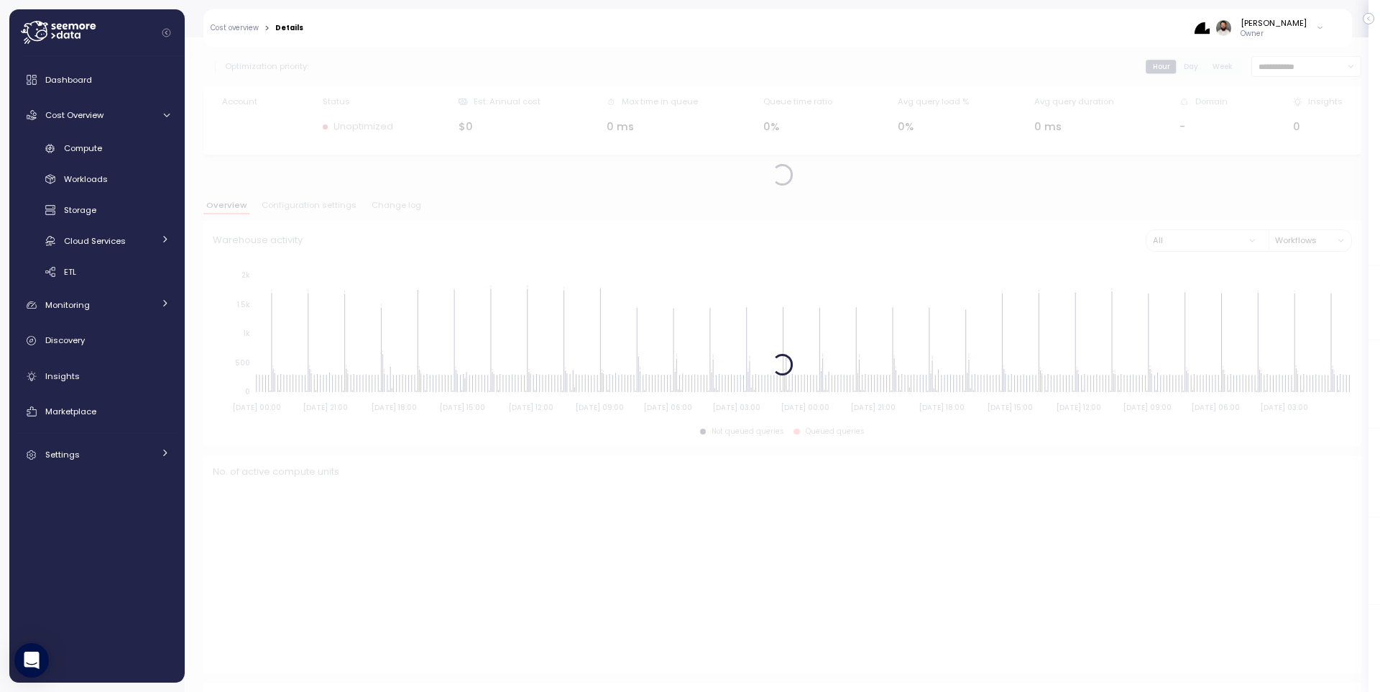
click at [388, 216] on div "Overview Configuration settings Change log" at bounding box center [782, 210] width 1158 height 19
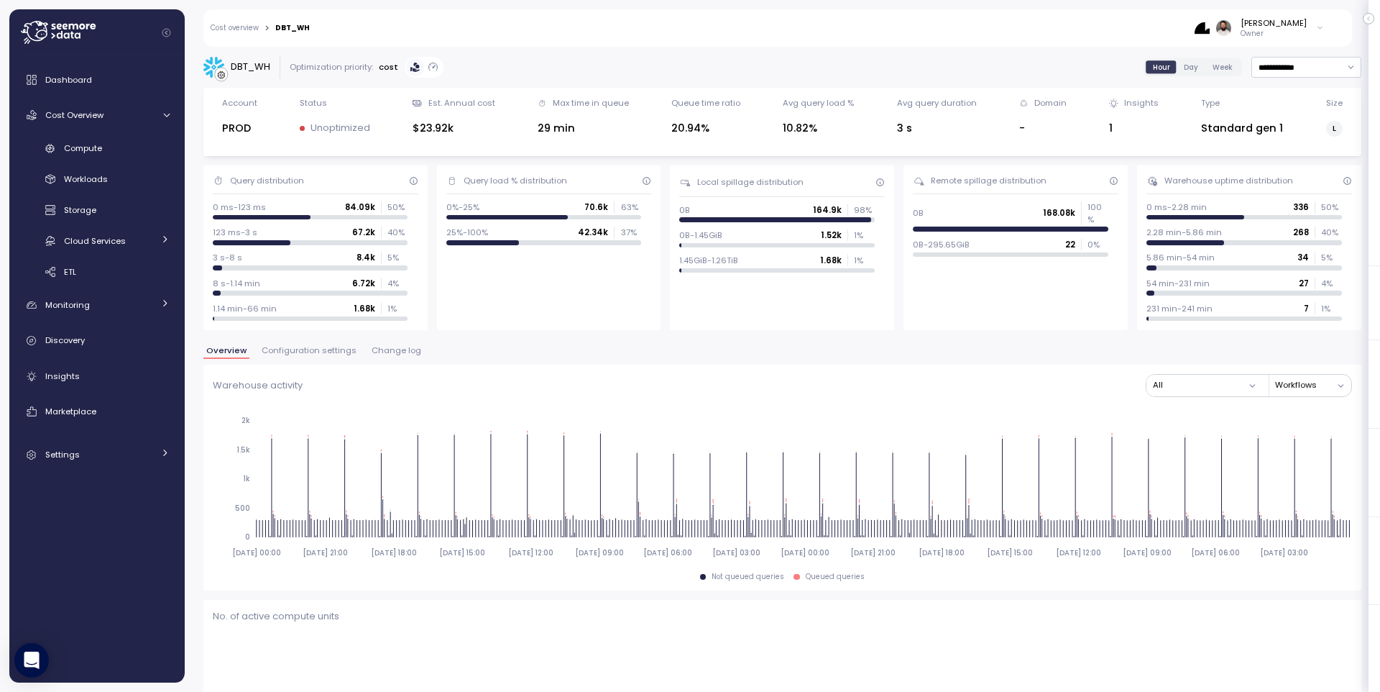
click at [388, 213] on div "0 ms-123 ms 84.09k 50 %" at bounding box center [310, 210] width 195 height 18
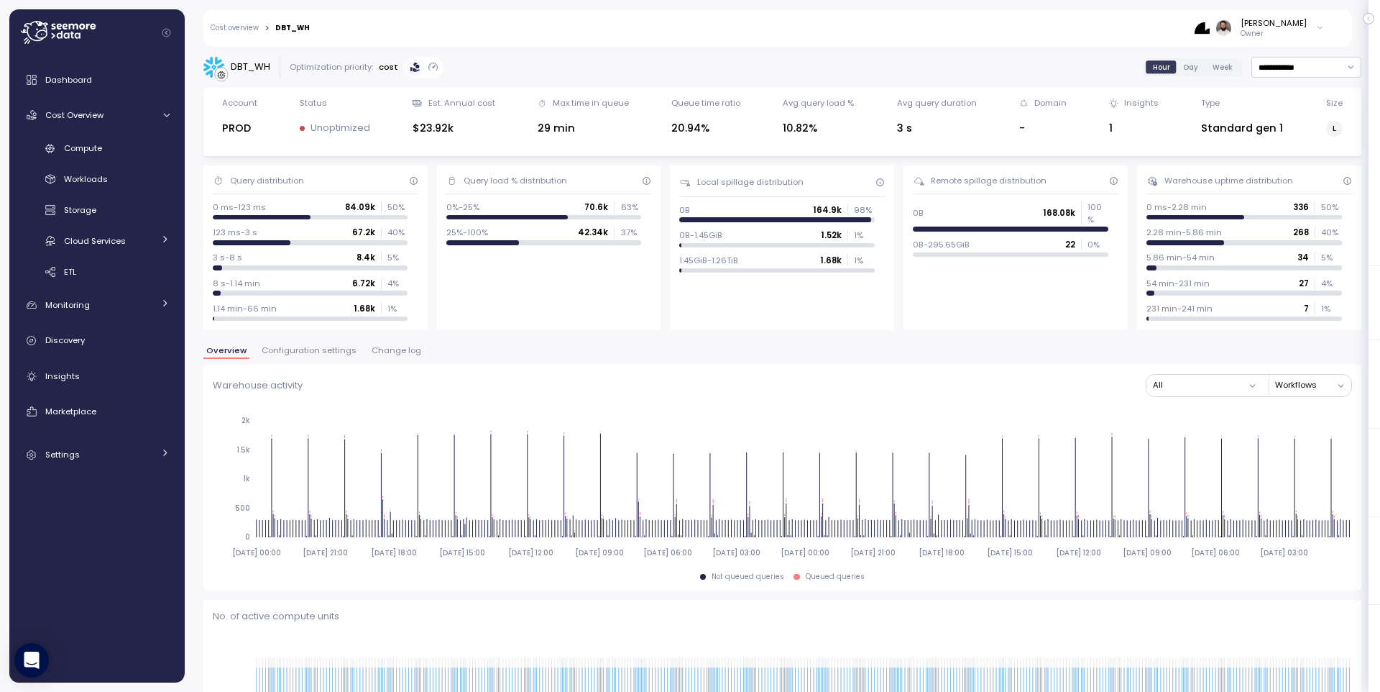
click at [385, 354] on span "Change log" at bounding box center [397, 351] width 50 height 8
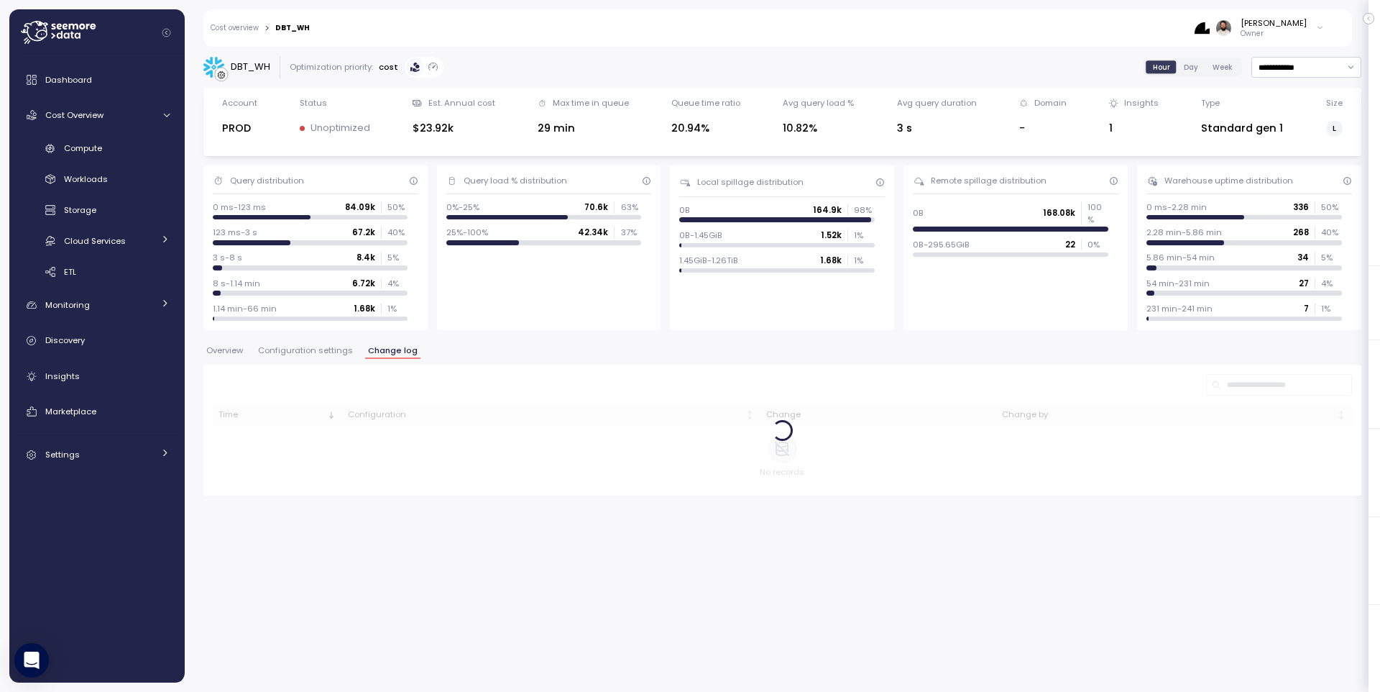
click at [385, 354] on span "Change log" at bounding box center [393, 351] width 50 height 8
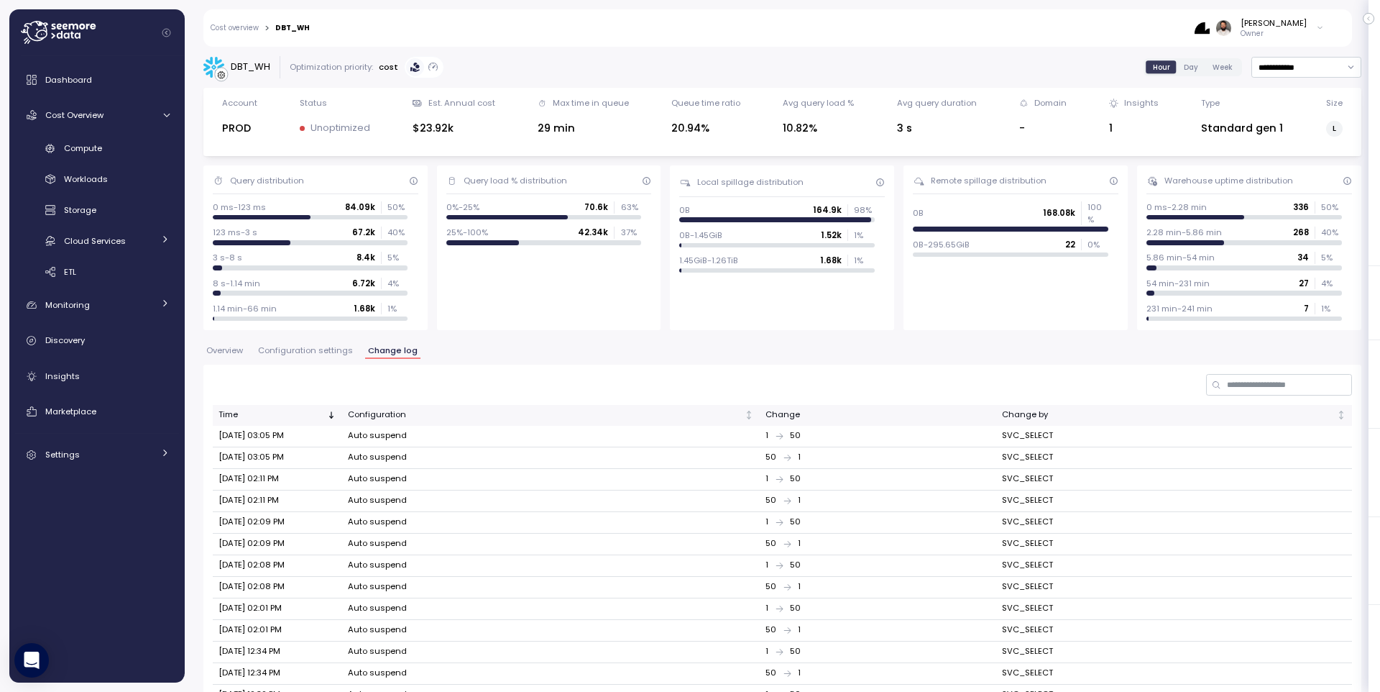
click at [326, 357] on button "Configuration settings" at bounding box center [305, 353] width 101 height 12
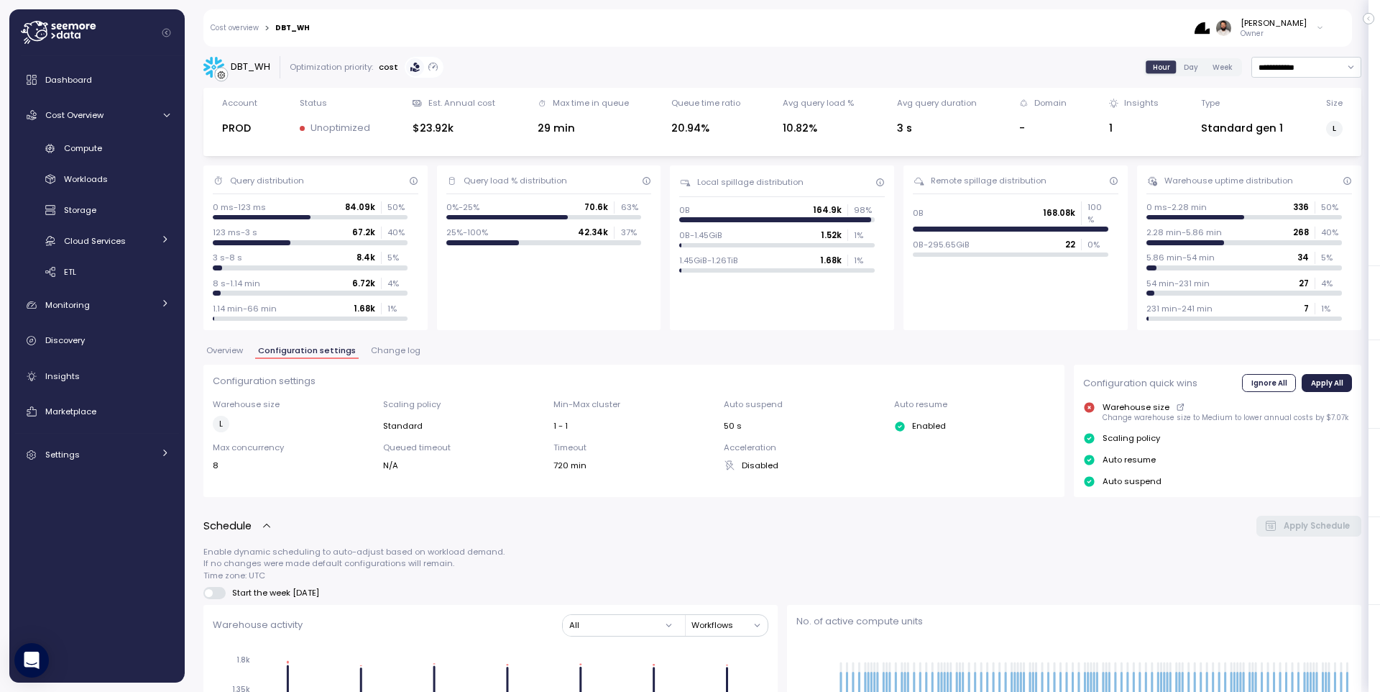
click at [372, 357] on button "Change log" at bounding box center [395, 353] width 55 height 12
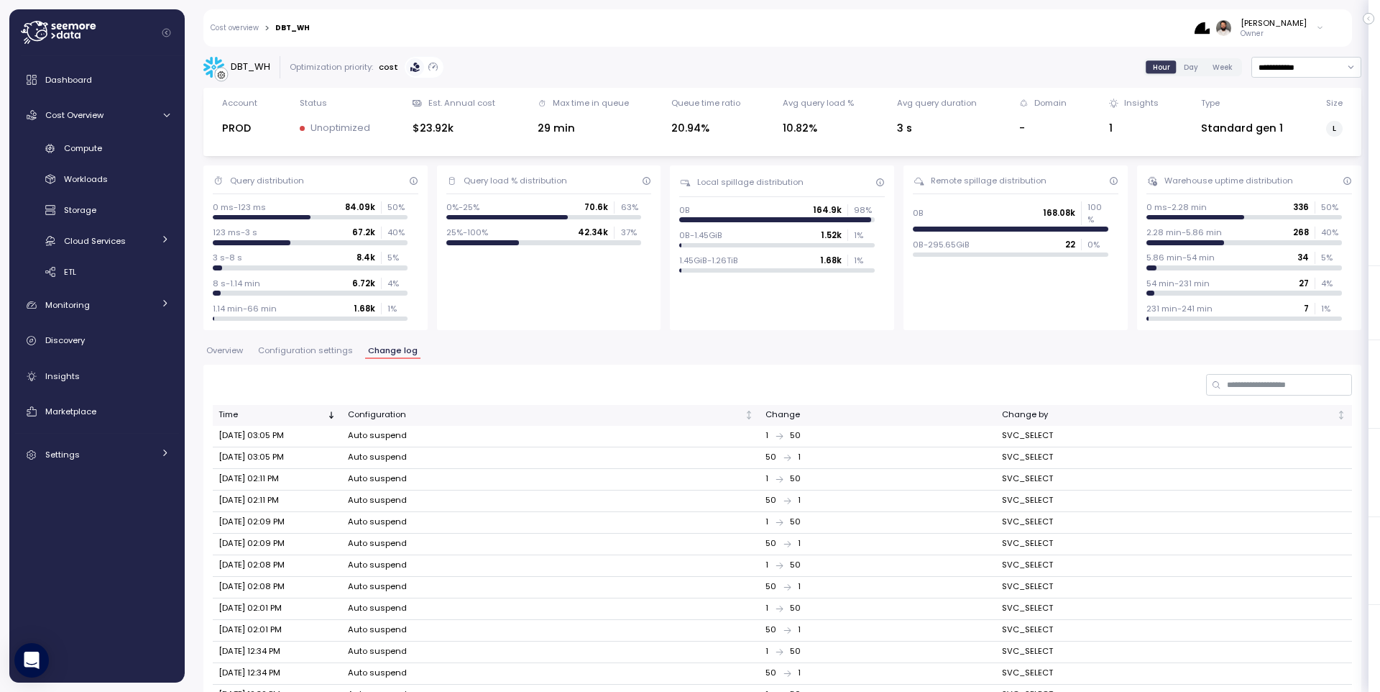
click at [321, 354] on span "Configuration settings" at bounding box center [305, 351] width 95 height 8
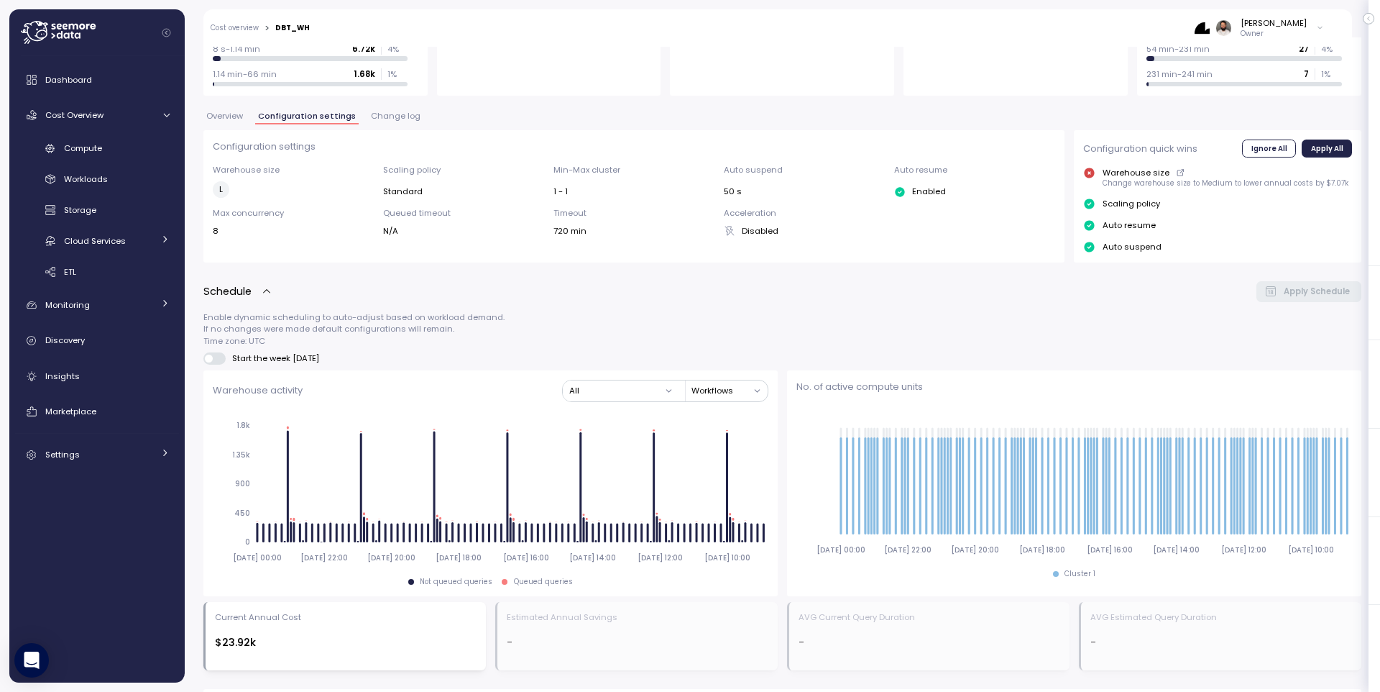
scroll to position [933, 0]
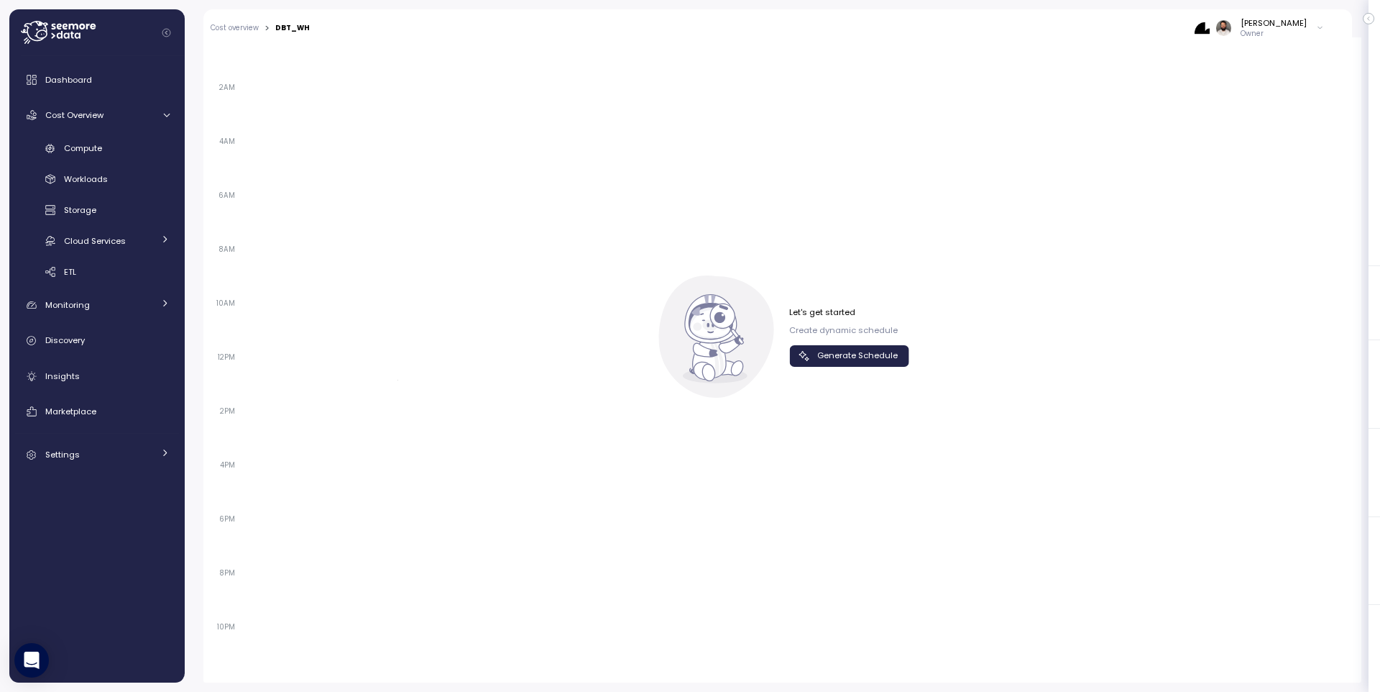
click at [848, 352] on span "Generate Schedule" at bounding box center [858, 355] width 81 height 19
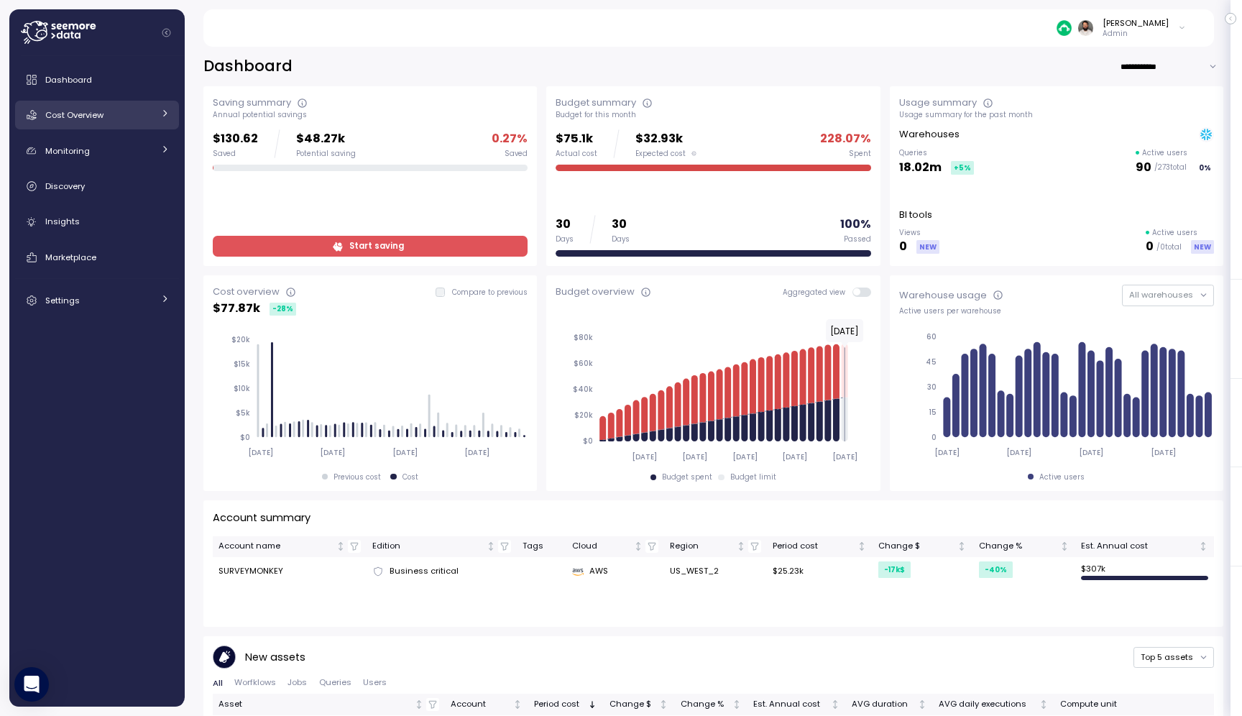
click at [171, 109] on link "Cost Overview" at bounding box center [97, 115] width 164 height 29
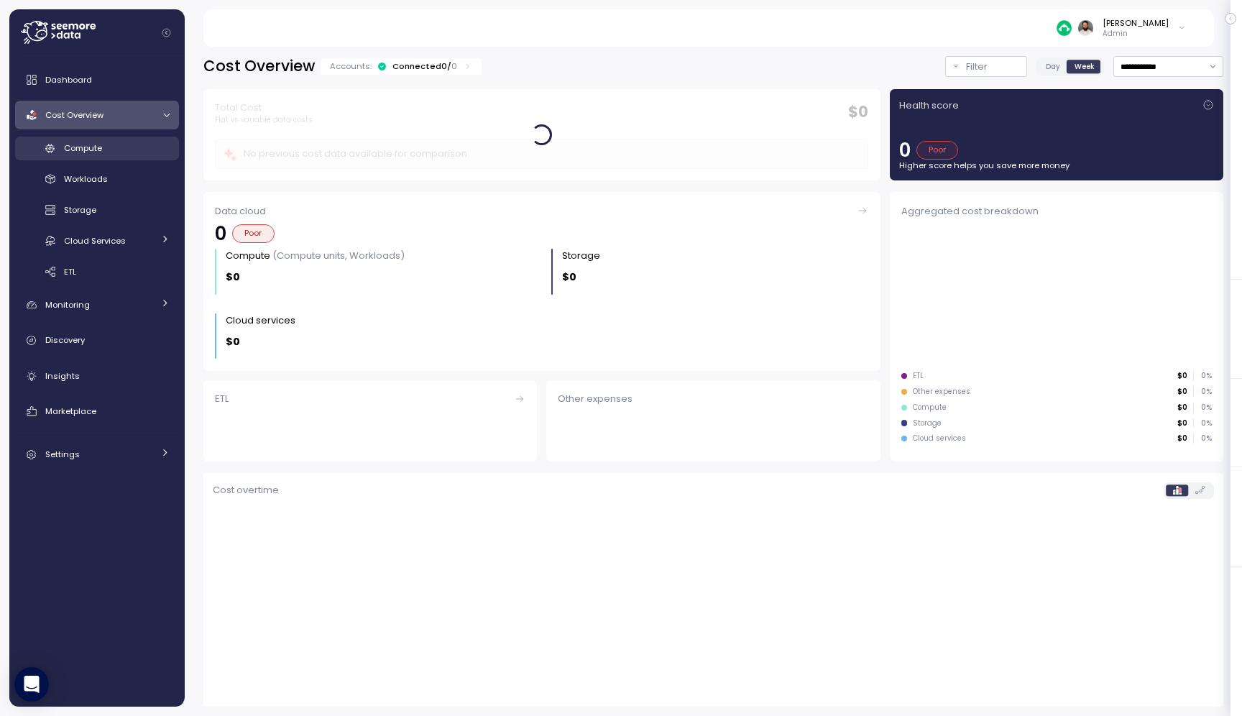
click at [154, 147] on div "Compute" at bounding box center [117, 148] width 106 height 14
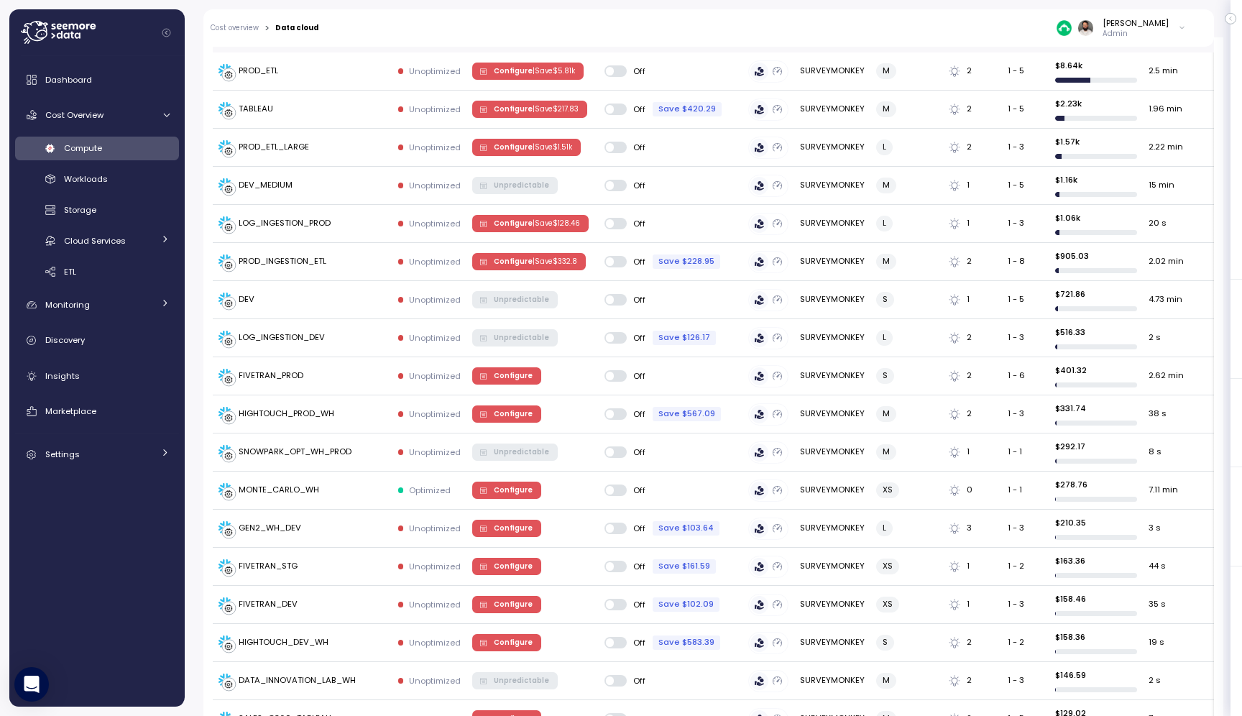
scroll to position [345, 0]
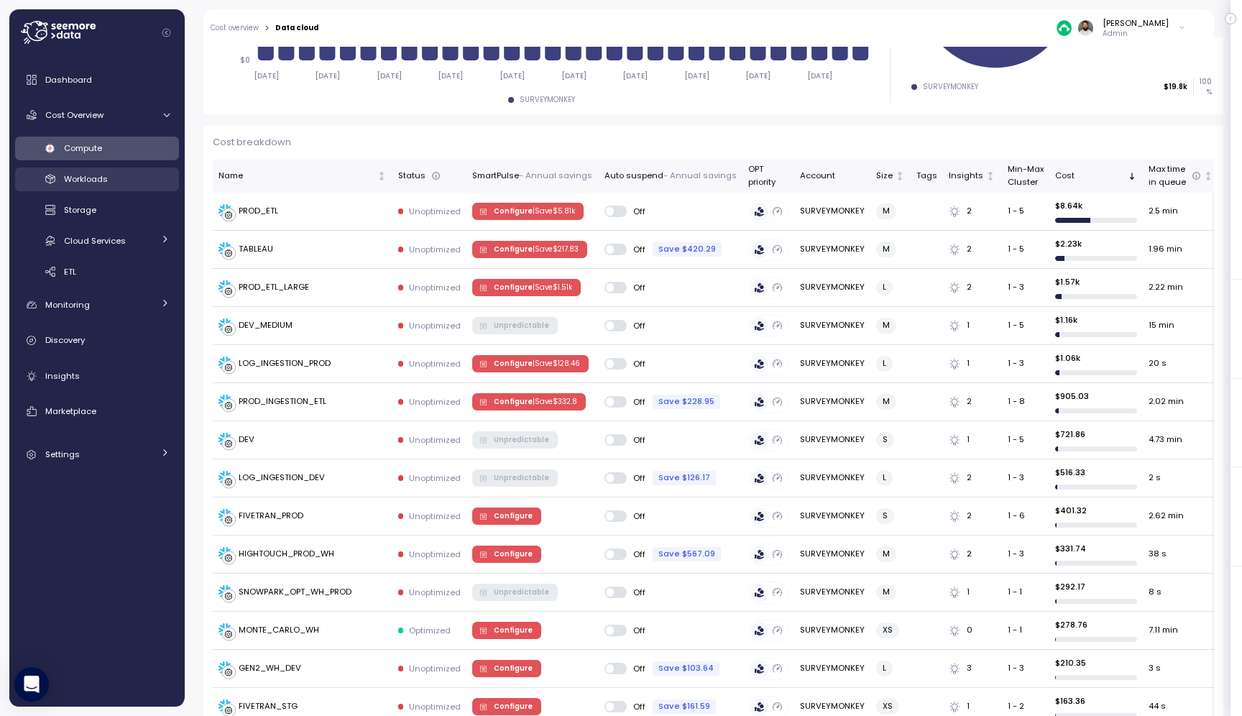
click at [122, 183] on div "Workloads" at bounding box center [117, 179] width 106 height 14
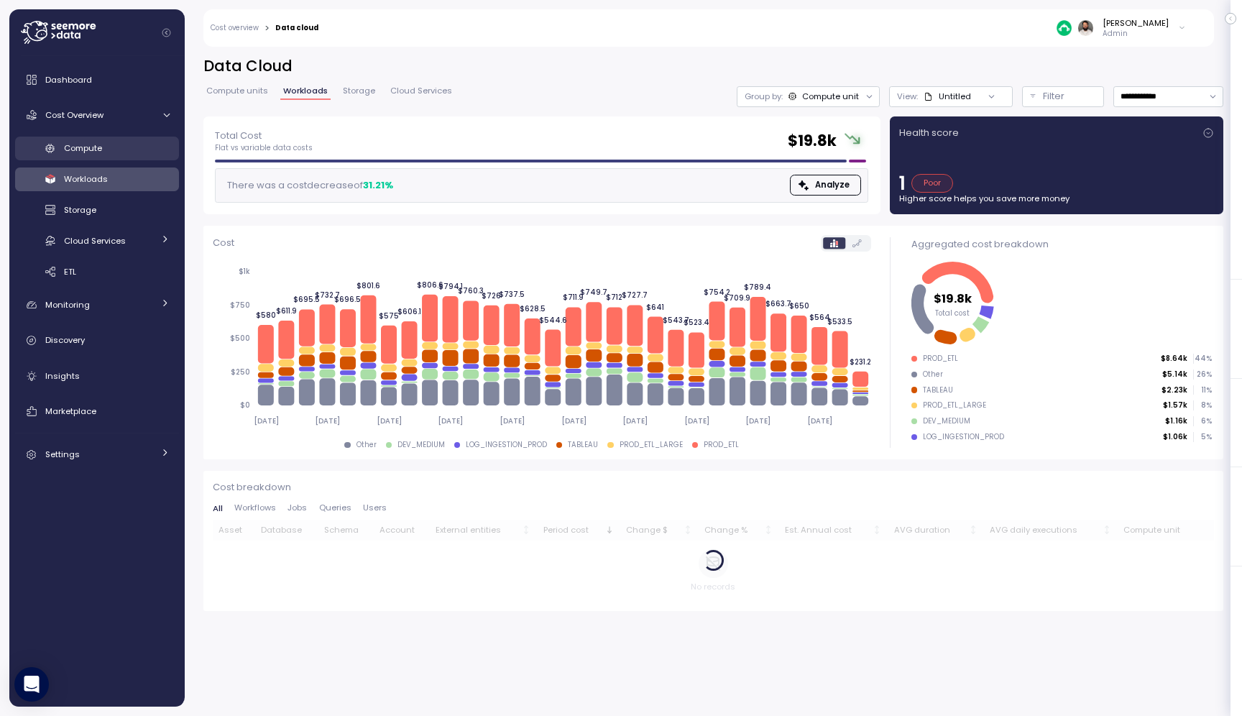
click at [134, 151] on div "Compute" at bounding box center [117, 148] width 106 height 14
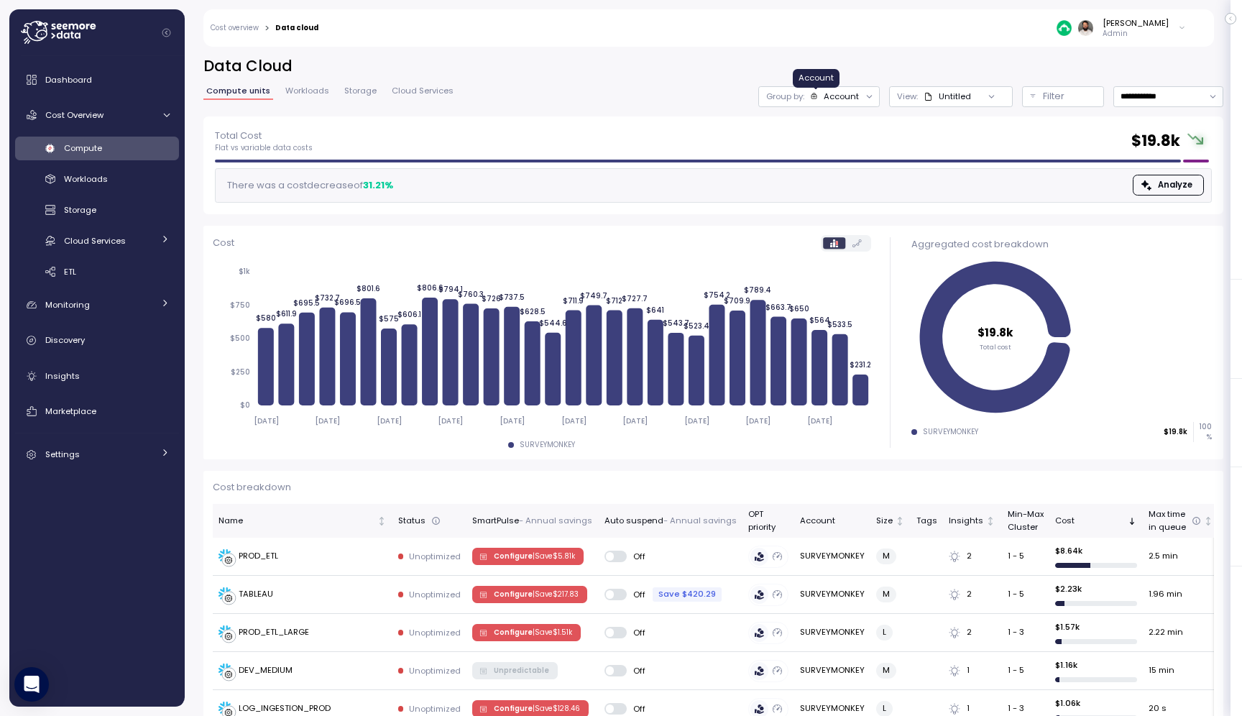
click at [817, 96] on icon at bounding box center [814, 96] width 8 height 8
click at [830, 169] on div "Compute unit" at bounding box center [820, 176] width 99 height 17
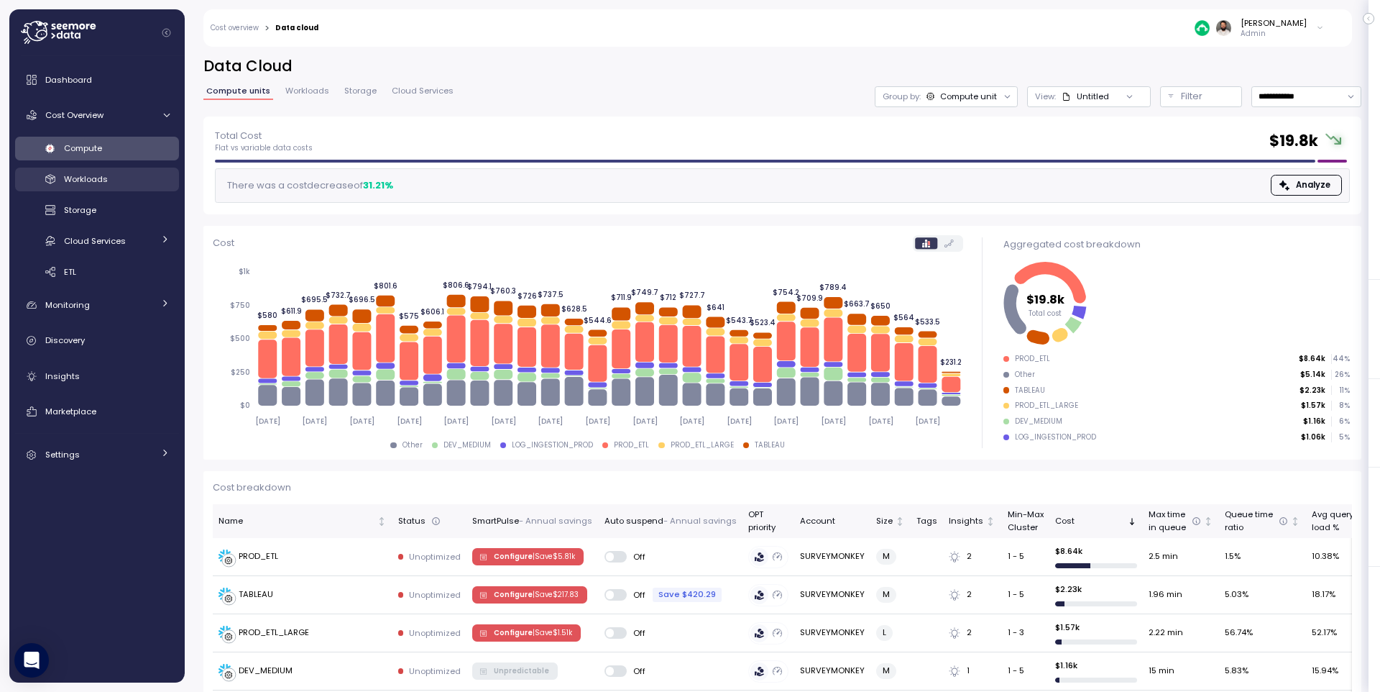
click at [84, 168] on link "Workloads" at bounding box center [97, 180] width 164 height 24
click at [85, 169] on link "Workloads" at bounding box center [97, 180] width 164 height 24
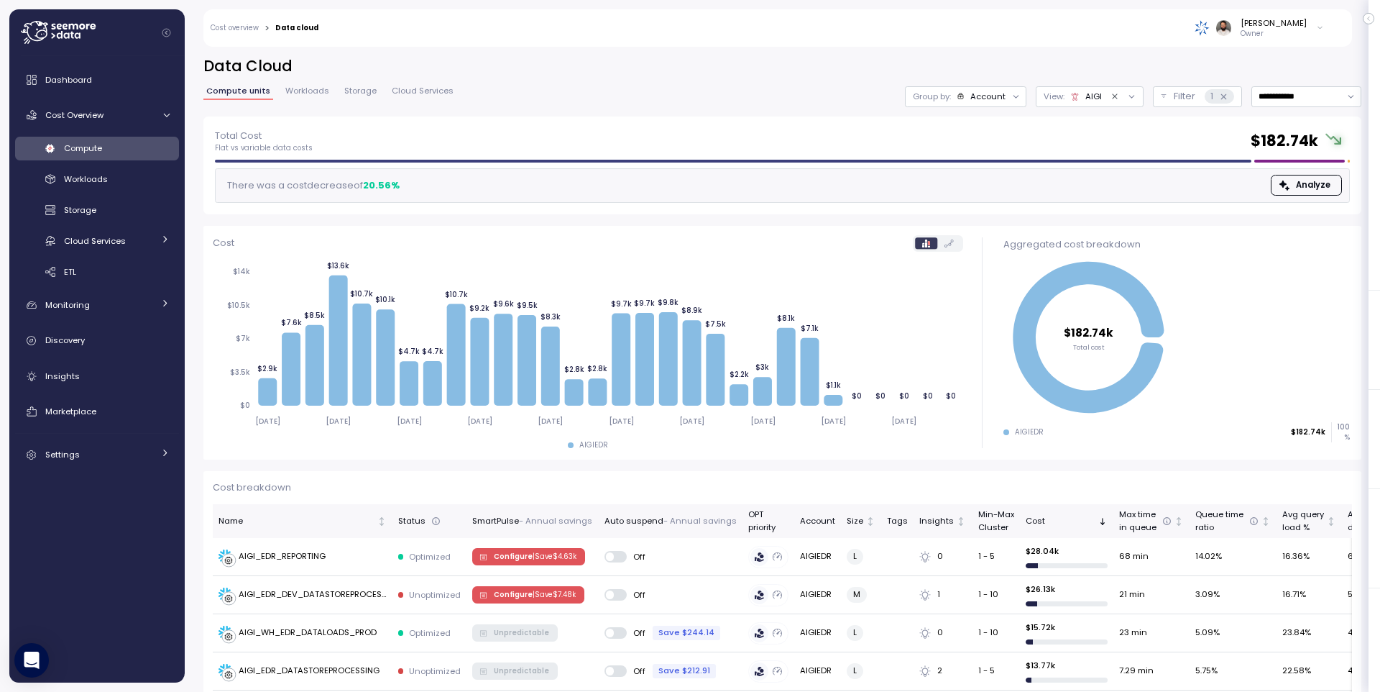
click at [108, 142] on div "Compute" at bounding box center [117, 148] width 106 height 14
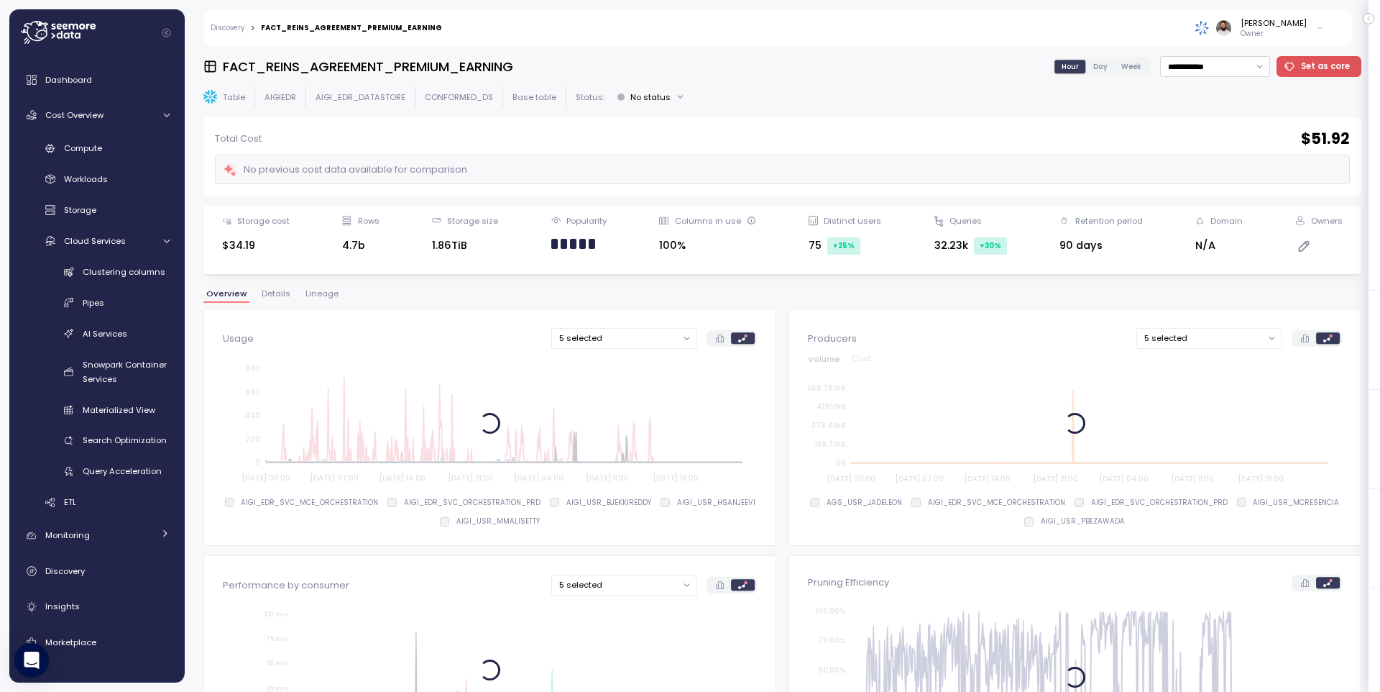
scroll to position [423, 0]
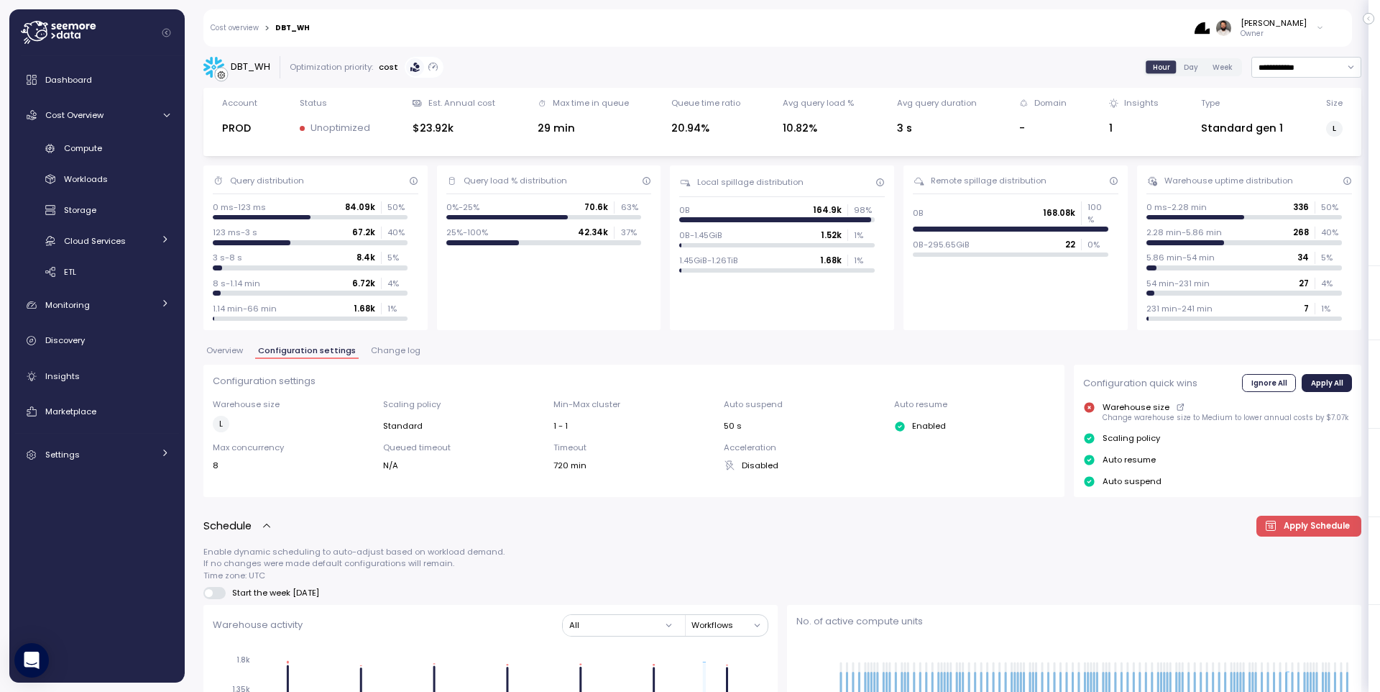
click at [359, 354] on div "Overview Configuration settings Change log" at bounding box center [782, 356] width 1158 height 19
click at [395, 354] on span "Change log" at bounding box center [396, 351] width 50 height 8
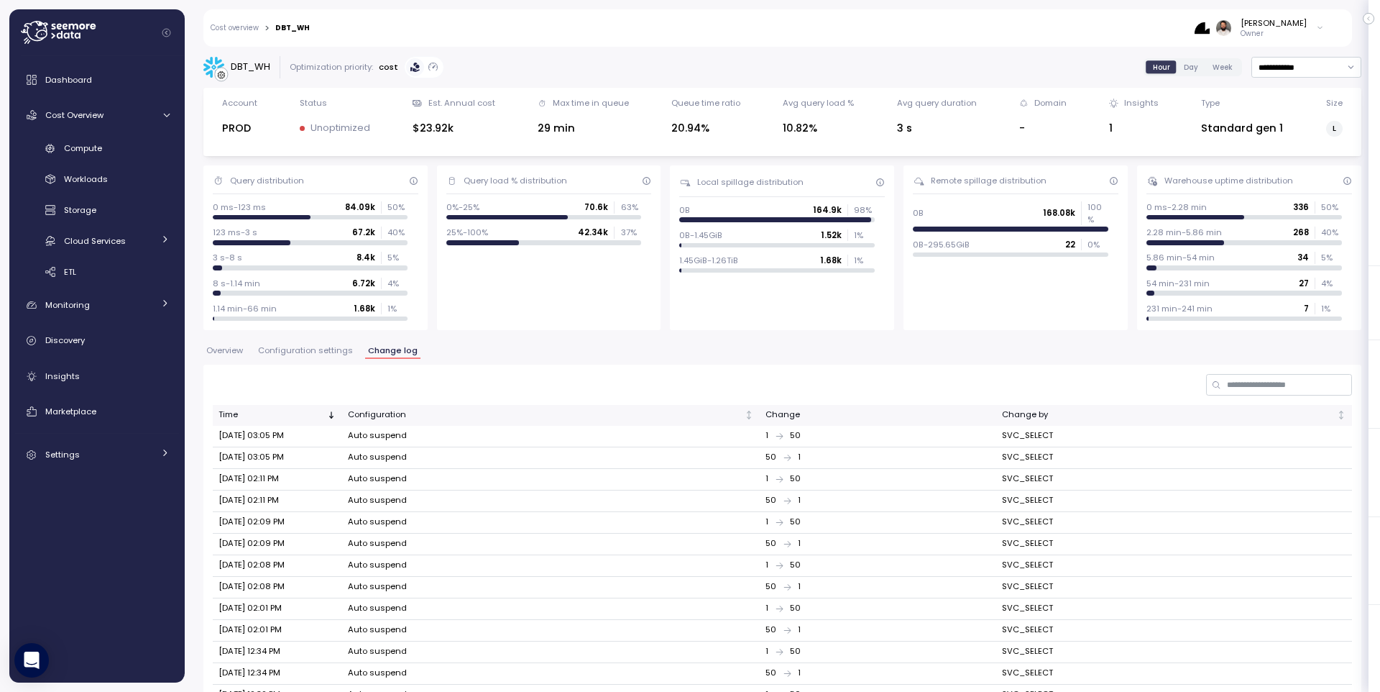
scroll to position [221, 0]
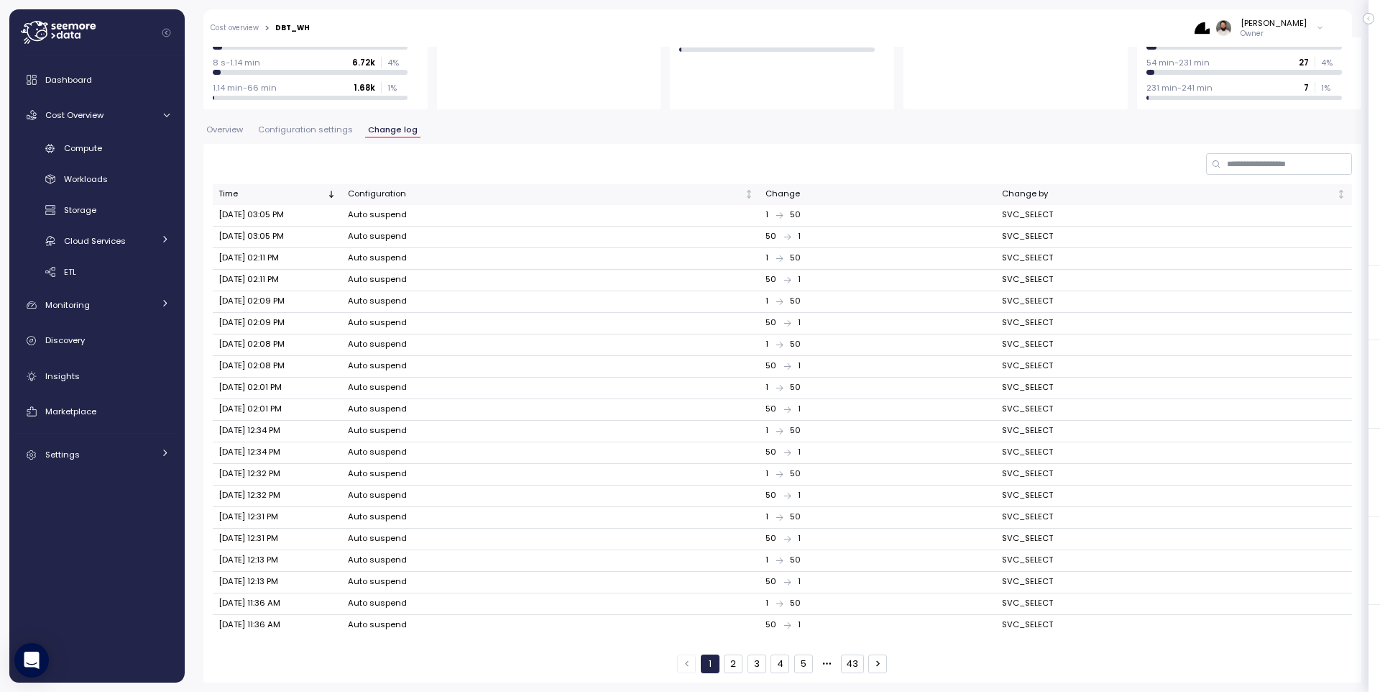
click at [275, 135] on button "Configuration settings" at bounding box center [305, 132] width 101 height 12
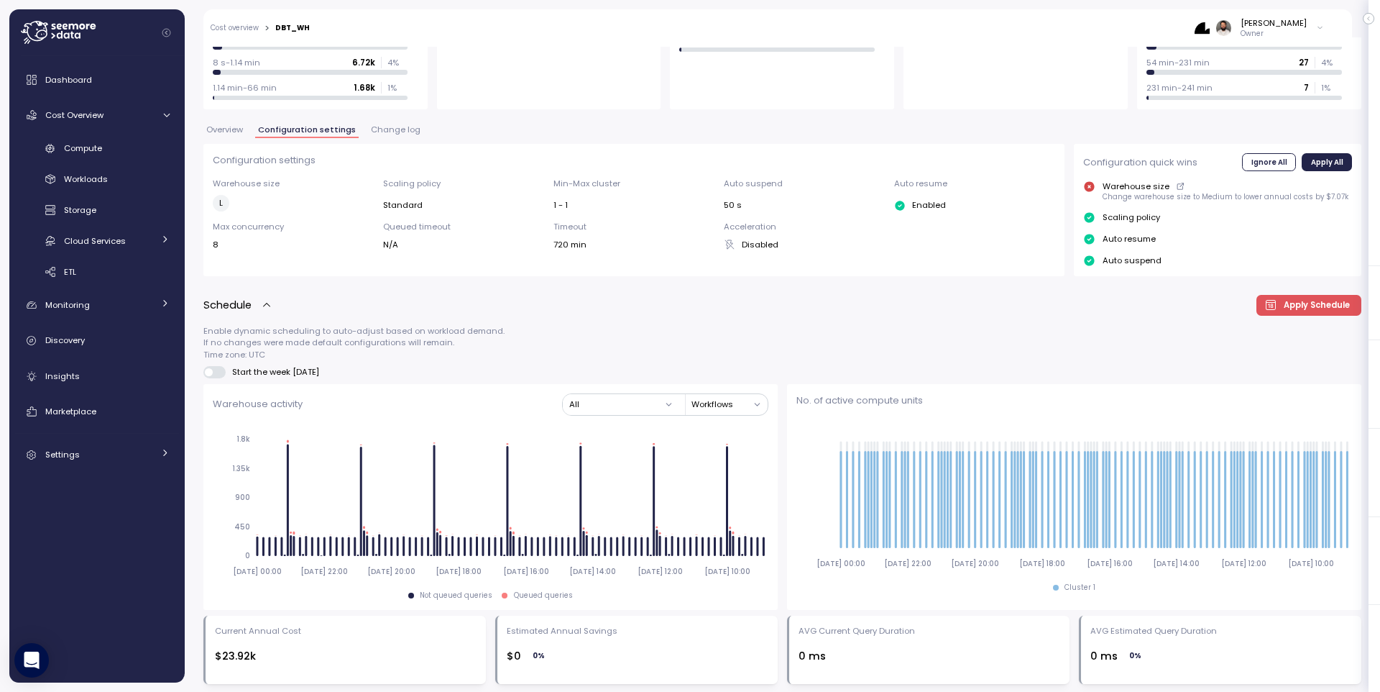
click at [224, 134] on span "Overview" at bounding box center [224, 130] width 37 height 8
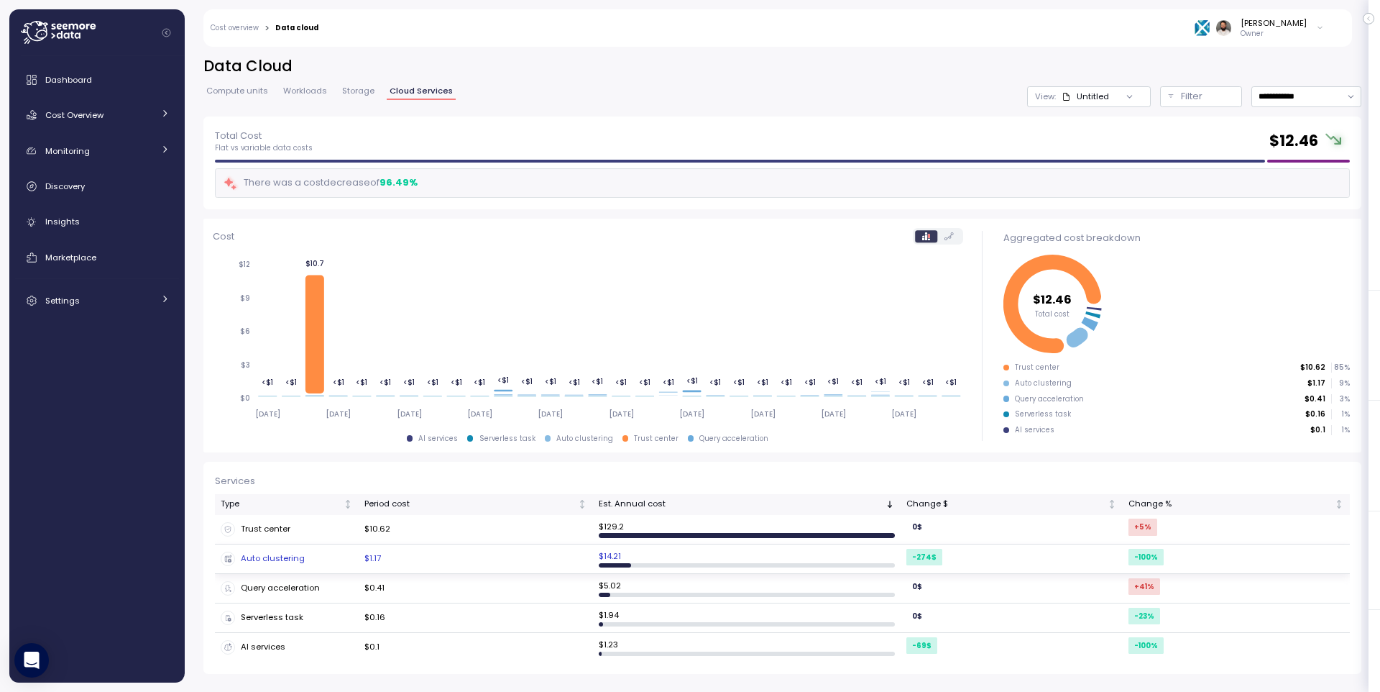
click at [338, 553] on div "Auto clustering" at bounding box center [287, 558] width 132 height 14
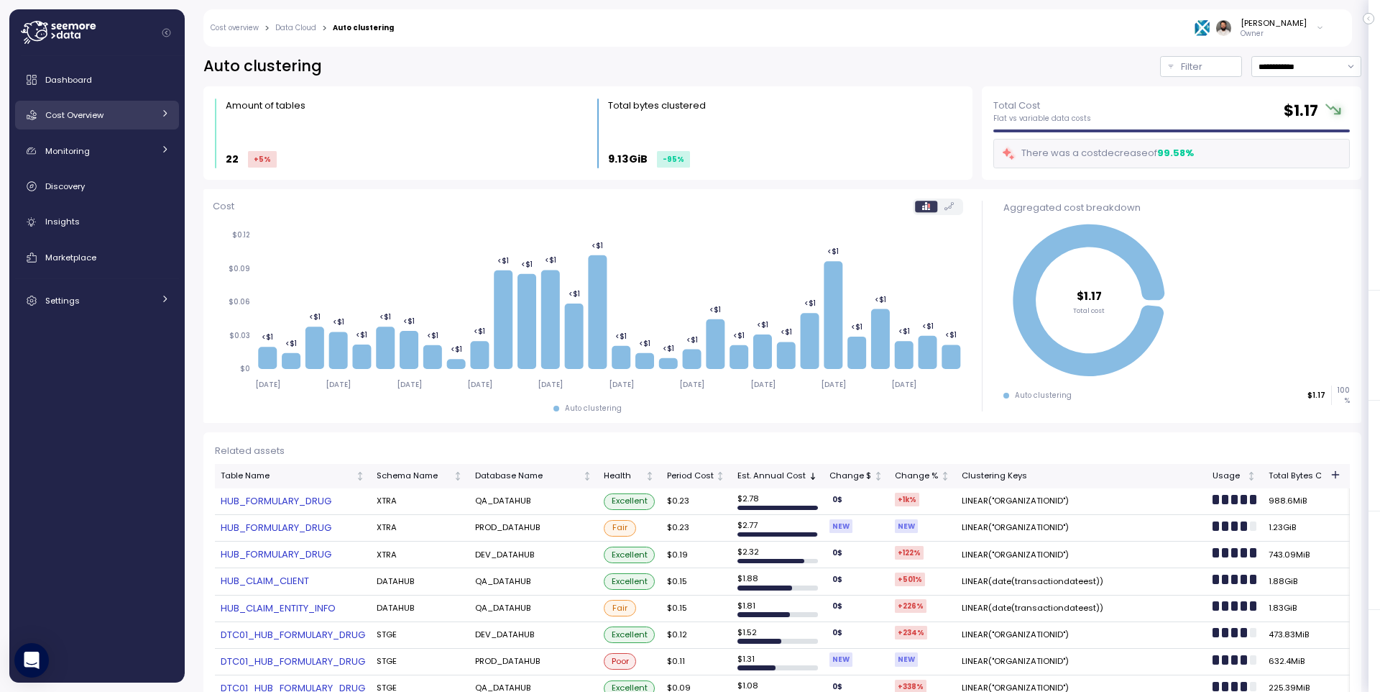
click at [103, 101] on link "Cost Overview" at bounding box center [97, 115] width 164 height 29
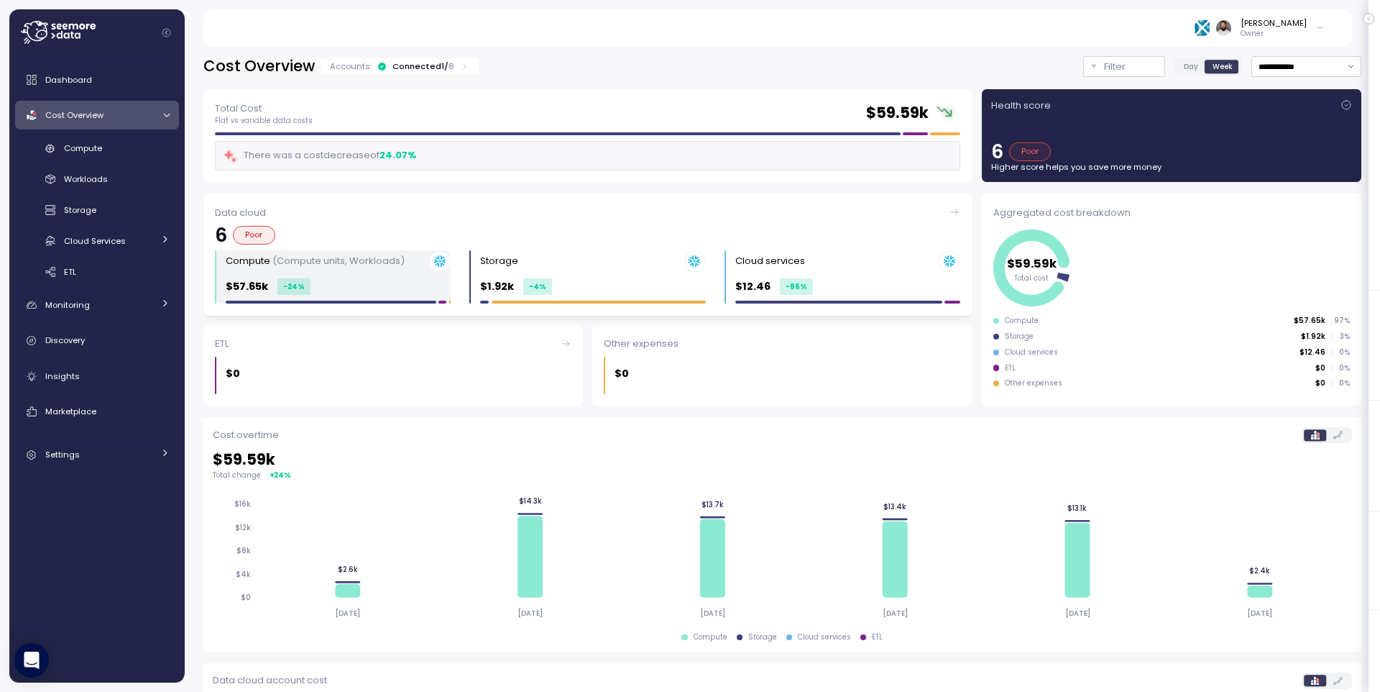
click at [337, 271] on div "Compute (Compute units, Workloads)" at bounding box center [338, 261] width 225 height 22
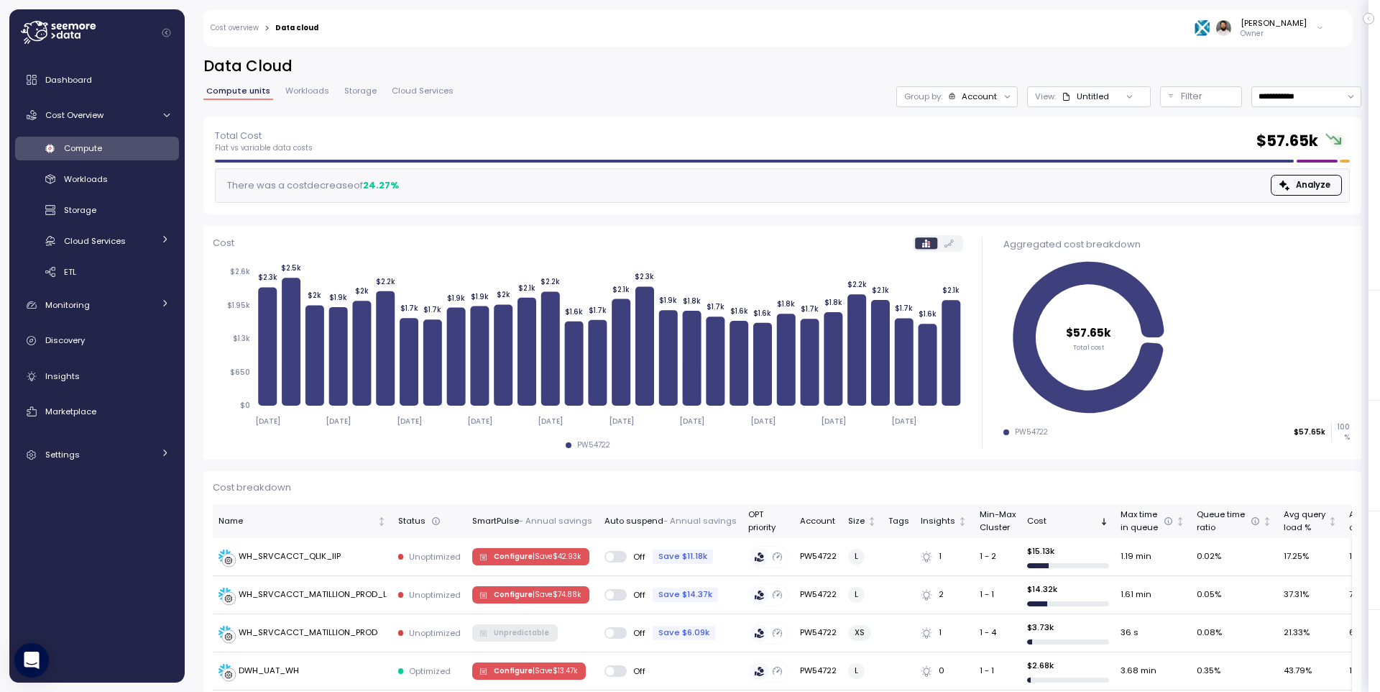
scroll to position [252, 0]
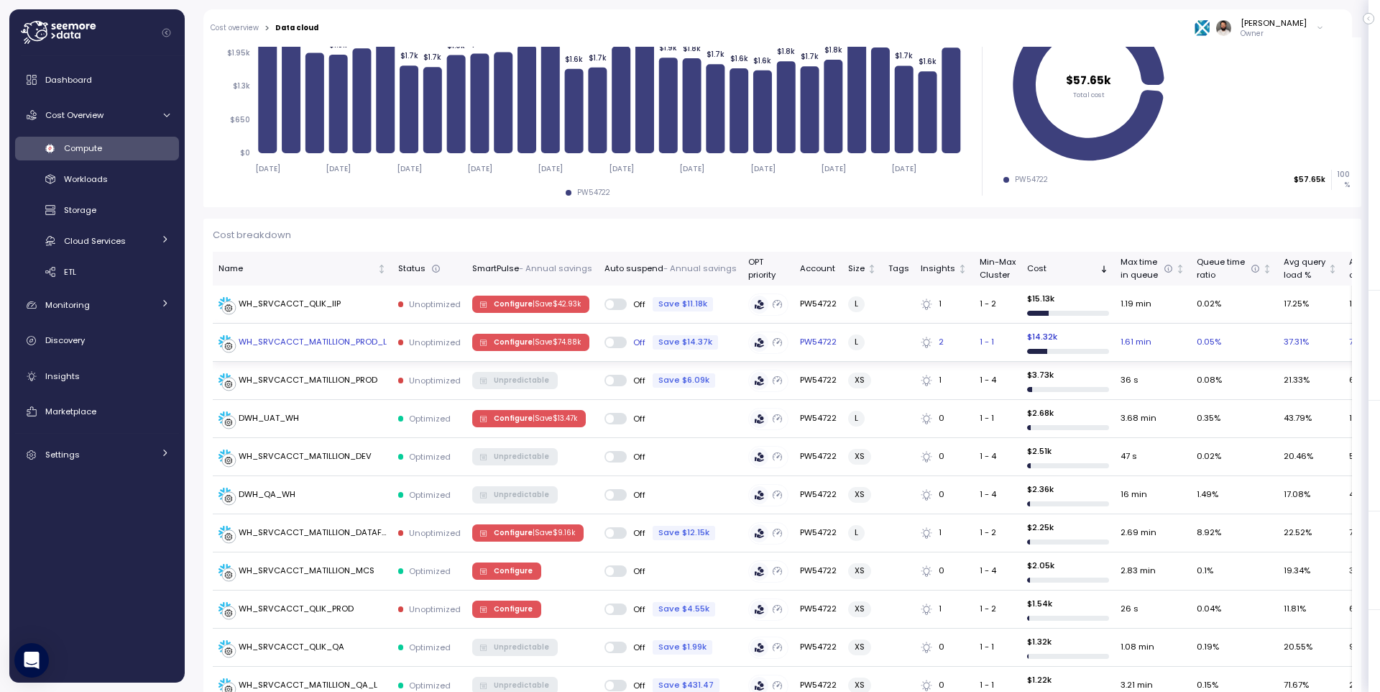
click at [541, 339] on p "| Save $ 74.88k" at bounding box center [557, 342] width 48 height 10
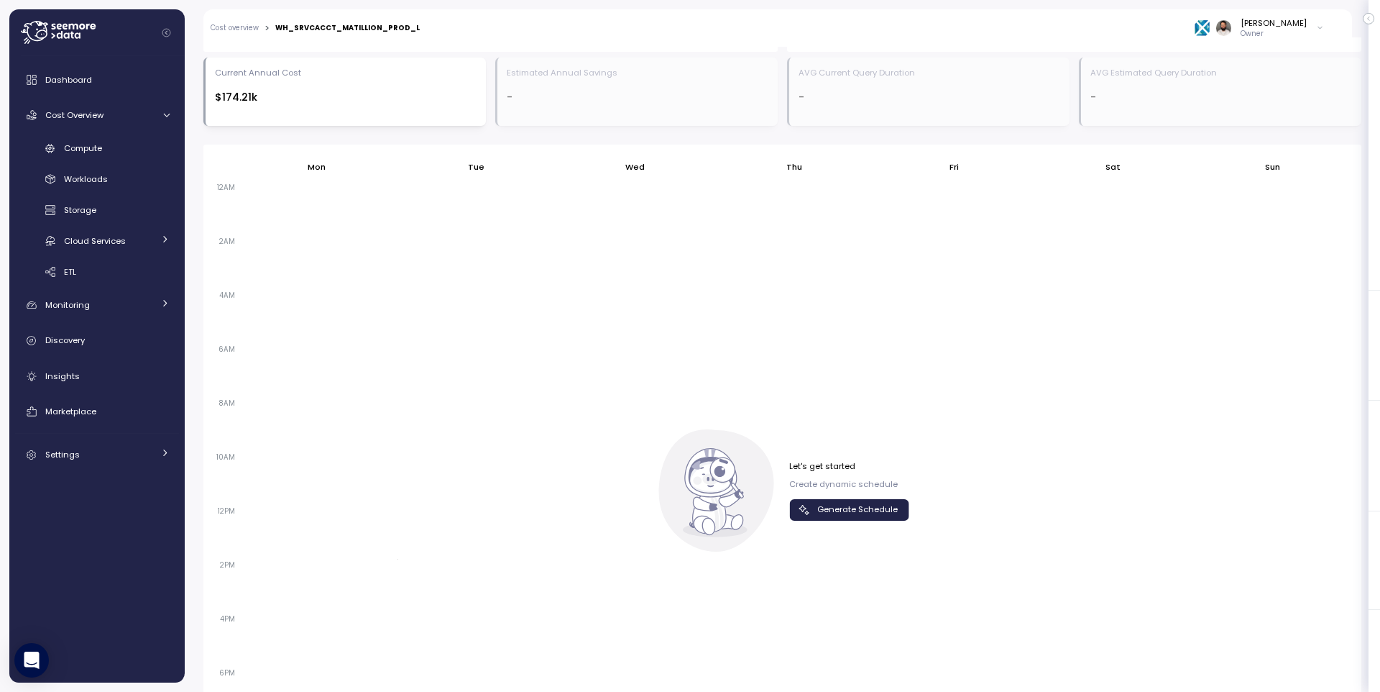
scroll to position [942, 0]
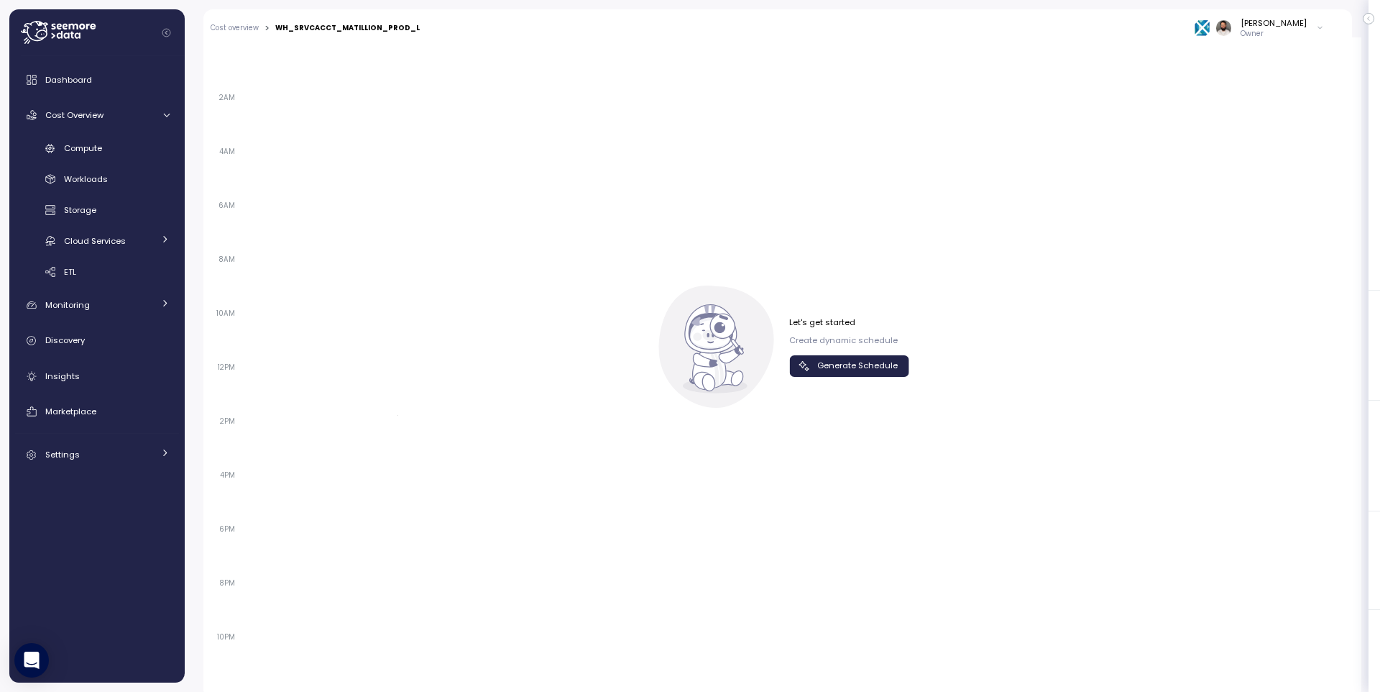
click at [846, 356] on span "Generate Schedule" at bounding box center [858, 365] width 81 height 19
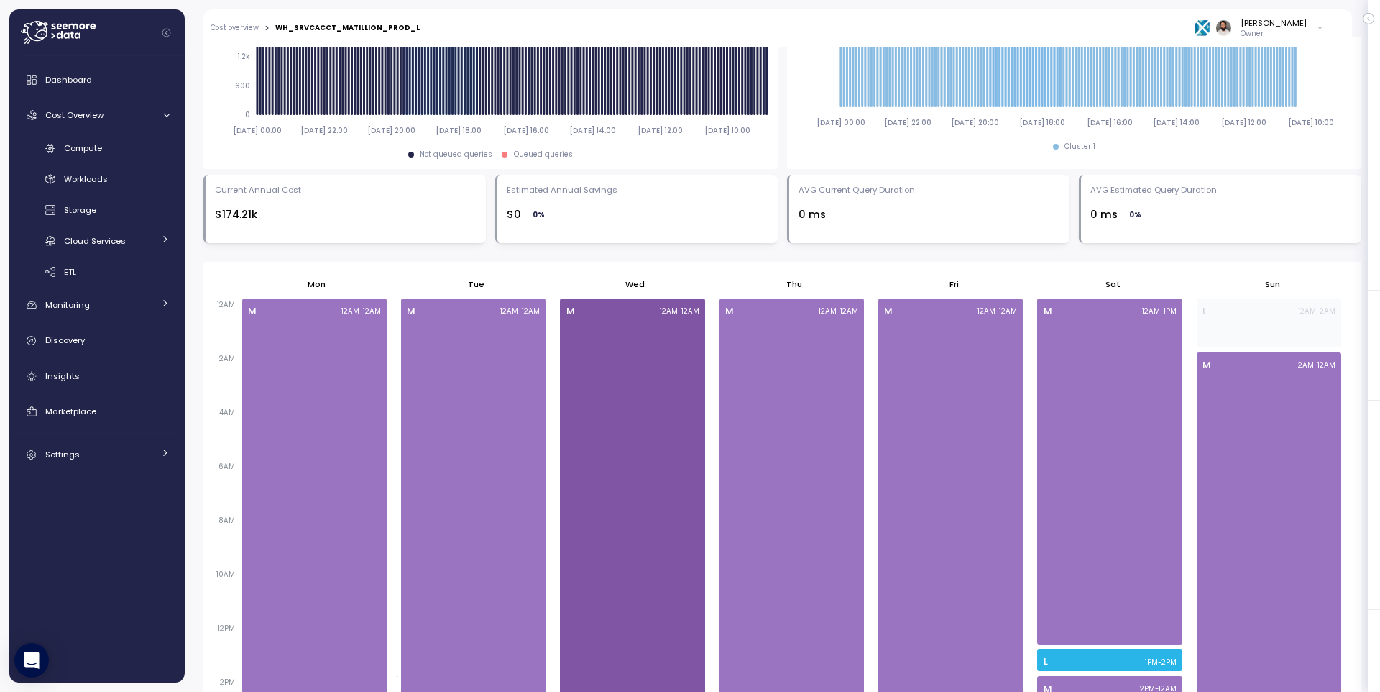
scroll to position [686, 0]
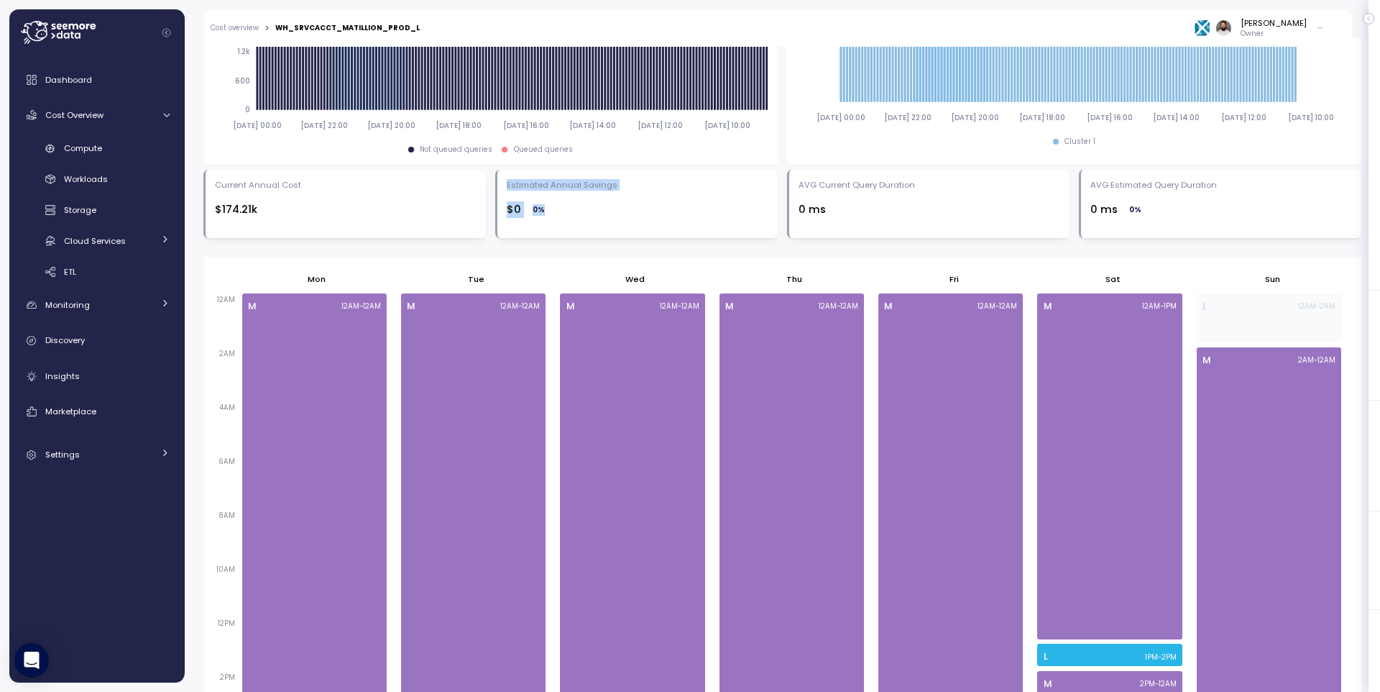
drag, startPoint x: 562, startPoint y: 201, endPoint x: 600, endPoint y: 222, distance: 43.4
click at [600, 222] on div "Estimated Annual Savings $0 0 %" at bounding box center [636, 204] width 283 height 68
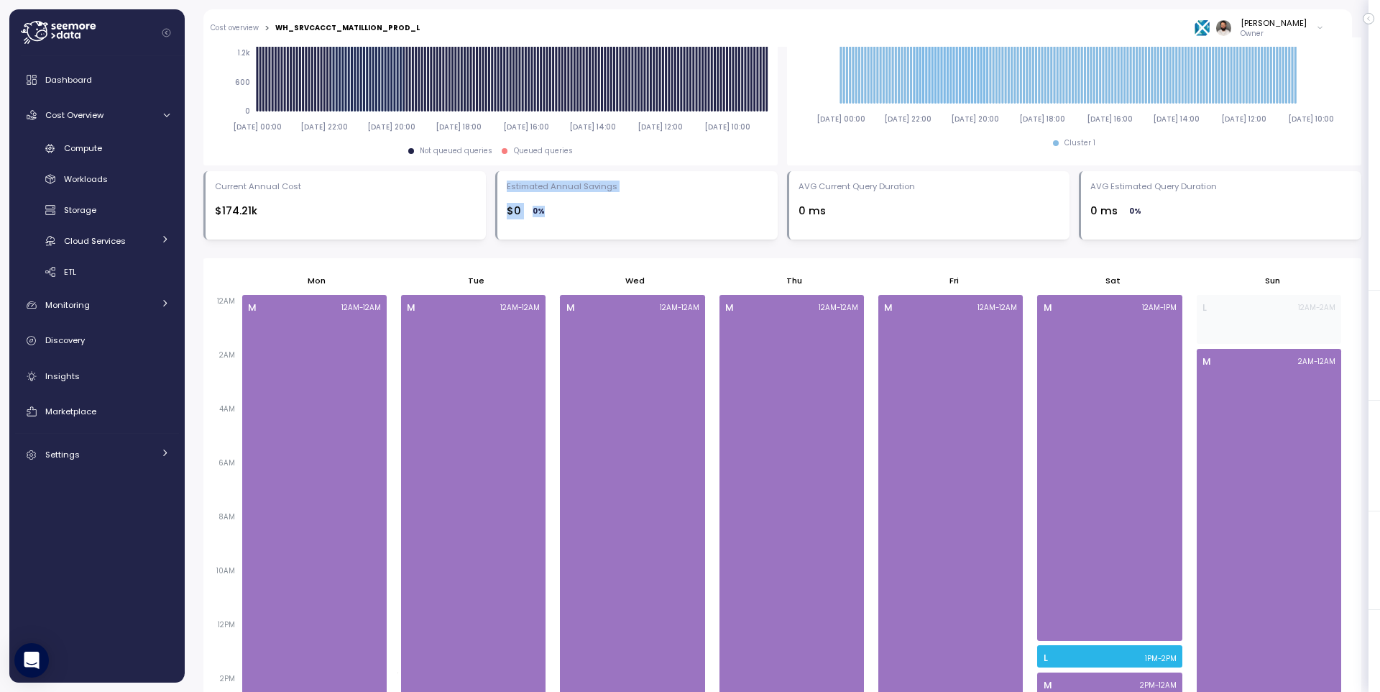
scroll to position [683, 0]
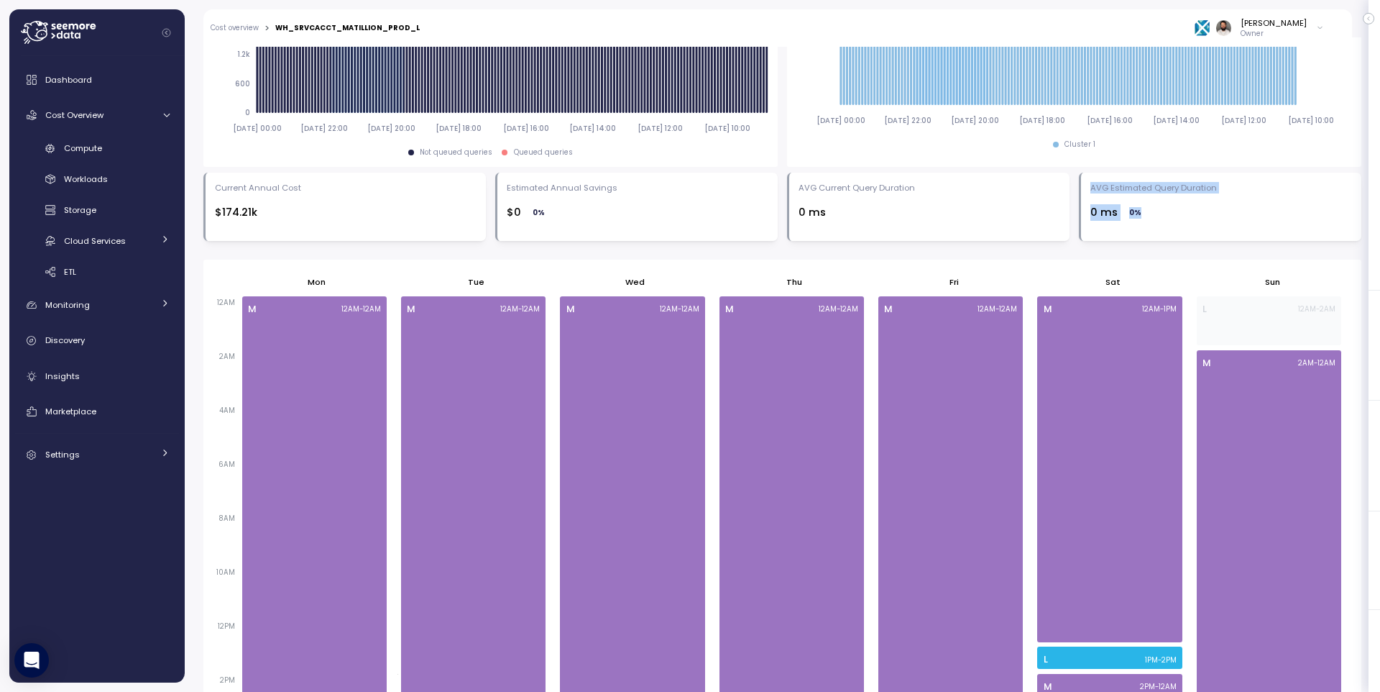
click at [1141, 213] on div "AVG Estimated Query Duration 0 ms 0 %" at bounding box center [1220, 207] width 283 height 68
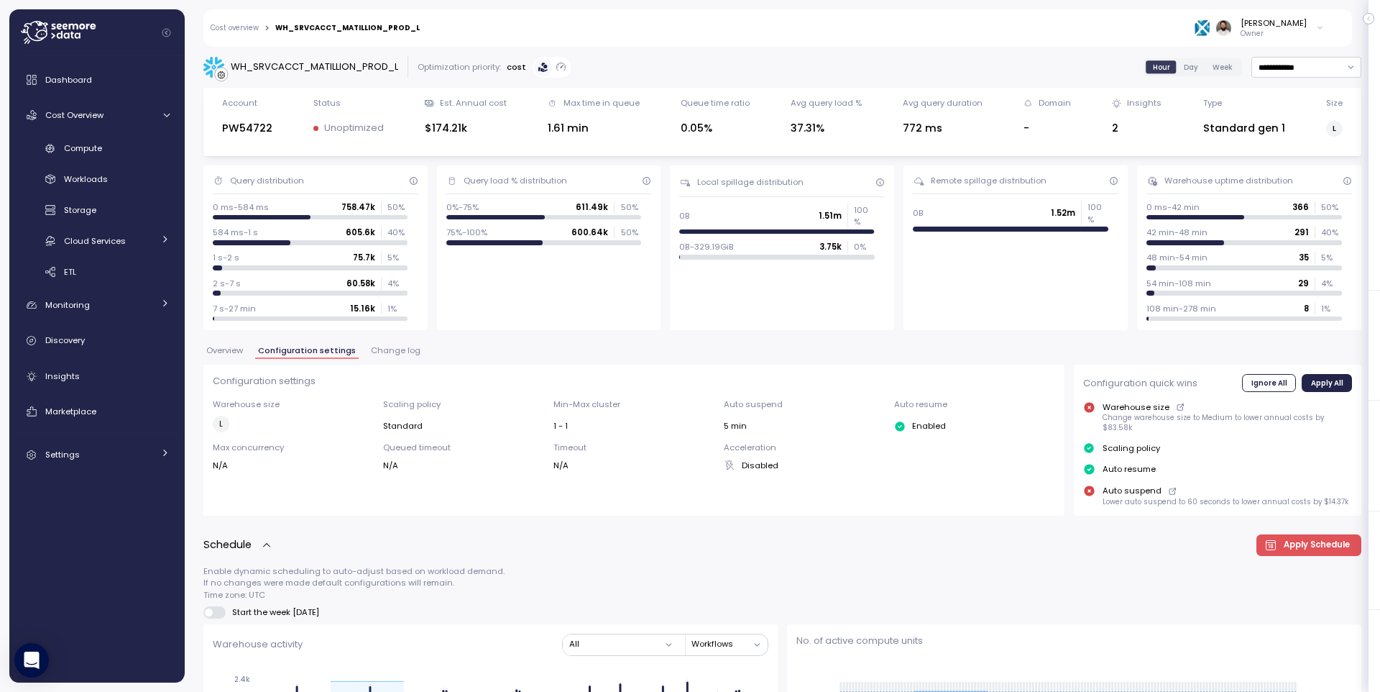
click at [260, 26] on div "Cost overview > WH_SRVCACCT_MATILLION_PROD_L" at bounding box center [315, 28] width 209 height 9
click at [237, 354] on span "Overview" at bounding box center [224, 351] width 37 height 8
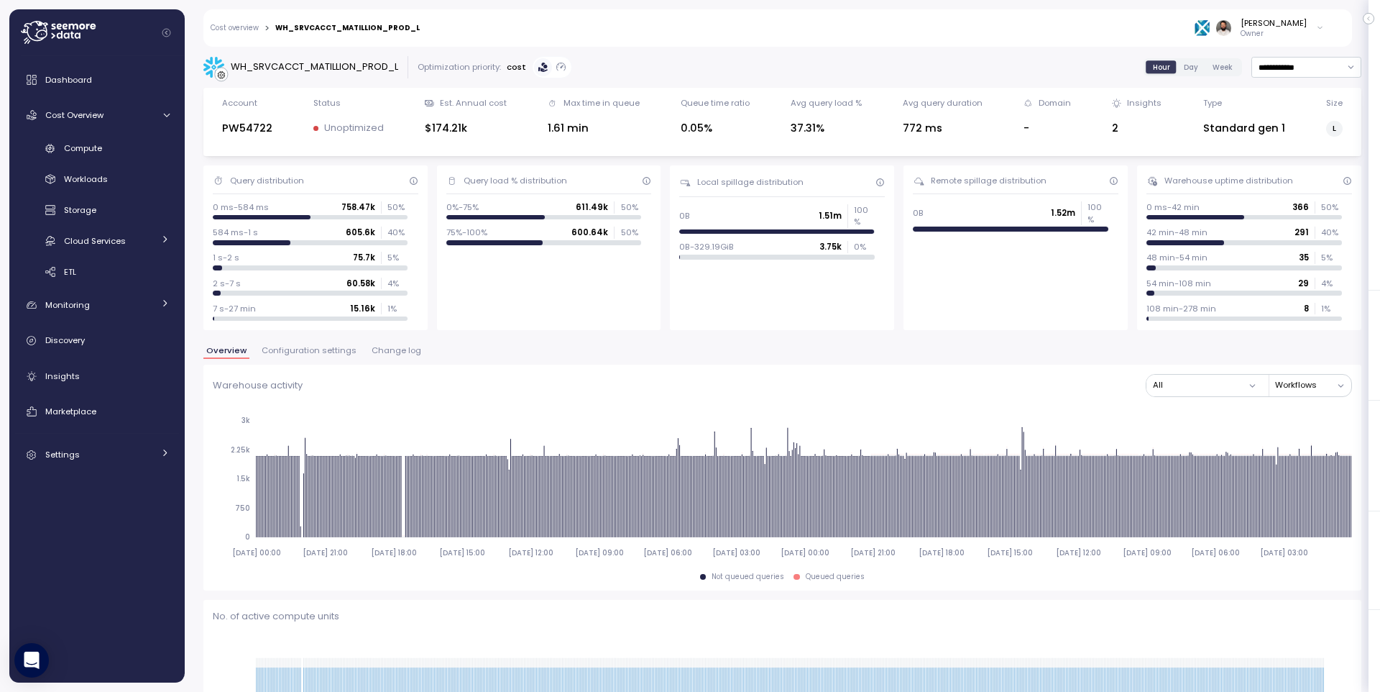
click at [290, 352] on span "Configuration settings" at bounding box center [309, 351] width 95 height 8
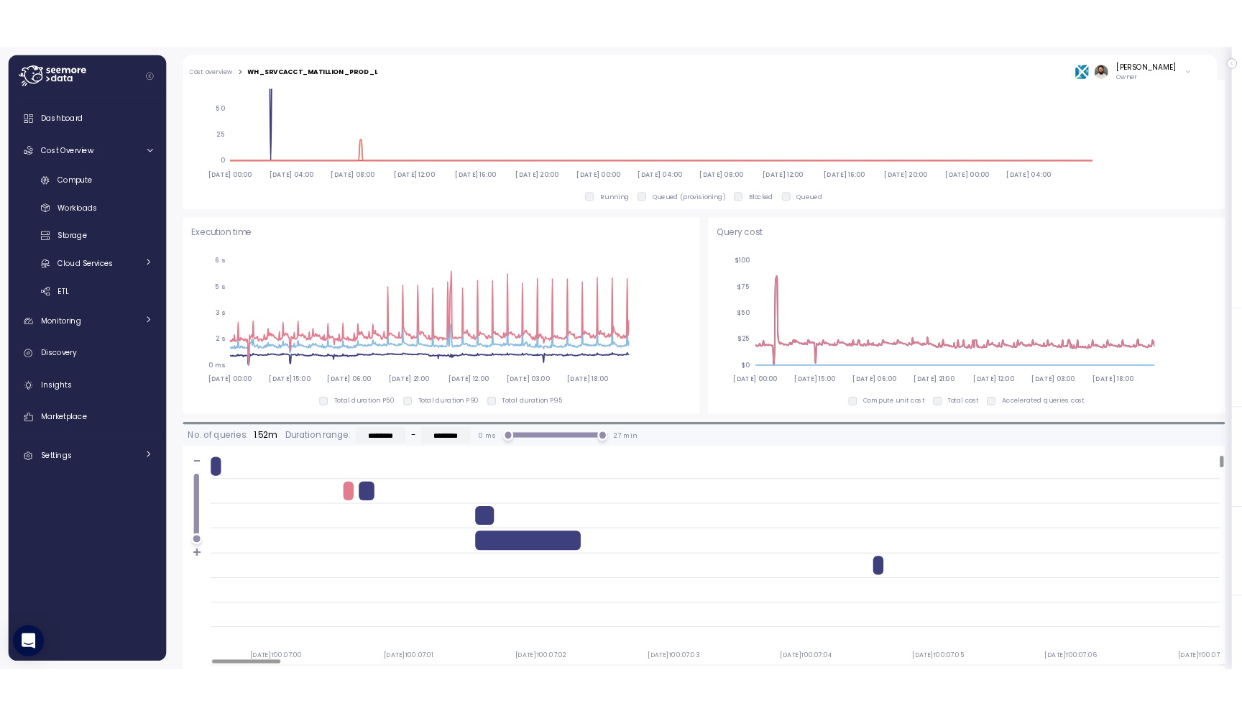
scroll to position [864, 0]
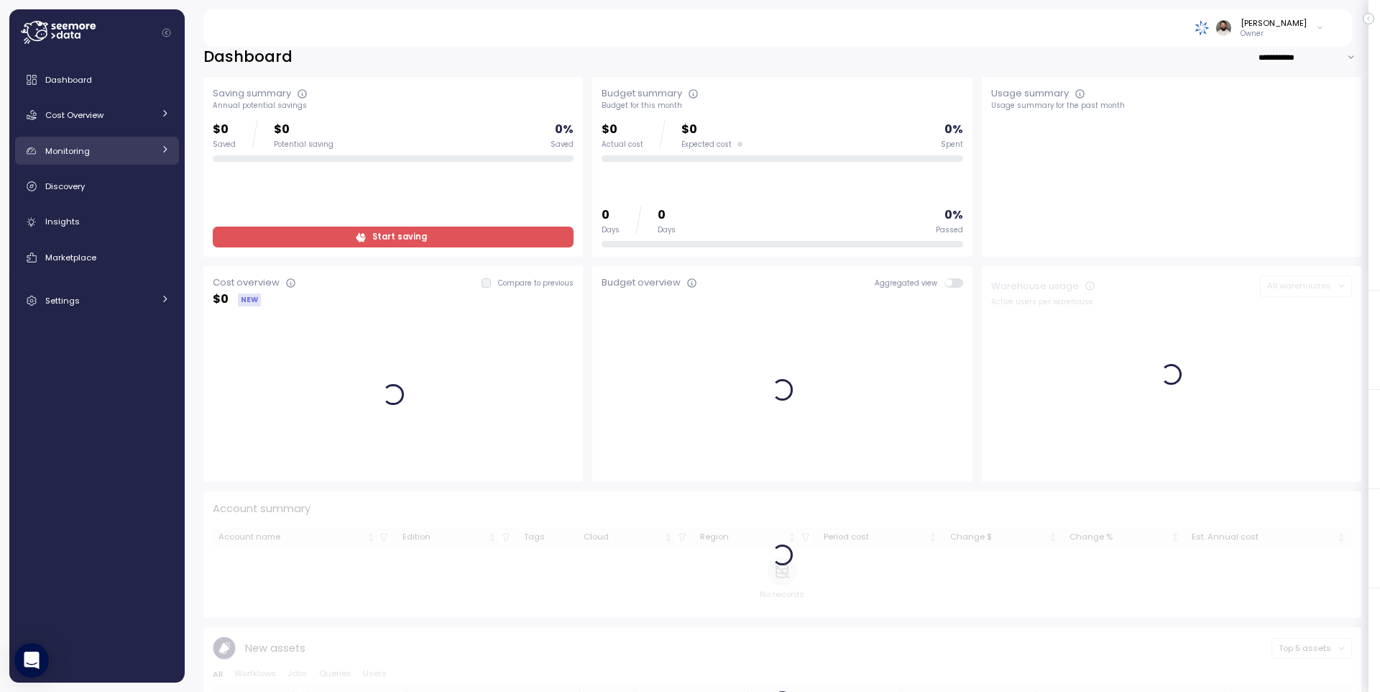
scroll to position [9, 0]
click at [129, 119] on div "Cost Overview" at bounding box center [99, 115] width 108 height 14
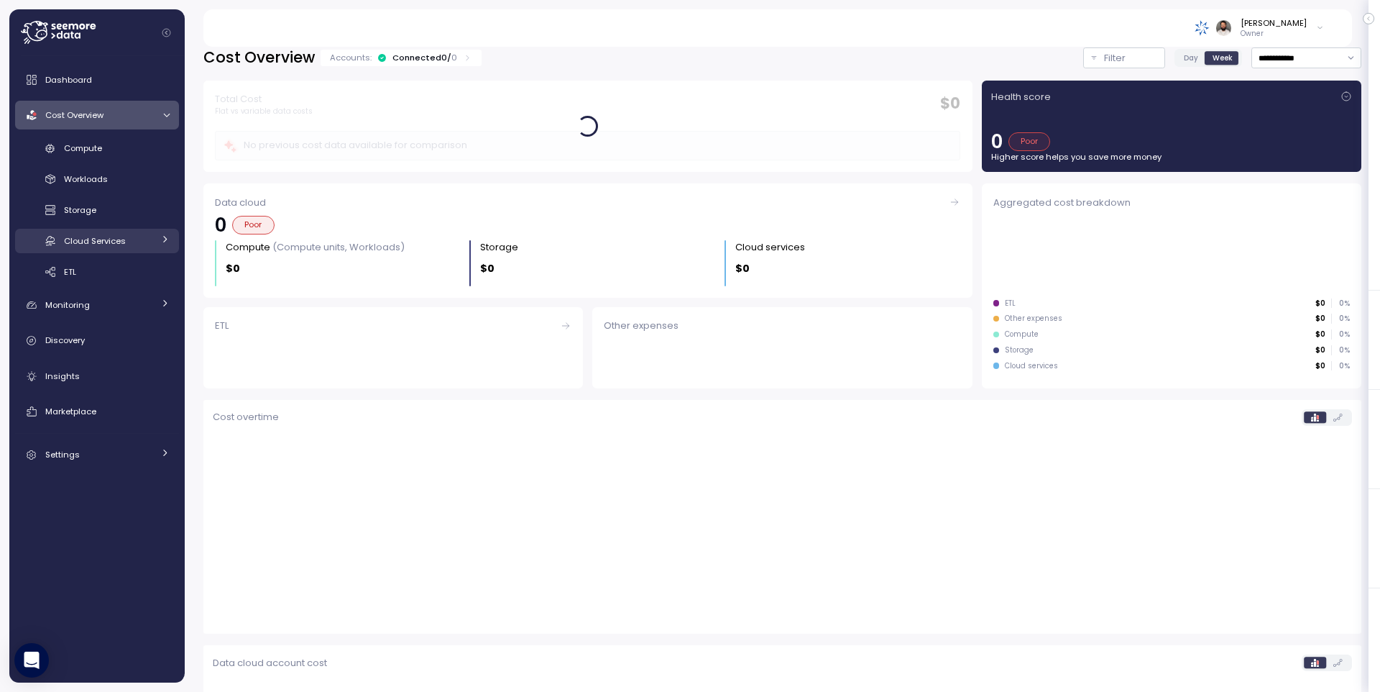
click at [139, 232] on link "Cloud Services" at bounding box center [97, 241] width 164 height 24
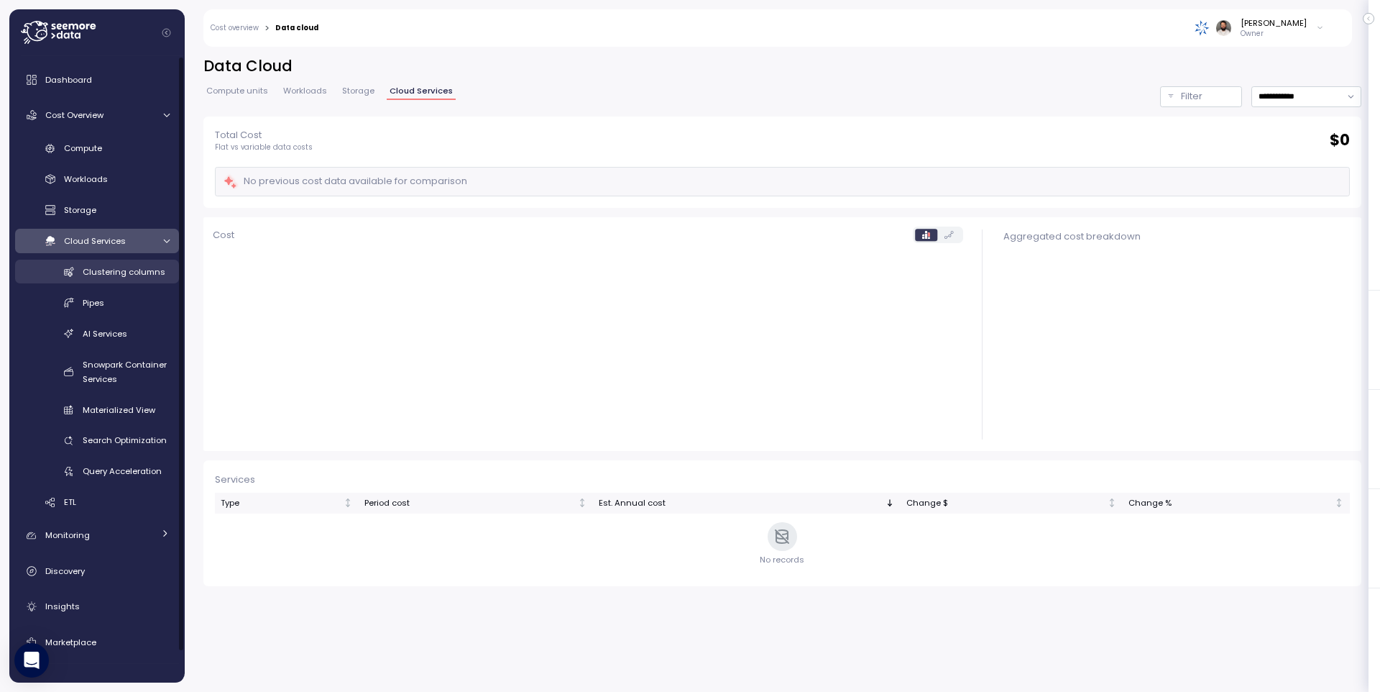
click at [150, 272] on span "Clustering columns" at bounding box center [124, 272] width 83 height 12
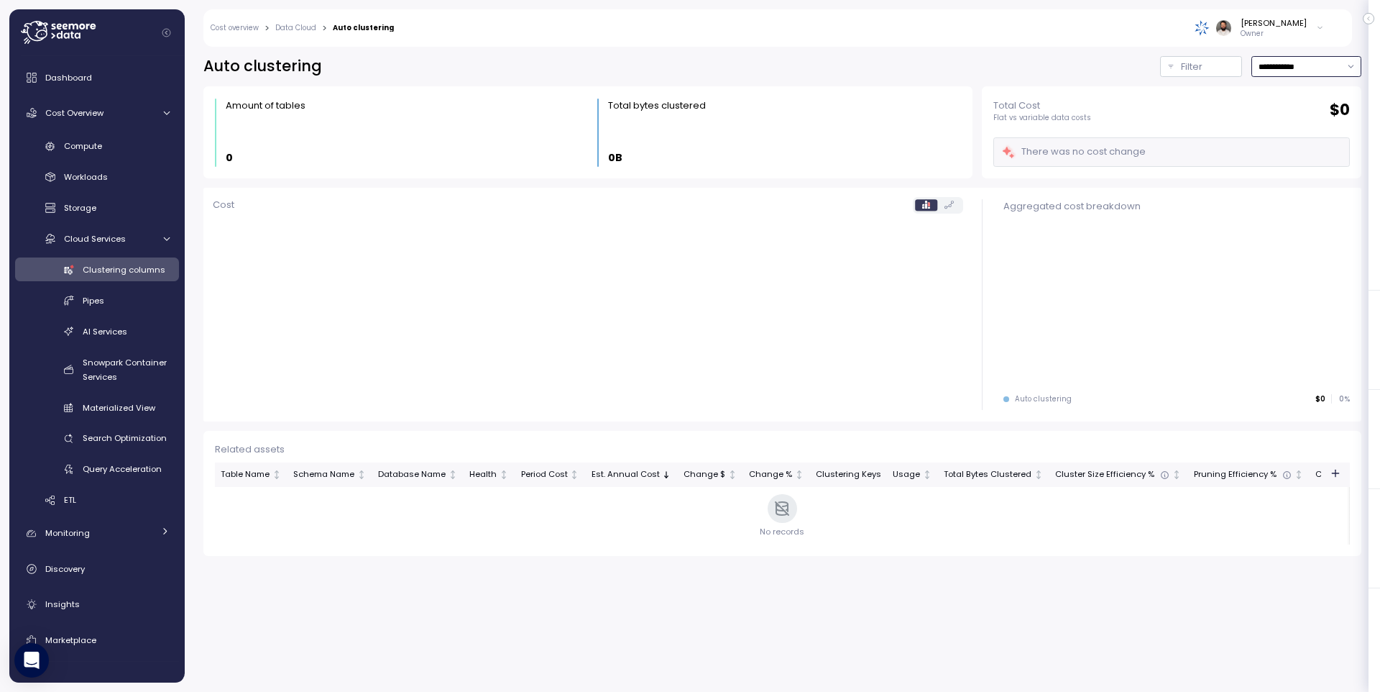
click at [1297, 71] on input "**********" at bounding box center [1307, 66] width 110 height 21
click at [1299, 124] on div "Last 7 days" at bounding box center [1306, 133] width 106 height 19
type input "**********"
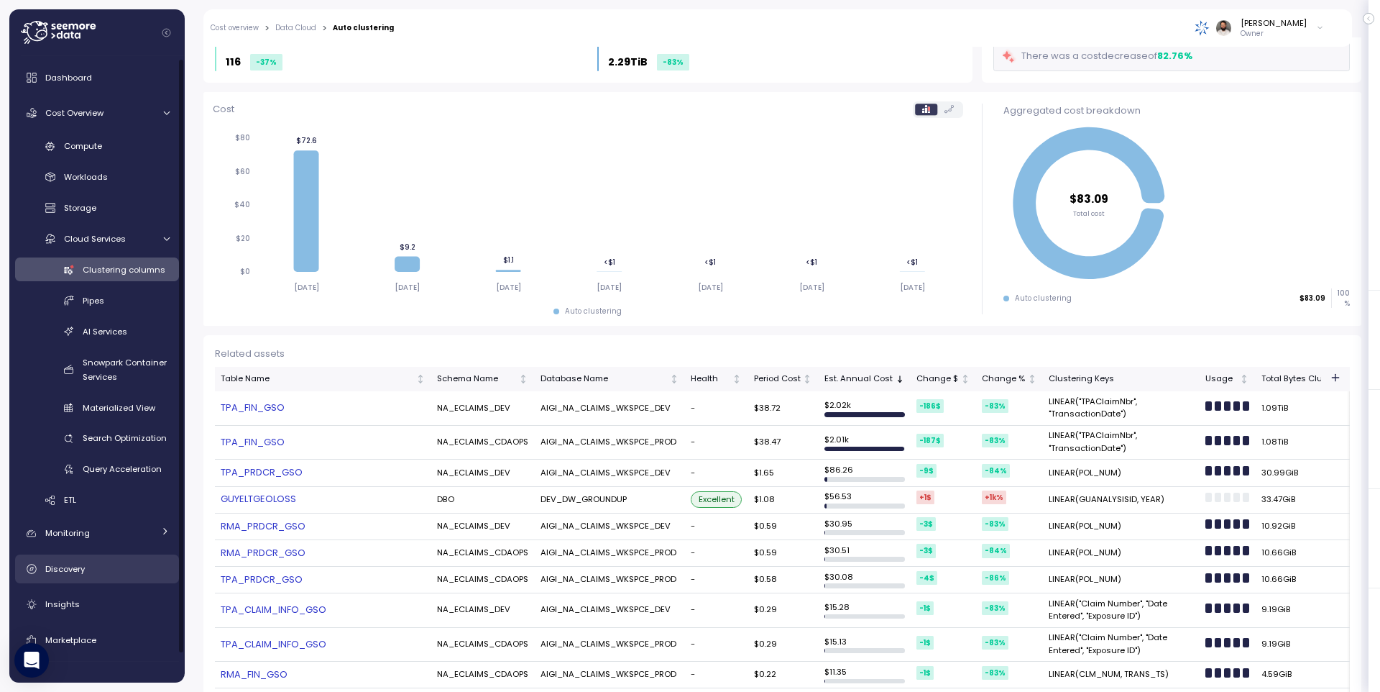
click at [125, 558] on link "Discovery" at bounding box center [97, 568] width 164 height 29
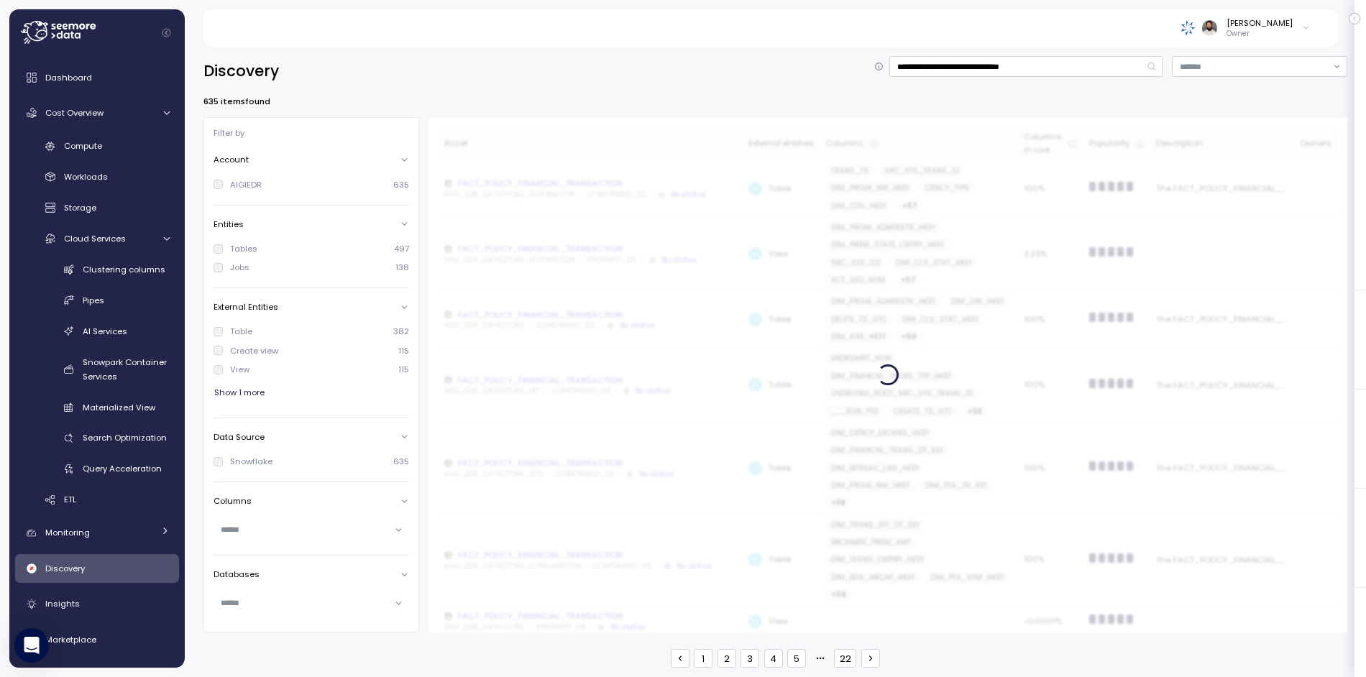
scroll to position [2, 0]
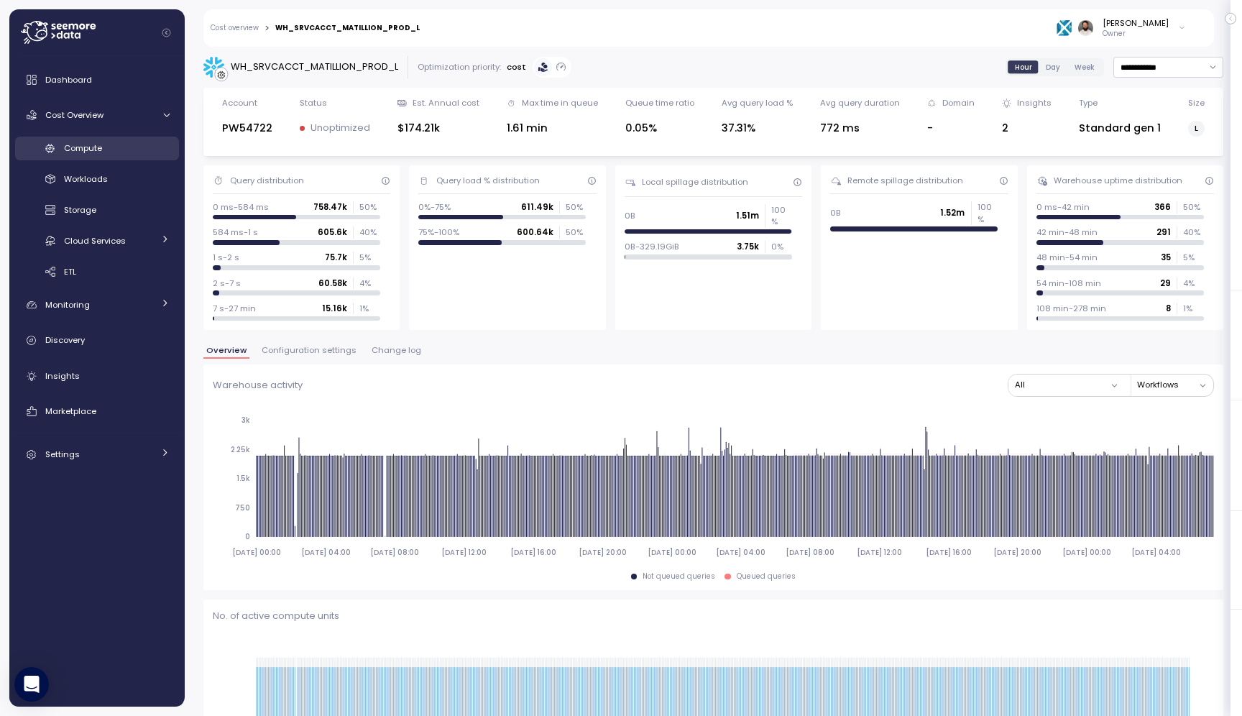
click at [137, 145] on div "Compute" at bounding box center [117, 148] width 106 height 14
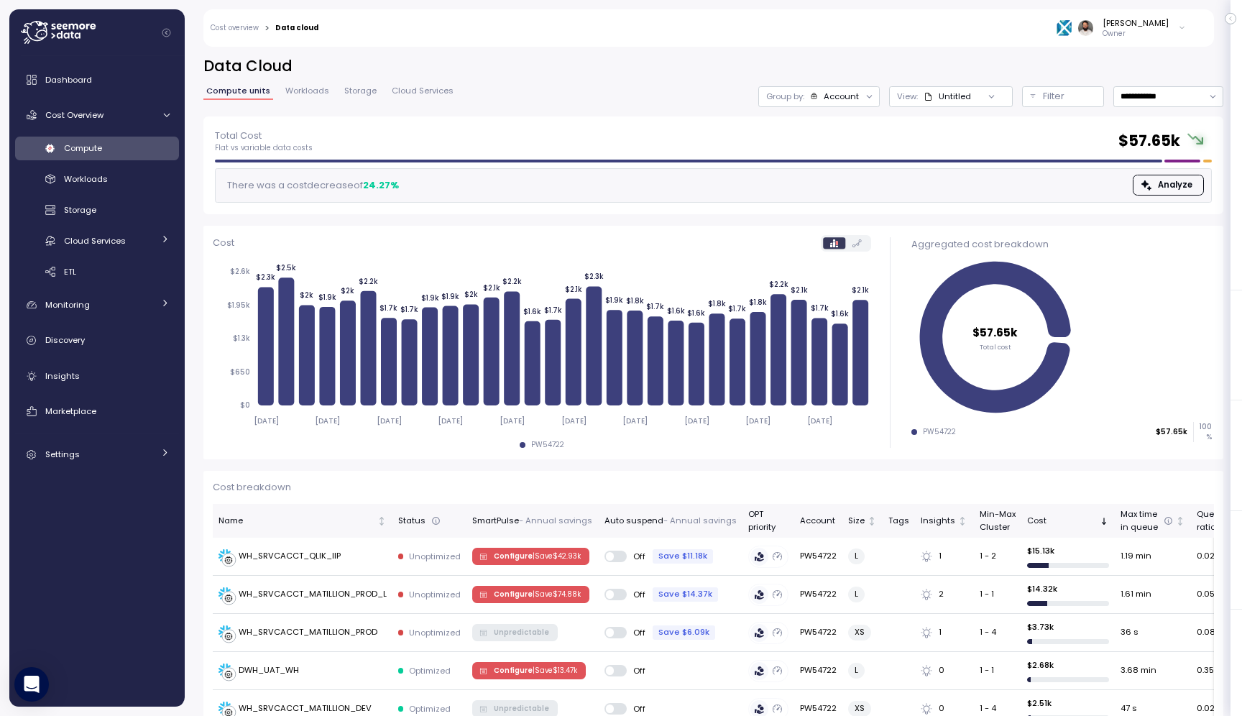
scroll to position [32, 0]
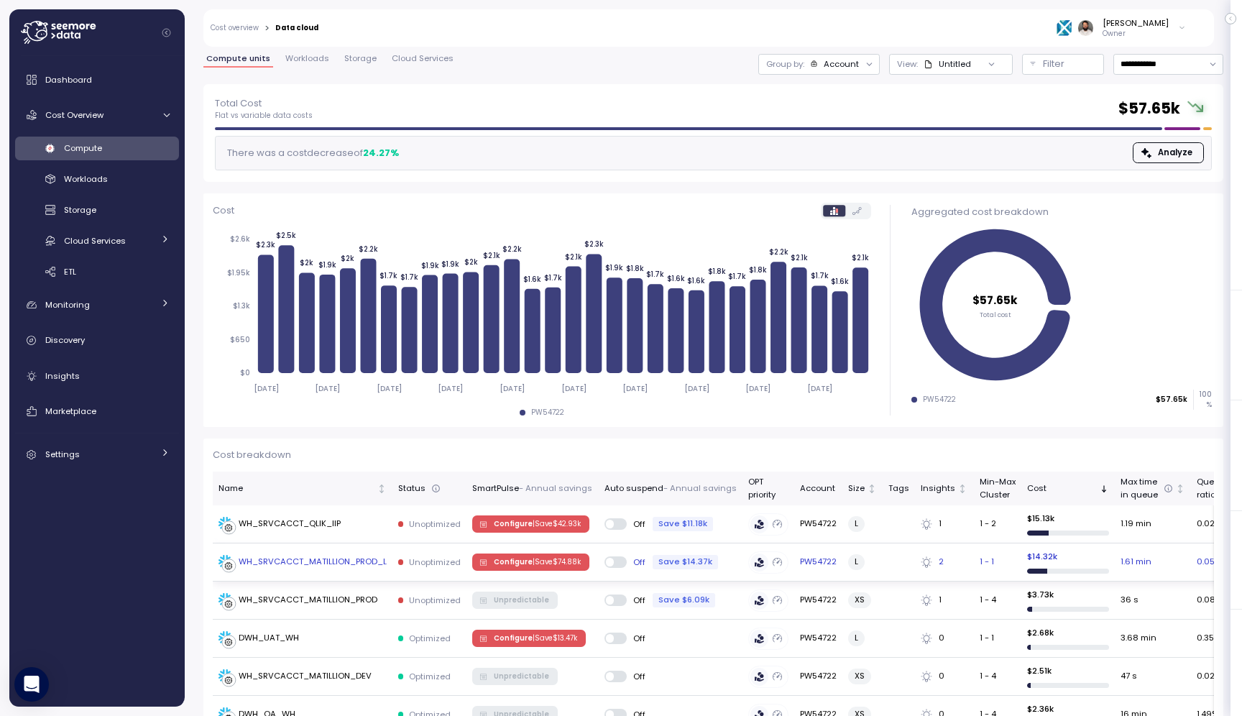
click at [370, 564] on div "WH_SRVCACCT_MATILLION_PROD_L" at bounding box center [313, 562] width 148 height 13
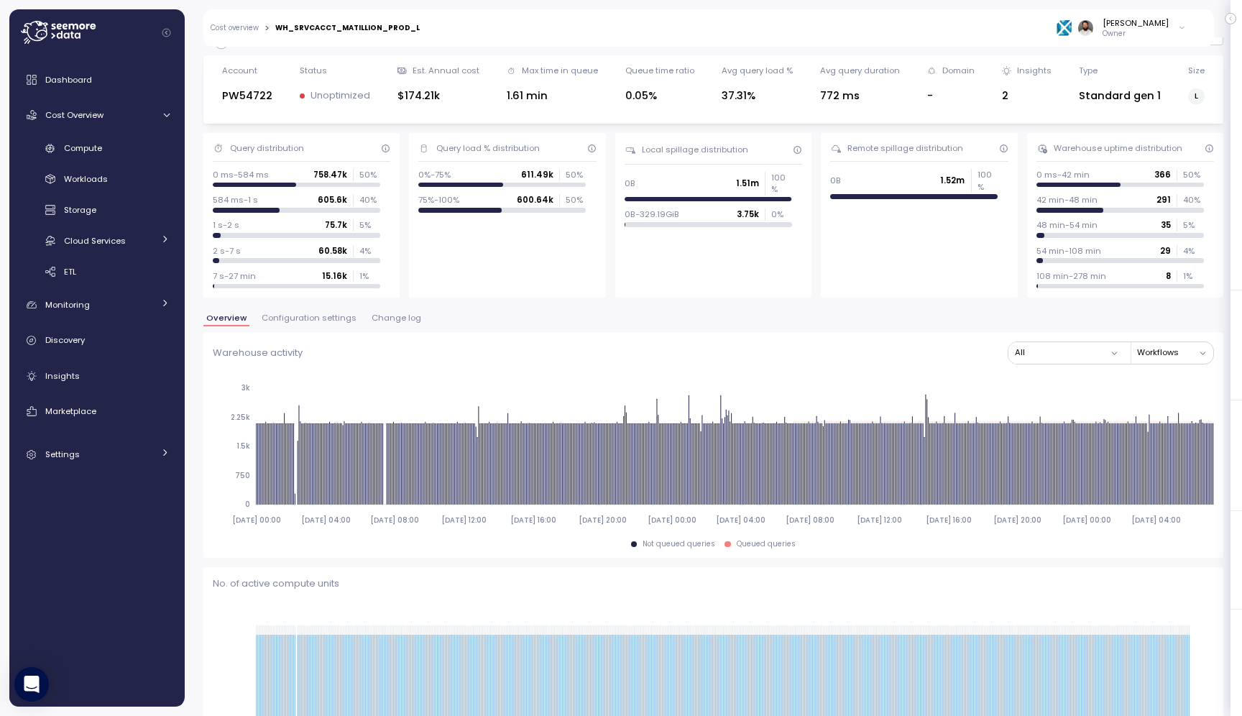
scroll to position [551, 0]
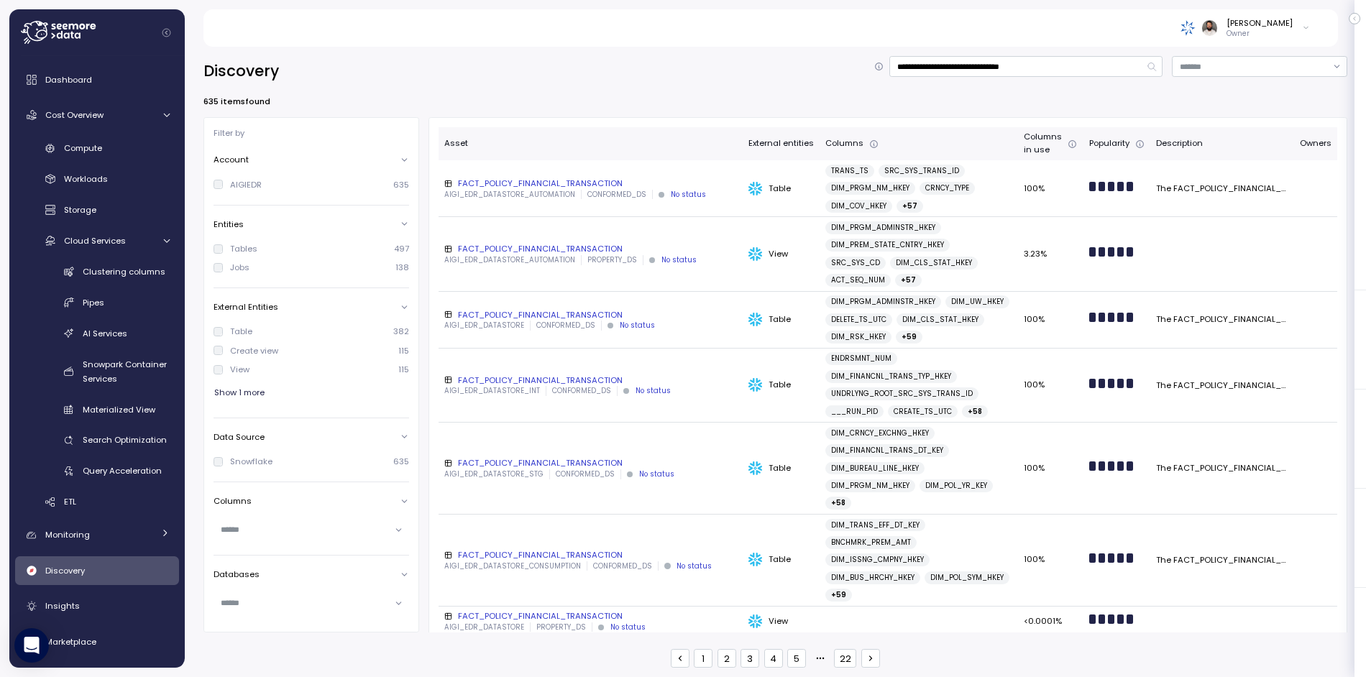
scroll to position [2, 0]
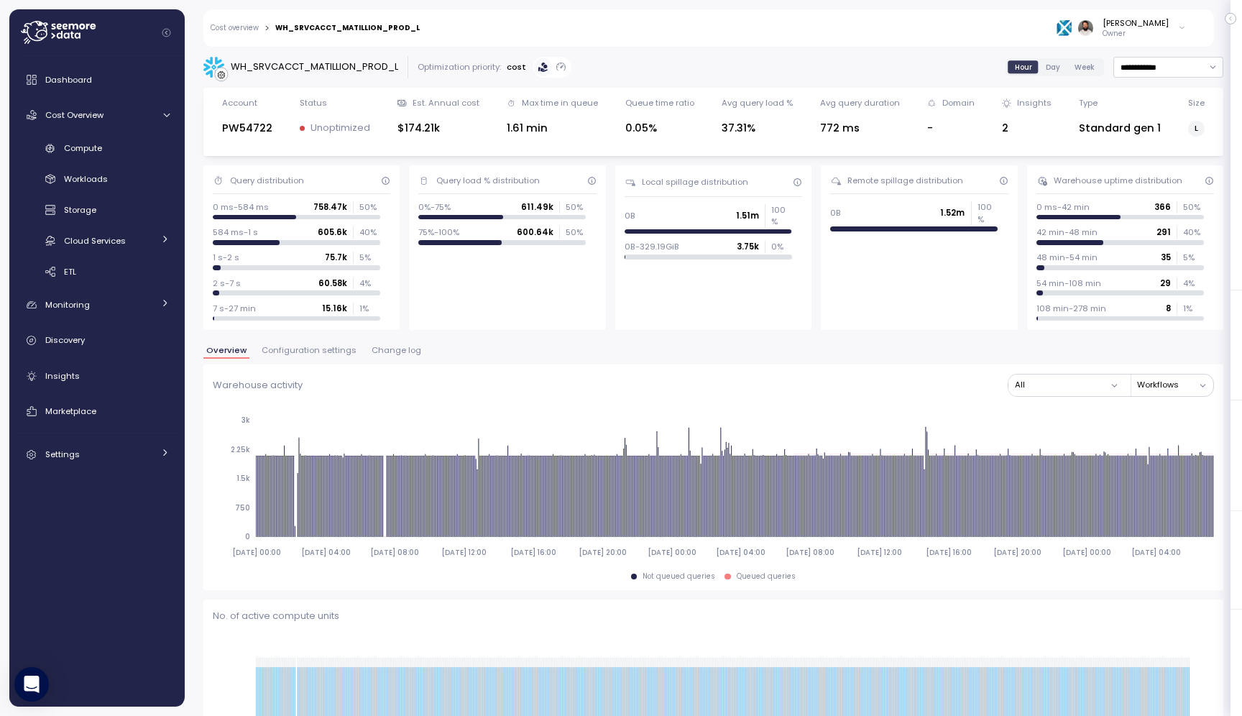
scroll to position [551, 0]
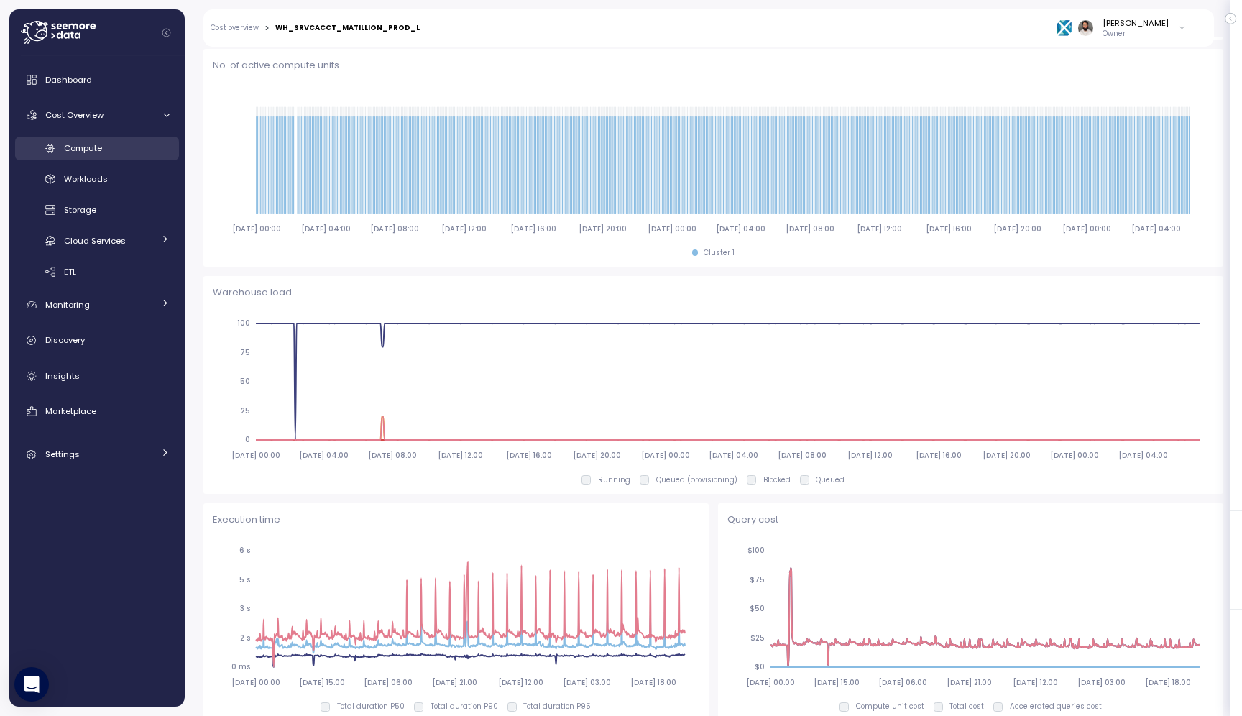
click at [102, 148] on span "Compute" at bounding box center [83, 148] width 38 height 12
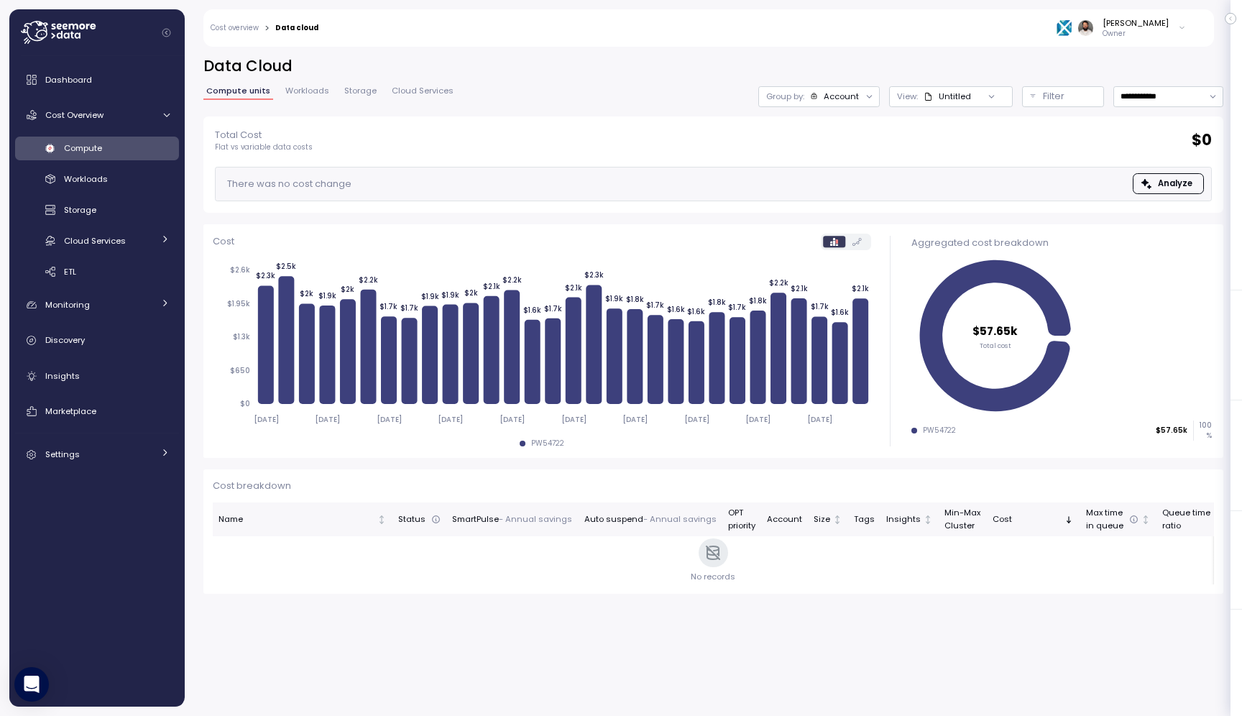
click at [862, 92] on div at bounding box center [870, 96] width 20 height 20
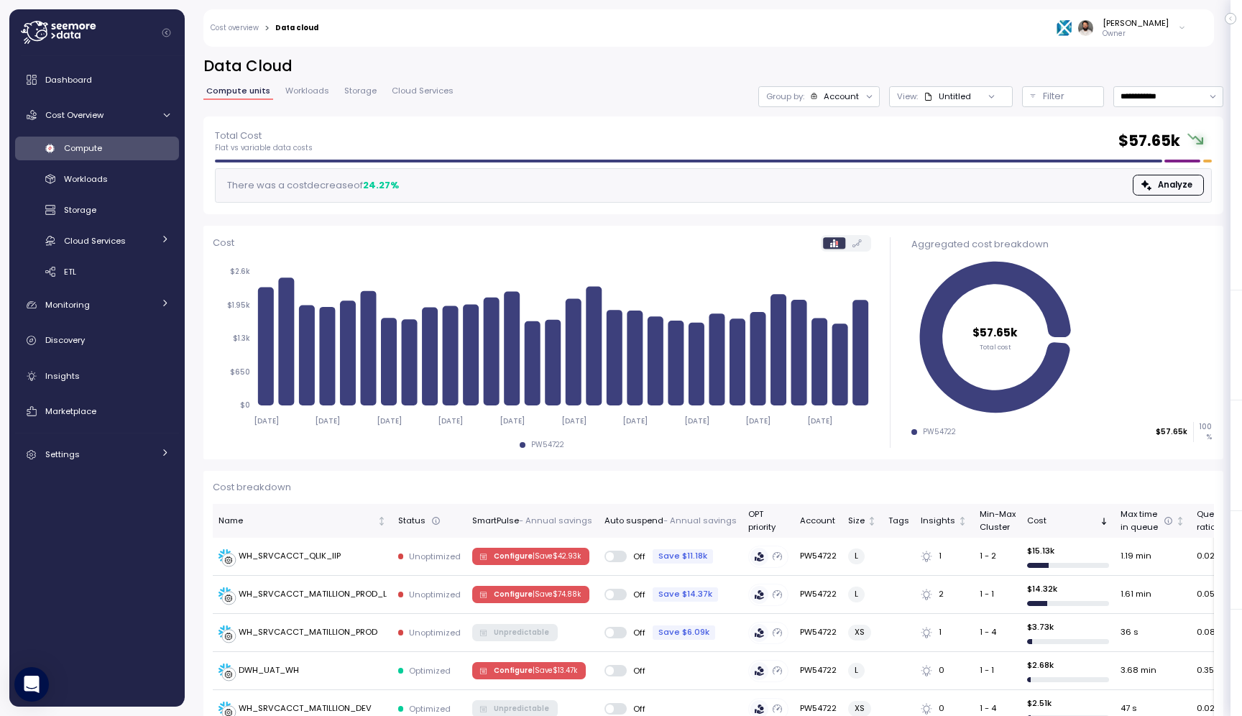
click at [848, 105] on div "Group by: Account" at bounding box center [820, 96] width 122 height 21
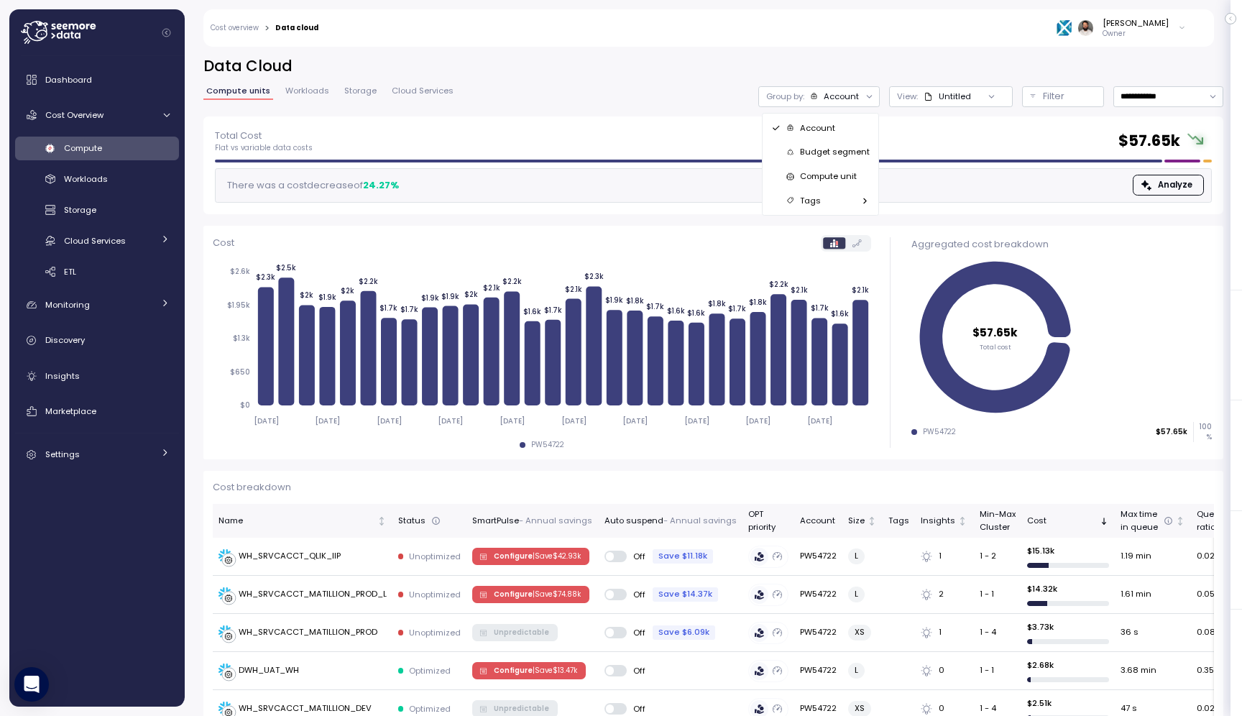
click at [840, 185] on div "Compute unit" at bounding box center [821, 177] width 111 height 24
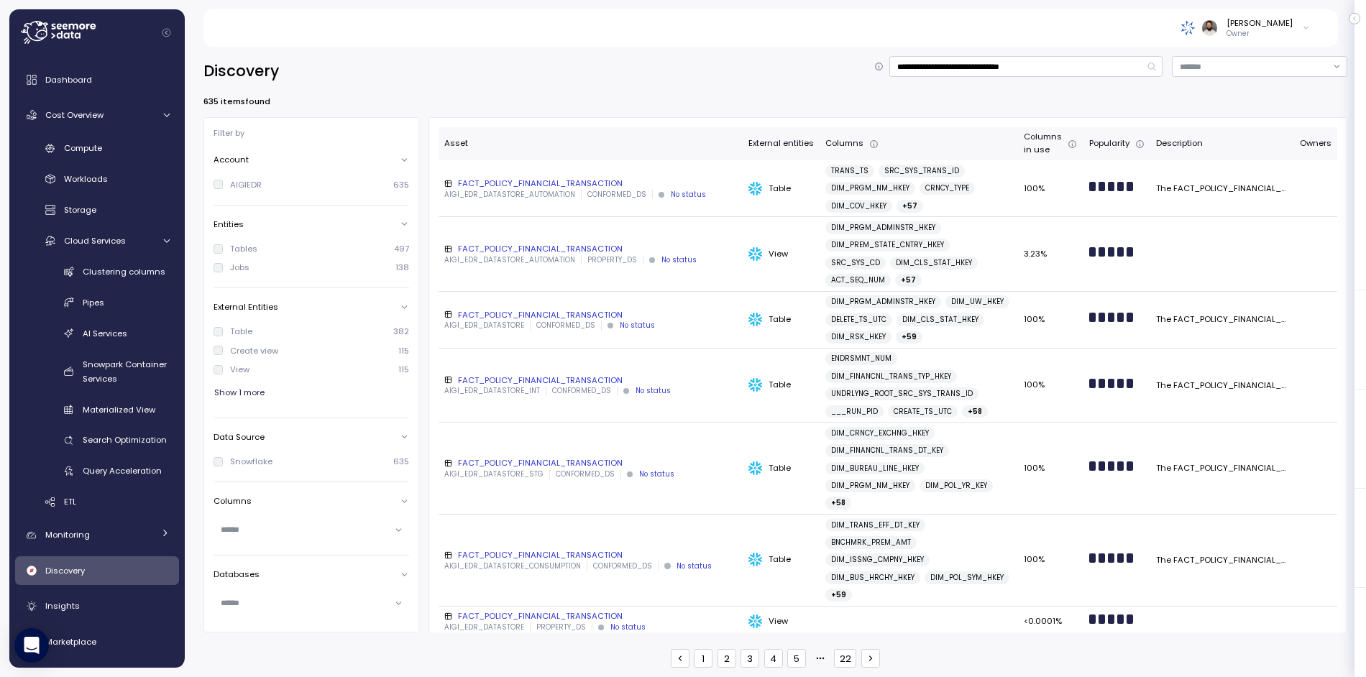
scroll to position [2, 0]
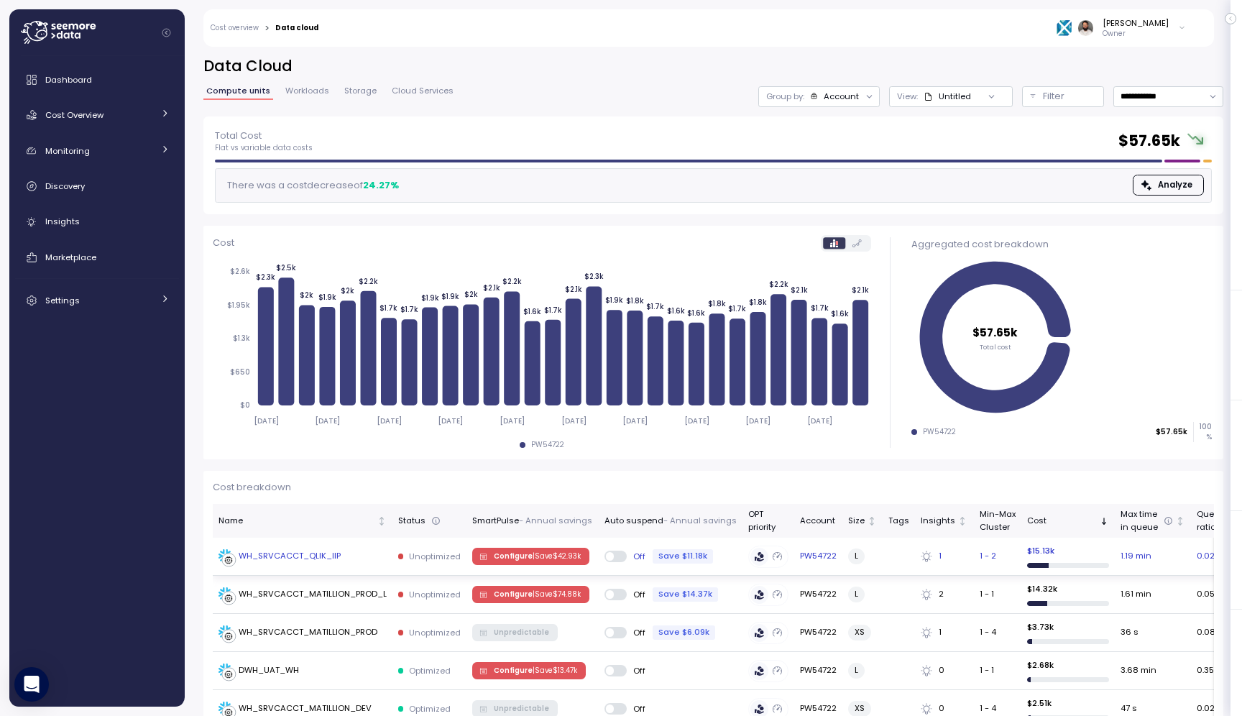
click at [490, 562] on span "Configure | Save $ 42.93k" at bounding box center [530, 557] width 102 height 16
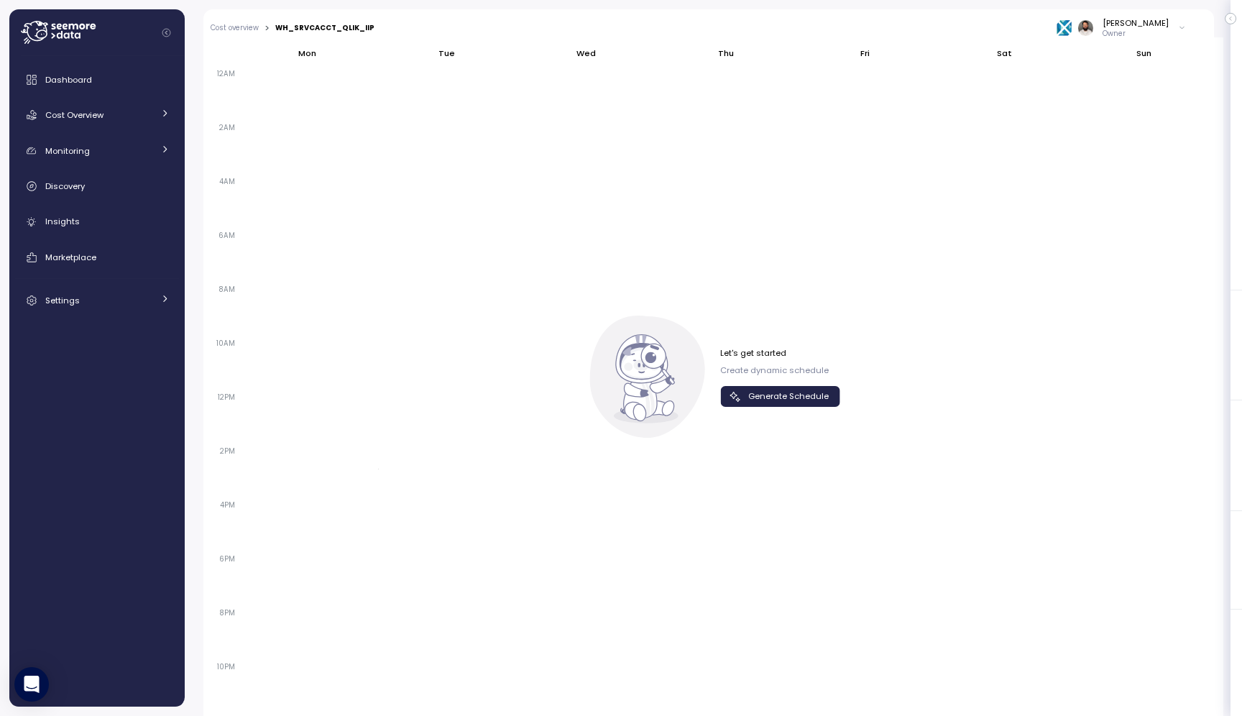
scroll to position [930, 0]
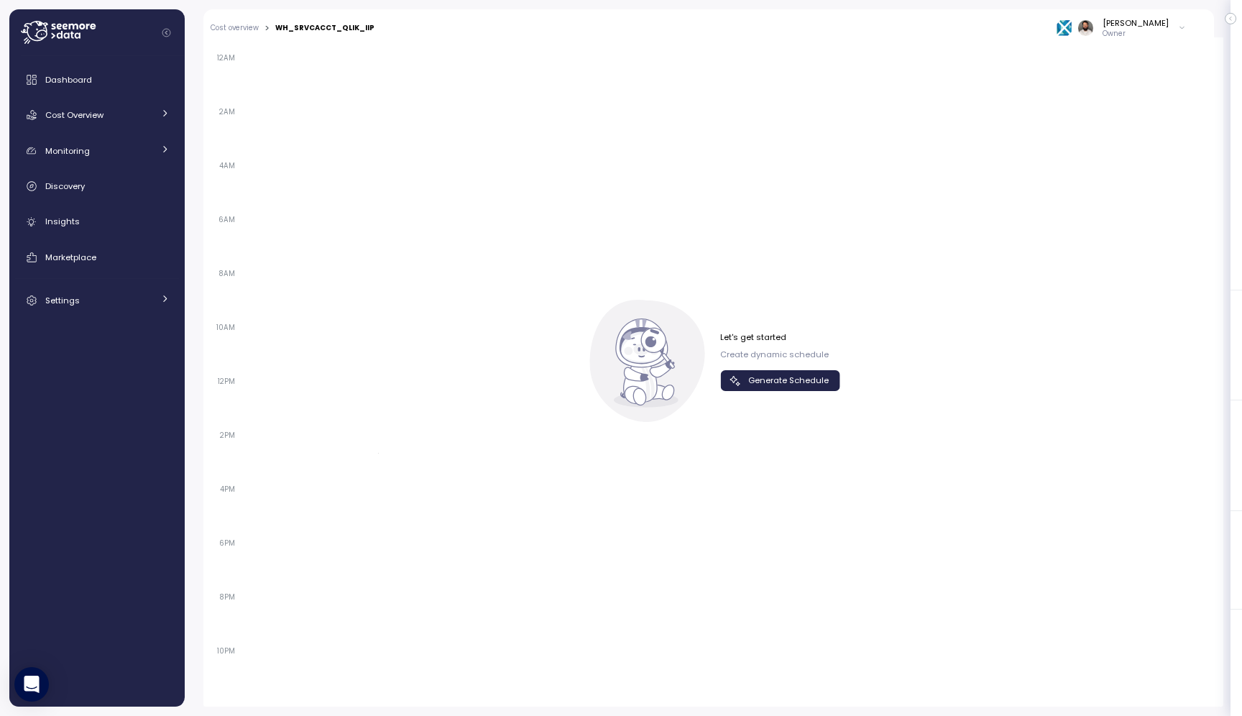
click at [804, 390] on span "Generate Schedule" at bounding box center [788, 380] width 81 height 19
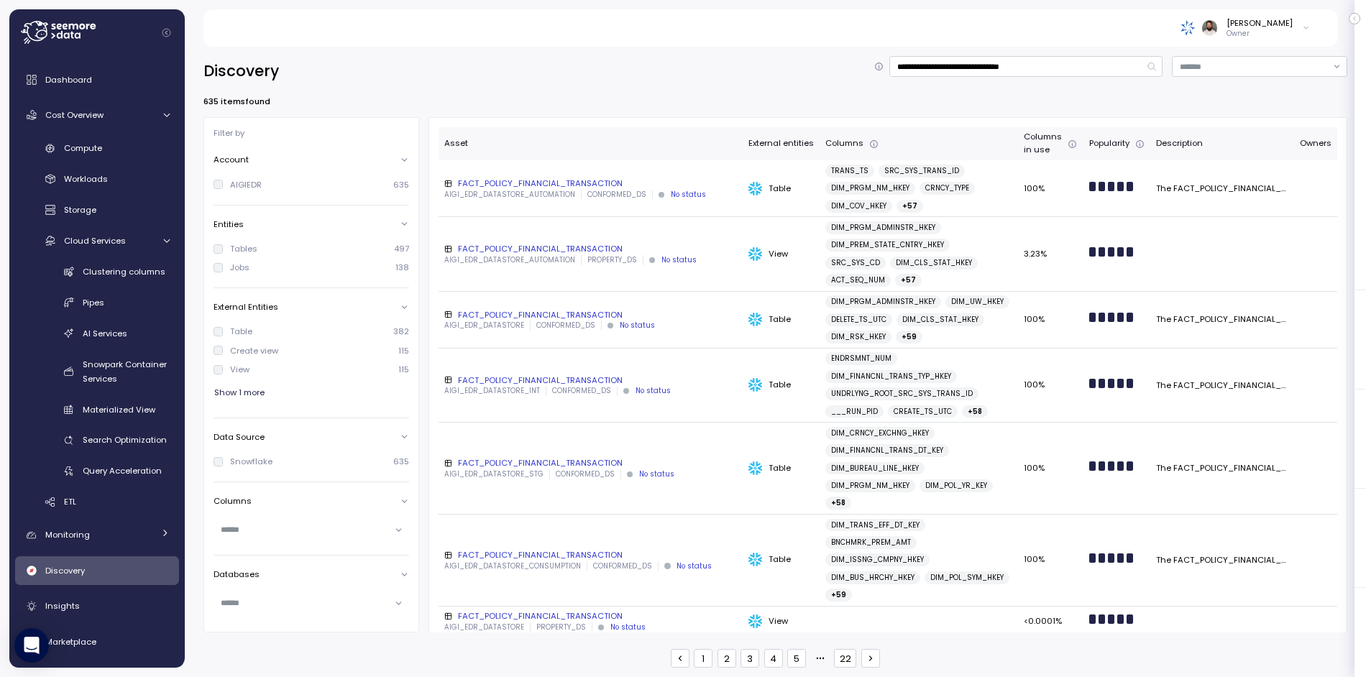
scroll to position [2, 0]
